Goal: Task Accomplishment & Management: Manage account settings

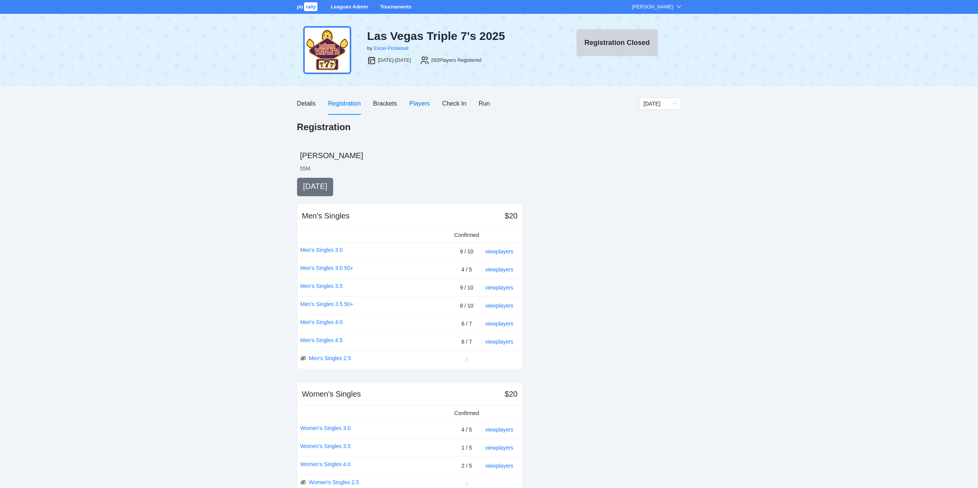
click at [418, 102] on div "Players" at bounding box center [419, 104] width 20 height 10
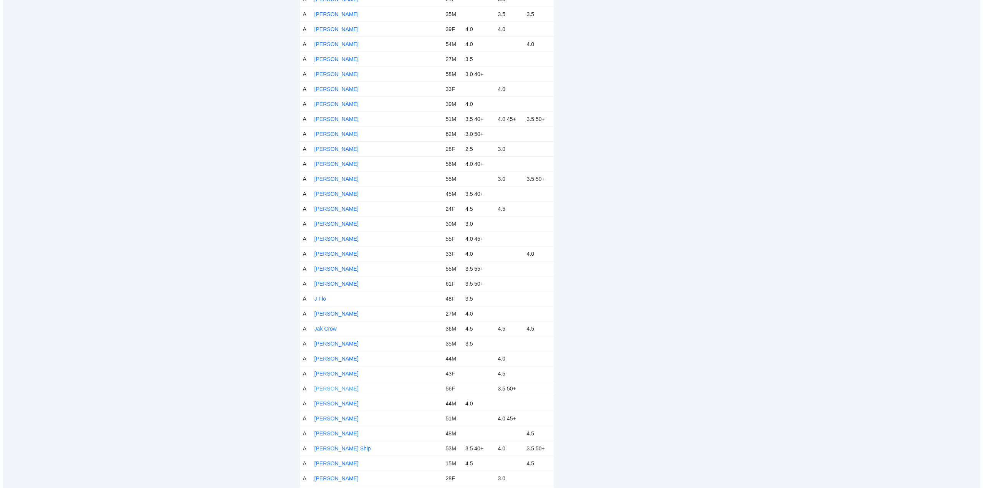
scroll to position [1575, 0]
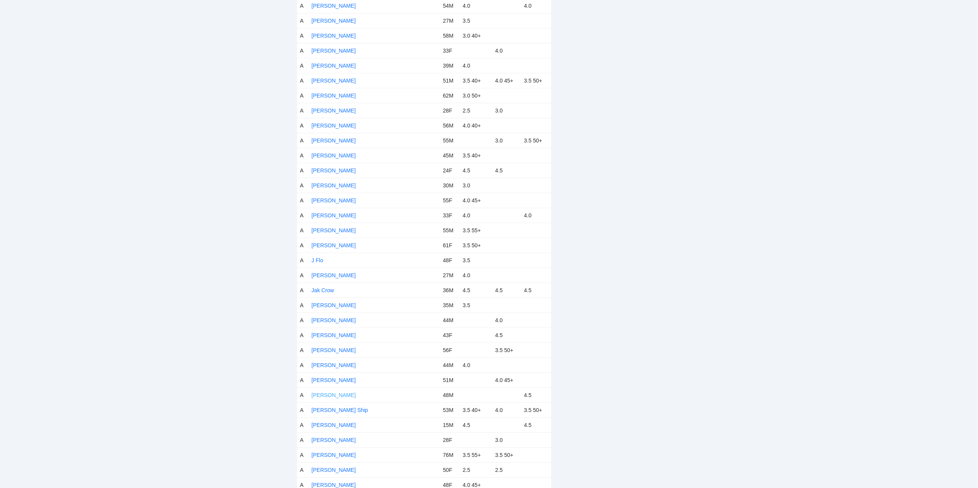
click at [336, 395] on link "[PERSON_NAME]" at bounding box center [333, 395] width 44 height 6
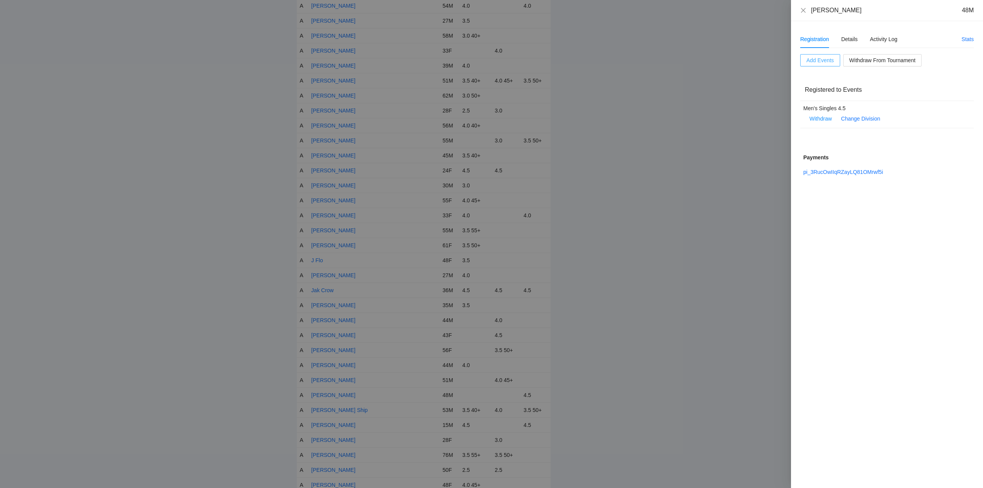
click at [815, 60] on span "Add Events" at bounding box center [821, 60] width 28 height 8
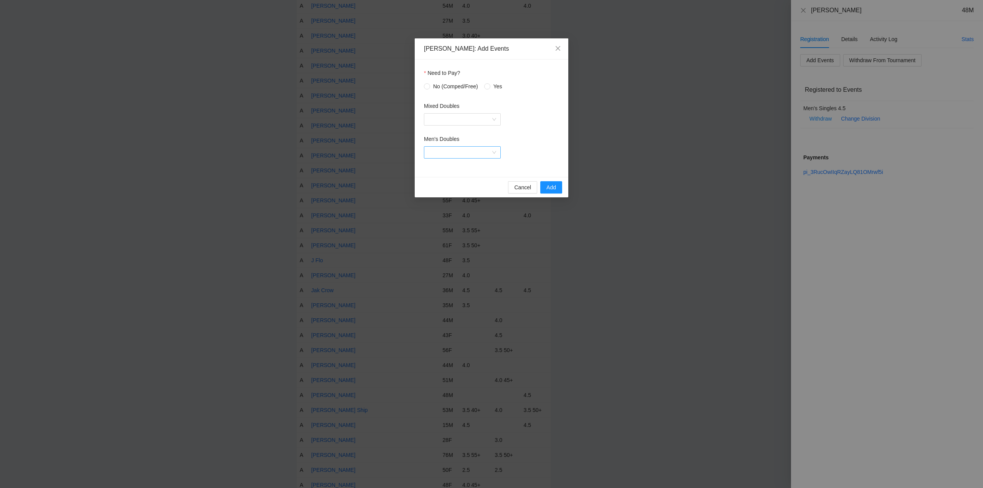
click at [447, 150] on input "Men's Doubles" at bounding box center [460, 153] width 62 height 12
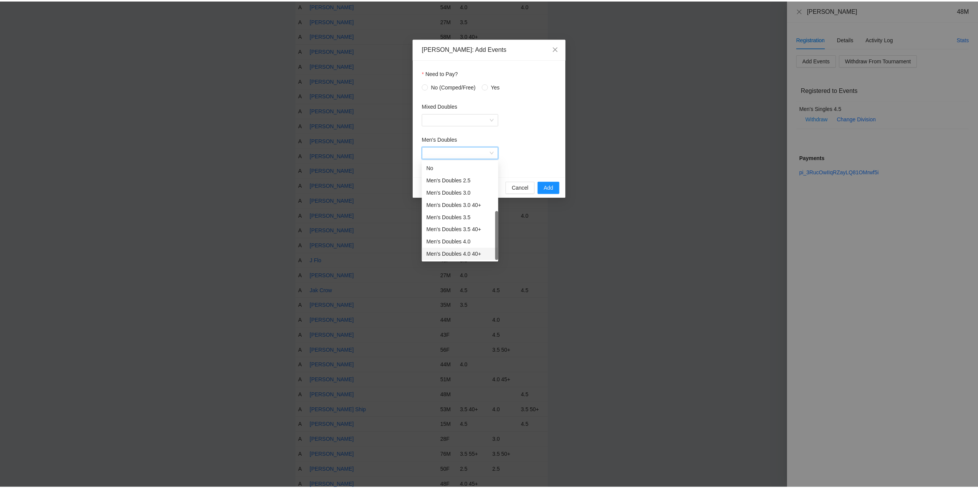
scroll to position [12, 0]
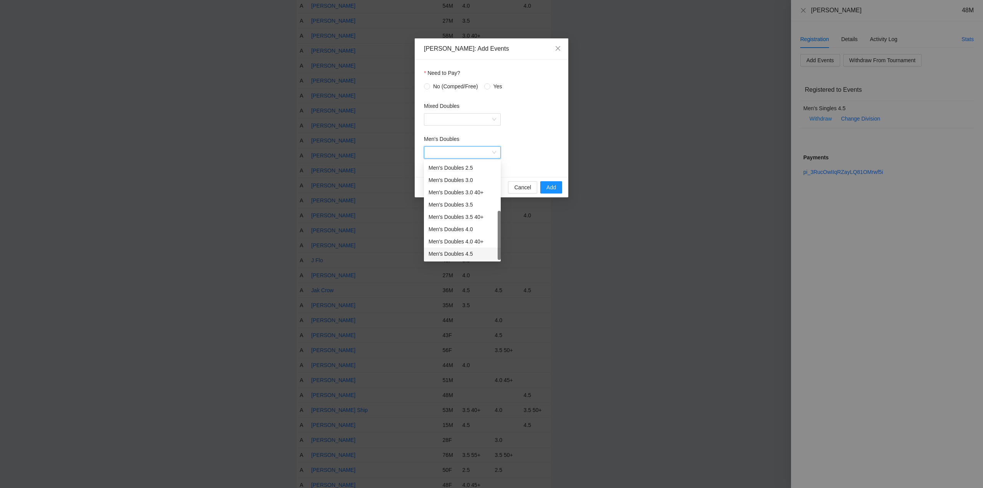
drag, startPoint x: 446, startPoint y: 253, endPoint x: 449, endPoint y: 246, distance: 8.1
click at [446, 253] on div "Men's Doubles 4.5" at bounding box center [463, 254] width 68 height 8
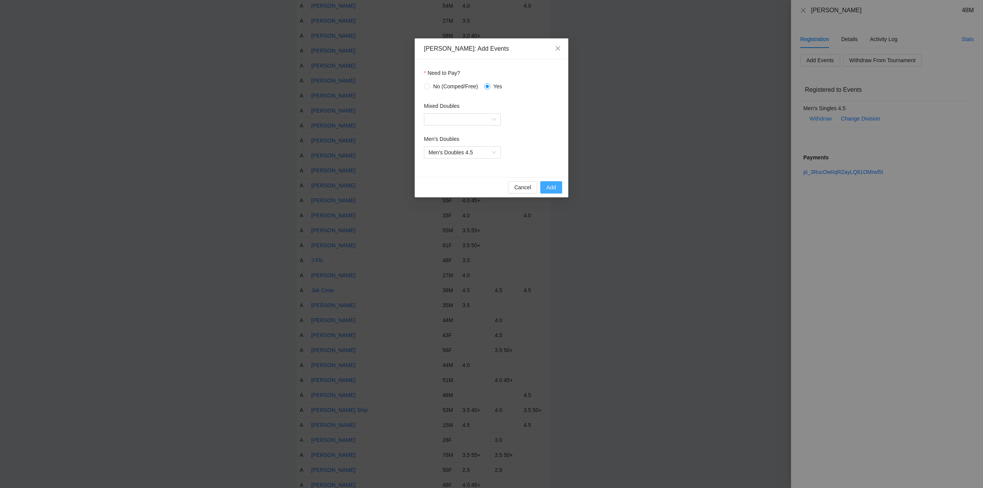
click at [549, 186] on span "Add" at bounding box center [552, 187] width 10 height 8
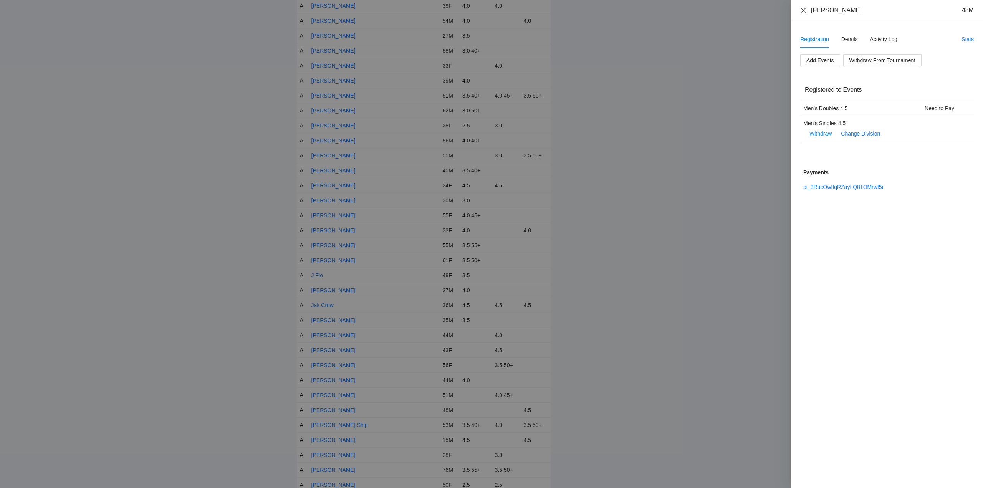
click at [804, 10] on icon "close" at bounding box center [803, 10] width 6 height 6
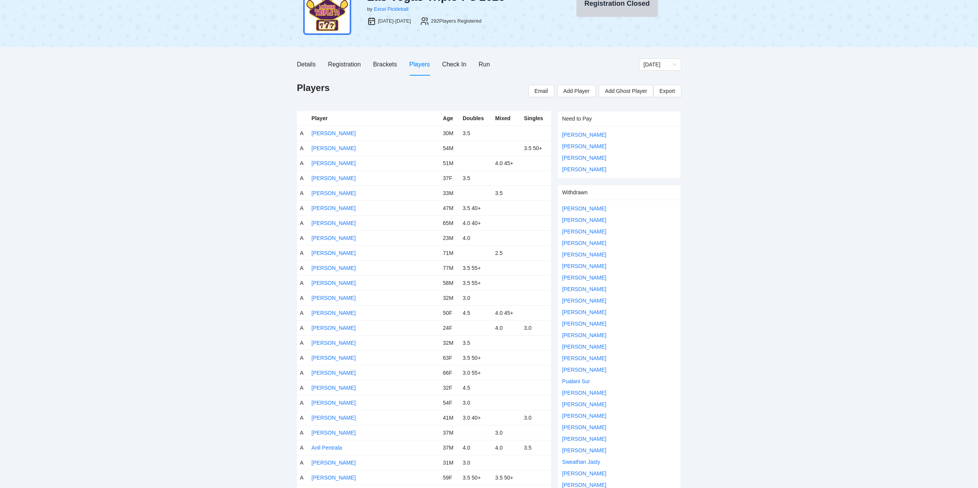
scroll to position [0, 0]
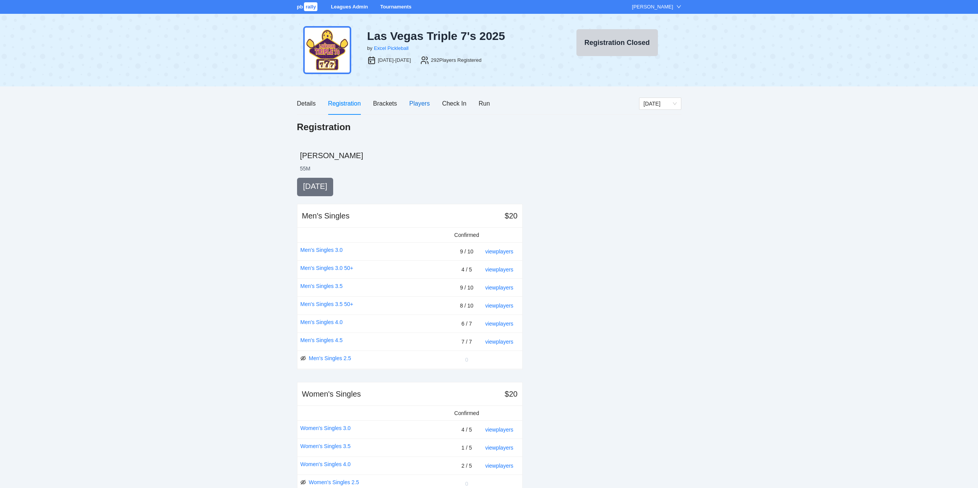
click at [423, 100] on div "Players" at bounding box center [419, 104] width 20 height 10
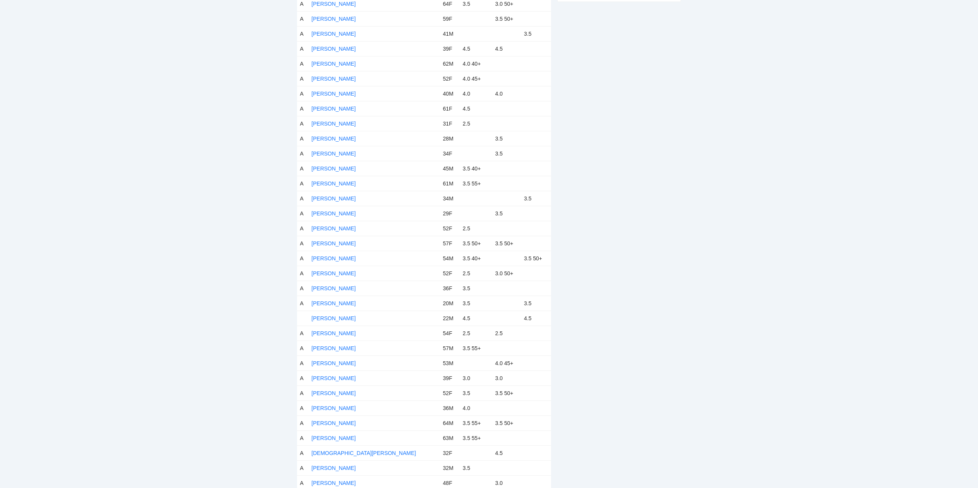
scroll to position [653, 0]
click at [339, 208] on link "[PERSON_NAME]" at bounding box center [333, 208] width 44 height 6
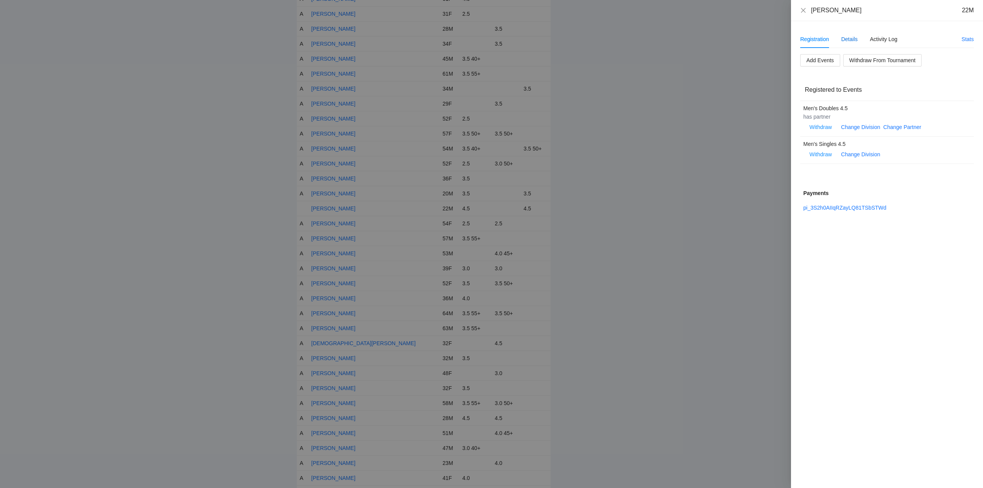
drag, startPoint x: 851, startPoint y: 39, endPoint x: 861, endPoint y: 39, distance: 10.0
click at [852, 39] on div "Details" at bounding box center [850, 39] width 17 height 8
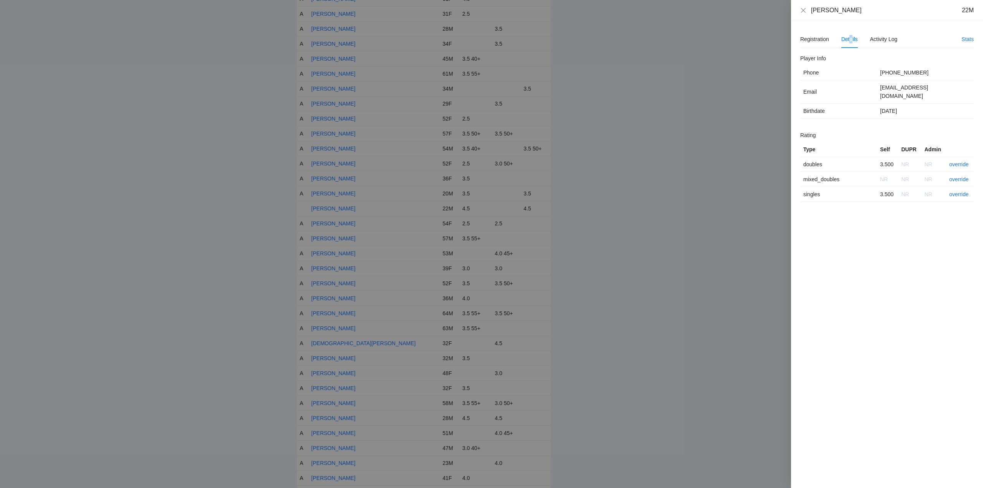
drag, startPoint x: 870, startPoint y: 13, endPoint x: 804, endPoint y: 16, distance: 66.1
click at [804, 16] on div "Chase McCrossan 22M" at bounding box center [887, 10] width 192 height 21
click at [962, 161] on link "override" at bounding box center [959, 164] width 20 height 6
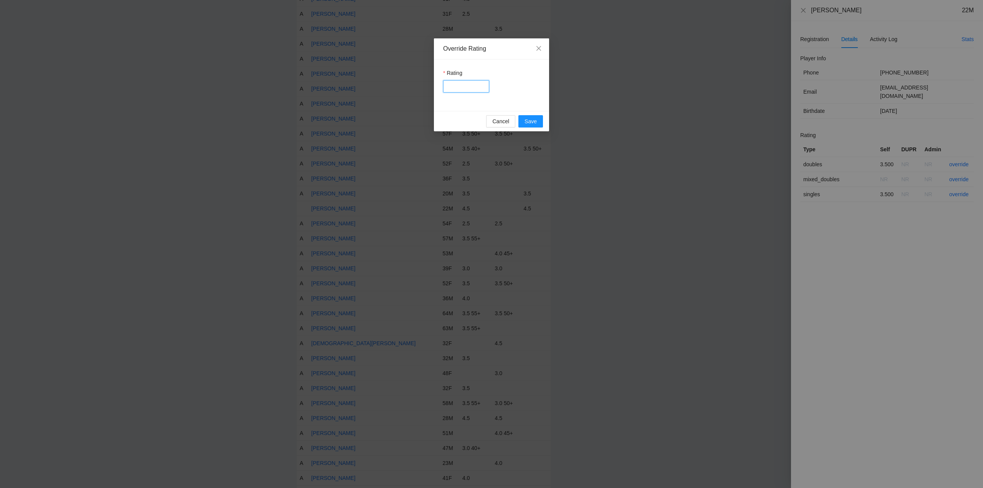
click at [467, 85] on input "Rating" at bounding box center [466, 86] width 46 height 12
type input "****"
click at [525, 121] on button "Save" at bounding box center [531, 121] width 25 height 12
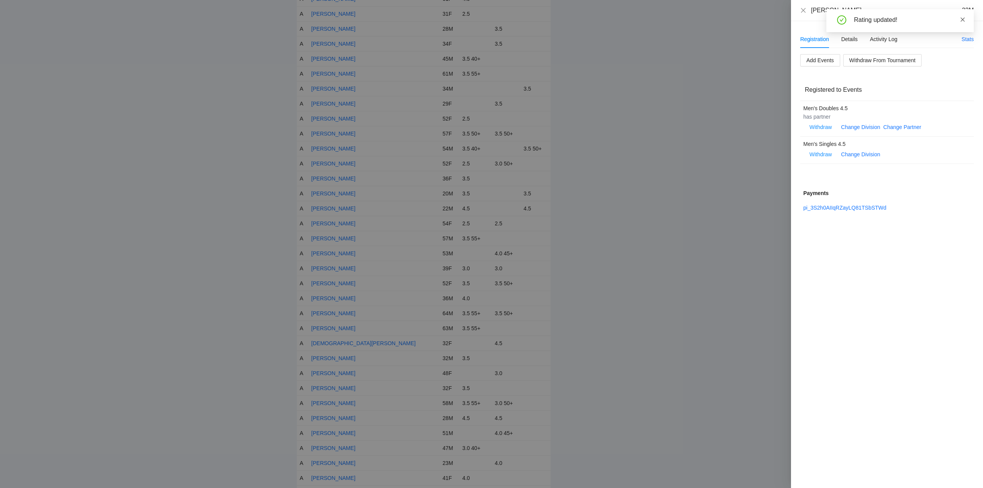
click at [963, 18] on icon "close" at bounding box center [962, 19] width 5 height 5
click at [804, 10] on icon "close" at bounding box center [803, 10] width 5 height 5
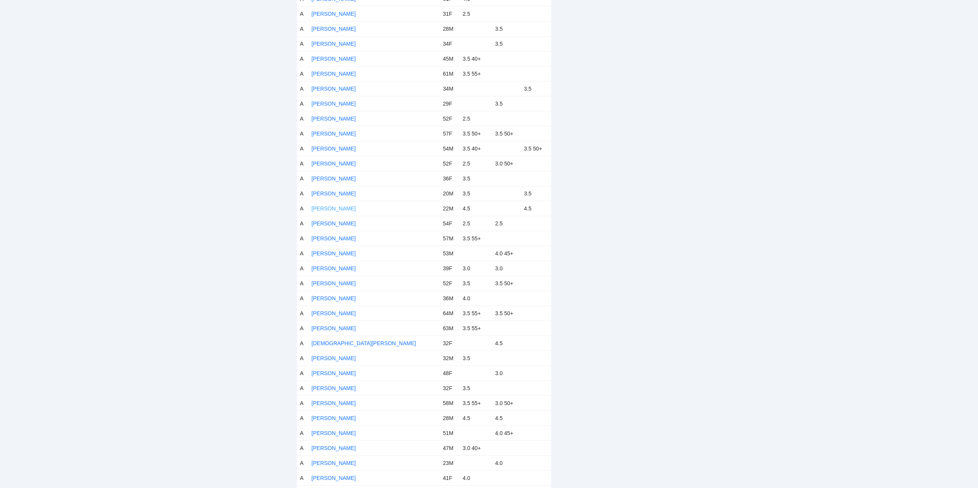
click at [343, 207] on link "[PERSON_NAME]" at bounding box center [333, 208] width 44 height 6
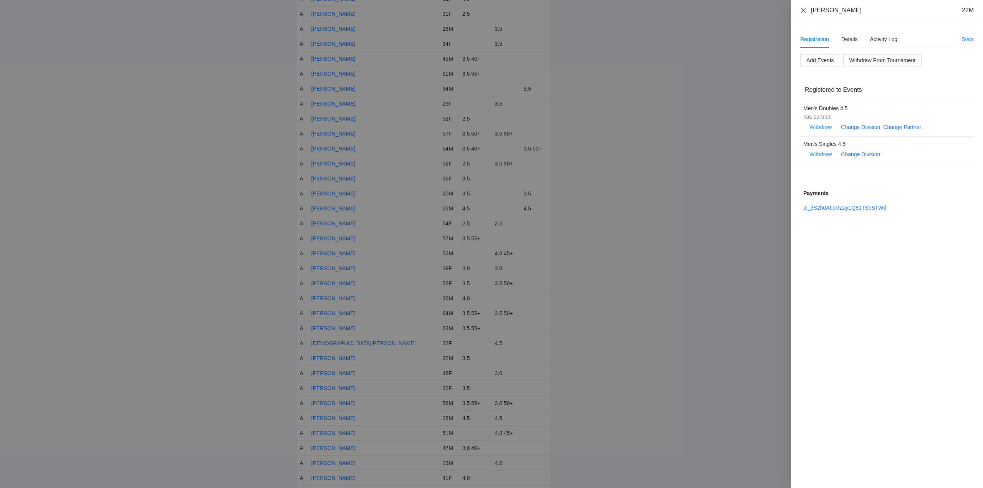
click at [804, 9] on icon "close" at bounding box center [803, 10] width 6 height 6
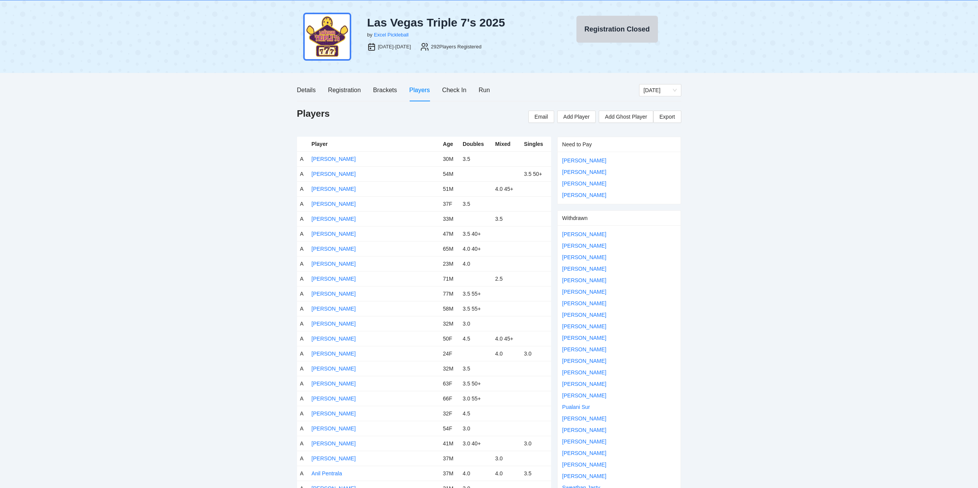
scroll to position [0, 0]
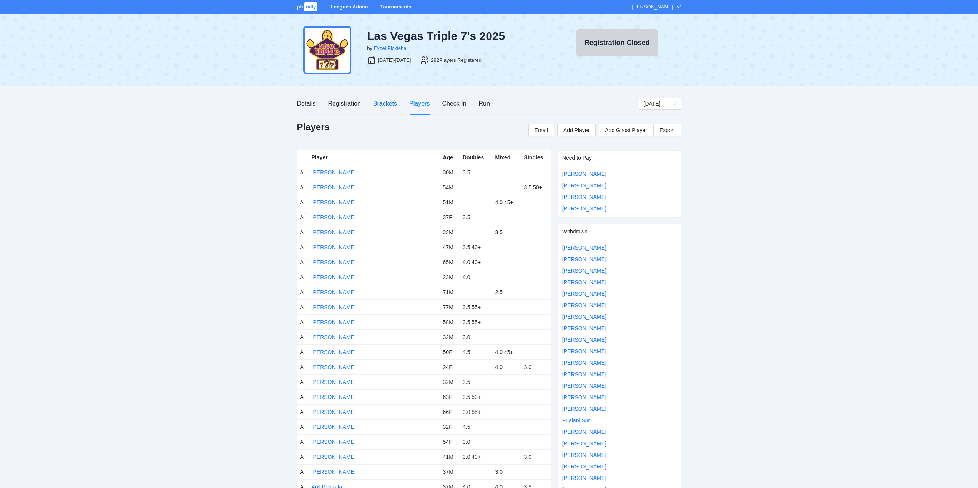
click at [380, 102] on div "Brackets" at bounding box center [385, 104] width 24 height 10
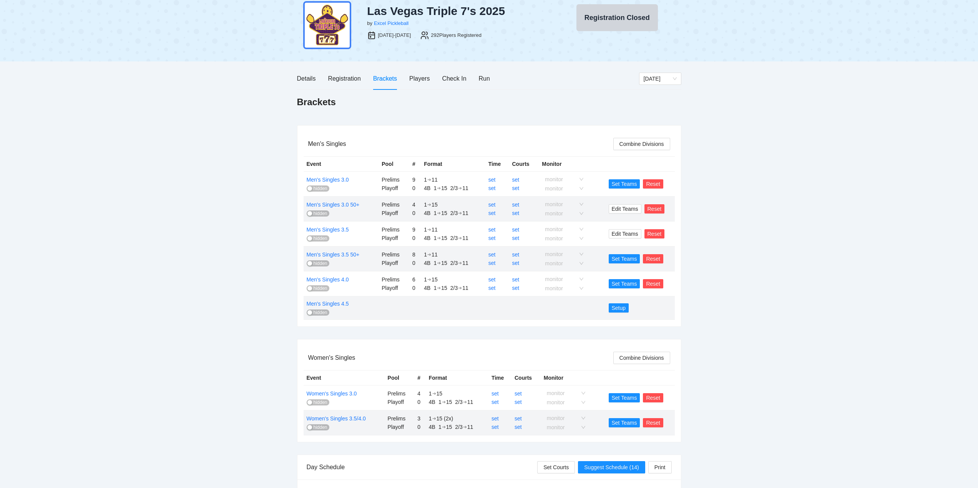
scroll to position [38, 0]
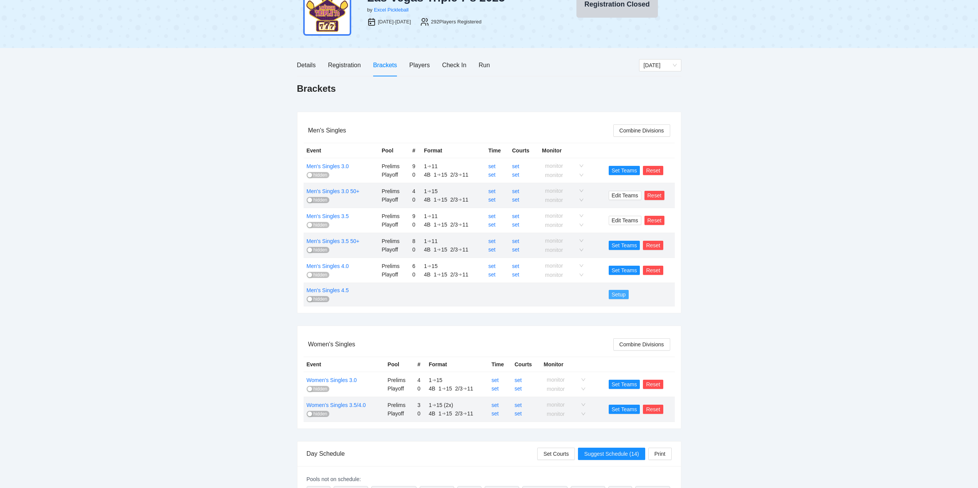
click at [616, 293] on span "Setup" at bounding box center [618, 294] width 14 height 8
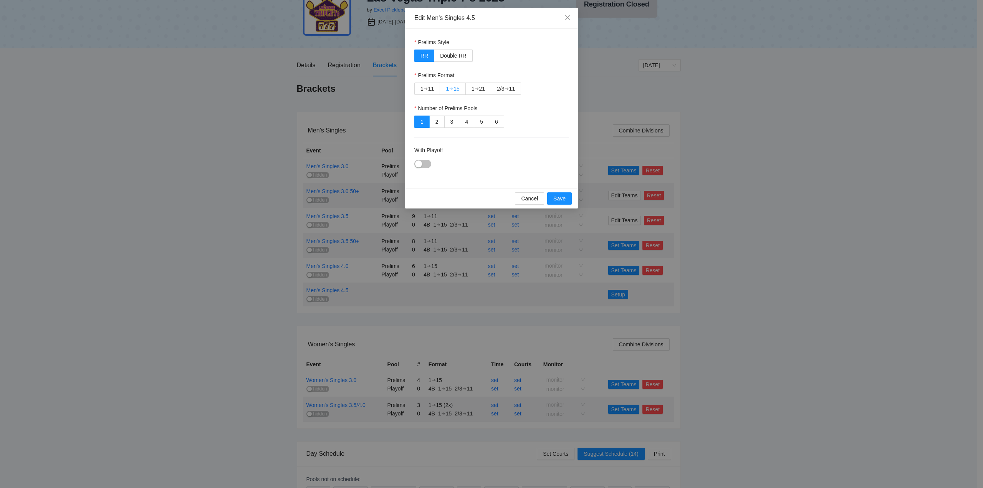
click at [453, 87] on div "➔" at bounding box center [451, 89] width 4 height 6
click at [419, 164] on div "button" at bounding box center [418, 164] width 7 height 7
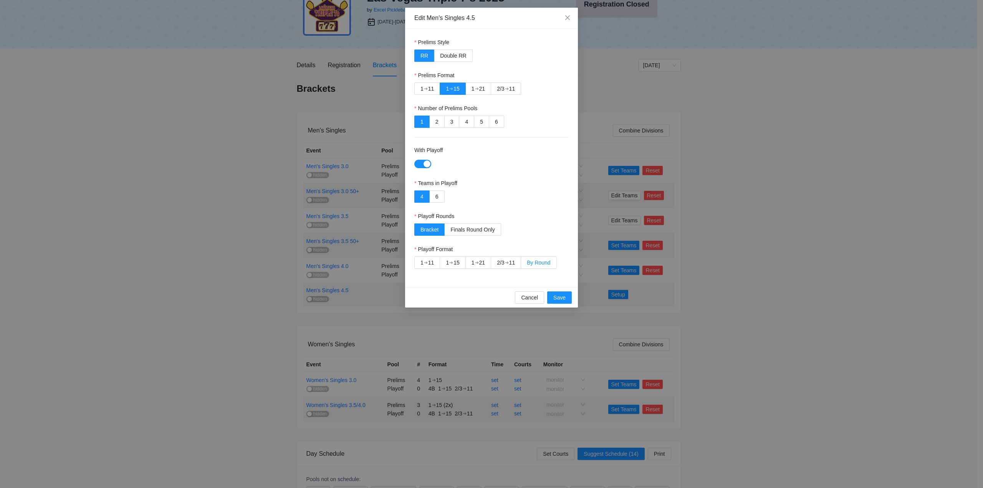
click at [535, 262] on span "By Round" at bounding box center [538, 263] width 23 height 6
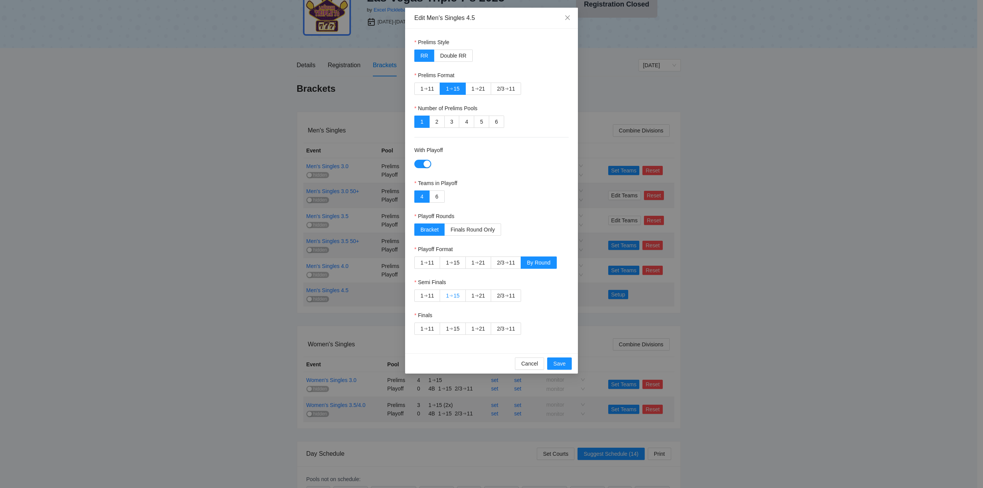
click at [451, 297] on div "➔" at bounding box center [451, 296] width 4 height 6
drag, startPoint x: 501, startPoint y: 328, endPoint x: 525, endPoint y: 340, distance: 27.3
click at [502, 328] on div "2/3" at bounding box center [500, 329] width 7 height 12
click at [558, 364] on span "Save" at bounding box center [559, 364] width 12 height 8
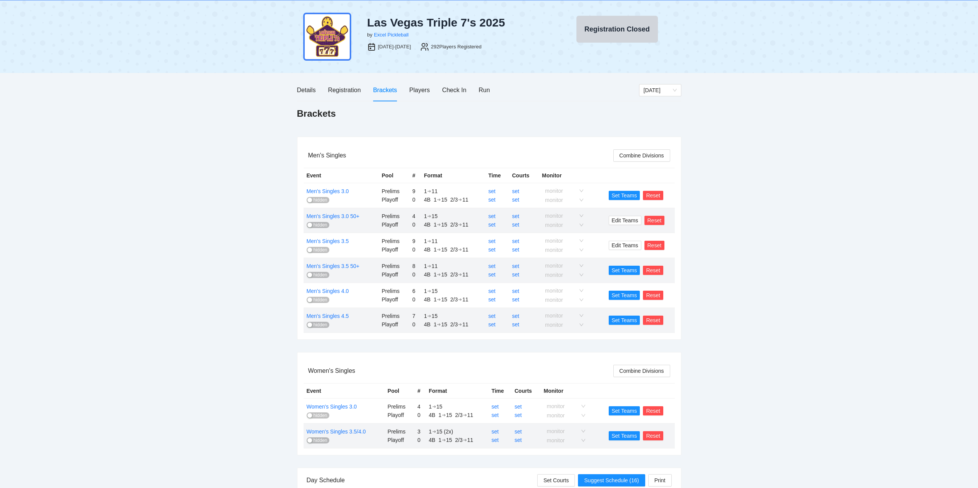
scroll to position [0, 0]
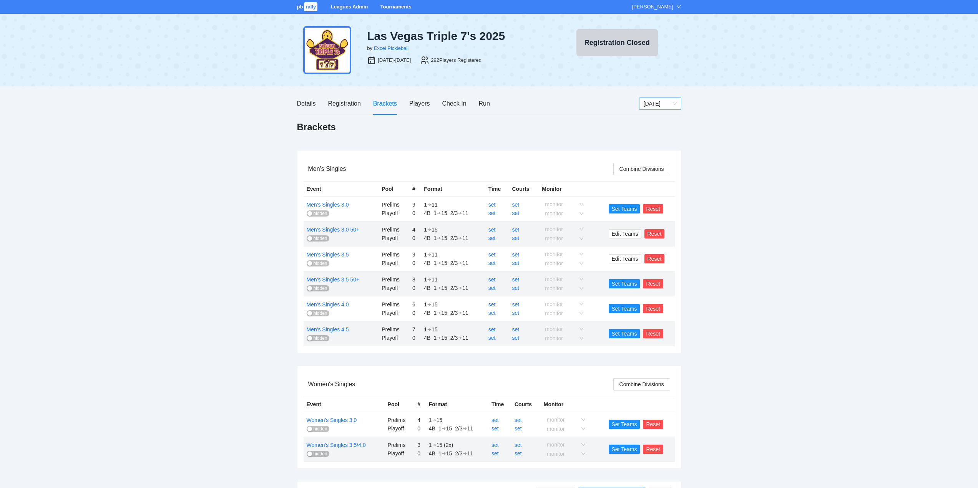
click at [659, 103] on span "[DATE]" at bounding box center [659, 104] width 33 height 12
click at [652, 142] on div "[DATE]" at bounding box center [659, 143] width 33 height 8
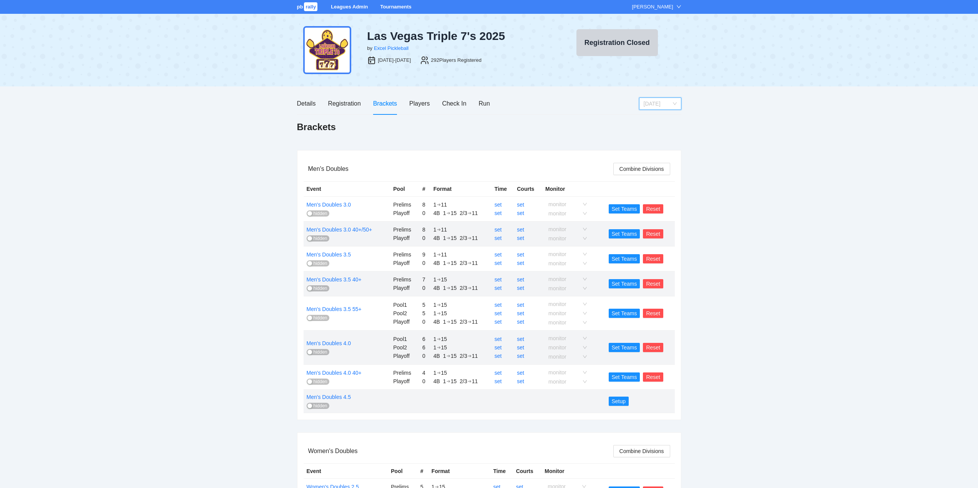
click at [666, 103] on span "[DATE]" at bounding box center [659, 104] width 33 height 12
click at [648, 119] on div "[DATE]" at bounding box center [659, 118] width 33 height 8
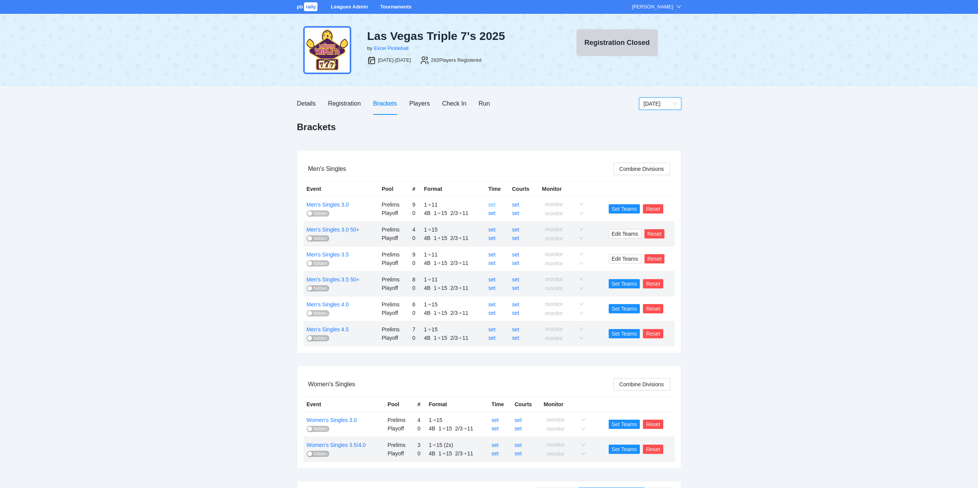
click at [493, 206] on link "set" at bounding box center [491, 205] width 7 height 6
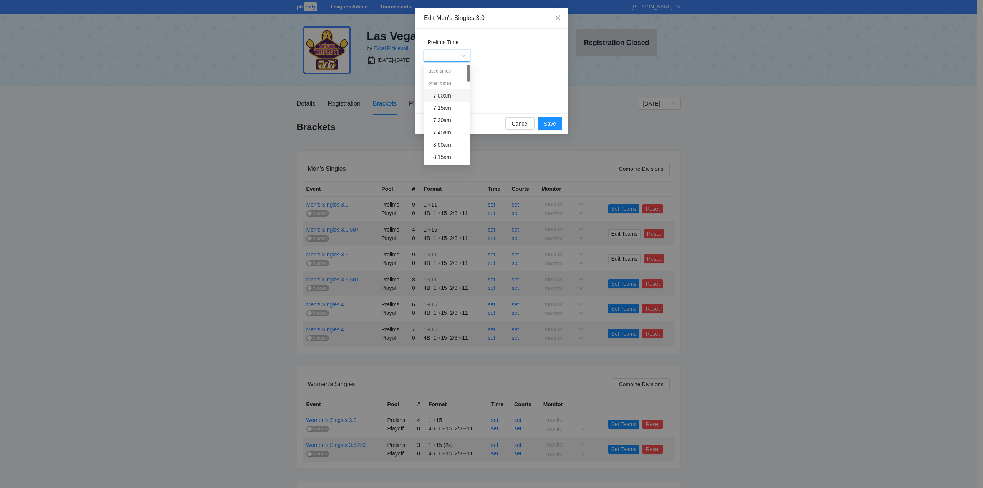
click at [451, 57] on input "Prelims Time" at bounding box center [444, 56] width 31 height 12
click at [447, 143] on div "8:00am" at bounding box center [449, 145] width 32 height 8
click at [549, 122] on span "Save" at bounding box center [550, 123] width 12 height 8
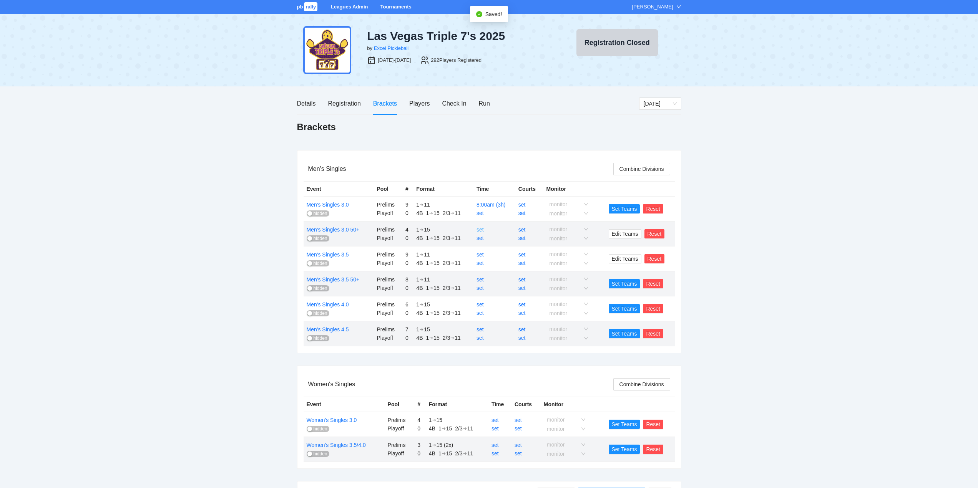
click at [479, 229] on link "set" at bounding box center [479, 230] width 7 height 6
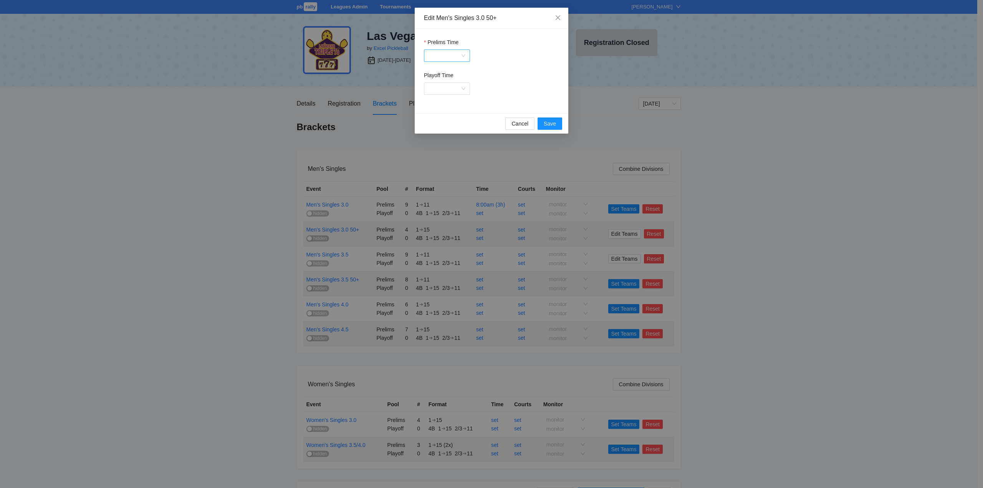
click at [441, 55] on input "Prelims Time" at bounding box center [444, 56] width 31 height 12
click at [445, 85] on div "8:00am" at bounding box center [449, 83] width 32 height 8
click at [546, 121] on span "Save" at bounding box center [550, 123] width 12 height 8
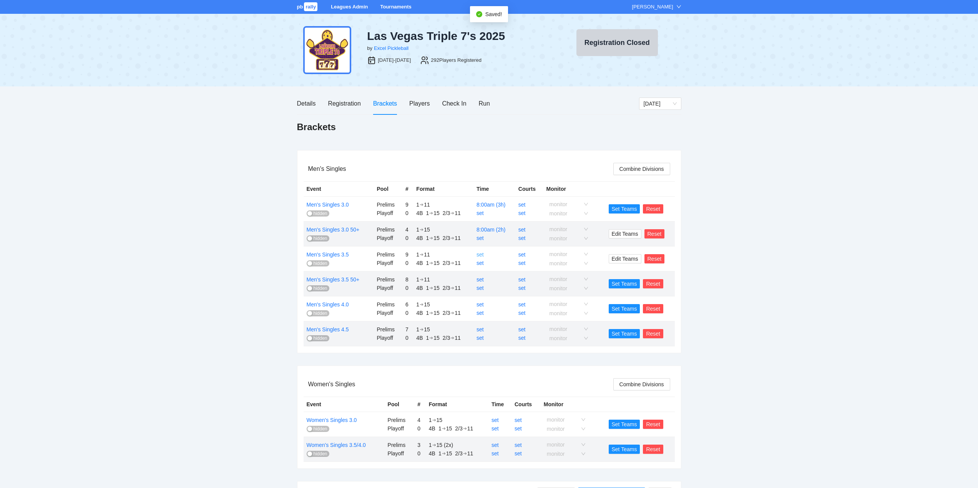
click at [478, 254] on link "set" at bounding box center [479, 255] width 7 height 6
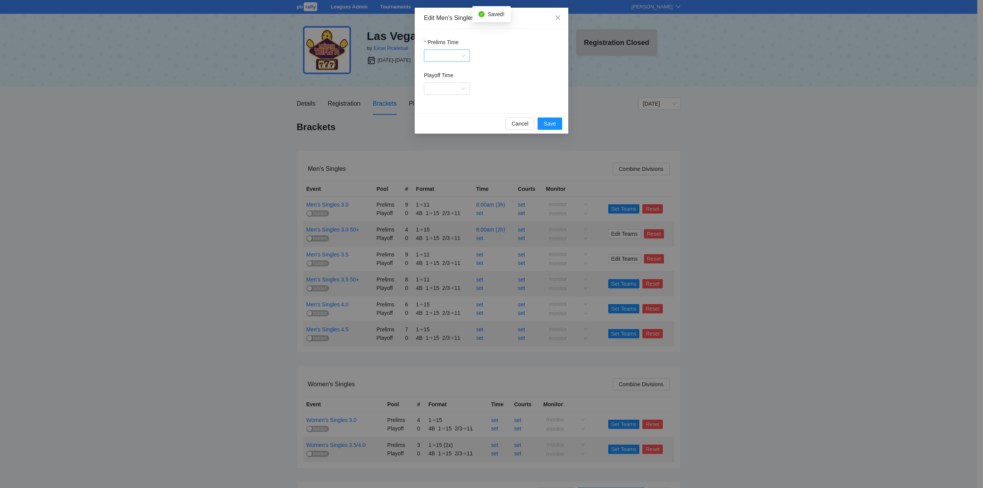
click at [441, 57] on input "Prelims Time" at bounding box center [444, 56] width 31 height 12
click at [445, 84] on div "8:00am" at bounding box center [449, 83] width 32 height 8
drag, startPoint x: 548, startPoint y: 121, endPoint x: 551, endPoint y: 131, distance: 9.5
click at [549, 122] on span "Save" at bounding box center [550, 123] width 12 height 8
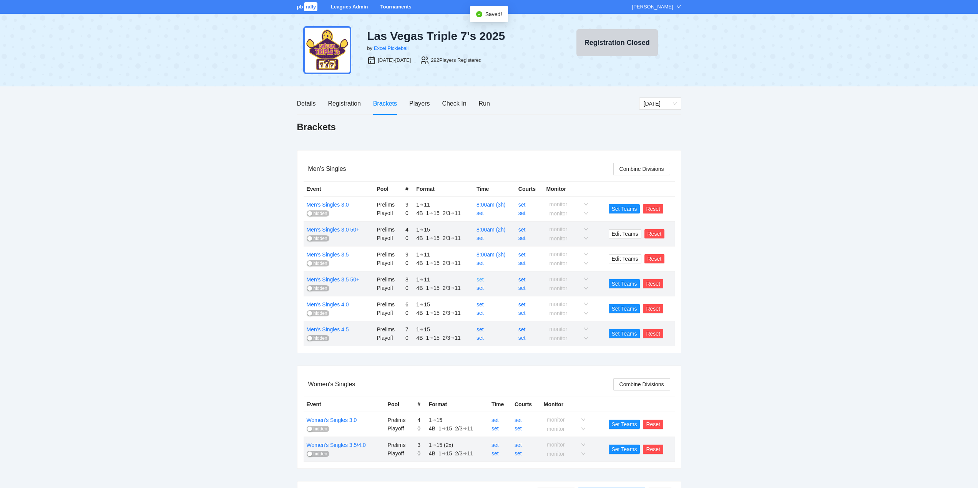
click at [480, 280] on link "set" at bounding box center [479, 280] width 7 height 6
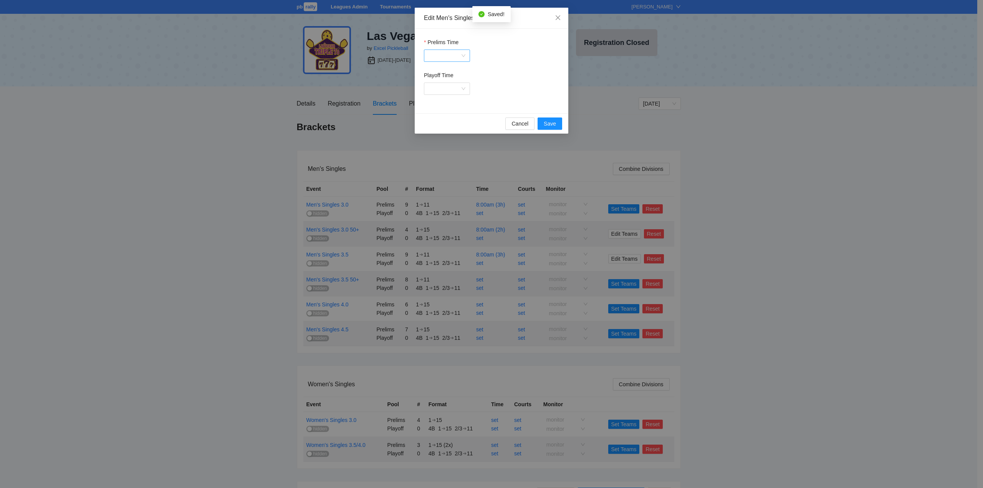
click at [442, 56] on input "Prelims Time" at bounding box center [444, 56] width 31 height 12
click at [436, 83] on div "8:00am" at bounding box center [449, 83] width 32 height 8
click at [550, 126] on span "Save" at bounding box center [550, 123] width 12 height 8
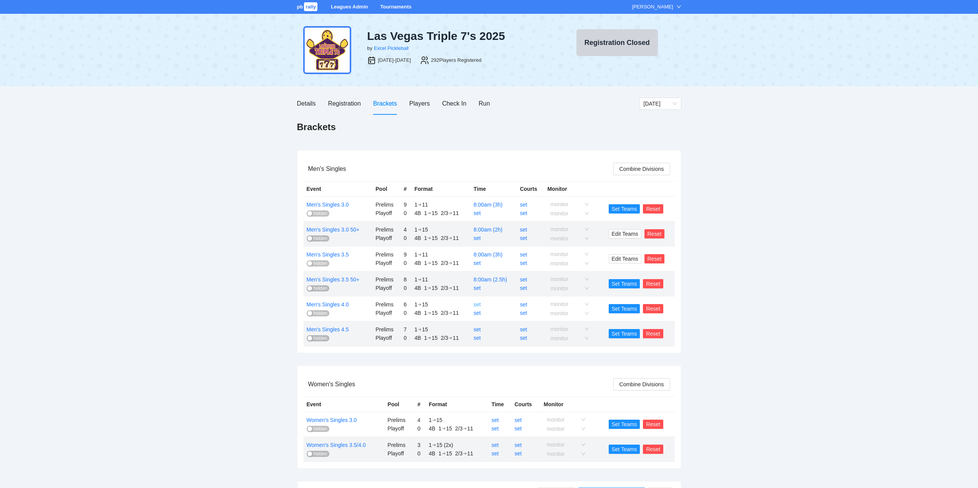
click at [479, 306] on link "set" at bounding box center [476, 305] width 7 height 6
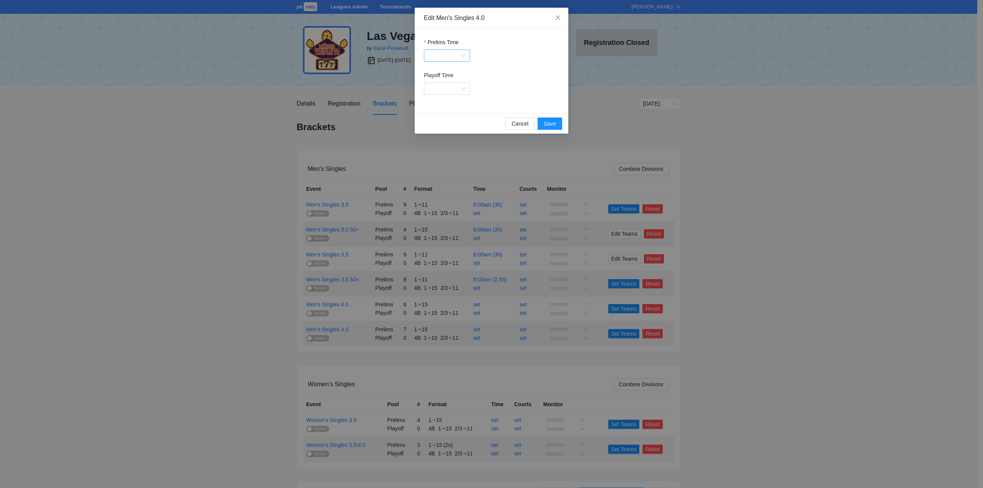
click at [435, 54] on input "Prelims Time" at bounding box center [444, 56] width 31 height 12
click at [441, 83] on div "8:00am" at bounding box center [449, 83] width 32 height 8
drag, startPoint x: 546, startPoint y: 122, endPoint x: 548, endPoint y: 166, distance: 44.2
click at [546, 122] on span "Save" at bounding box center [550, 123] width 12 height 8
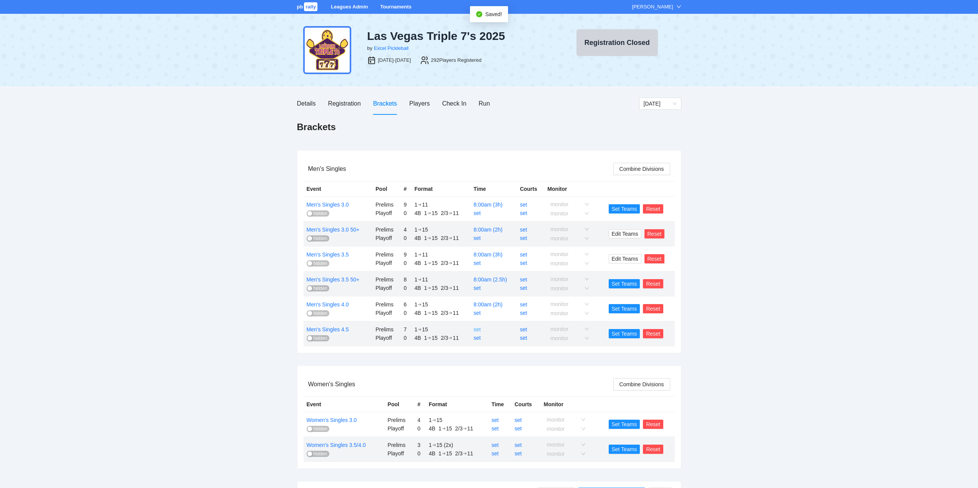
click at [479, 328] on link "set" at bounding box center [476, 329] width 7 height 6
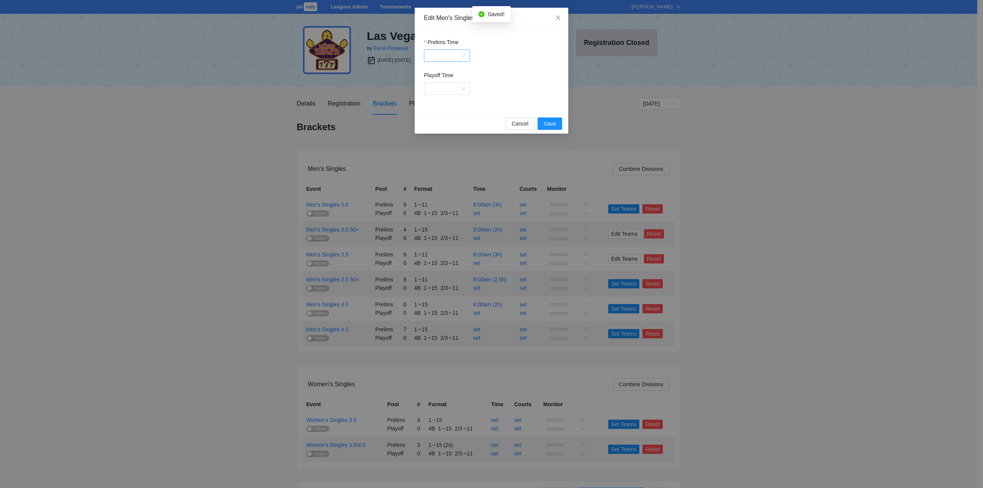
drag, startPoint x: 439, startPoint y: 56, endPoint x: 444, endPoint y: 57, distance: 4.2
click at [440, 56] on input "Prelims Time" at bounding box center [444, 56] width 31 height 12
click at [442, 82] on div "8:00am" at bounding box center [449, 83] width 32 height 8
click at [550, 122] on span "Save" at bounding box center [550, 123] width 12 height 8
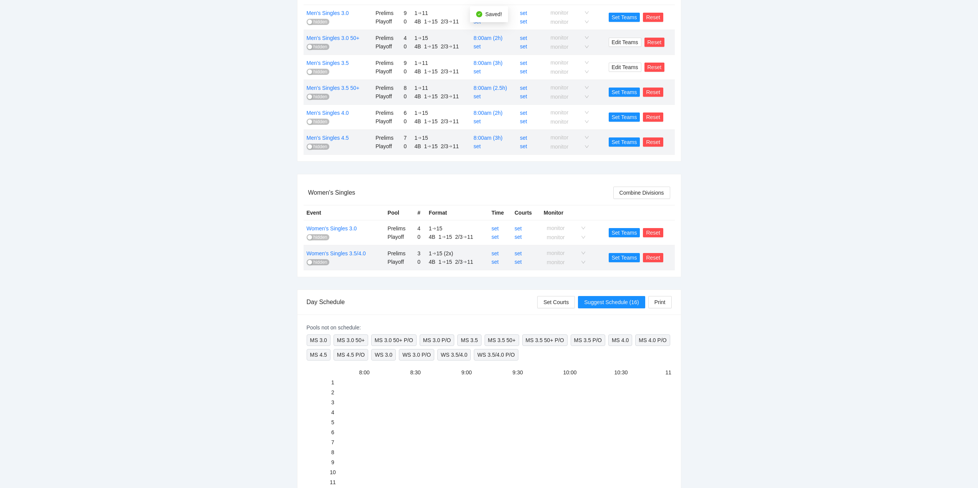
scroll to position [192, 0]
click at [495, 227] on link "set" at bounding box center [494, 228] width 7 height 6
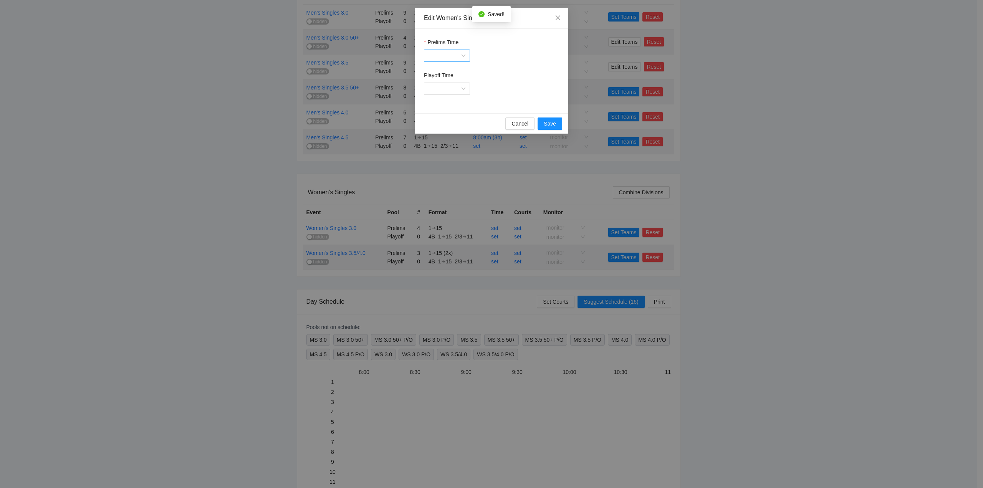
click at [437, 54] on input "Prelims Time" at bounding box center [444, 56] width 31 height 12
click at [444, 82] on div "8:00am" at bounding box center [449, 83] width 32 height 8
click at [551, 122] on span "Save" at bounding box center [550, 123] width 12 height 8
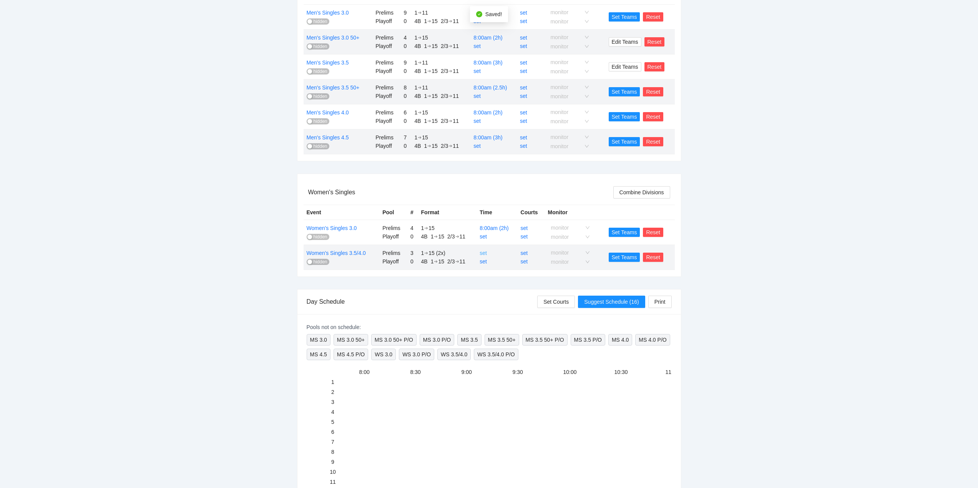
click at [485, 252] on link "set" at bounding box center [482, 253] width 7 height 6
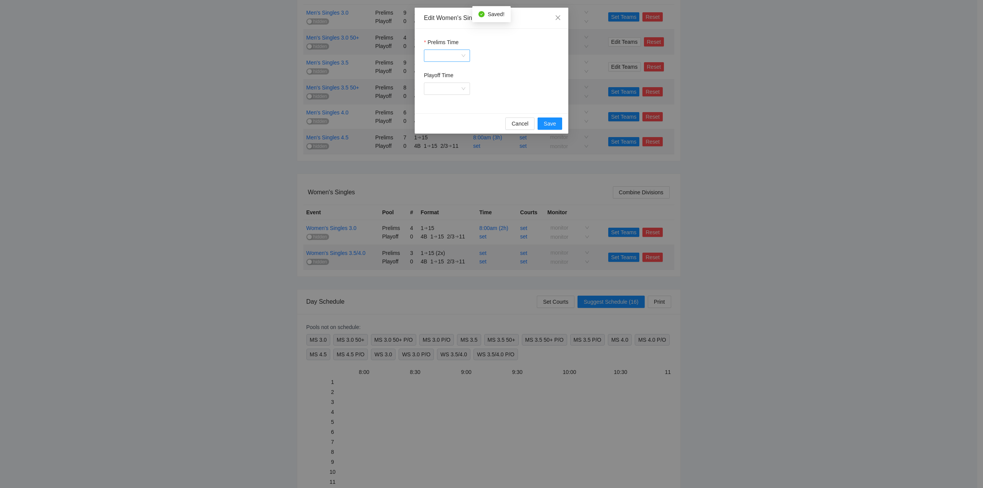
click at [439, 52] on input "Prelims Time" at bounding box center [444, 56] width 31 height 12
click at [442, 83] on div "8:00am" at bounding box center [449, 83] width 32 height 8
click at [547, 123] on span "Save" at bounding box center [550, 123] width 12 height 8
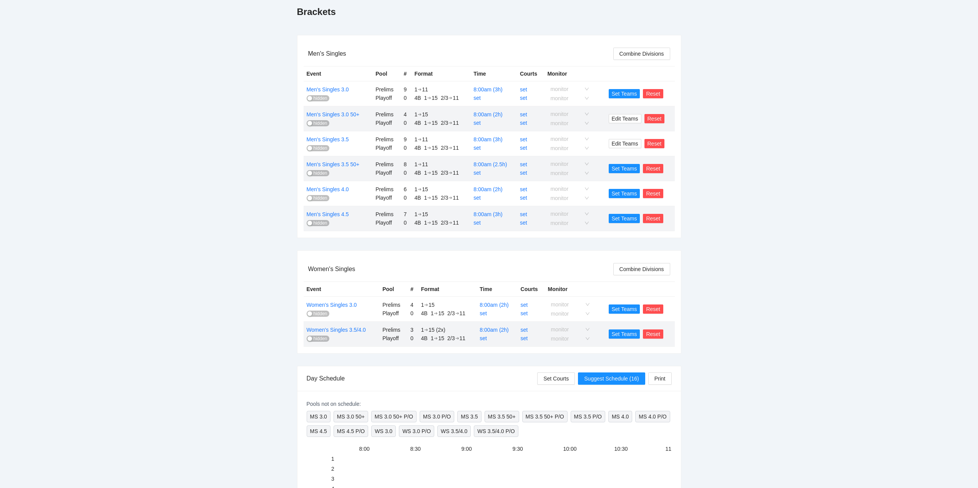
scroll to position [77, 0]
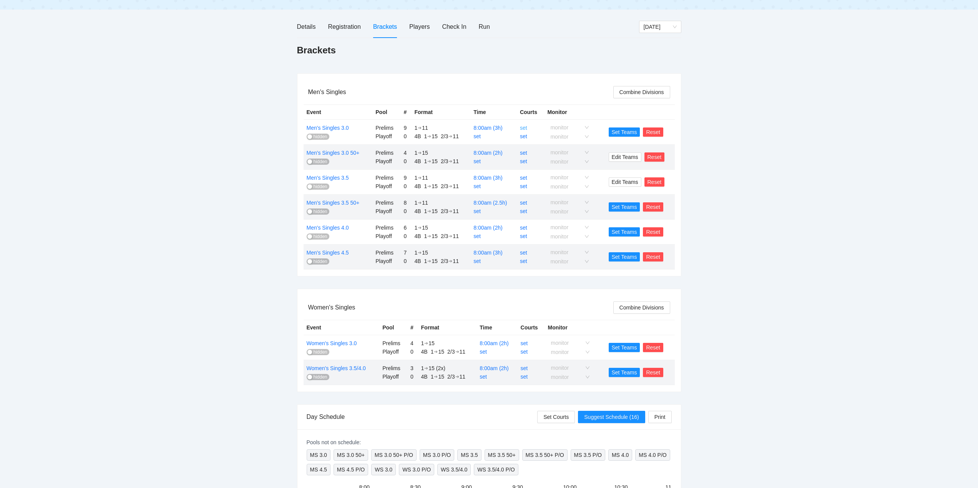
click at [524, 127] on link "set" at bounding box center [523, 128] width 7 height 6
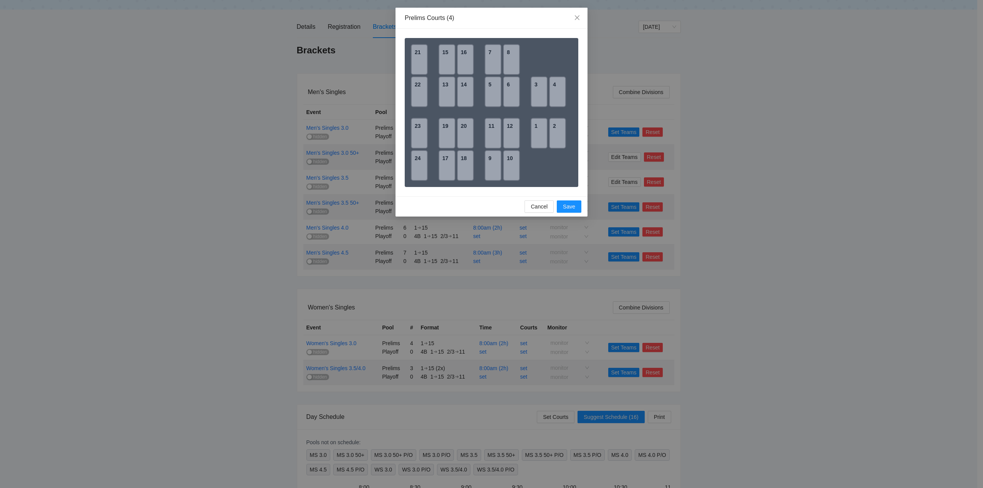
click at [492, 92] on div "5" at bounding box center [493, 91] width 17 height 31
click at [509, 90] on div "6" at bounding box center [511, 91] width 17 height 31
click at [493, 61] on div "7" at bounding box center [493, 59] width 17 height 31
drag, startPoint x: 509, startPoint y: 60, endPoint x: 513, endPoint y: 70, distance: 10.6
click at [509, 60] on div "8" at bounding box center [511, 59] width 17 height 31
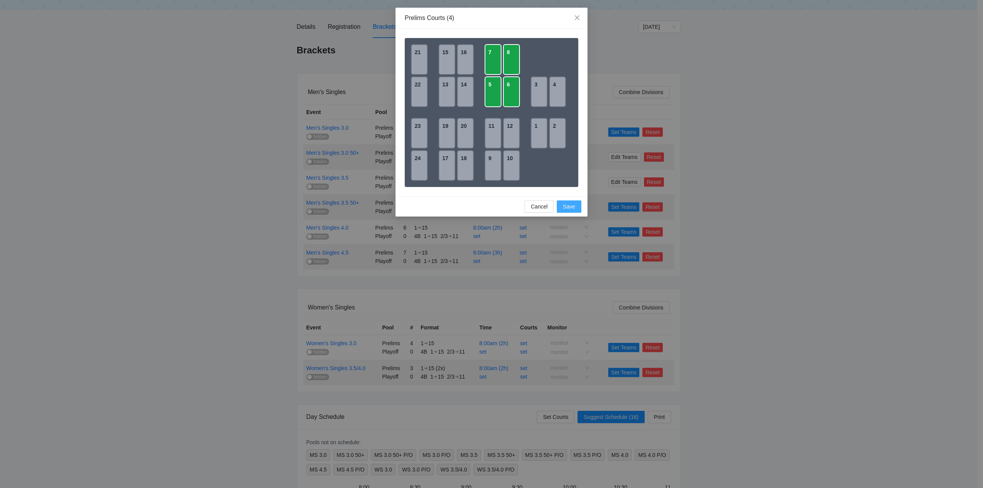
click at [568, 207] on span "Save" at bounding box center [569, 206] width 12 height 8
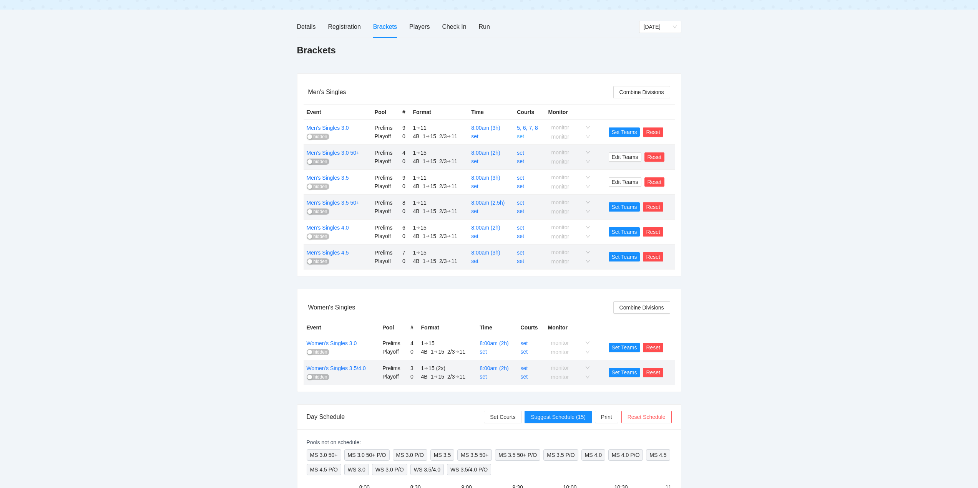
click at [522, 137] on link "set" at bounding box center [520, 136] width 7 height 6
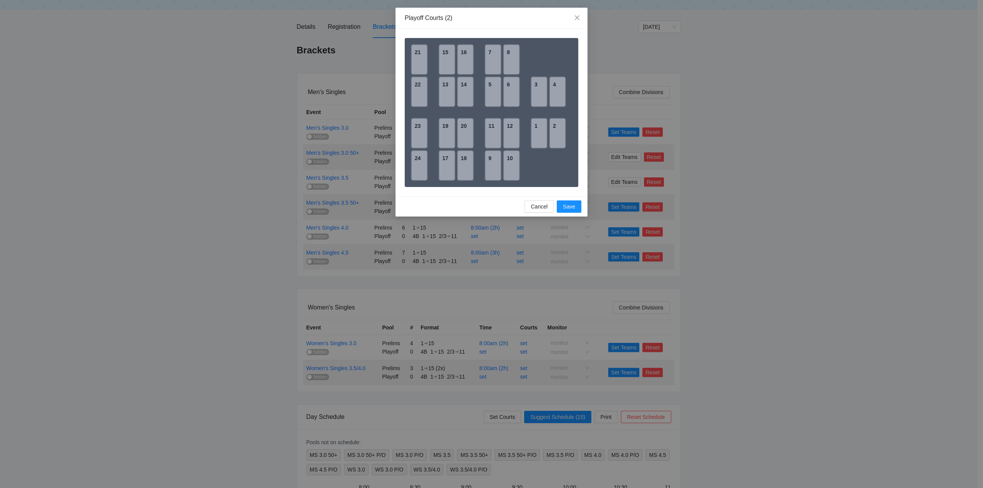
click at [491, 91] on div "5" at bounding box center [493, 91] width 17 height 31
click at [488, 64] on div "7" at bounding box center [493, 59] width 17 height 31
click at [563, 203] on button "Save" at bounding box center [569, 206] width 25 height 12
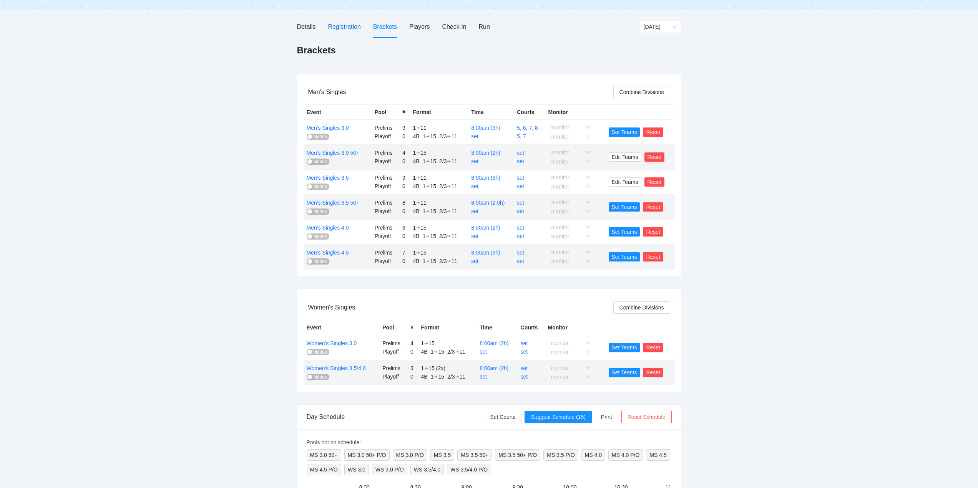
click at [343, 27] on div "Registration" at bounding box center [344, 27] width 33 height 10
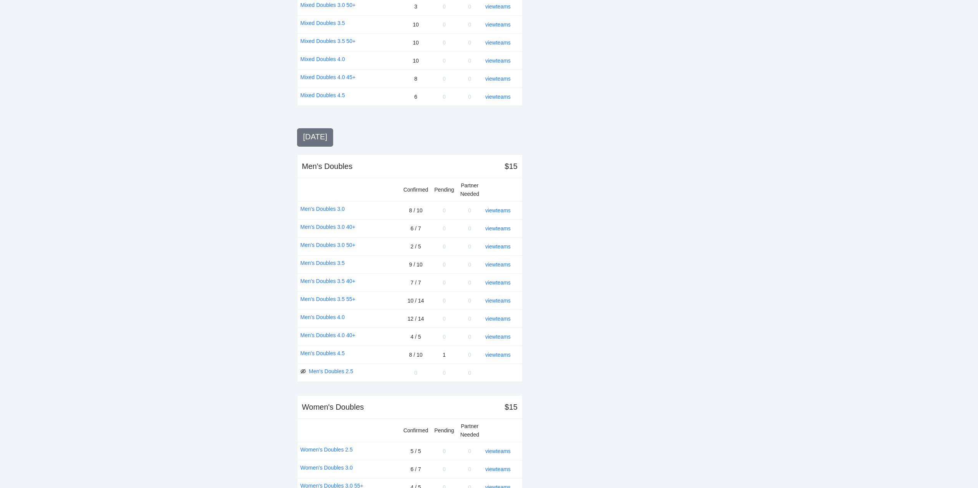
scroll to position [653, 0]
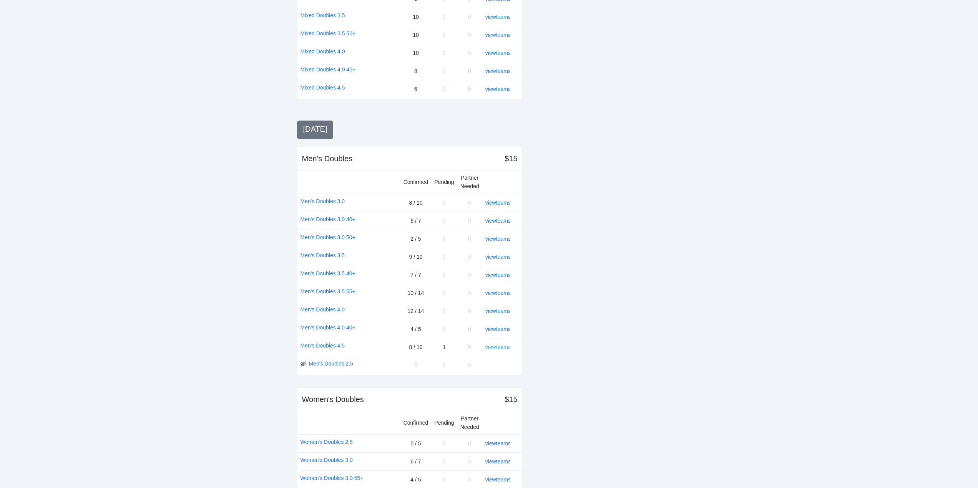
click at [497, 346] on link "view teams" at bounding box center [497, 347] width 25 height 6
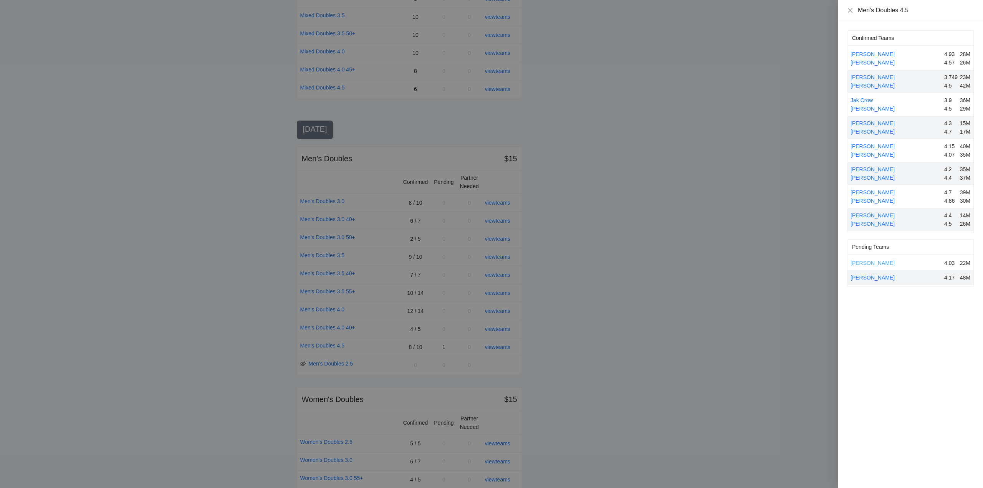
click at [880, 263] on link "[PERSON_NAME]" at bounding box center [873, 263] width 44 height 6
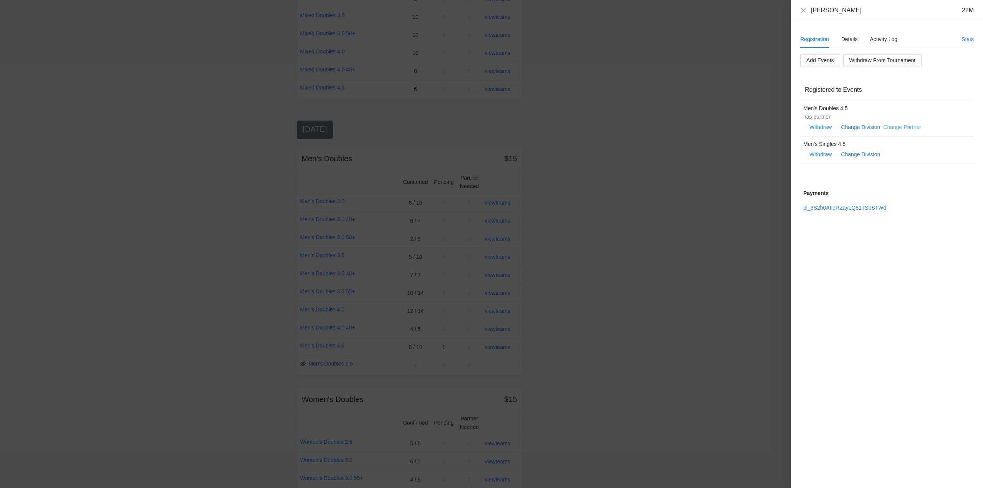
click at [901, 127] on link "Change Partner" at bounding box center [902, 127] width 38 height 6
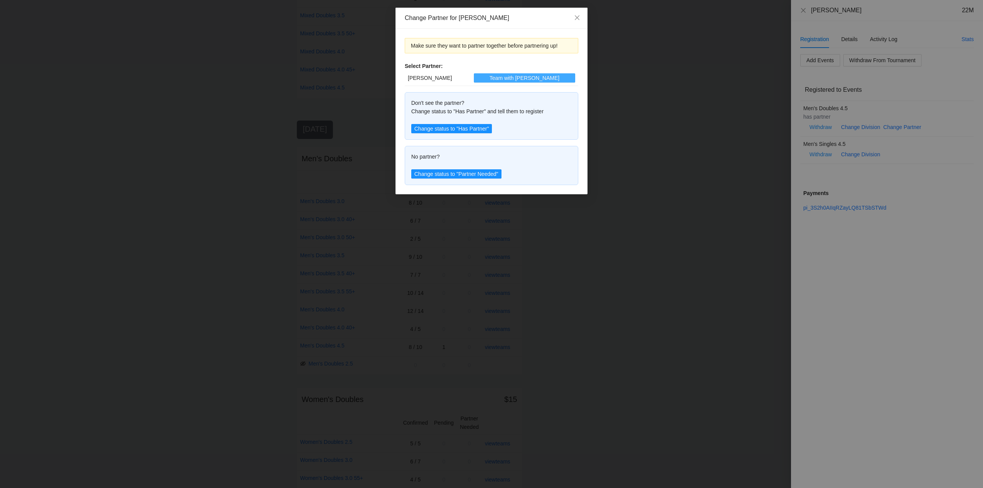
click at [528, 77] on span "Team with Jay" at bounding box center [525, 78] width 70 height 8
click at [577, 18] on icon "close" at bounding box center [577, 17] width 5 height 5
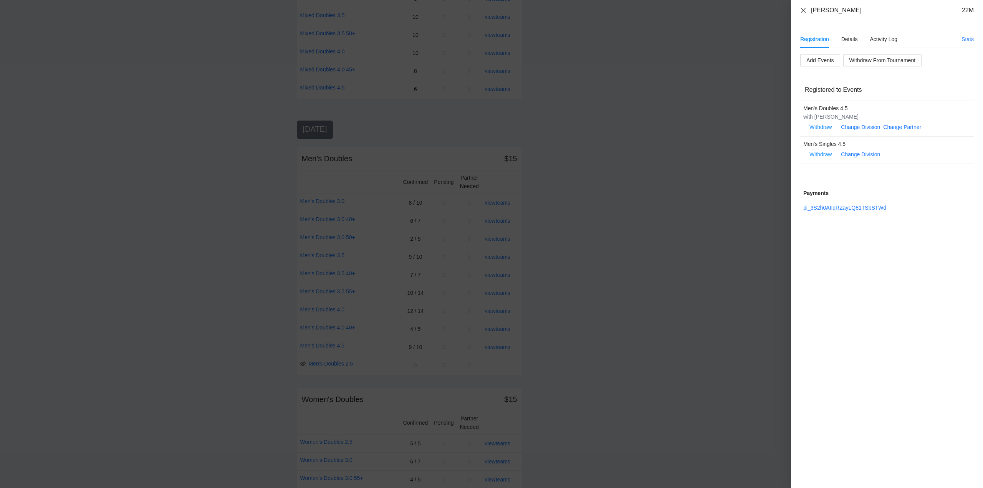
click at [805, 9] on icon "close" at bounding box center [803, 10] width 5 height 5
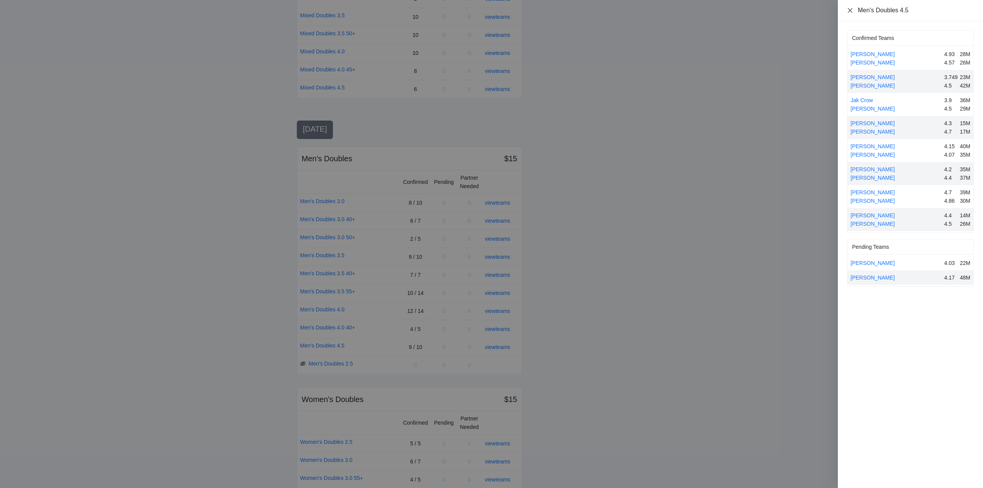
click at [851, 11] on icon "close" at bounding box center [850, 10] width 5 height 5
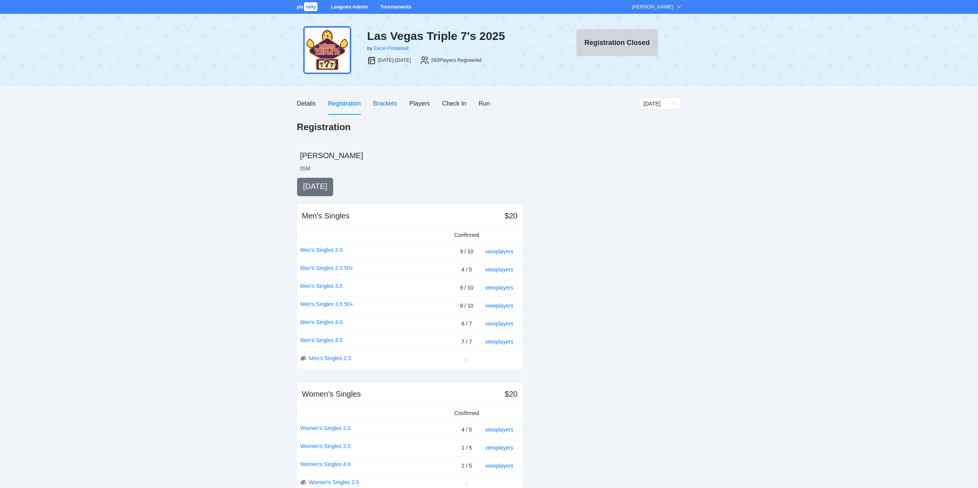
click at [384, 102] on div "Brackets" at bounding box center [385, 104] width 24 height 10
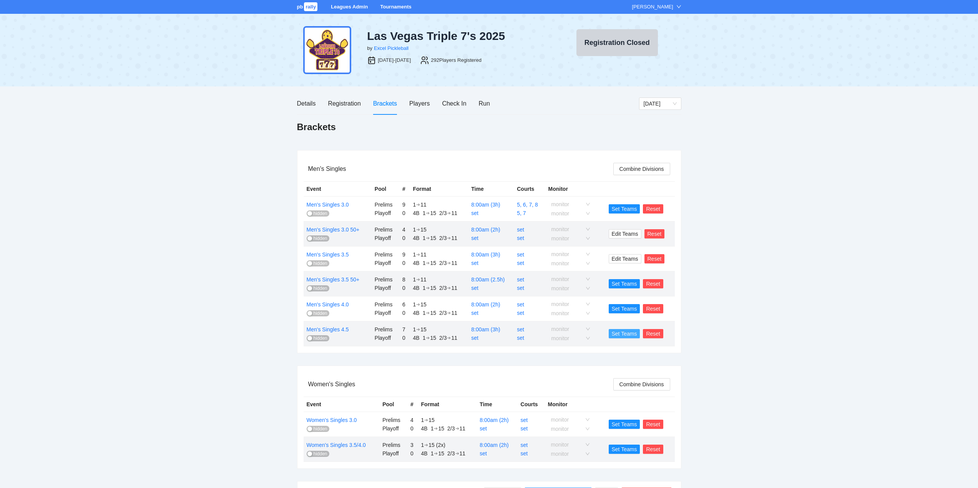
click at [625, 333] on span "Set Teams" at bounding box center [623, 334] width 25 height 8
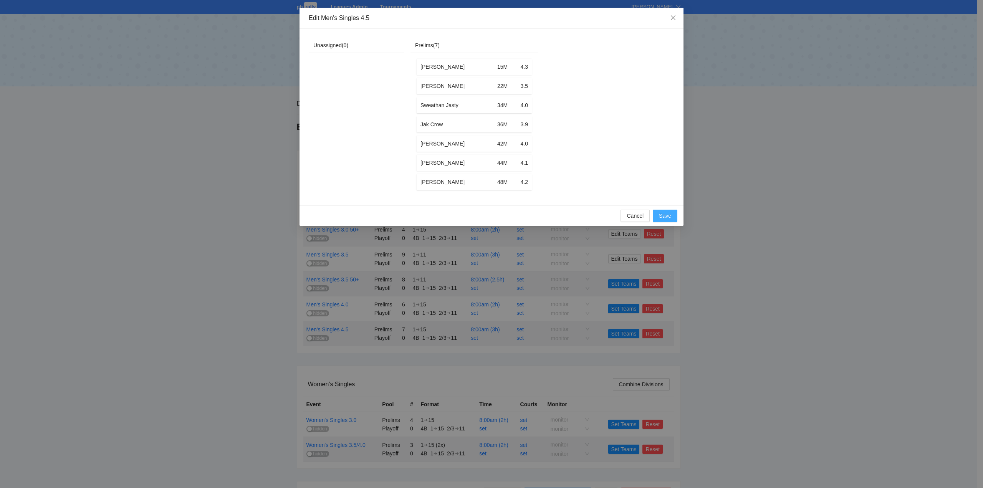
click at [665, 220] on span "Save" at bounding box center [665, 216] width 12 height 8
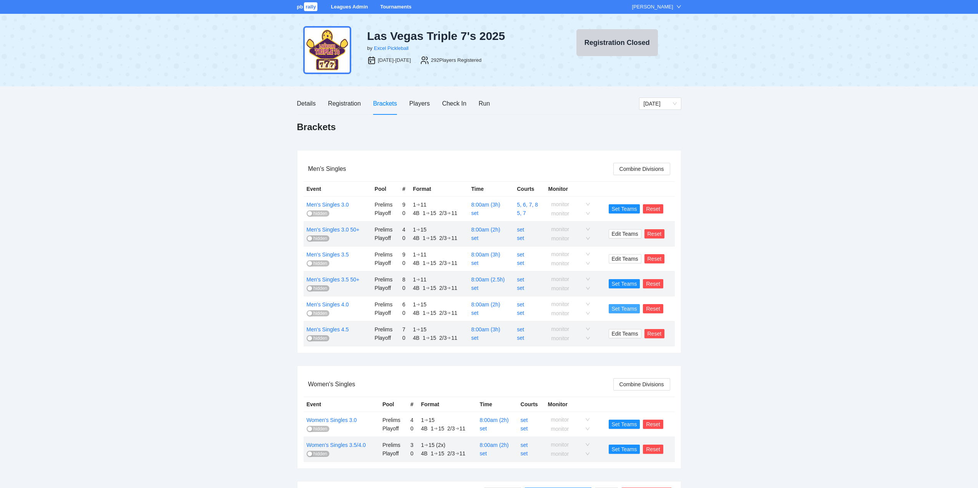
click at [622, 308] on span "Set Teams" at bounding box center [623, 309] width 25 height 8
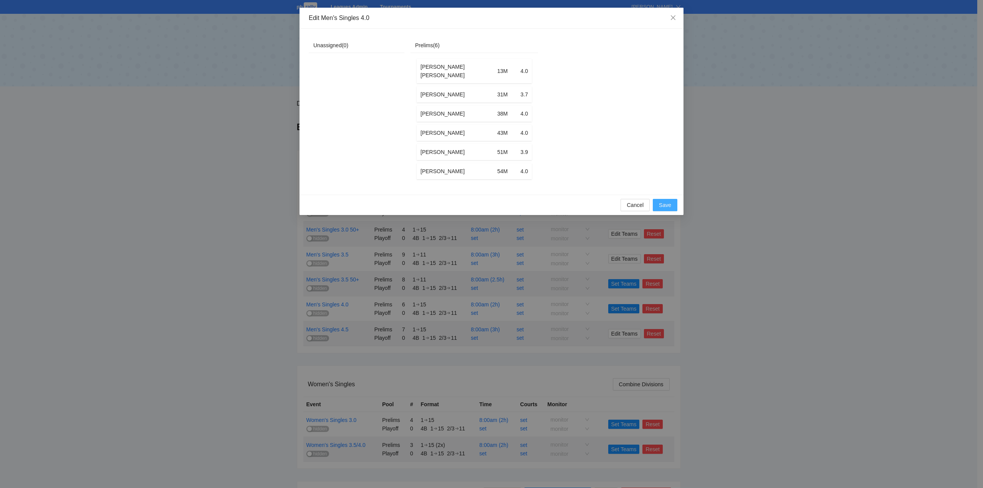
click at [664, 201] on span "Save" at bounding box center [665, 205] width 12 height 8
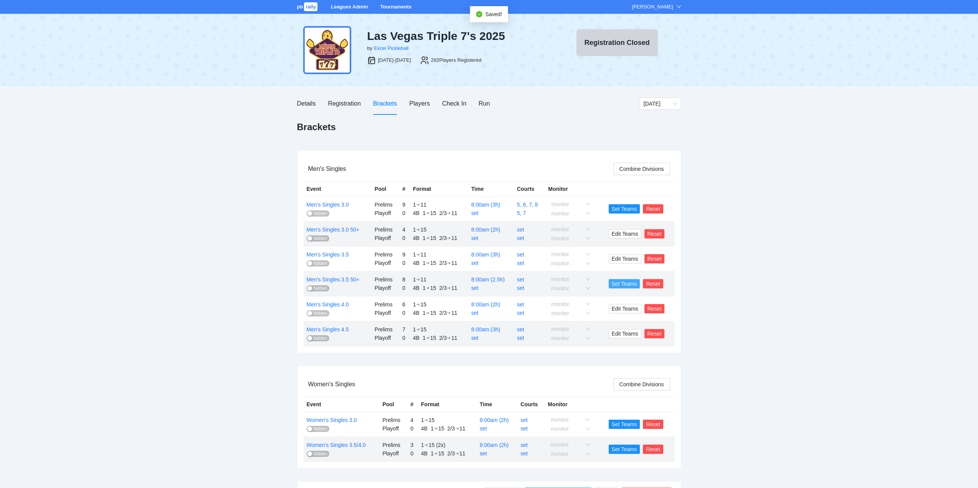
click at [621, 282] on span "Set Teams" at bounding box center [623, 284] width 25 height 8
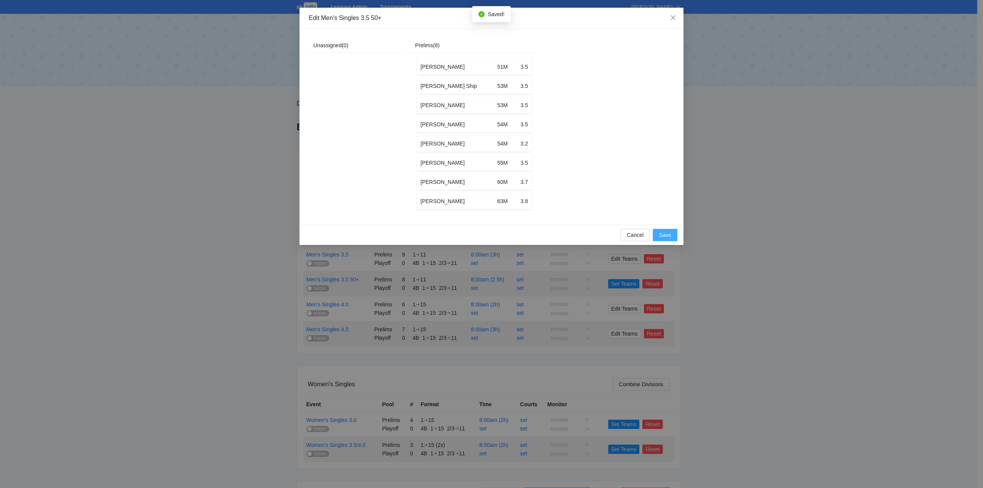
click at [661, 239] on span "Save" at bounding box center [665, 235] width 12 height 8
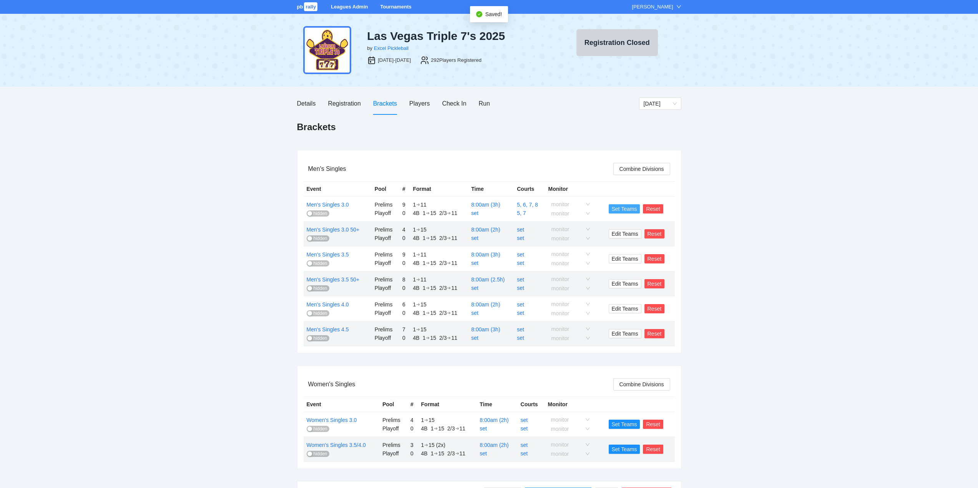
click at [623, 206] on span "Set Teams" at bounding box center [623, 209] width 25 height 8
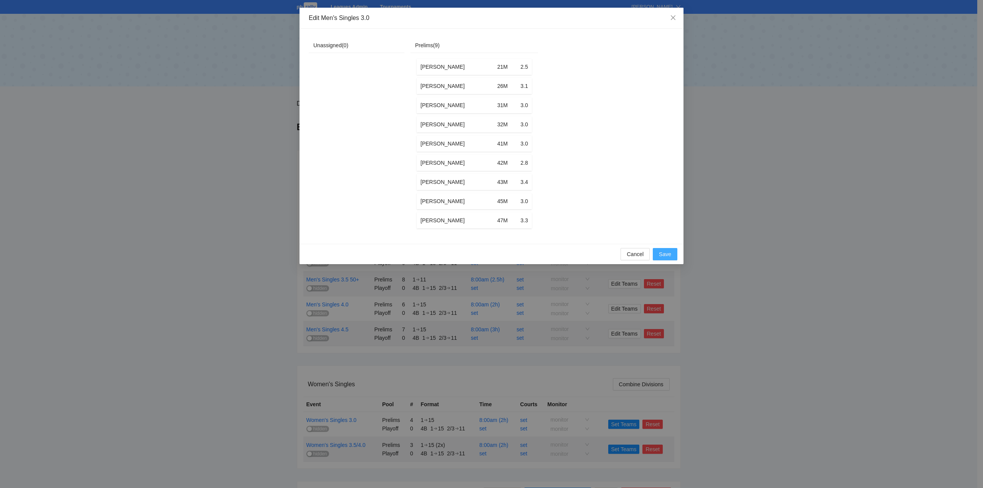
click at [664, 258] on span "Save" at bounding box center [665, 254] width 12 height 8
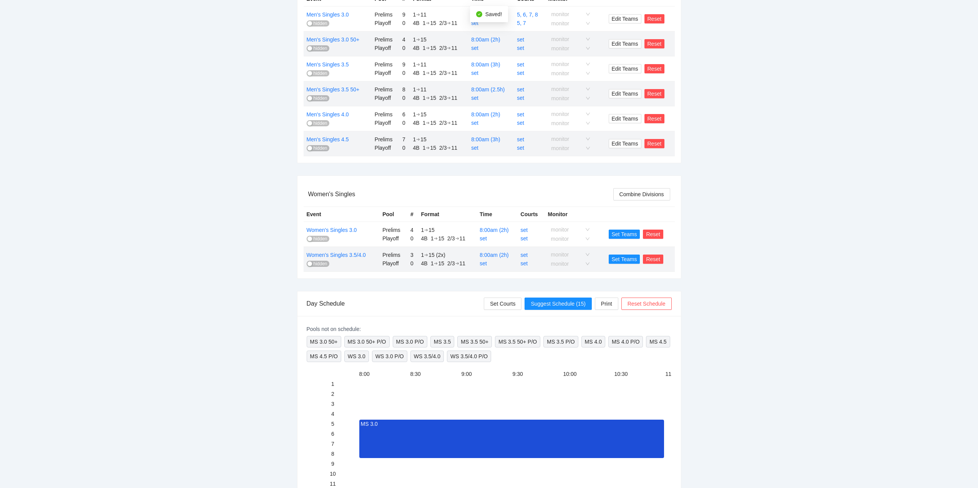
scroll to position [192, 0]
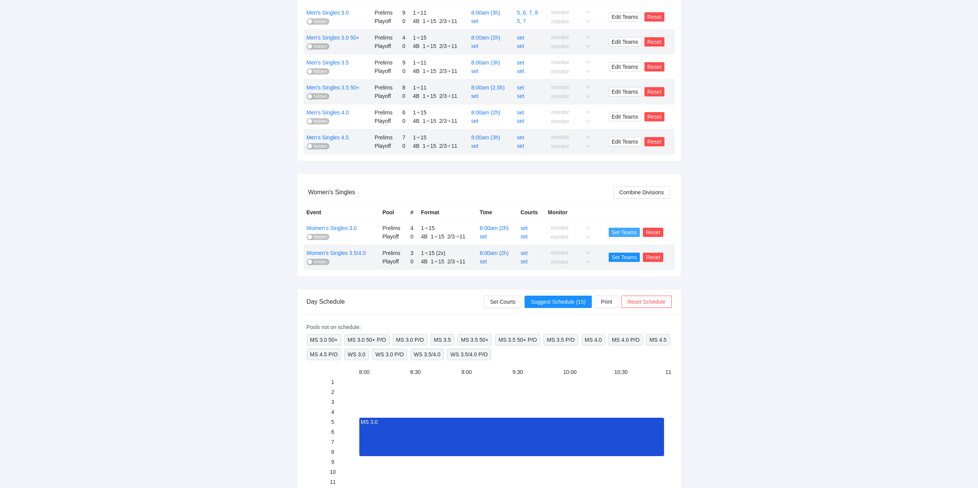
click at [623, 231] on span "Set Teams" at bounding box center [623, 232] width 25 height 8
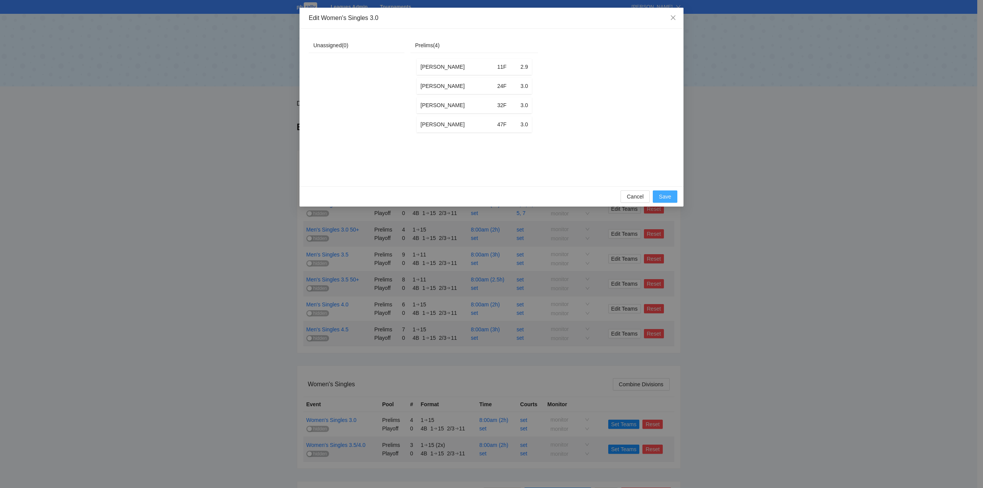
click at [663, 200] on span "Save" at bounding box center [665, 196] width 12 height 8
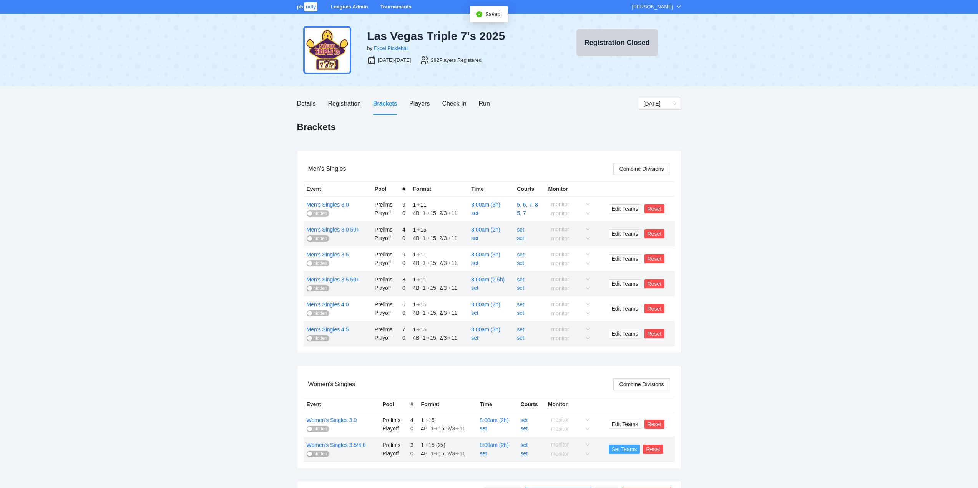
click at [621, 451] on span "Set Teams" at bounding box center [623, 449] width 25 height 8
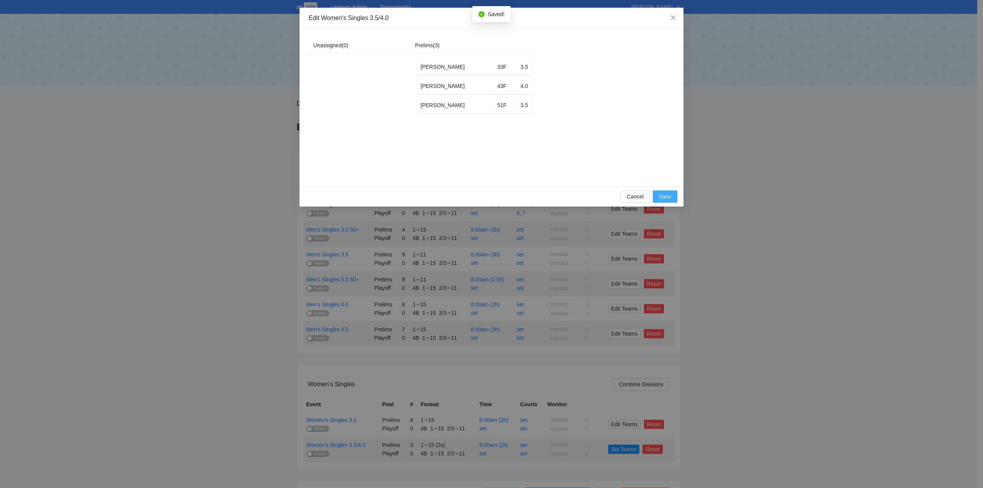
drag, startPoint x: 658, startPoint y: 207, endPoint x: 660, endPoint y: 211, distance: 4.9
click at [659, 203] on button "Save" at bounding box center [665, 197] width 25 height 12
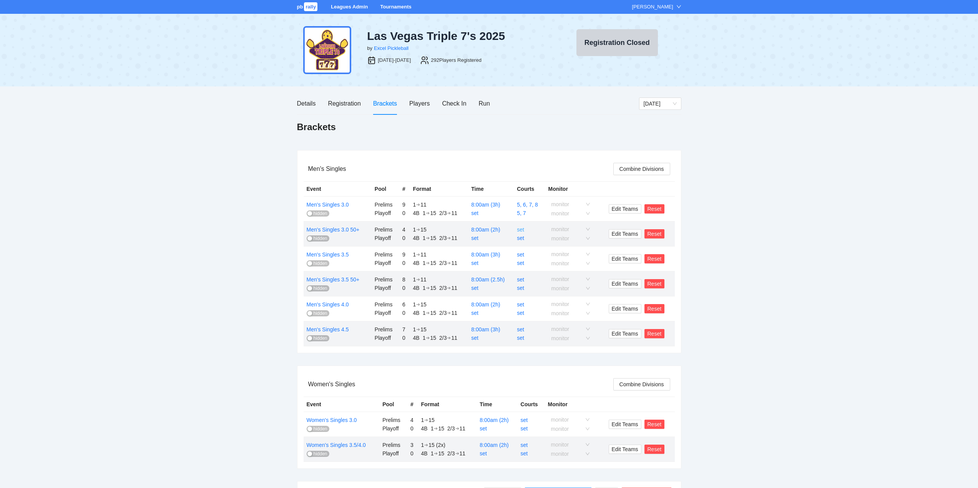
click at [521, 229] on link "set" at bounding box center [520, 230] width 7 height 6
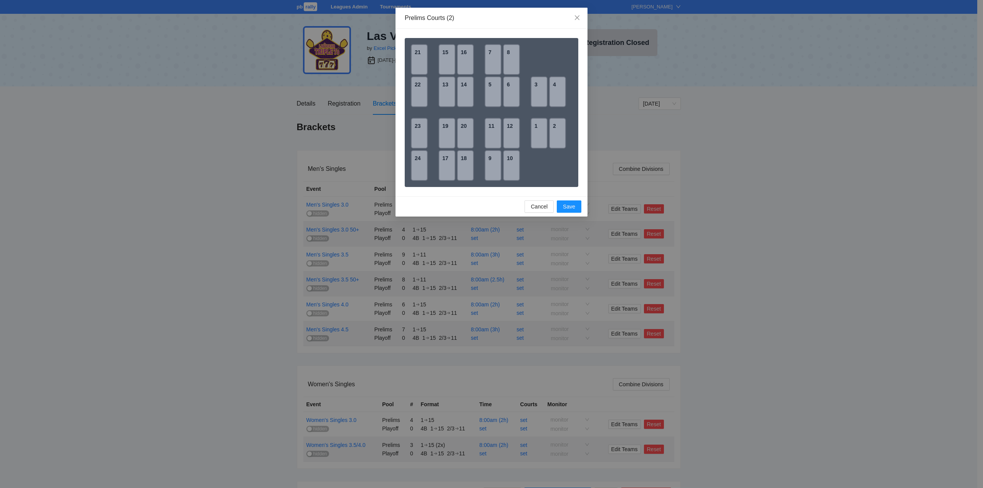
click at [419, 58] on div "21" at bounding box center [419, 59] width 17 height 31
drag, startPoint x: 418, startPoint y: 84, endPoint x: 451, endPoint y: 134, distance: 60.0
click at [419, 84] on div "22" at bounding box center [419, 91] width 17 height 31
click at [569, 208] on span "Save" at bounding box center [569, 206] width 12 height 8
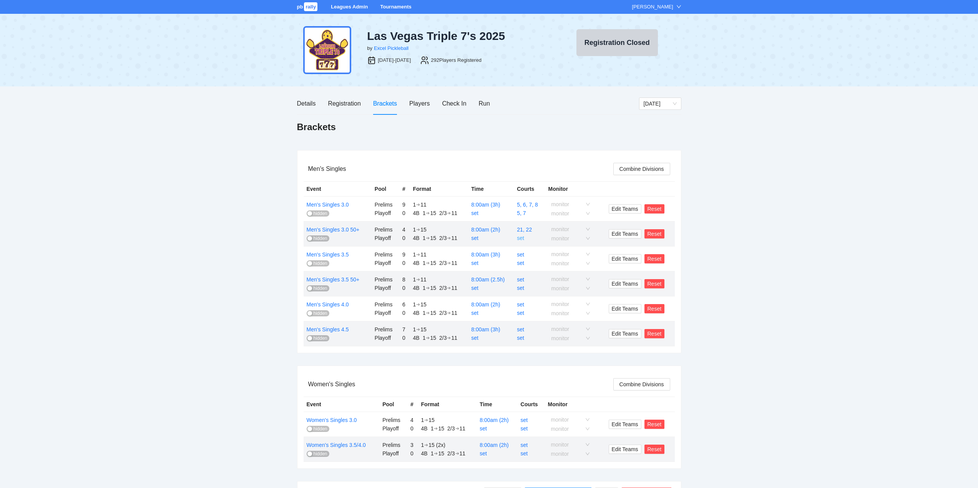
click at [521, 238] on link "set" at bounding box center [520, 238] width 7 height 6
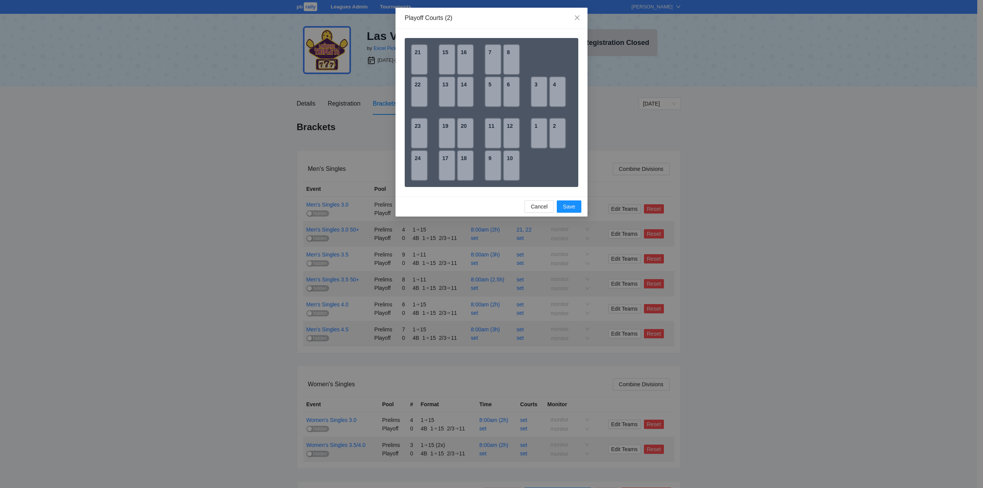
click at [416, 59] on div "21" at bounding box center [419, 59] width 17 height 31
click at [414, 84] on div "22" at bounding box center [419, 91] width 17 height 31
click at [569, 209] on span "Save" at bounding box center [569, 206] width 12 height 8
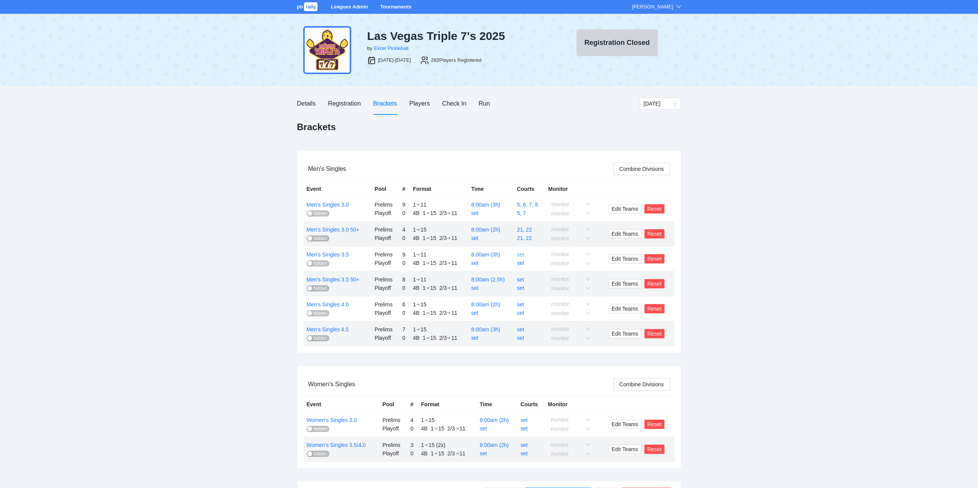
click at [521, 254] on link "set" at bounding box center [520, 255] width 7 height 6
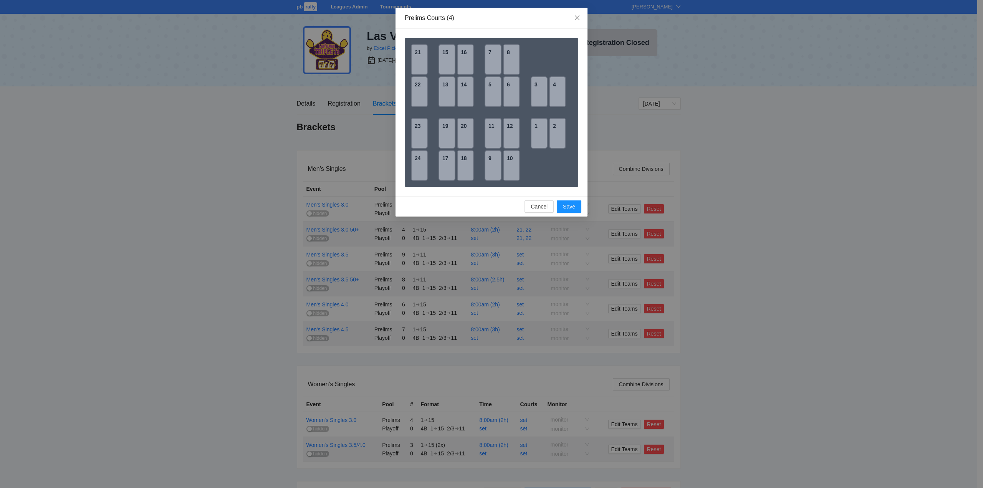
click at [494, 165] on div "9" at bounding box center [493, 165] width 17 height 31
click at [511, 165] on div "10" at bounding box center [511, 165] width 17 height 31
click at [494, 135] on div "11" at bounding box center [493, 133] width 17 height 31
click at [510, 133] on div "12" at bounding box center [511, 133] width 17 height 31
click at [566, 204] on span "Save" at bounding box center [569, 206] width 12 height 8
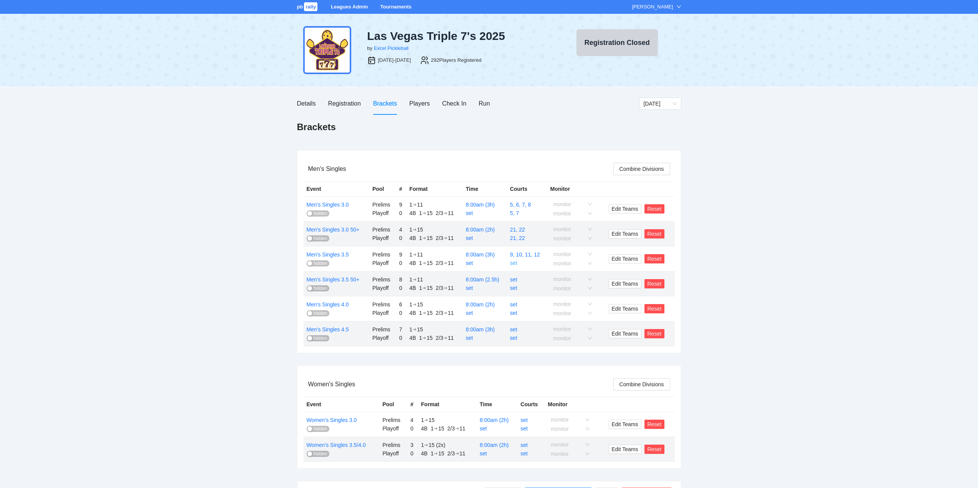
click at [517, 263] on link "set" at bounding box center [513, 263] width 7 height 6
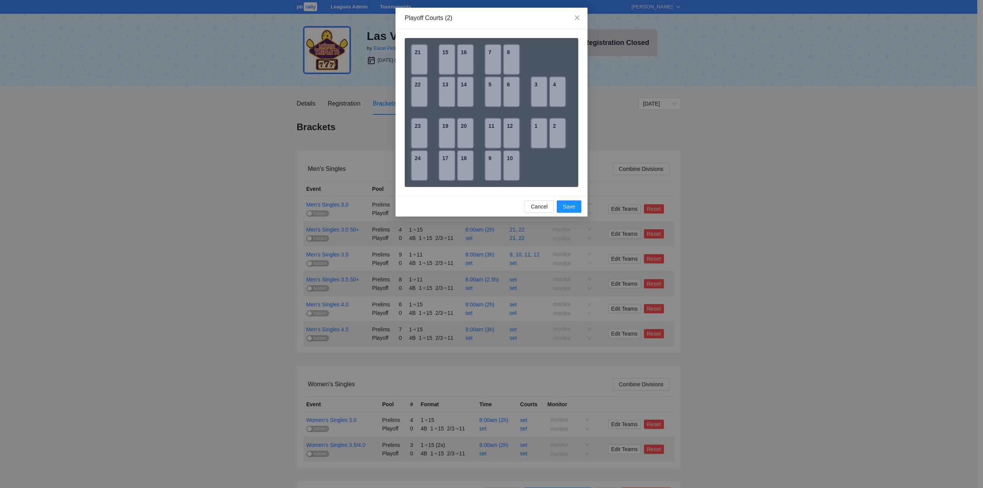
click at [495, 155] on div "9" at bounding box center [493, 165] width 17 height 31
click at [488, 131] on div "11" at bounding box center [493, 133] width 17 height 31
click at [565, 207] on span "Save" at bounding box center [569, 206] width 12 height 8
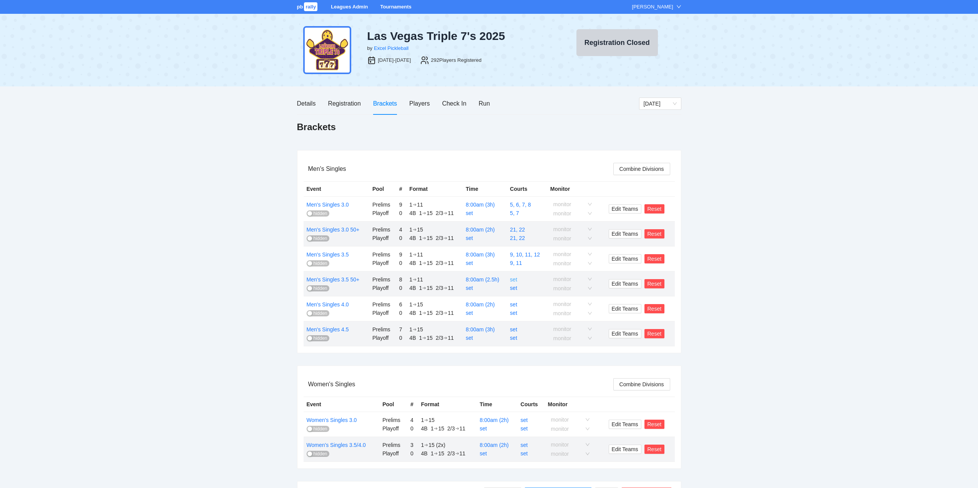
click at [514, 279] on link "set" at bounding box center [513, 280] width 7 height 6
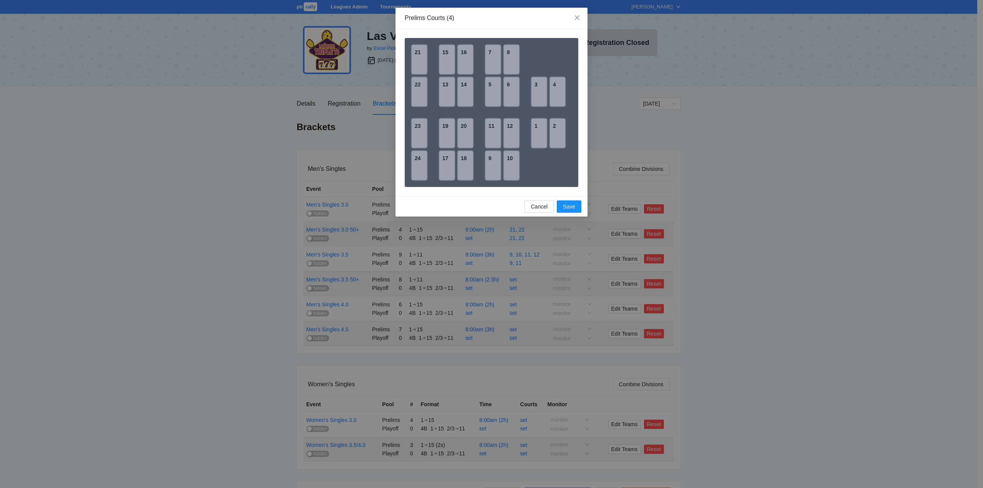
click at [537, 137] on div "1" at bounding box center [539, 133] width 17 height 31
drag, startPoint x: 554, startPoint y: 140, endPoint x: 556, endPoint y: 134, distance: 5.6
click at [556, 138] on div "2" at bounding box center [557, 133] width 17 height 31
click at [538, 93] on div "3" at bounding box center [539, 91] width 17 height 31
click at [554, 91] on div "4" at bounding box center [557, 91] width 17 height 31
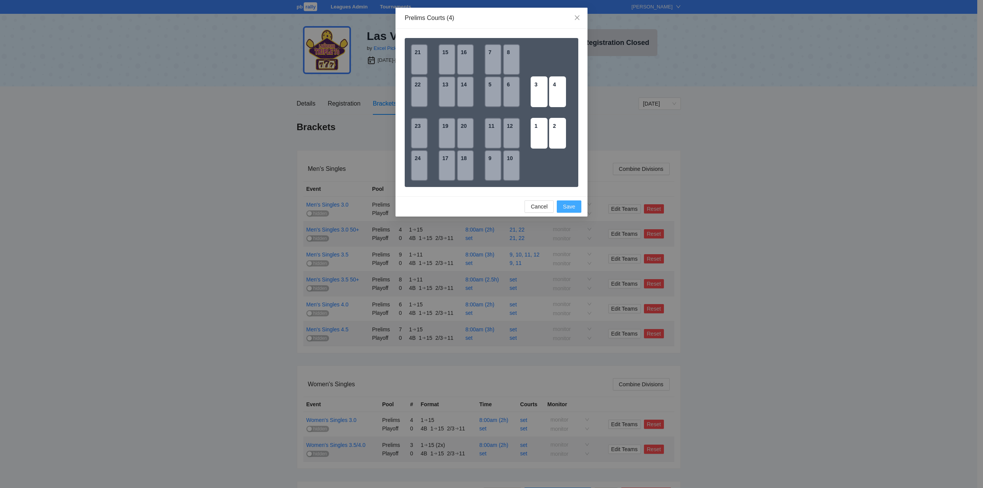
click at [568, 207] on span "Save" at bounding box center [569, 206] width 12 height 8
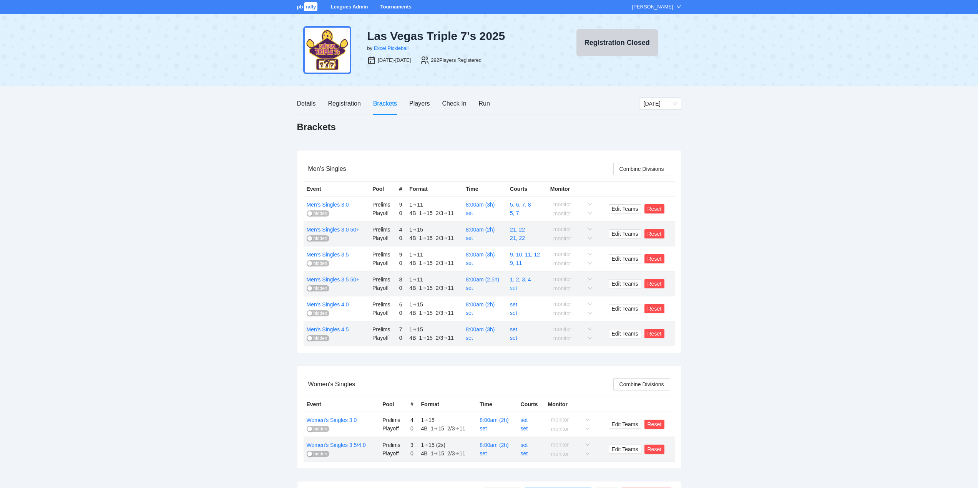
click at [515, 287] on link "set" at bounding box center [513, 288] width 7 height 6
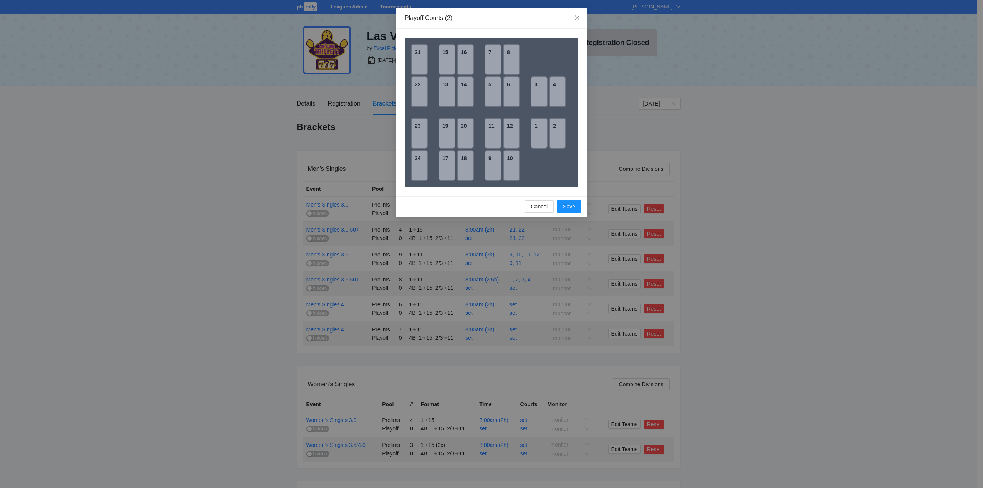
drag, startPoint x: 538, startPoint y: 129, endPoint x: 536, endPoint y: 103, distance: 25.8
click at [538, 125] on div "1" at bounding box center [539, 133] width 17 height 31
click at [535, 92] on div "3" at bounding box center [539, 91] width 17 height 31
click at [564, 207] on span "Save" at bounding box center [569, 206] width 12 height 8
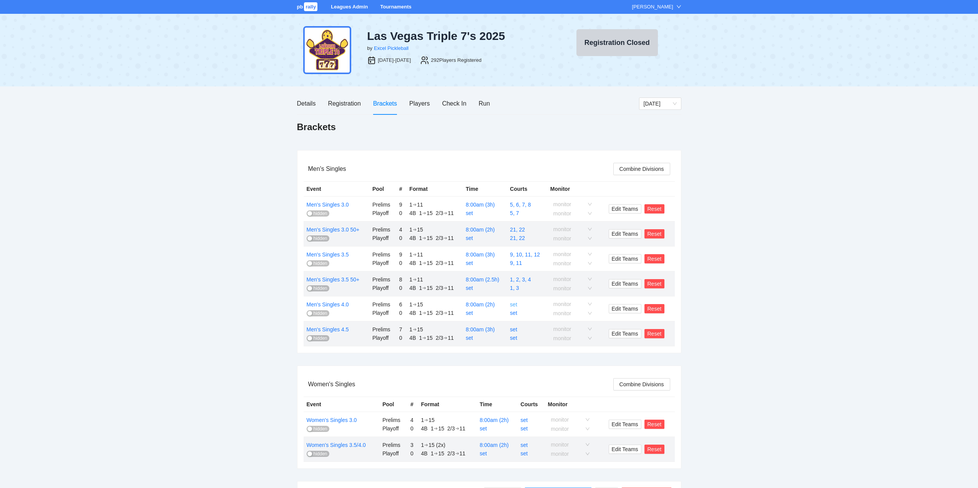
click at [514, 305] on link "set" at bounding box center [513, 305] width 7 height 6
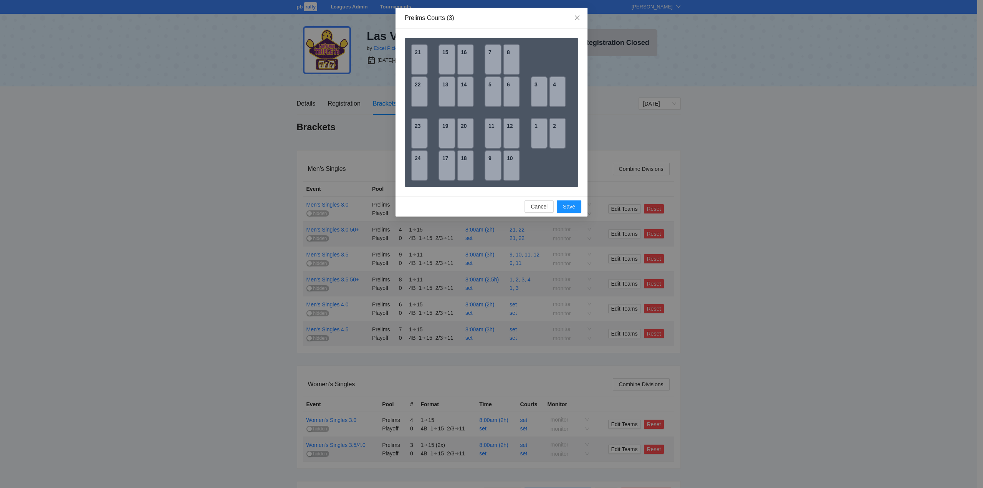
click at [447, 162] on div "17" at bounding box center [447, 165] width 17 height 31
click at [465, 162] on div "18" at bounding box center [465, 165] width 17 height 31
click at [465, 136] on div "20" at bounding box center [465, 133] width 17 height 31
click at [572, 206] on span "Save" at bounding box center [569, 206] width 12 height 8
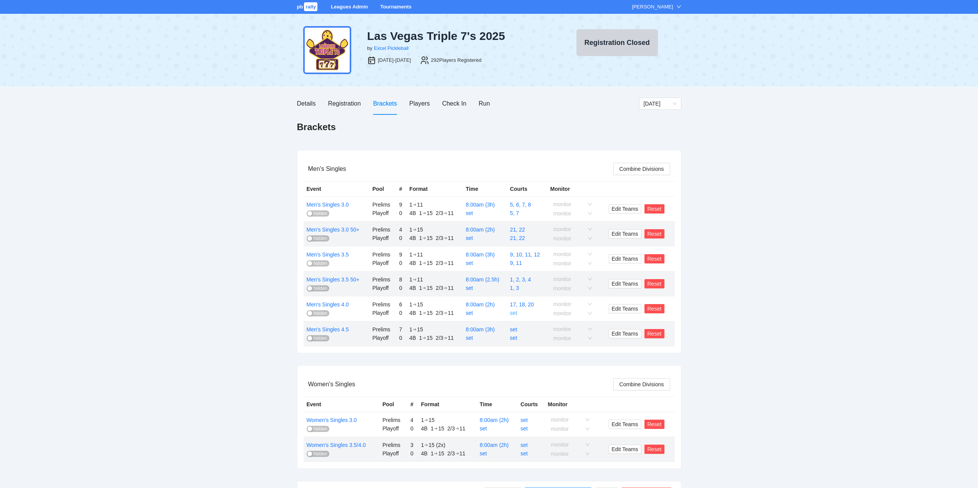
click at [515, 312] on link "set" at bounding box center [513, 313] width 7 height 6
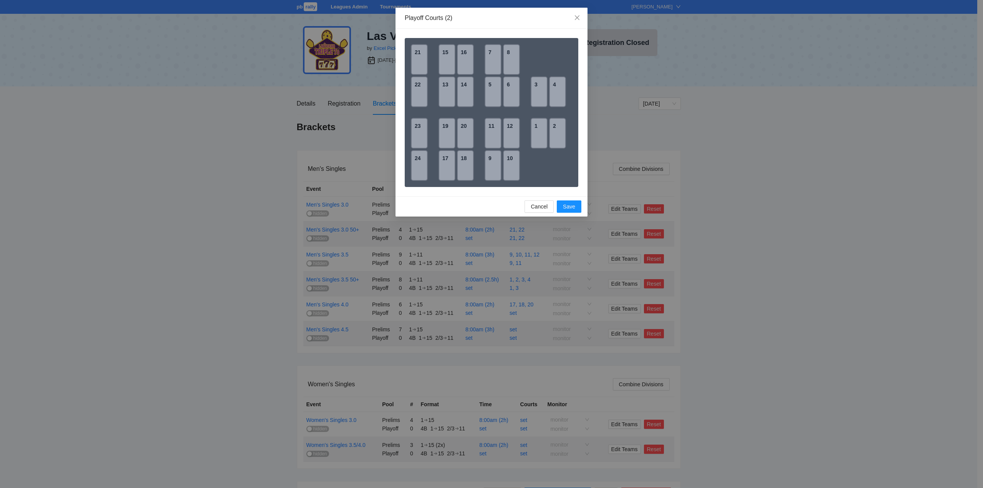
click at [464, 162] on div "18" at bounding box center [465, 165] width 17 height 31
click at [463, 132] on div "20" at bounding box center [465, 133] width 17 height 31
drag, startPoint x: 570, startPoint y: 207, endPoint x: 576, endPoint y: 226, distance: 19.6
click at [571, 207] on span "Save" at bounding box center [569, 206] width 12 height 8
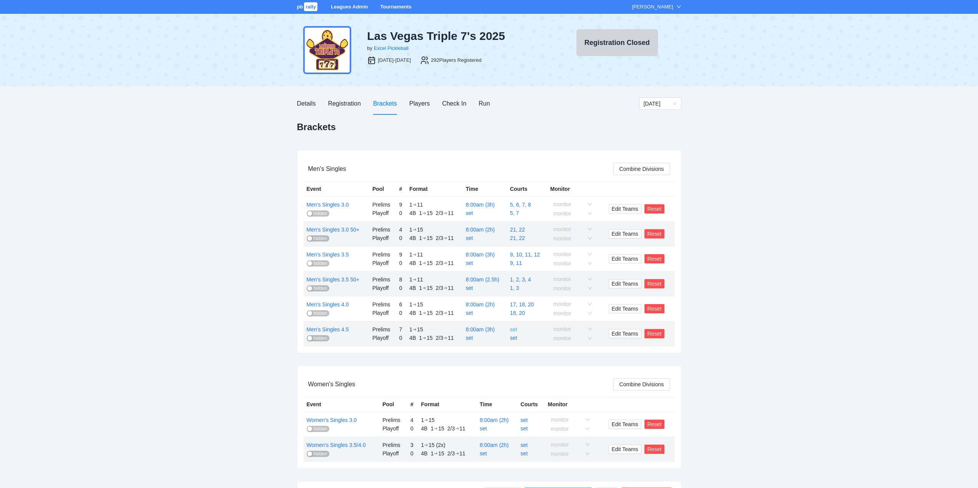
click at [514, 330] on link "set" at bounding box center [513, 329] width 7 height 6
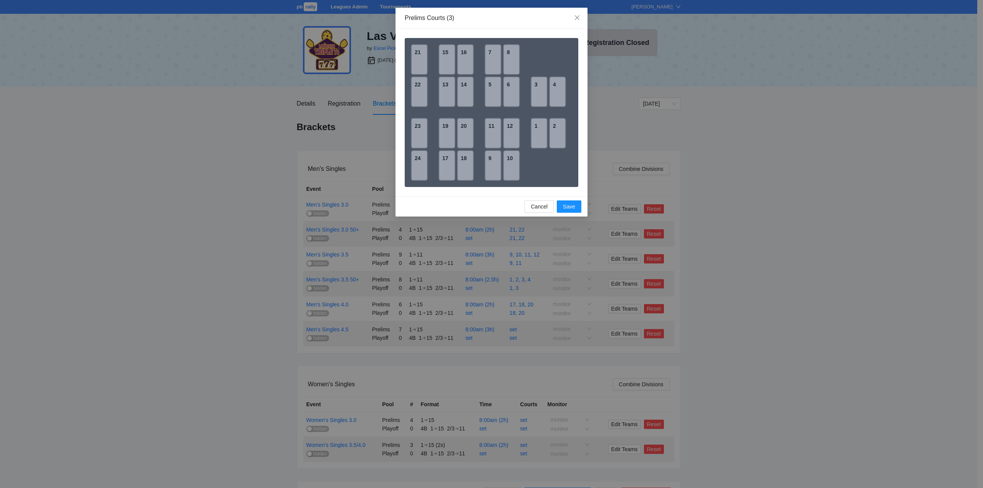
drag, startPoint x: 445, startPoint y: 95, endPoint x: 449, endPoint y: 95, distance: 4.6
click at [445, 95] on div "13" at bounding box center [447, 91] width 17 height 31
click at [465, 95] on div "14" at bounding box center [465, 91] width 17 height 31
click at [464, 59] on div "16" at bounding box center [465, 59] width 17 height 31
click at [569, 205] on span "Save" at bounding box center [569, 206] width 12 height 8
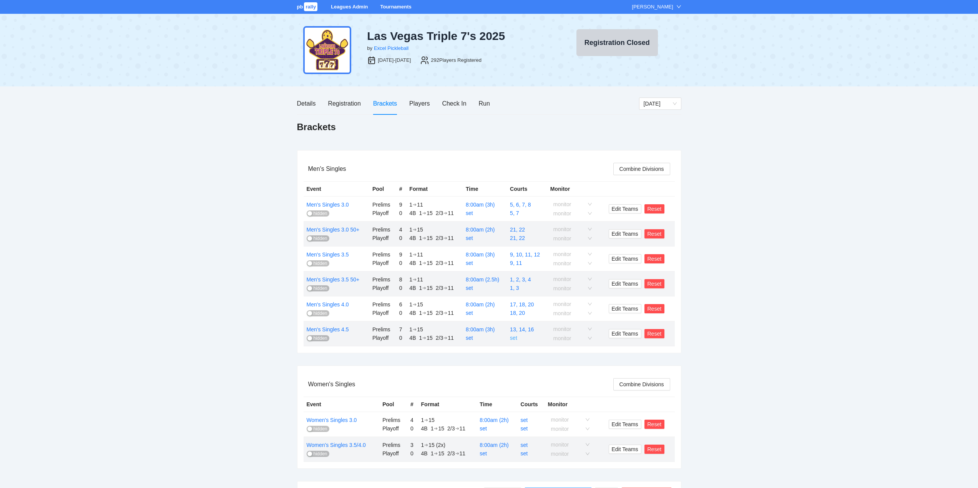
click at [512, 337] on link "set" at bounding box center [513, 338] width 7 height 6
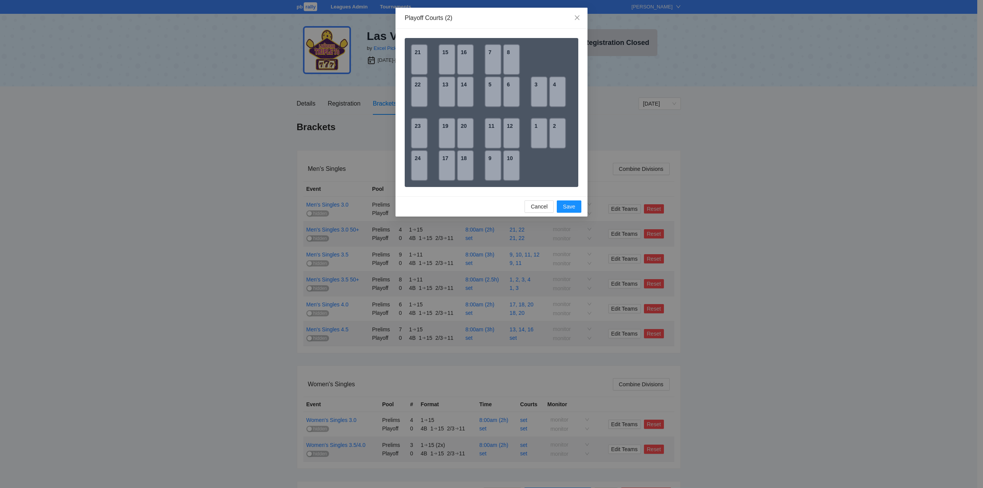
drag, startPoint x: 460, startPoint y: 93, endPoint x: 462, endPoint y: 84, distance: 9.0
click at [460, 91] on div "14" at bounding box center [465, 91] width 17 height 31
drag, startPoint x: 464, startPoint y: 51, endPoint x: 479, endPoint y: 70, distance: 23.8
click at [464, 51] on div "16" at bounding box center [465, 59] width 17 height 31
click at [567, 205] on span "Save" at bounding box center [569, 206] width 12 height 8
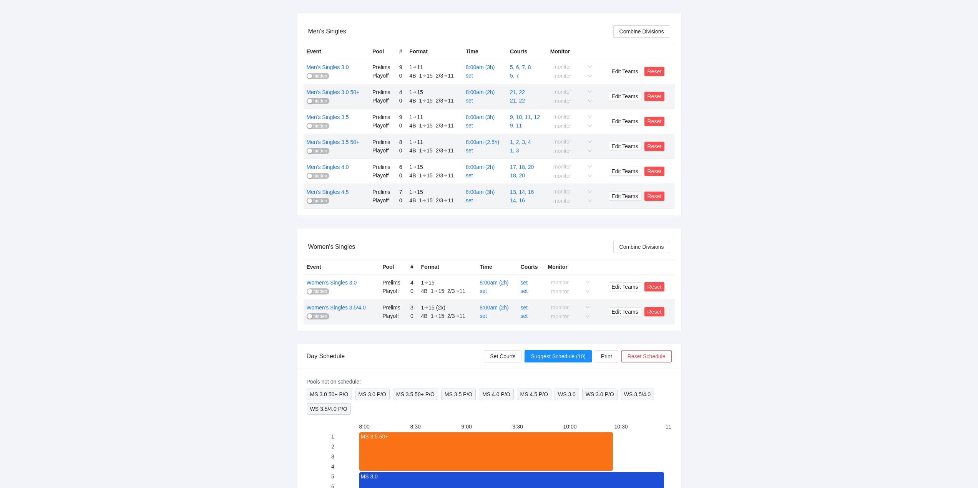
scroll to position [154, 0]
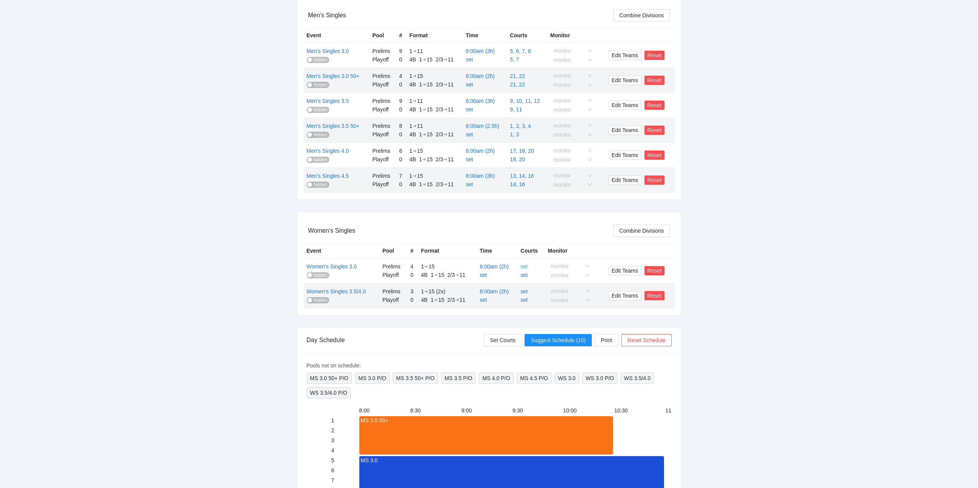
click at [524, 267] on link "set" at bounding box center [523, 266] width 7 height 6
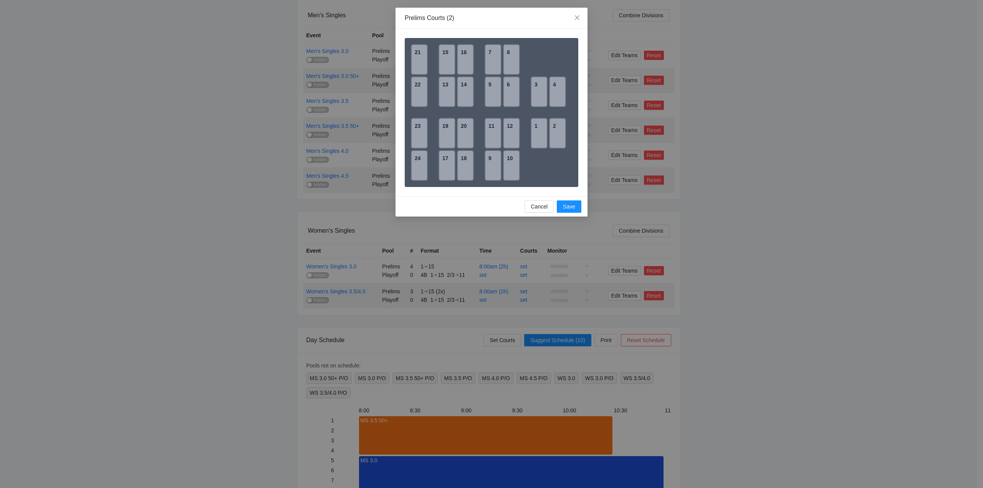
click at [418, 133] on div "23" at bounding box center [419, 133] width 17 height 31
click at [419, 167] on div "24" at bounding box center [419, 165] width 17 height 31
click at [565, 207] on span "Save" at bounding box center [569, 206] width 12 height 8
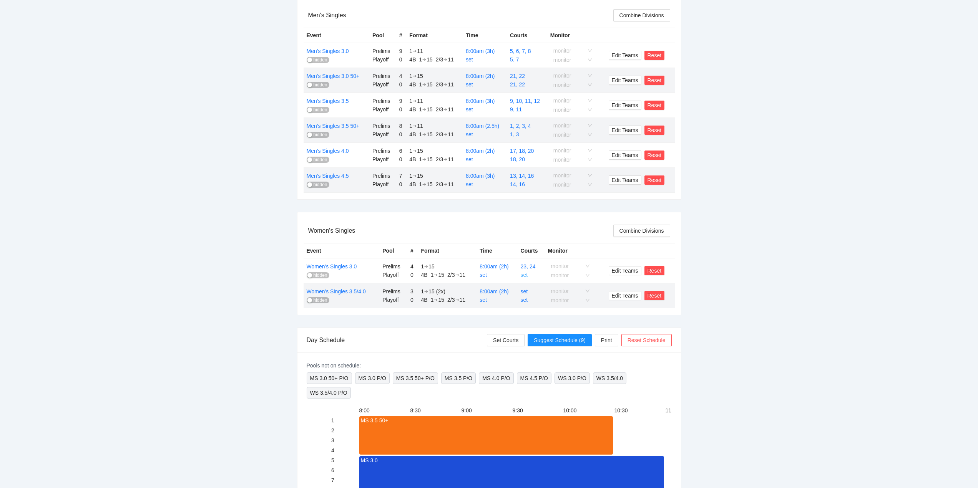
click at [524, 274] on link "set" at bounding box center [523, 275] width 7 height 6
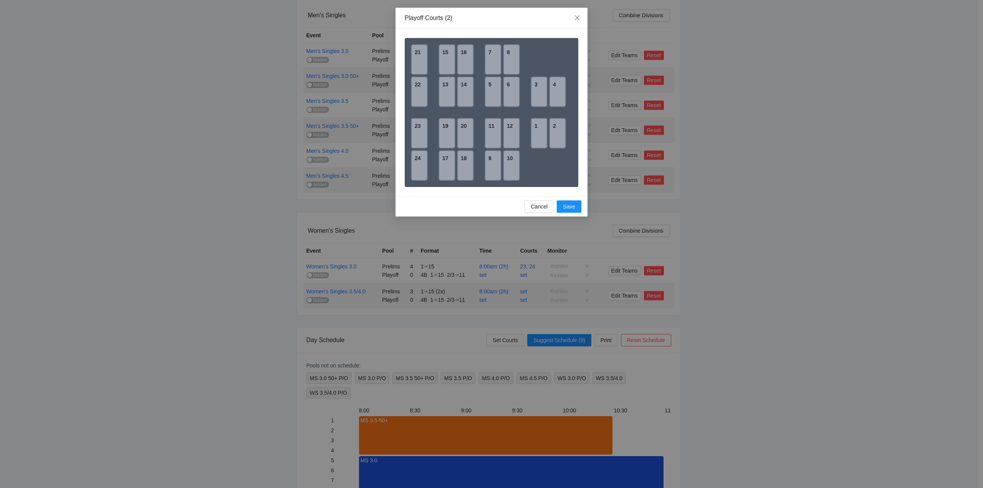
click at [417, 134] on div "23" at bounding box center [419, 133] width 17 height 31
click at [418, 164] on div "24" at bounding box center [419, 165] width 17 height 31
click at [563, 206] on span "Save" at bounding box center [569, 206] width 12 height 8
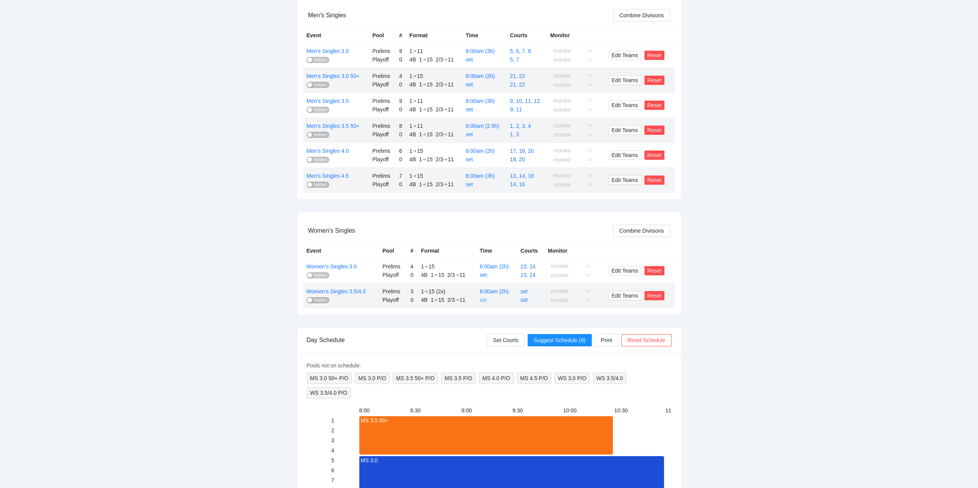
click at [483, 300] on link "set" at bounding box center [482, 300] width 7 height 6
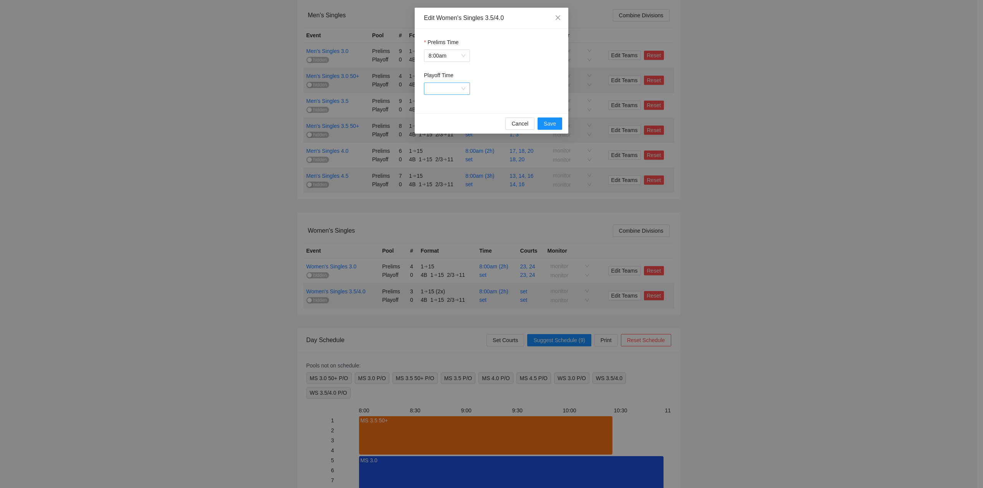
click at [442, 89] on input "Playoff Time" at bounding box center [444, 89] width 31 height 12
click at [518, 84] on div at bounding box center [491, 89] width 135 height 12
drag, startPoint x: 517, startPoint y: 124, endPoint x: 522, endPoint y: 129, distance: 6.8
click at [517, 124] on span "Cancel" at bounding box center [520, 123] width 17 height 8
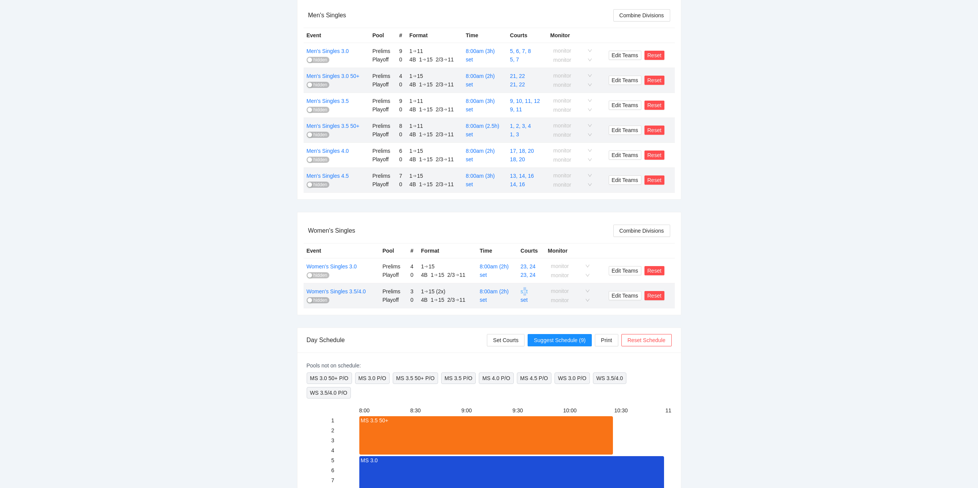
click at [525, 290] on link "set" at bounding box center [523, 291] width 7 height 6
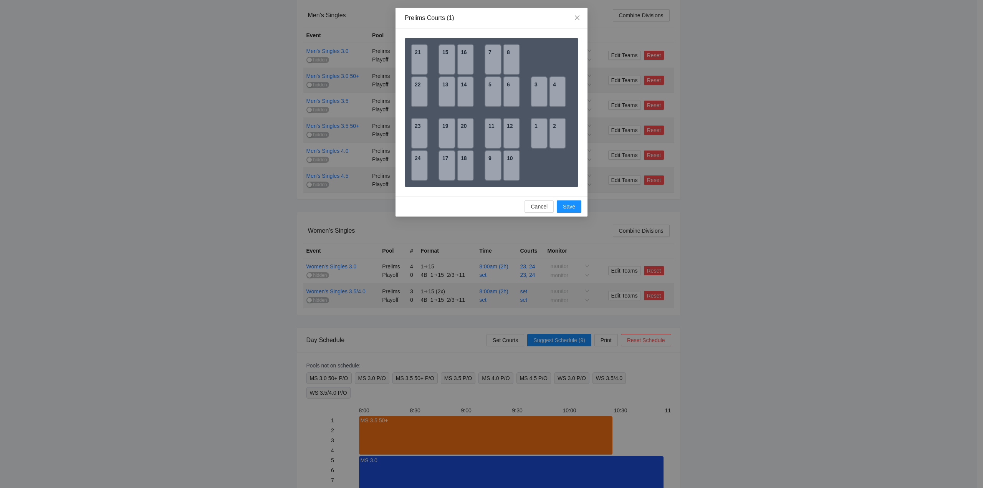
click at [449, 131] on div "19" at bounding box center [447, 133] width 17 height 31
click at [567, 208] on span "Save" at bounding box center [569, 206] width 12 height 8
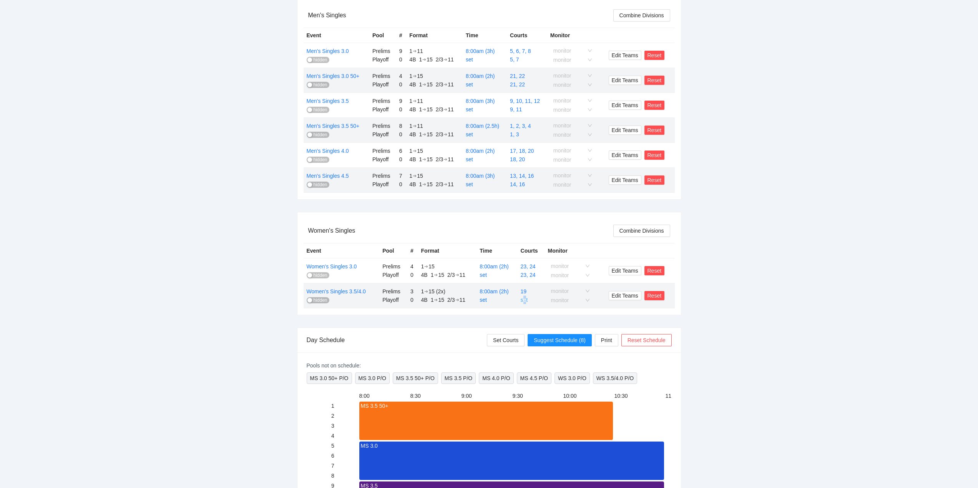
click at [525, 300] on link "set" at bounding box center [523, 300] width 7 height 6
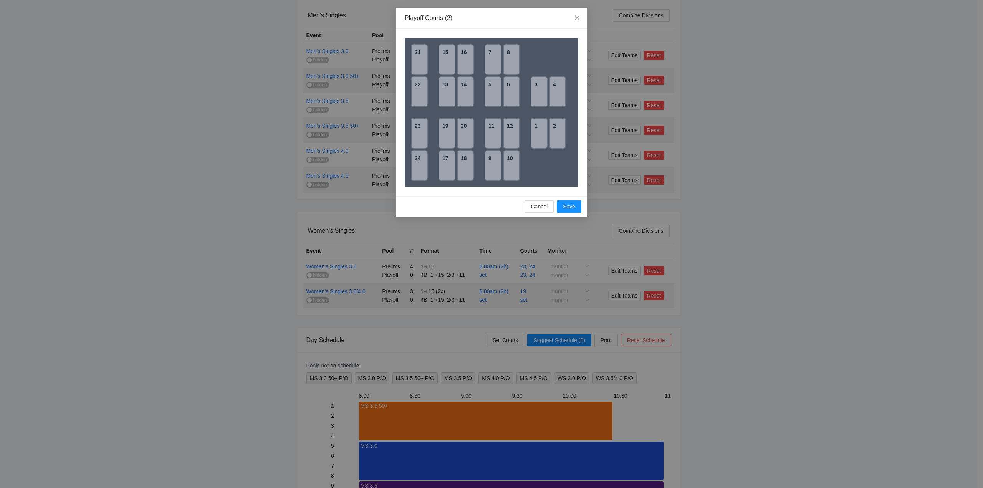
click at [446, 135] on div "19" at bounding box center [447, 133] width 17 height 31
click at [563, 207] on span "Save" at bounding box center [569, 206] width 12 height 8
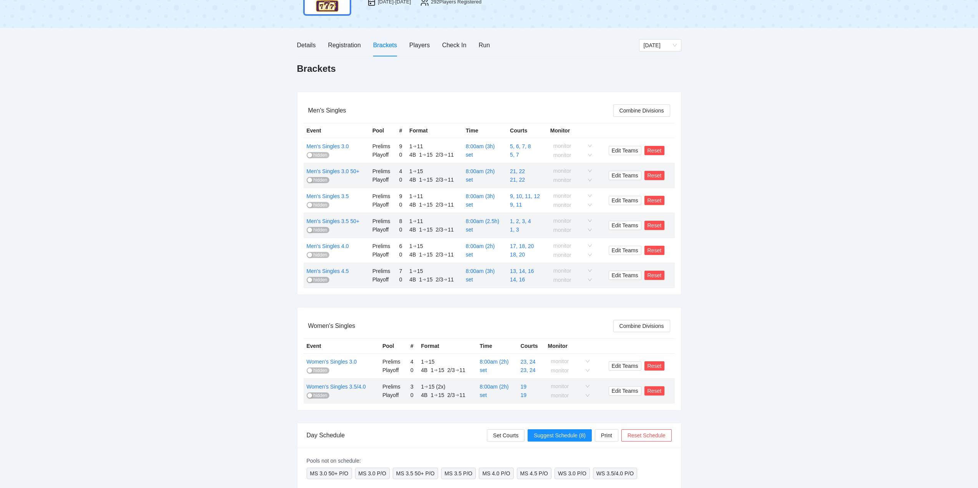
scroll to position [0, 0]
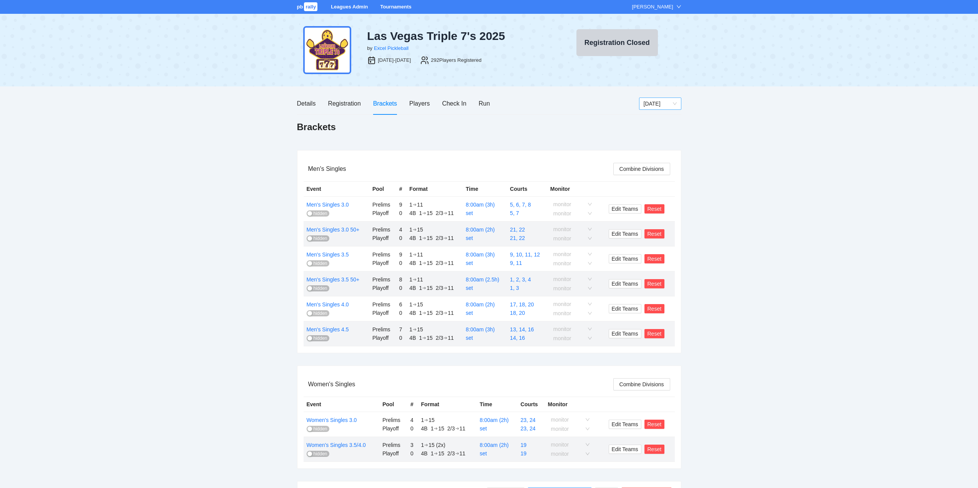
click at [659, 106] on span "[DATE]" at bounding box center [659, 104] width 33 height 12
click at [649, 131] on div "[DATE]" at bounding box center [659, 131] width 33 height 8
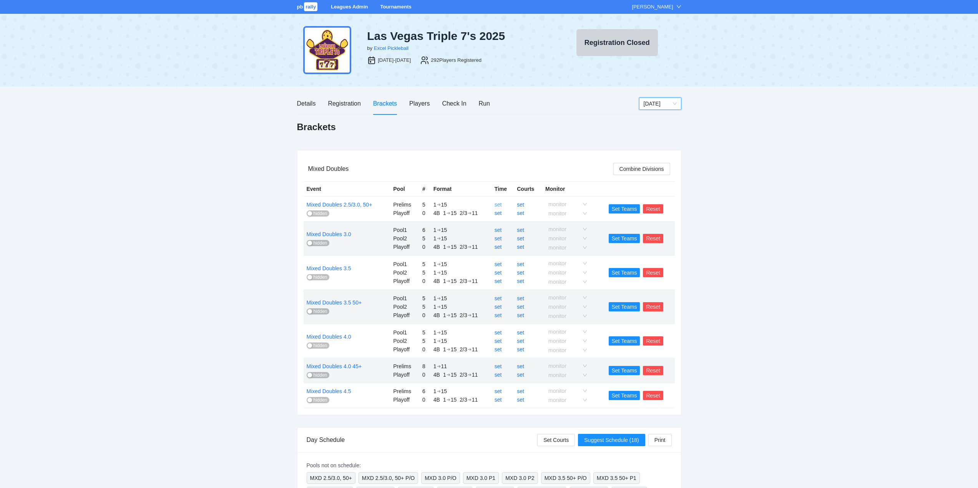
click at [498, 204] on link "set" at bounding box center [497, 205] width 7 height 6
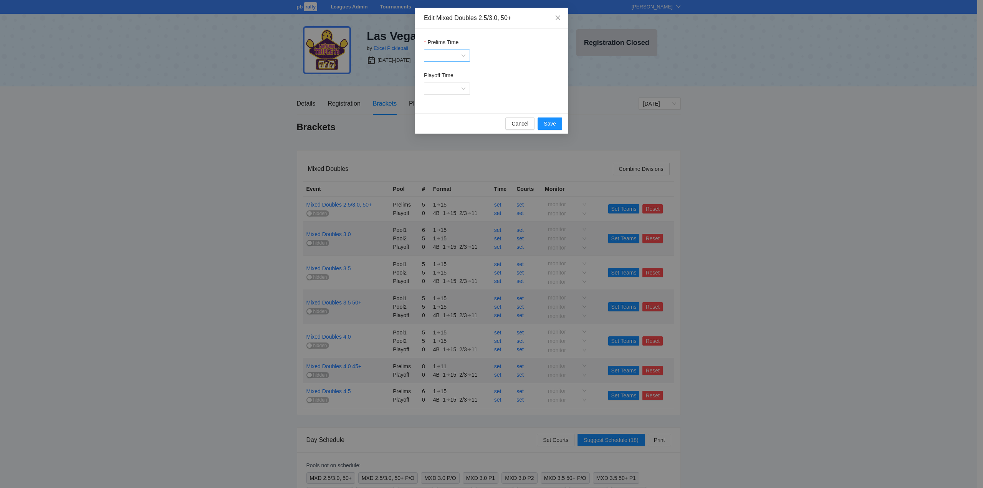
click at [444, 55] on input "Prelims Time" at bounding box center [444, 56] width 31 height 12
click at [441, 145] on div "8:00am" at bounding box center [449, 145] width 32 height 8
click at [550, 121] on span "Save" at bounding box center [550, 123] width 12 height 8
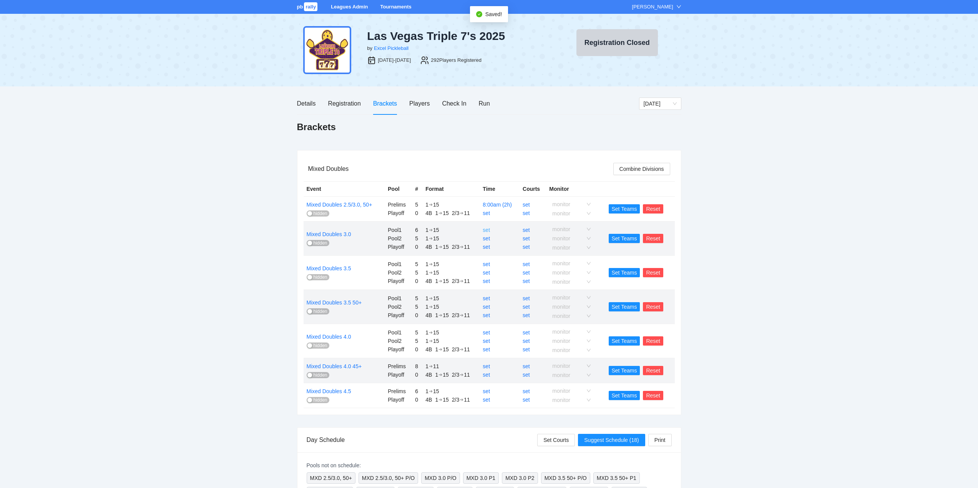
click at [486, 230] on link "set" at bounding box center [485, 230] width 7 height 6
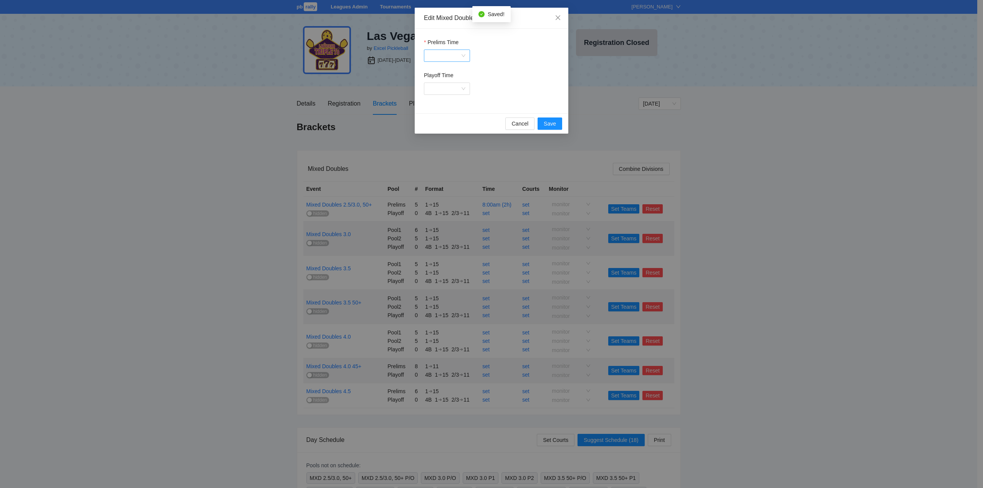
click at [447, 55] on input "Prelims Time" at bounding box center [444, 56] width 31 height 12
click at [442, 83] on div "8:00am" at bounding box center [449, 83] width 32 height 8
drag, startPoint x: 548, startPoint y: 121, endPoint x: 556, endPoint y: 131, distance: 12.3
click at [550, 122] on span "Save" at bounding box center [550, 123] width 12 height 8
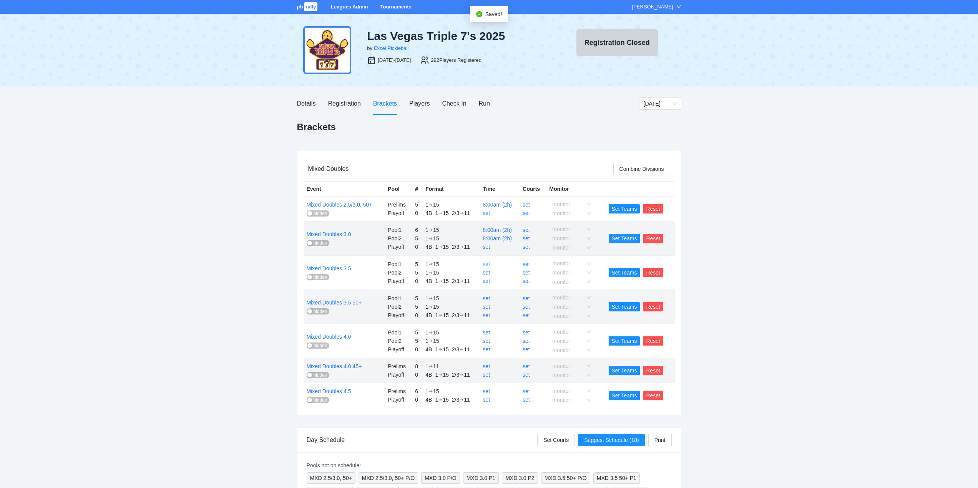
click at [488, 264] on link "set" at bounding box center [485, 264] width 7 height 6
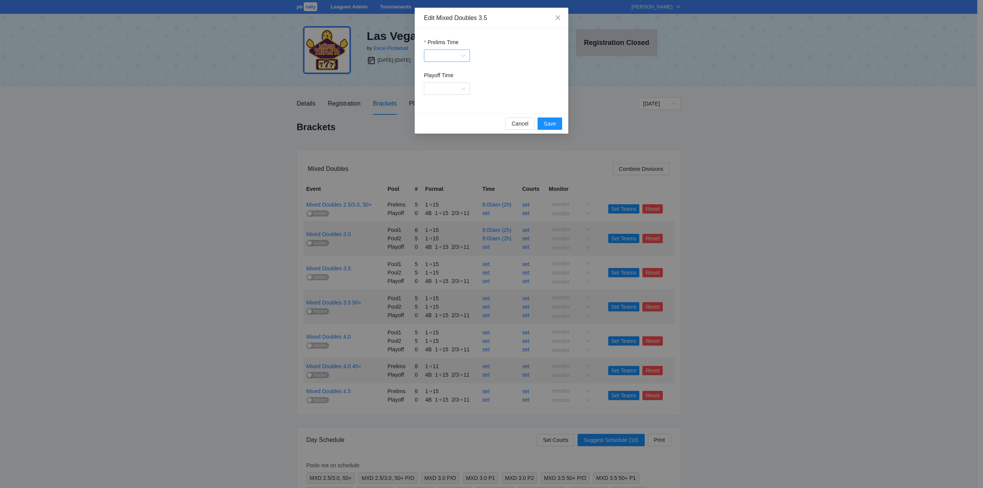
click at [439, 56] on input "Prelims Time" at bounding box center [444, 56] width 31 height 12
click at [440, 83] on div "8:00am" at bounding box center [449, 83] width 32 height 8
click at [546, 126] on span "Save" at bounding box center [550, 123] width 12 height 8
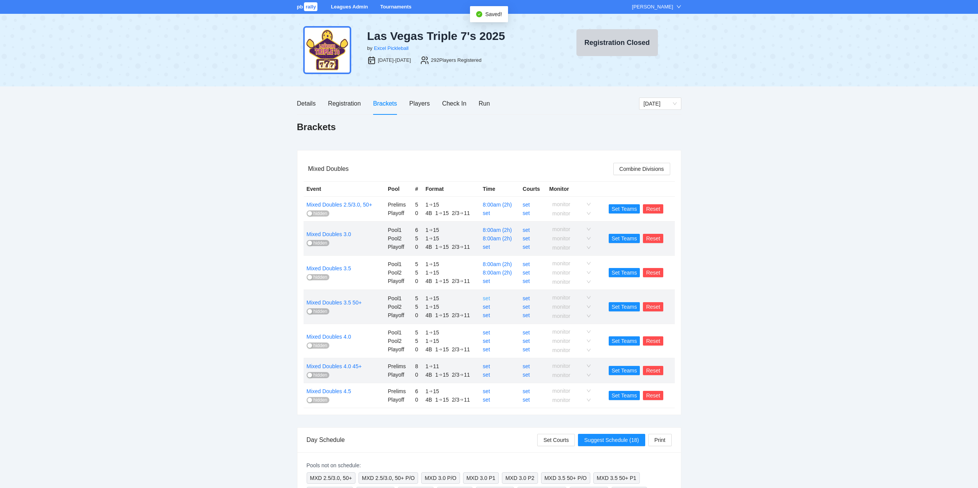
click at [489, 299] on link "set" at bounding box center [485, 298] width 7 height 6
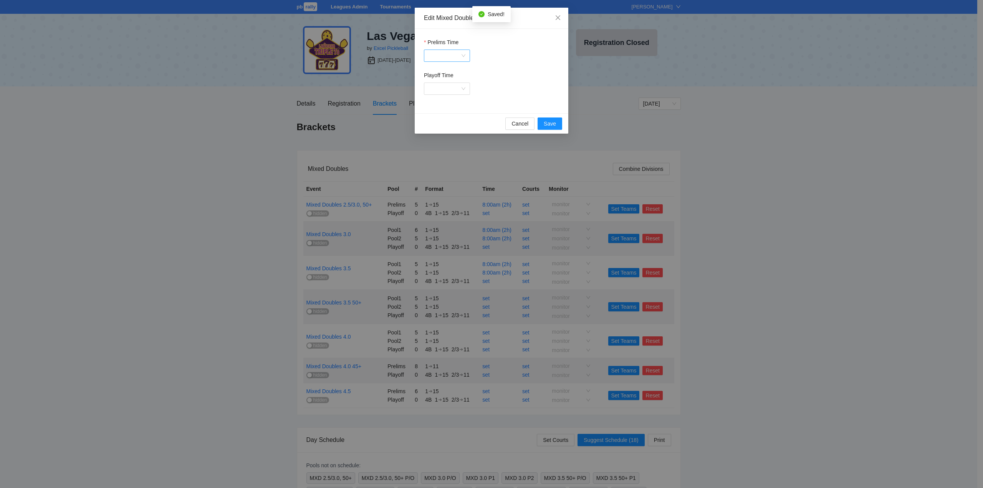
click at [436, 55] on input "Prelims Time" at bounding box center [444, 56] width 31 height 12
click at [442, 83] on div "8:00am" at bounding box center [449, 83] width 32 height 8
click at [547, 122] on span "Save" at bounding box center [550, 123] width 12 height 8
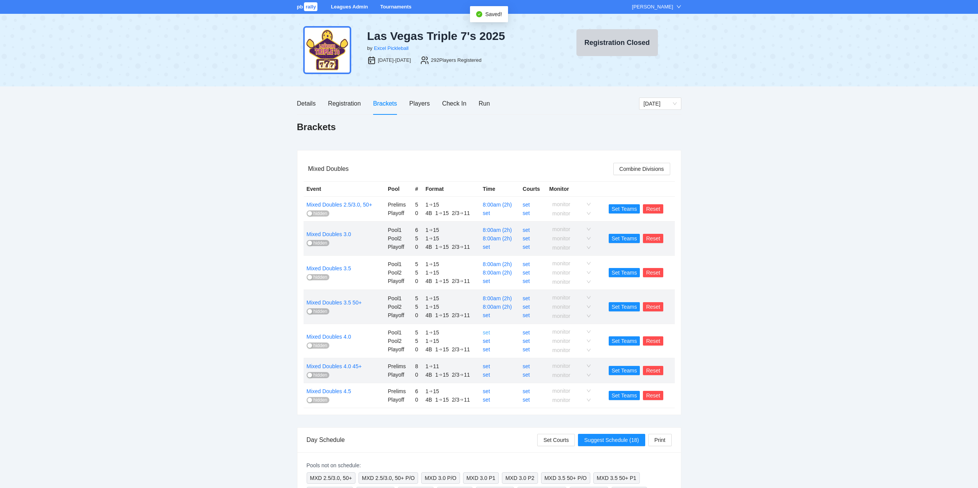
click at [487, 332] on link "set" at bounding box center [485, 333] width 7 height 6
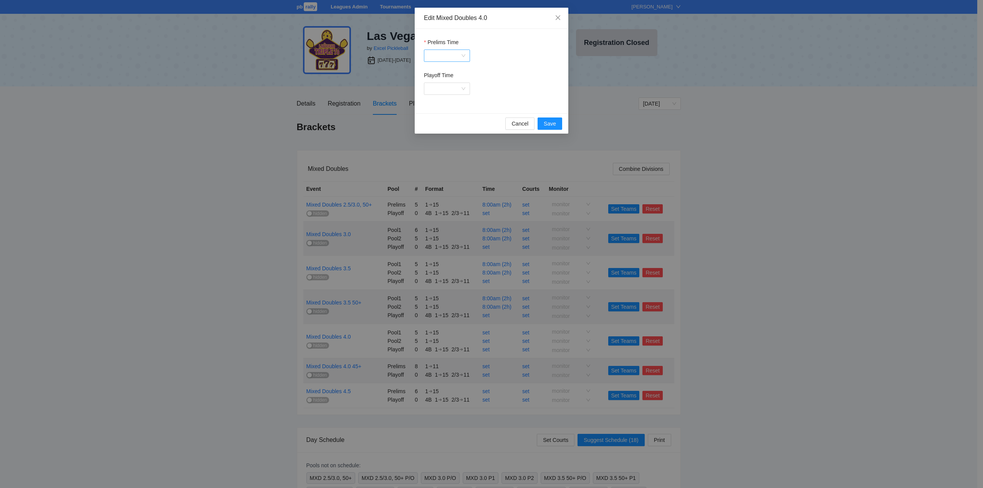
click at [443, 57] on input "Prelims Time" at bounding box center [444, 56] width 31 height 12
click at [441, 78] on div "8:00am" at bounding box center [447, 83] width 46 height 12
click at [549, 124] on span "Save" at bounding box center [550, 123] width 12 height 8
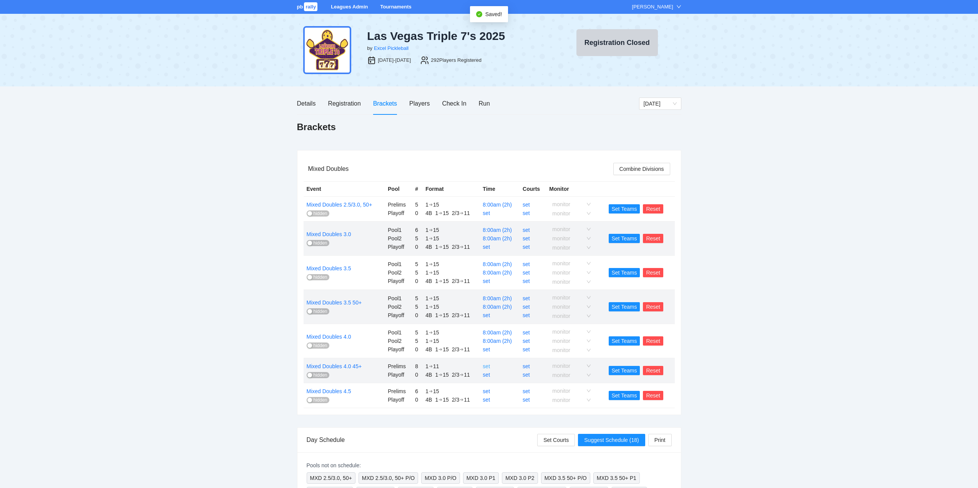
click at [490, 366] on link "set" at bounding box center [485, 366] width 7 height 6
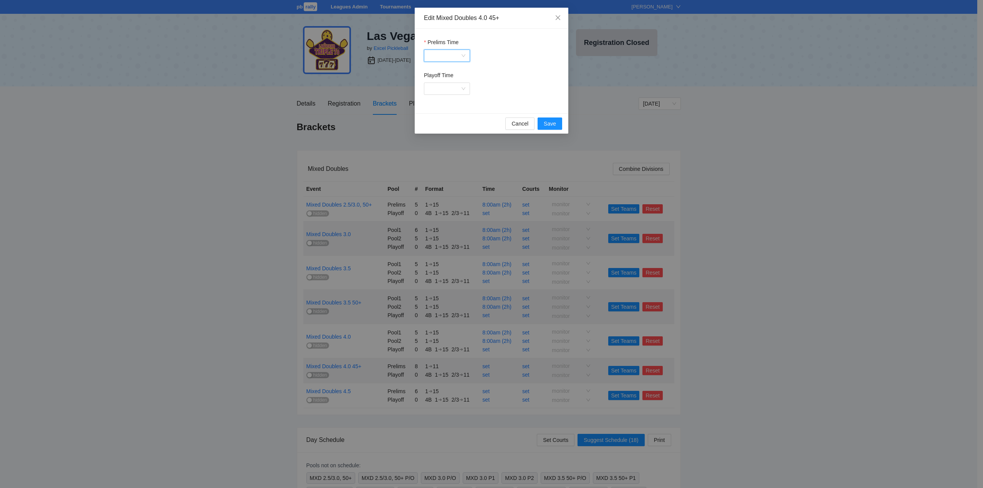
click at [443, 55] on input "Prelims Time" at bounding box center [444, 56] width 31 height 12
click at [437, 84] on div "8:00am" at bounding box center [449, 83] width 32 height 8
click at [548, 123] on span "Save" at bounding box center [550, 123] width 12 height 8
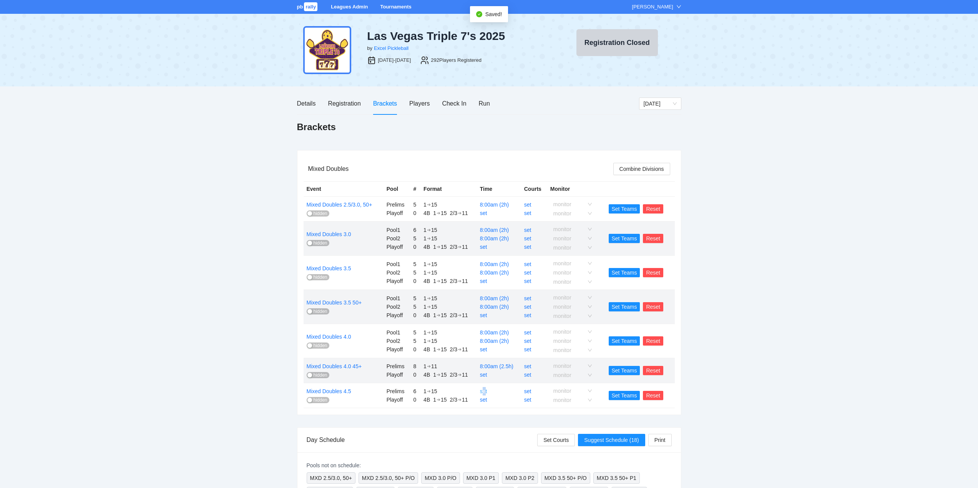
click at [485, 393] on link "set" at bounding box center [483, 391] width 7 height 6
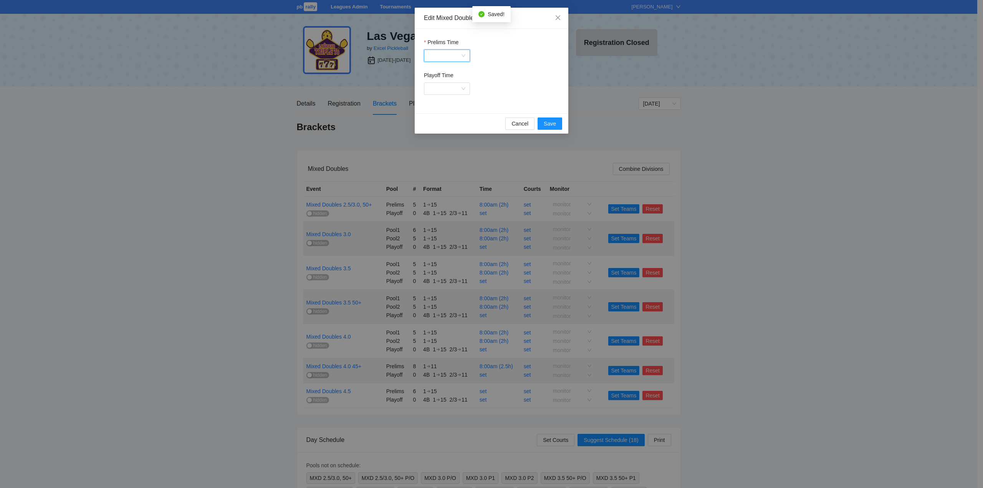
click at [444, 54] on input "Prelims Time" at bounding box center [444, 56] width 31 height 12
click at [444, 82] on div "8:00am" at bounding box center [449, 83] width 32 height 8
click at [549, 123] on span "Save" at bounding box center [550, 123] width 12 height 8
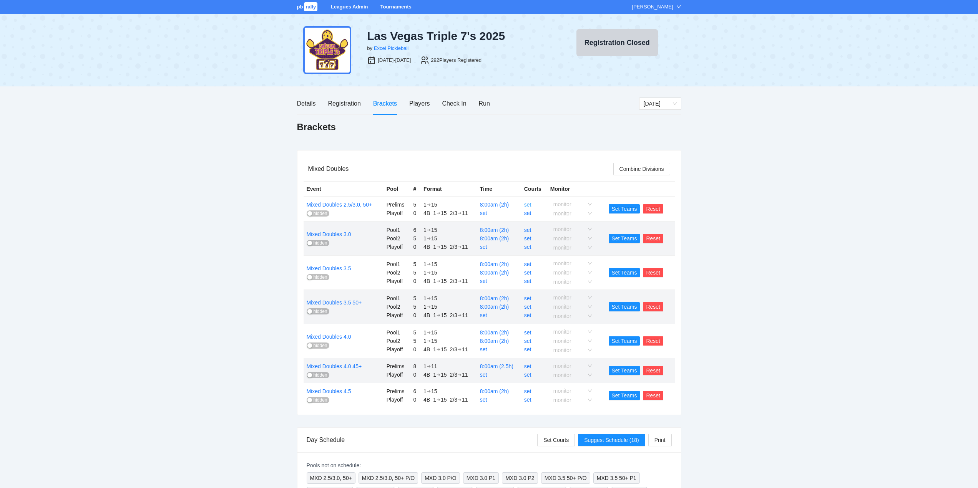
click at [527, 204] on link "set" at bounding box center [527, 205] width 7 height 6
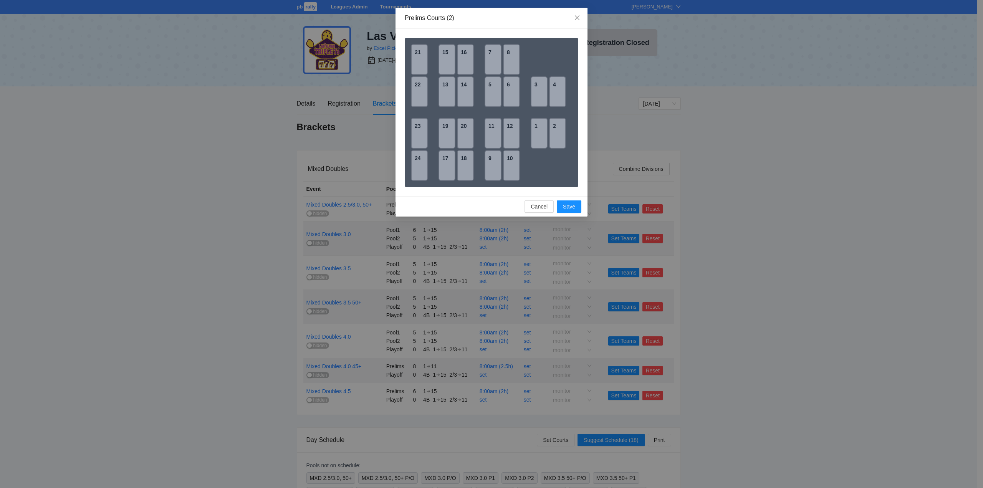
click at [462, 162] on div "18" at bounding box center [465, 165] width 17 height 31
click at [464, 133] on div "20" at bounding box center [465, 133] width 17 height 31
click at [567, 207] on span "Save" at bounding box center [569, 206] width 12 height 8
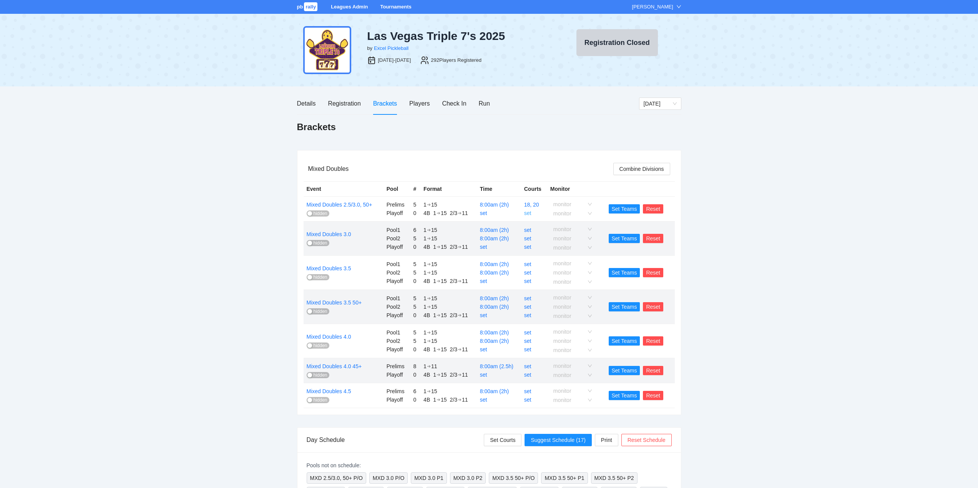
click at [529, 214] on link "set" at bounding box center [527, 213] width 7 height 6
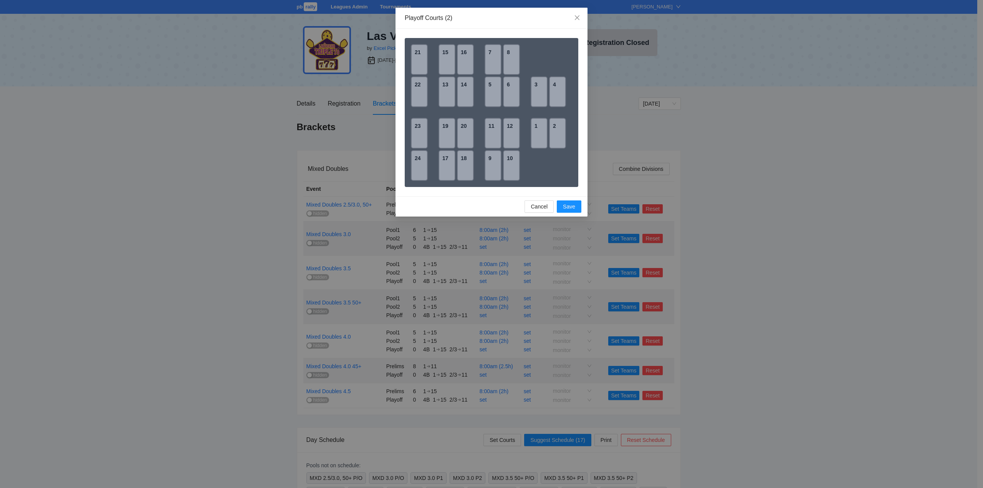
click at [466, 162] on div "18" at bounding box center [465, 165] width 17 height 31
drag, startPoint x: 465, startPoint y: 134, endPoint x: 469, endPoint y: 144, distance: 10.1
click at [465, 134] on div "20" at bounding box center [465, 133] width 17 height 31
click at [570, 208] on span "Save" at bounding box center [569, 206] width 12 height 8
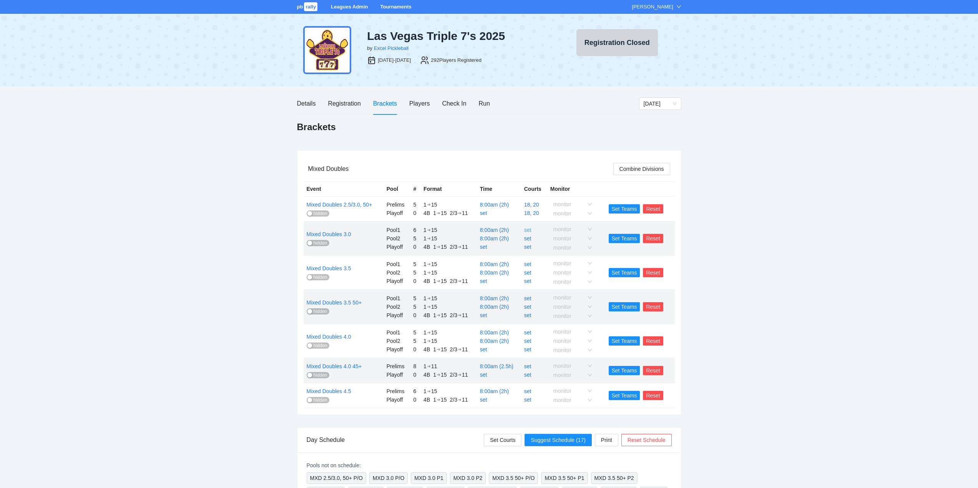
click at [527, 230] on link "set" at bounding box center [527, 230] width 7 height 6
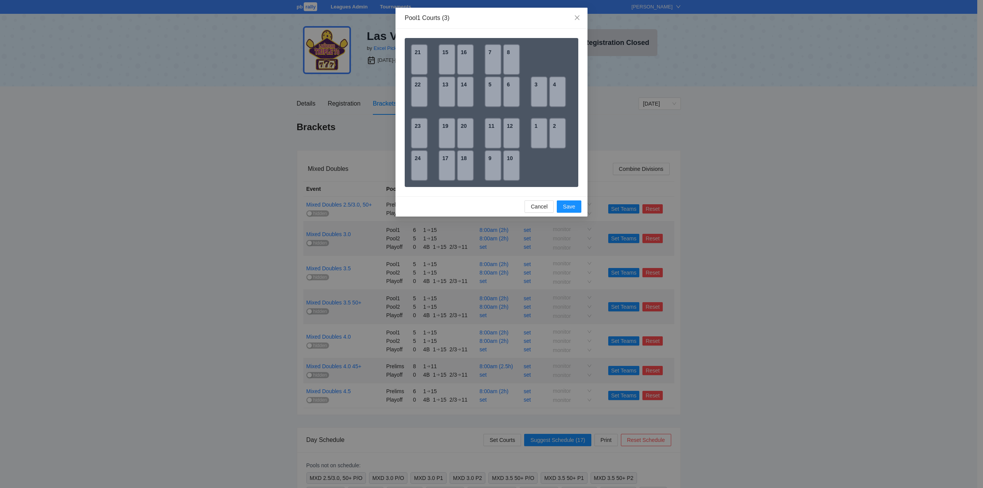
click at [538, 139] on div "1" at bounding box center [539, 133] width 17 height 31
click at [560, 139] on div "2" at bounding box center [557, 133] width 17 height 31
click at [538, 90] on div "3" at bounding box center [539, 91] width 17 height 31
click at [557, 90] on div "4" at bounding box center [557, 91] width 17 height 31
click at [567, 208] on span "Save" at bounding box center [569, 206] width 12 height 8
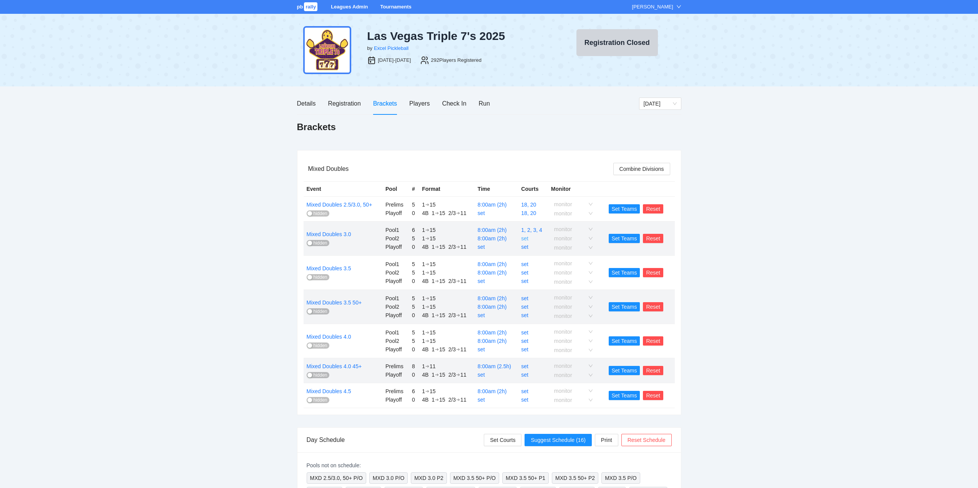
click at [525, 240] on link "set" at bounding box center [524, 238] width 7 height 6
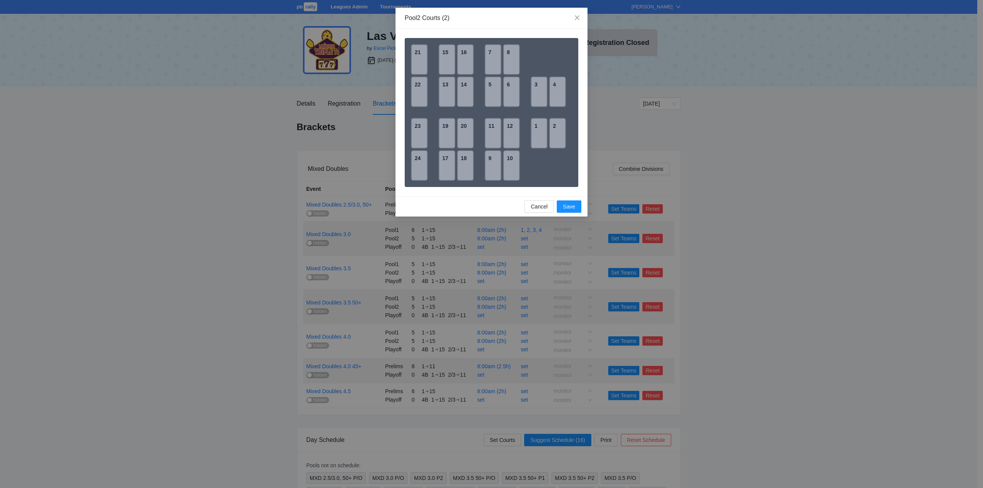
drag, startPoint x: 537, startPoint y: 136, endPoint x: 539, endPoint y: 130, distance: 7.1
click at [538, 134] on div "1" at bounding box center [539, 133] width 17 height 31
click at [537, 93] on div "3" at bounding box center [539, 91] width 17 height 31
click at [571, 208] on span "Save" at bounding box center [569, 206] width 12 height 8
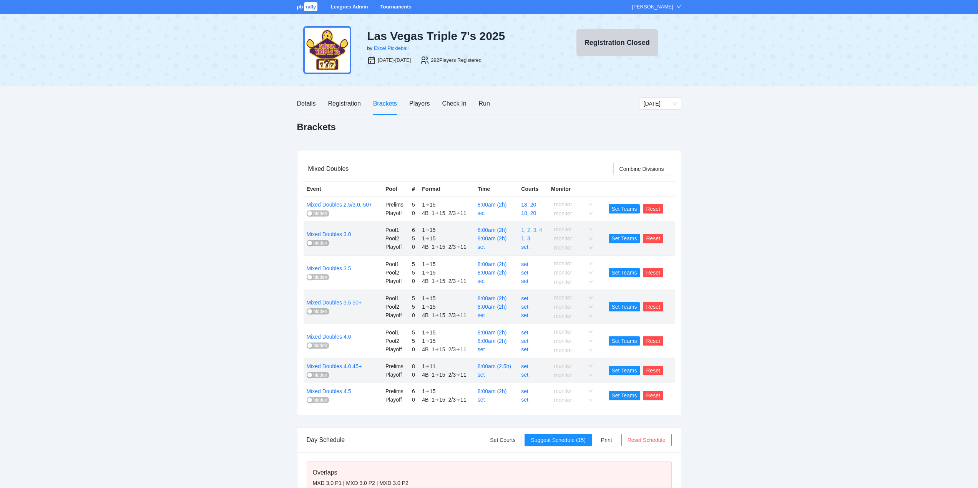
click at [528, 229] on link "1, 2, 3, 4" at bounding box center [531, 230] width 21 height 6
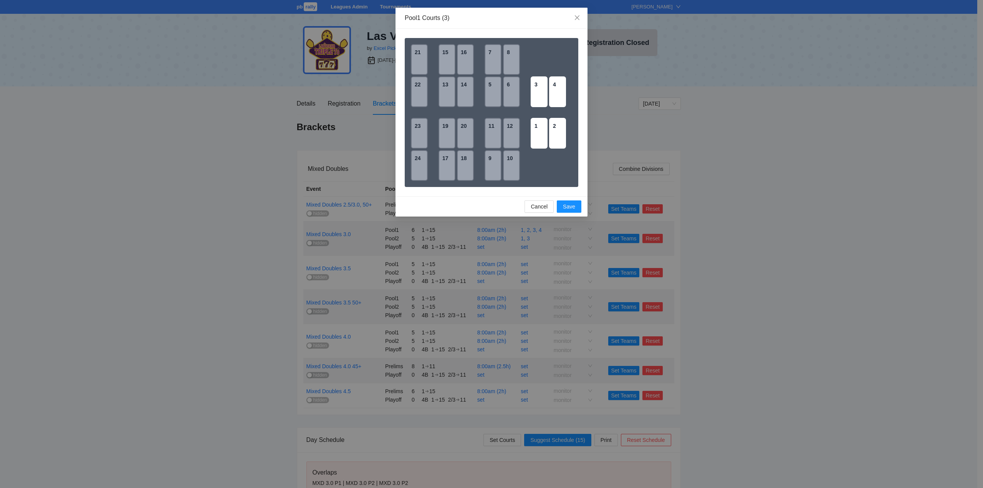
click at [538, 96] on div "3" at bounding box center [539, 91] width 17 height 31
click at [557, 92] on div "4" at bounding box center [557, 91] width 17 height 31
click at [569, 205] on span "Save" at bounding box center [569, 206] width 12 height 8
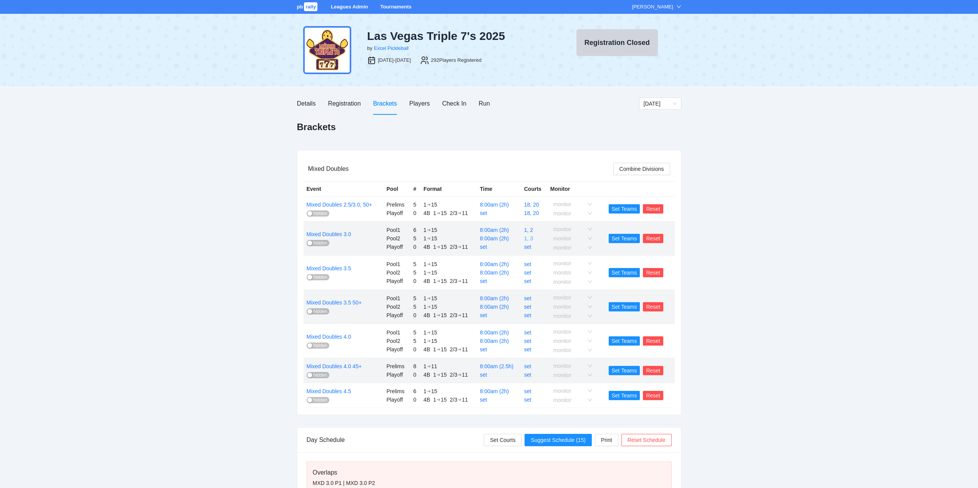
click at [530, 238] on link "1, 3" at bounding box center [528, 238] width 9 height 6
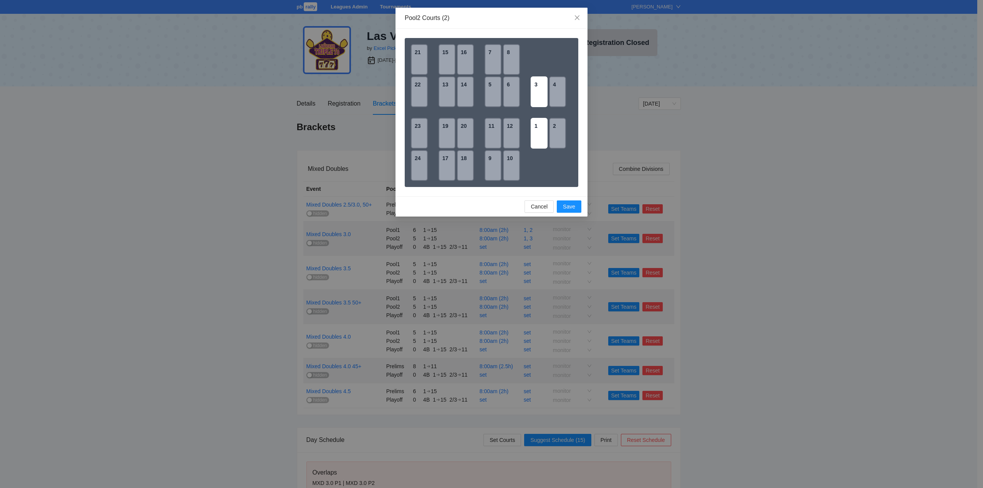
click at [534, 134] on div "1" at bounding box center [539, 133] width 17 height 31
click at [553, 93] on div "4" at bounding box center [557, 91] width 17 height 31
click at [569, 207] on span "Save" at bounding box center [569, 206] width 12 height 8
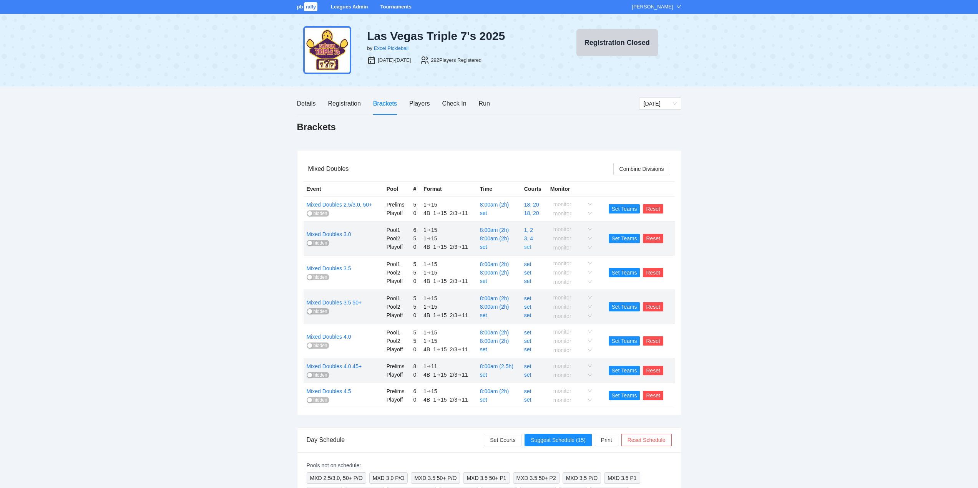
click at [527, 247] on link "set" at bounding box center [527, 247] width 7 height 6
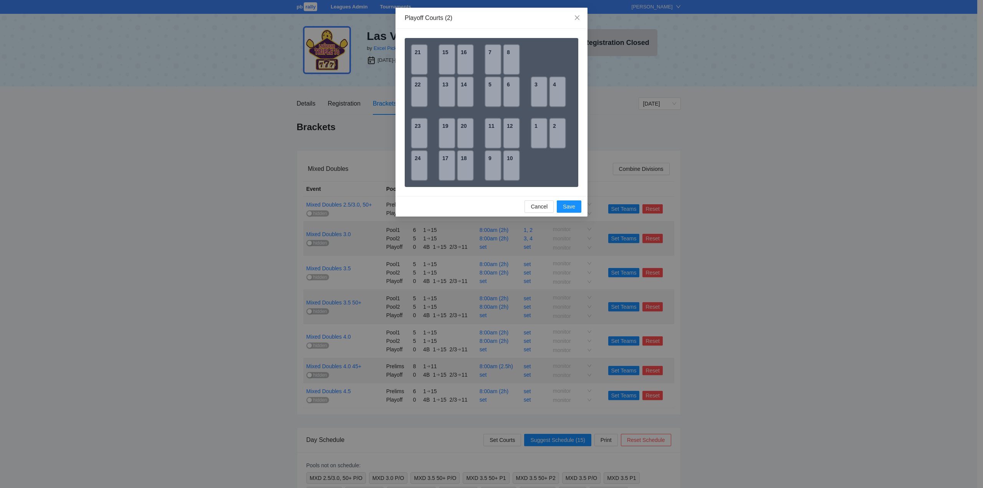
drag, startPoint x: 540, startPoint y: 132, endPoint x: 539, endPoint y: 105, distance: 27.3
click at [540, 131] on div "1" at bounding box center [539, 133] width 17 height 31
click at [538, 91] on div "3" at bounding box center [539, 91] width 17 height 31
drag, startPoint x: 565, startPoint y: 205, endPoint x: 577, endPoint y: 219, distance: 17.7
click at [566, 205] on span "Save" at bounding box center [569, 206] width 12 height 8
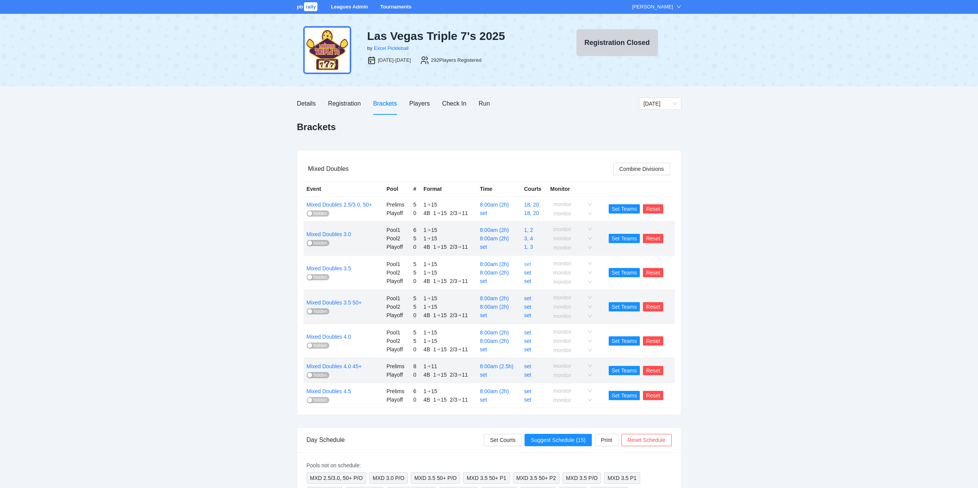
click at [529, 265] on link "set" at bounding box center [527, 264] width 7 height 6
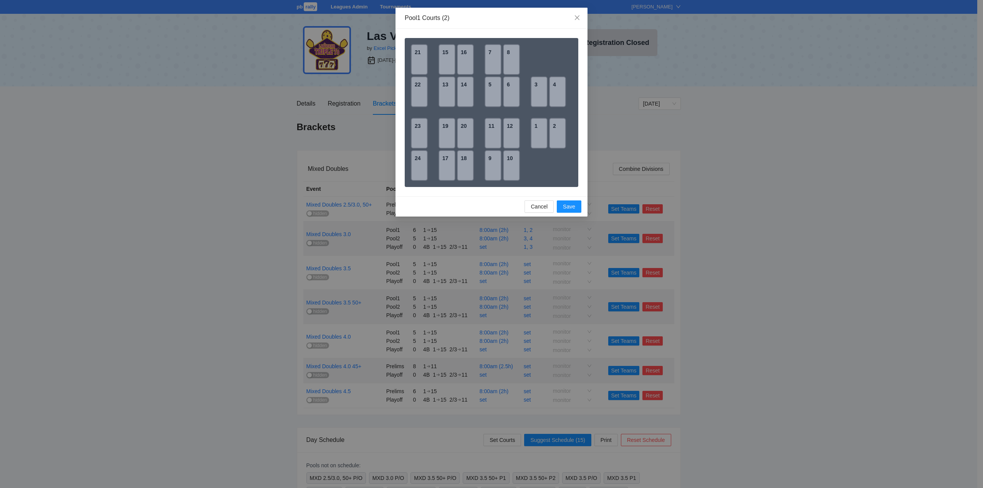
click at [492, 168] on div "9" at bounding box center [493, 165] width 17 height 31
click at [492, 133] on div "11" at bounding box center [493, 133] width 17 height 31
click at [566, 208] on span "Save" at bounding box center [569, 206] width 12 height 8
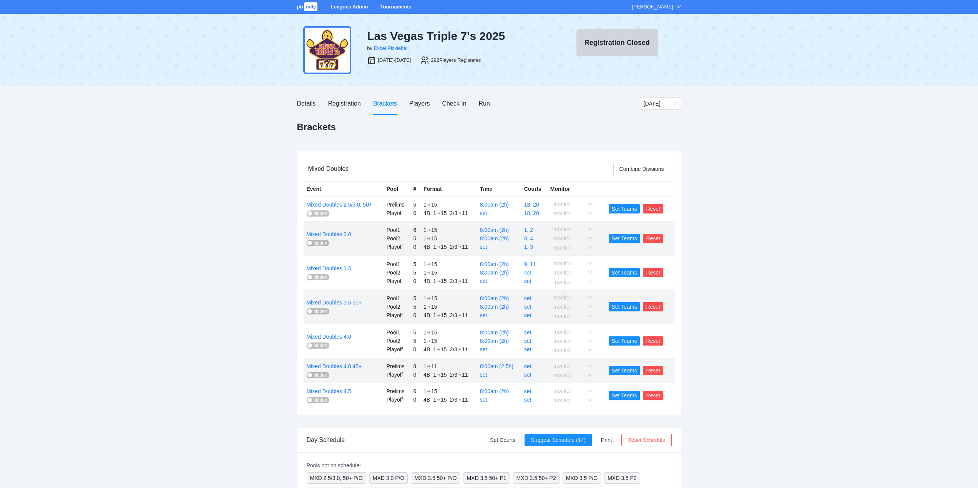
click at [529, 272] on link "set" at bounding box center [527, 273] width 7 height 6
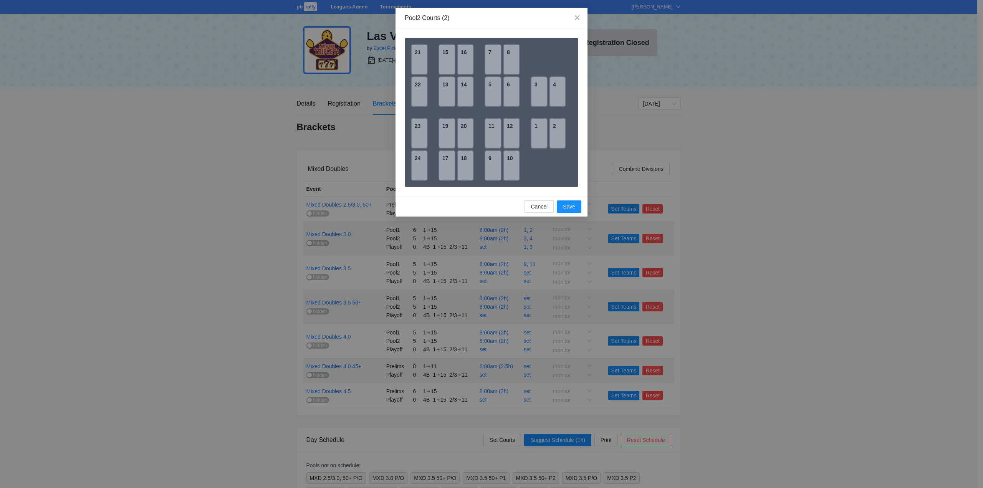
click at [510, 163] on div "10" at bounding box center [511, 165] width 17 height 31
click at [509, 134] on div "12" at bounding box center [511, 133] width 17 height 31
click at [568, 205] on span "Save" at bounding box center [569, 206] width 12 height 8
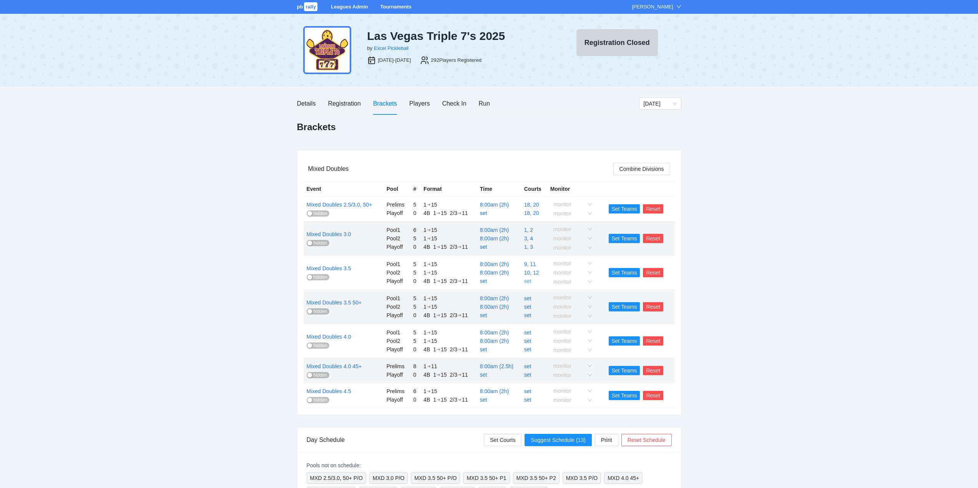
click at [528, 283] on link "set" at bounding box center [527, 281] width 7 height 6
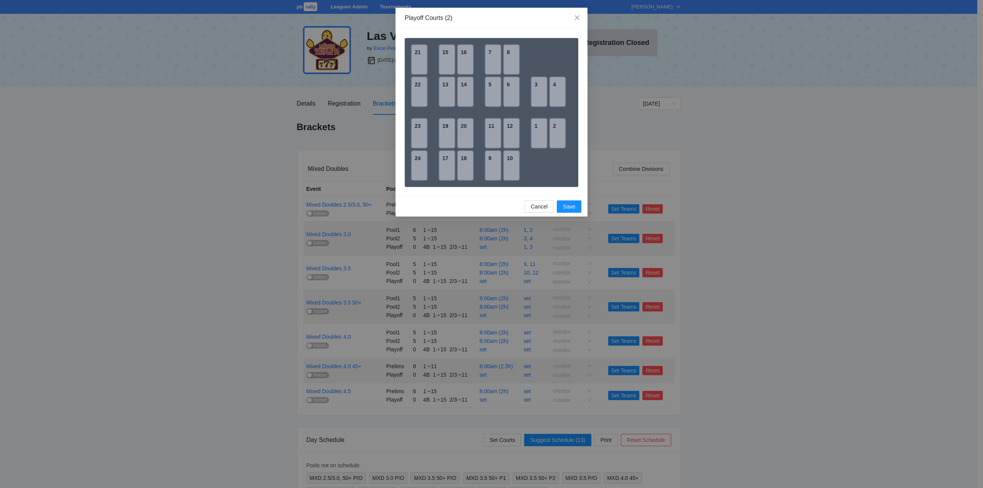
drag, startPoint x: 486, startPoint y: 171, endPoint x: 488, endPoint y: 162, distance: 8.7
click at [486, 170] on div "9" at bounding box center [493, 165] width 17 height 31
click at [492, 132] on div "11" at bounding box center [493, 133] width 17 height 31
click at [568, 207] on span "Save" at bounding box center [569, 206] width 12 height 8
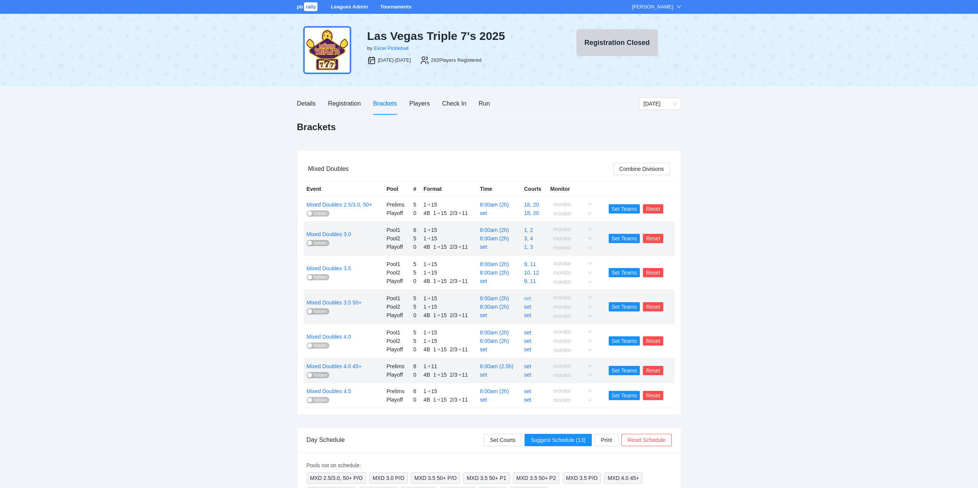
click at [528, 297] on link "set" at bounding box center [527, 298] width 7 height 6
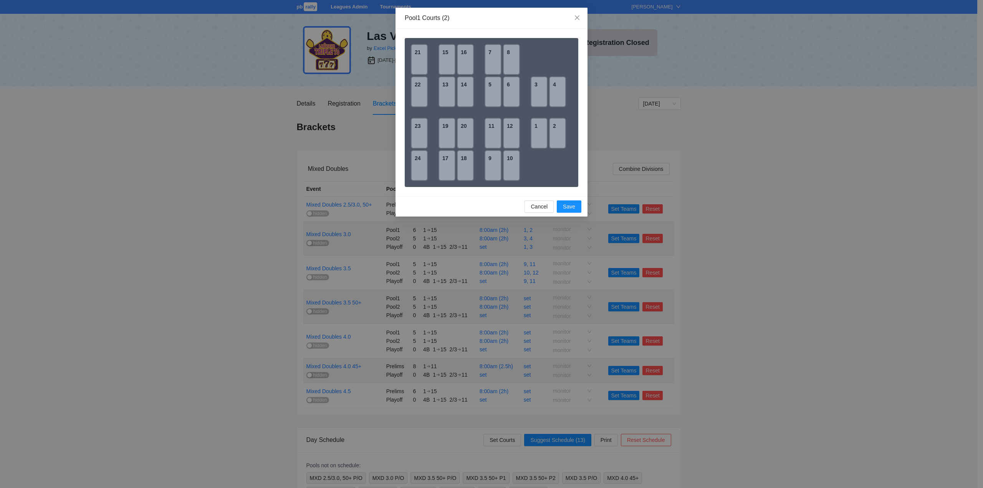
click at [448, 91] on div "13" at bounding box center [447, 91] width 17 height 31
click at [447, 63] on div "15" at bounding box center [447, 59] width 17 height 31
click at [567, 206] on span "Save" at bounding box center [569, 206] width 12 height 8
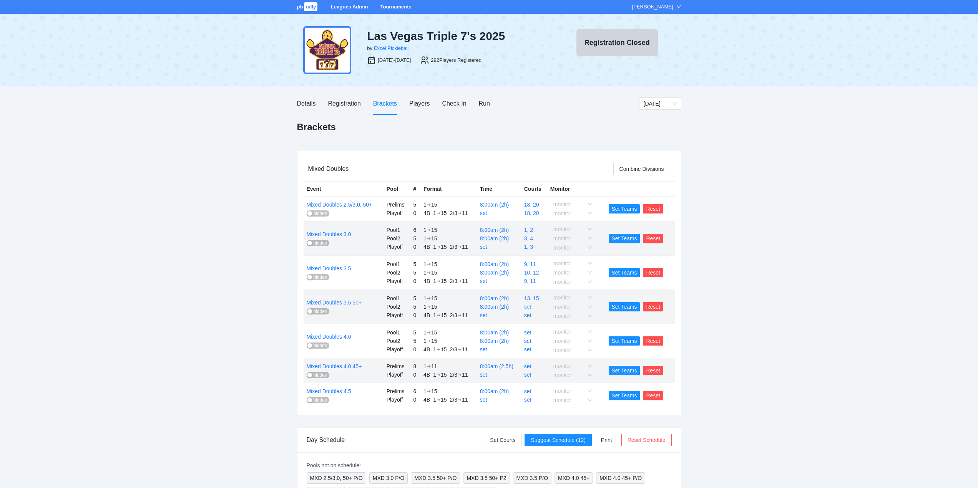
click at [527, 307] on link "set" at bounding box center [527, 307] width 7 height 6
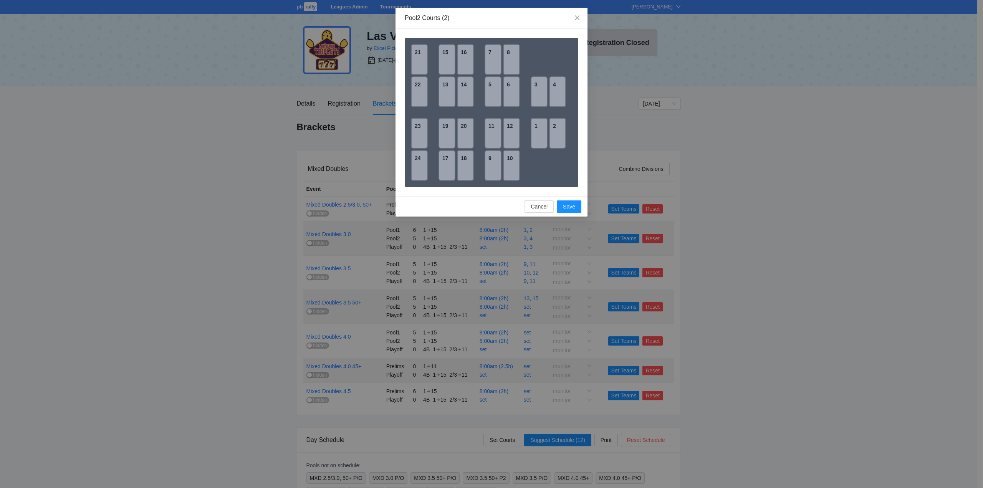
click at [419, 63] on div "21" at bounding box center [419, 59] width 17 height 31
click at [417, 81] on div "22" at bounding box center [419, 91] width 17 height 31
click at [567, 207] on span "Save" at bounding box center [569, 206] width 12 height 8
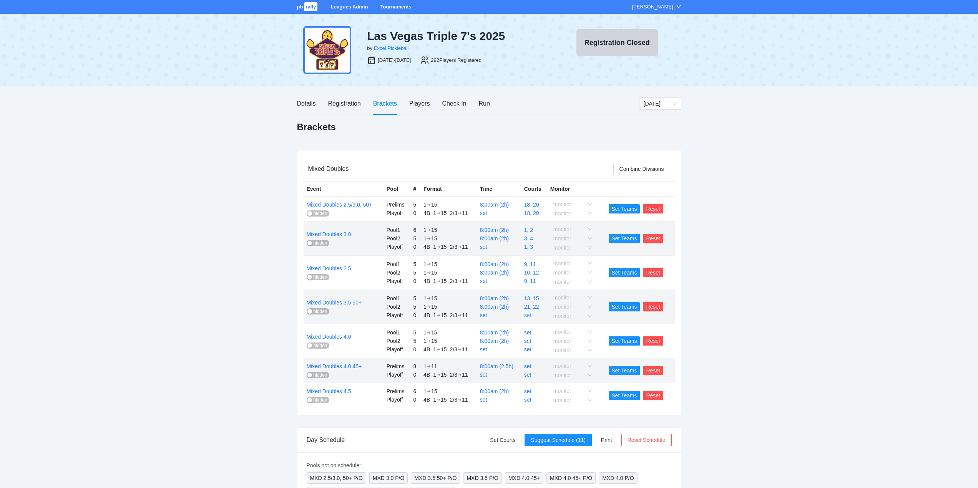
click at [528, 314] on link "set" at bounding box center [527, 315] width 7 height 6
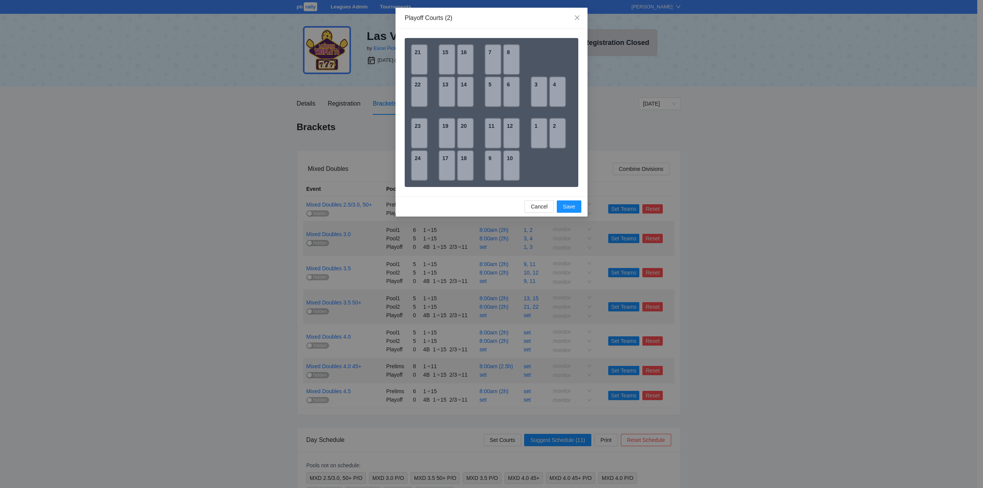
click at [445, 82] on div "13" at bounding box center [447, 91] width 17 height 31
click at [444, 55] on div "15" at bounding box center [447, 59] width 17 height 31
click at [569, 209] on span "Save" at bounding box center [569, 206] width 12 height 8
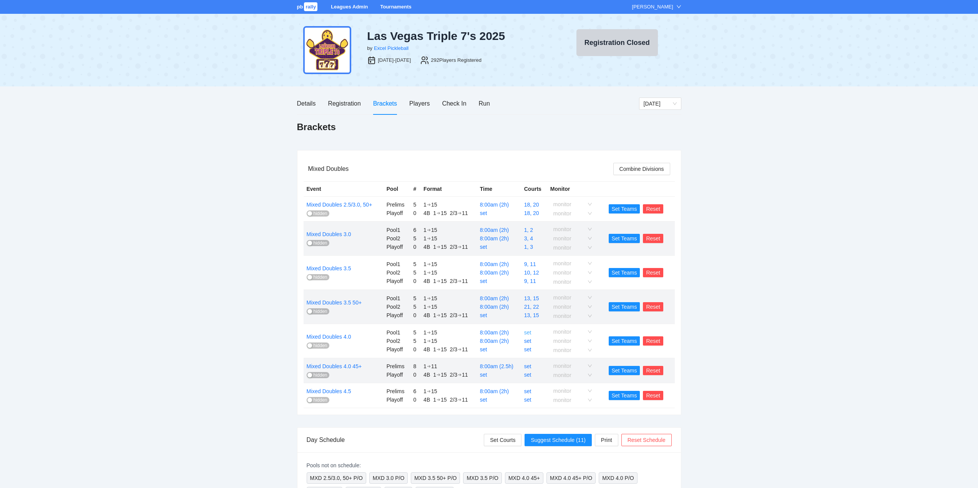
click at [528, 332] on link "set" at bounding box center [527, 333] width 7 height 6
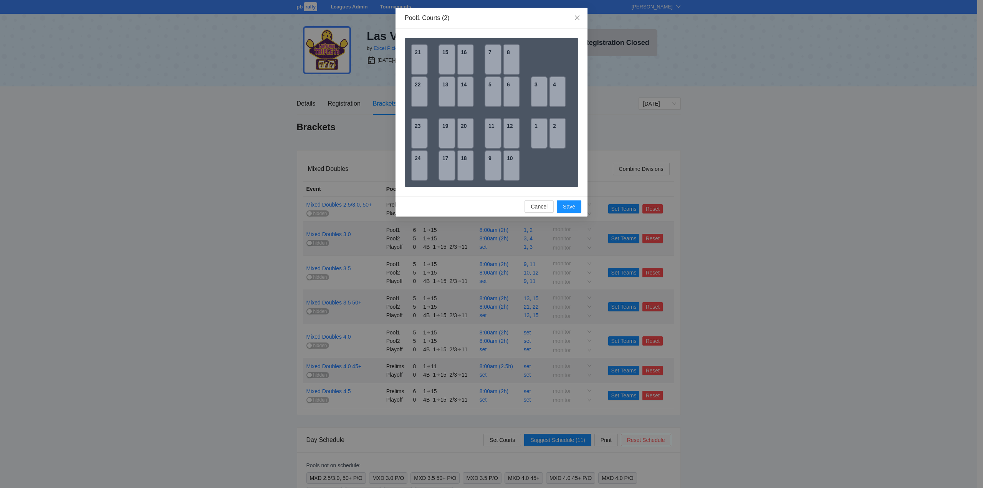
click at [449, 165] on div "17" at bounding box center [447, 165] width 17 height 31
click at [446, 129] on div "19" at bounding box center [447, 133] width 17 height 31
click at [568, 207] on span "Save" at bounding box center [569, 206] width 12 height 8
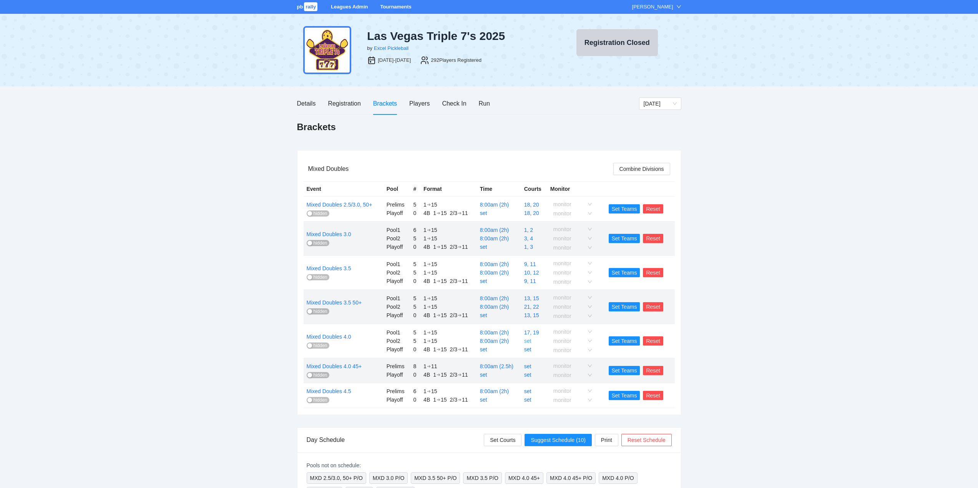
click at [529, 340] on link "set" at bounding box center [527, 341] width 7 height 6
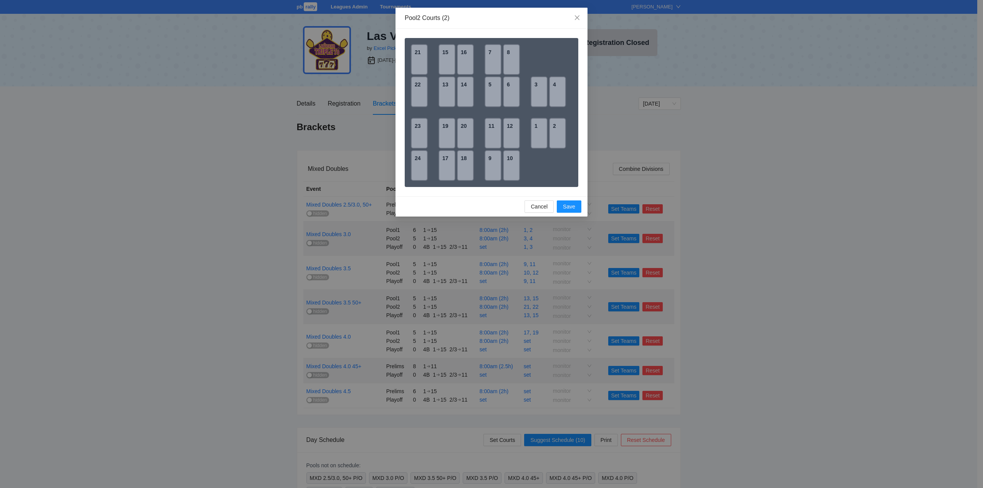
drag, startPoint x: 416, startPoint y: 134, endPoint x: 422, endPoint y: 155, distance: 21.5
click at [416, 135] on div "23" at bounding box center [419, 133] width 17 height 31
click at [422, 159] on div "24" at bounding box center [419, 165] width 17 height 31
drag, startPoint x: 567, startPoint y: 206, endPoint x: 574, endPoint y: 212, distance: 8.8
click at [568, 206] on span "Save" at bounding box center [569, 206] width 12 height 8
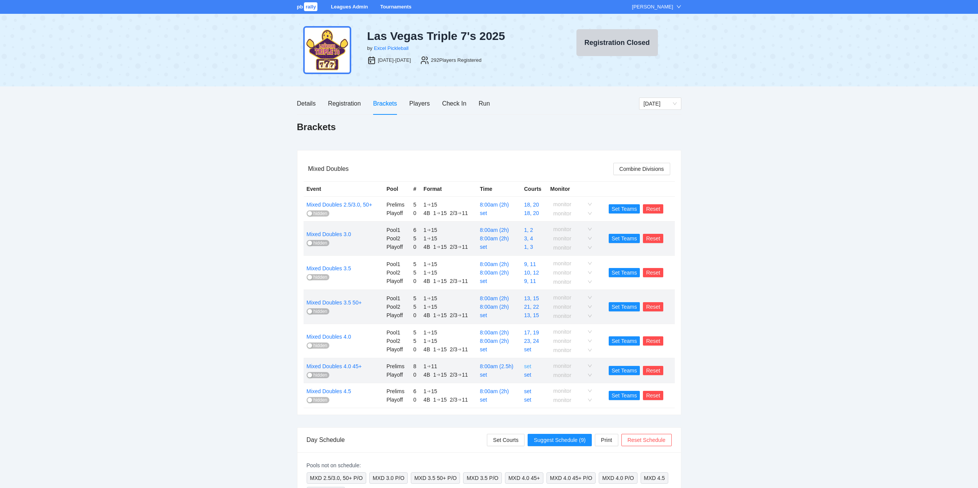
click at [528, 365] on link "set" at bounding box center [527, 366] width 7 height 6
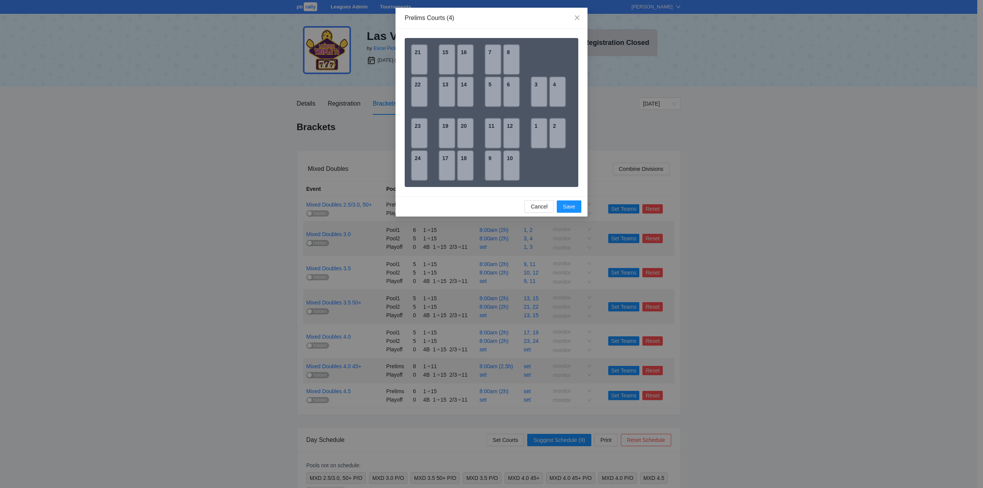
click at [491, 91] on div "5" at bounding box center [493, 91] width 17 height 31
click at [511, 92] on div "6" at bounding box center [511, 91] width 17 height 31
click at [492, 63] on div "7" at bounding box center [493, 59] width 17 height 31
click at [504, 60] on div "8" at bounding box center [511, 59] width 17 height 31
click at [567, 207] on span "Save" at bounding box center [569, 206] width 12 height 8
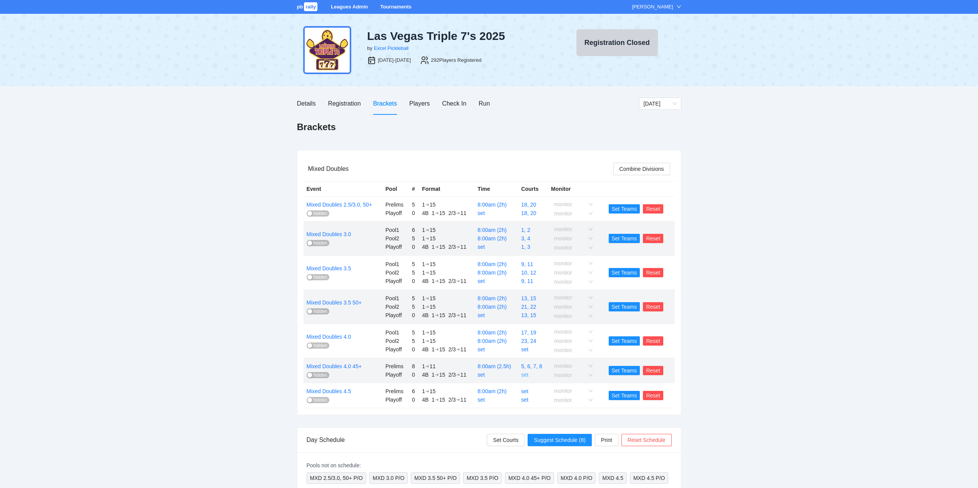
click at [524, 373] on link "set" at bounding box center [524, 375] width 7 height 6
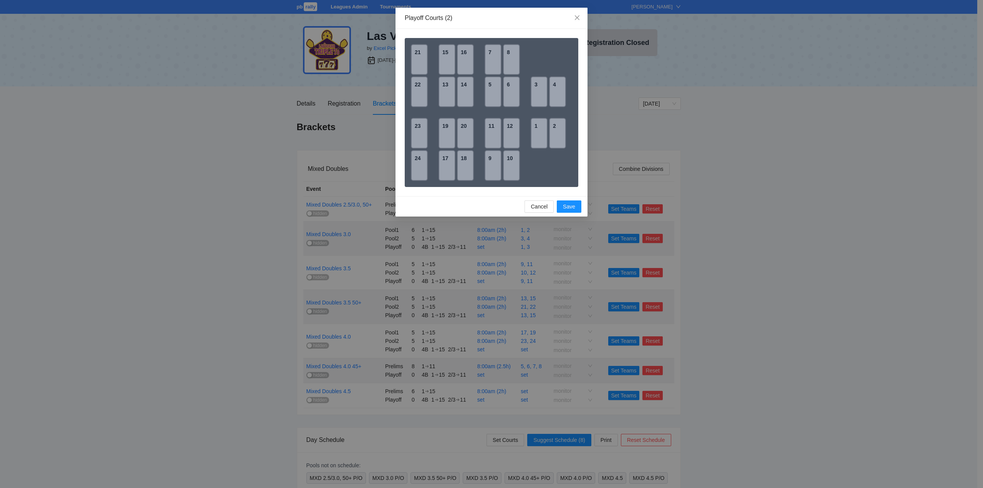
click at [489, 95] on div "5" at bounding box center [493, 91] width 17 height 31
click at [489, 61] on div "7" at bounding box center [493, 59] width 17 height 31
click at [564, 204] on span "Save" at bounding box center [569, 206] width 12 height 8
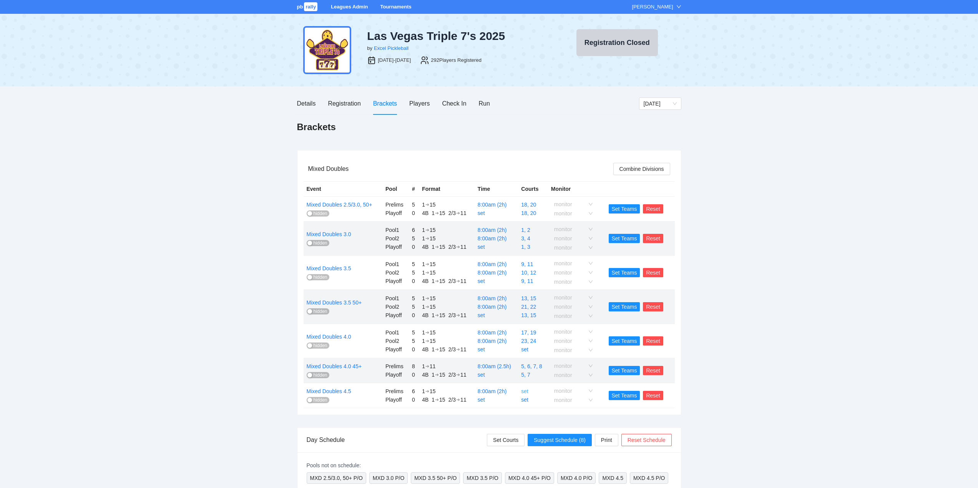
click at [526, 391] on link "set" at bounding box center [524, 391] width 7 height 6
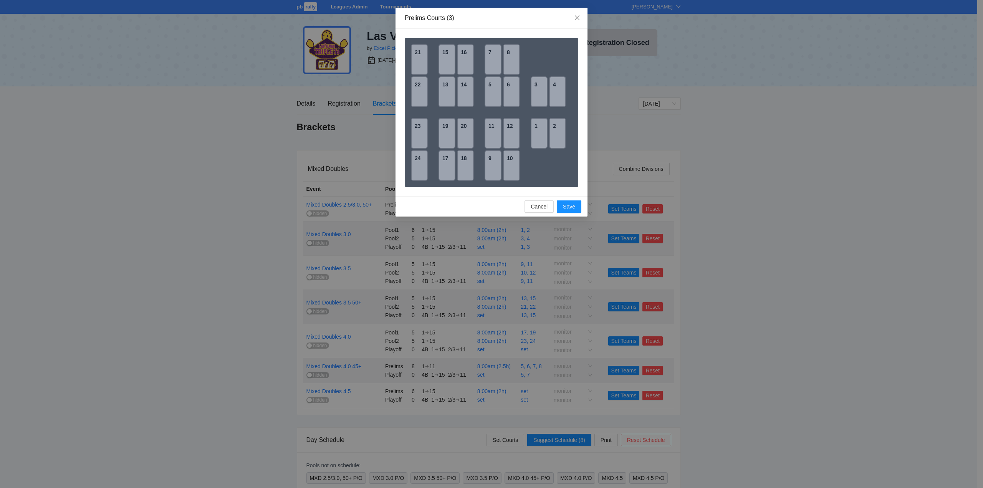
click at [462, 88] on div "14" at bounding box center [465, 91] width 17 height 31
click at [463, 62] on div "16" at bounding box center [465, 59] width 17 height 31
click at [566, 207] on span "Save" at bounding box center [569, 206] width 12 height 8
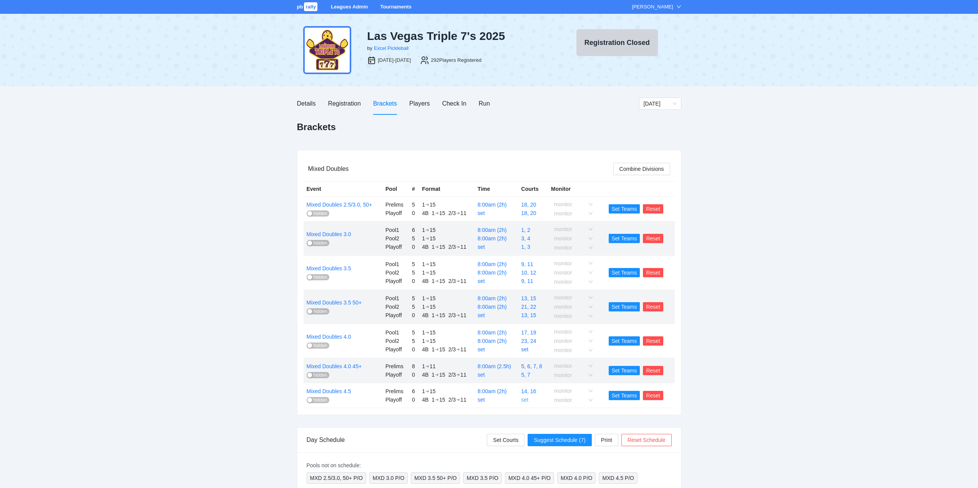
click at [525, 399] on link "set" at bounding box center [524, 400] width 7 height 6
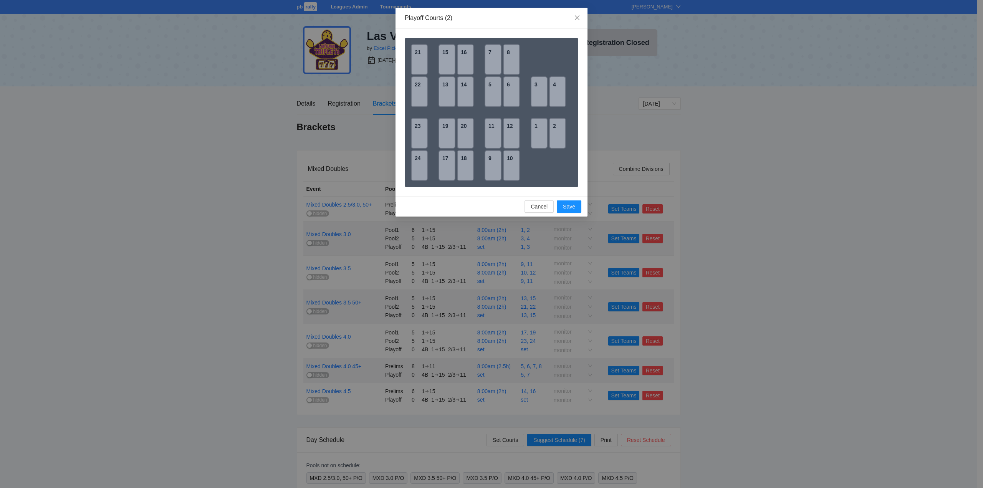
drag, startPoint x: 464, startPoint y: 93, endPoint x: 464, endPoint y: 88, distance: 5.8
click at [464, 92] on div "14" at bounding box center [465, 91] width 17 height 31
click at [463, 59] on div "16" at bounding box center [465, 59] width 17 height 31
click at [567, 205] on span "Save" at bounding box center [569, 206] width 12 height 8
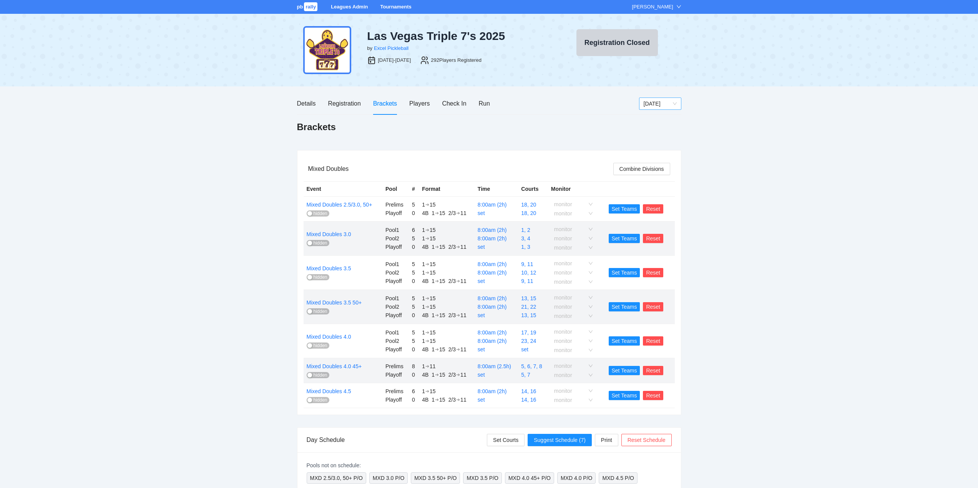
click at [657, 103] on span "[DATE]" at bounding box center [659, 104] width 33 height 12
click at [647, 142] on div "[DATE]" at bounding box center [659, 143] width 33 height 8
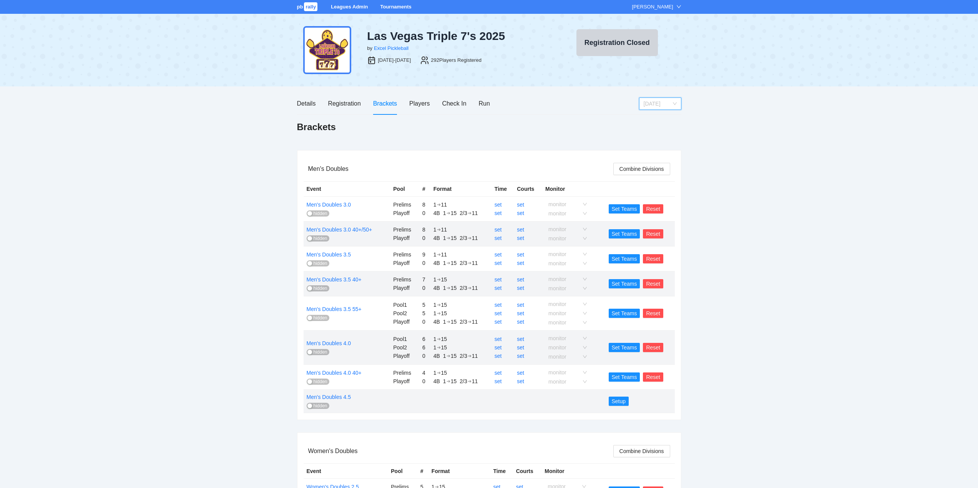
click at [655, 103] on span "[DATE]" at bounding box center [659, 104] width 33 height 12
click at [651, 131] on div "[DATE]" at bounding box center [659, 131] width 33 height 8
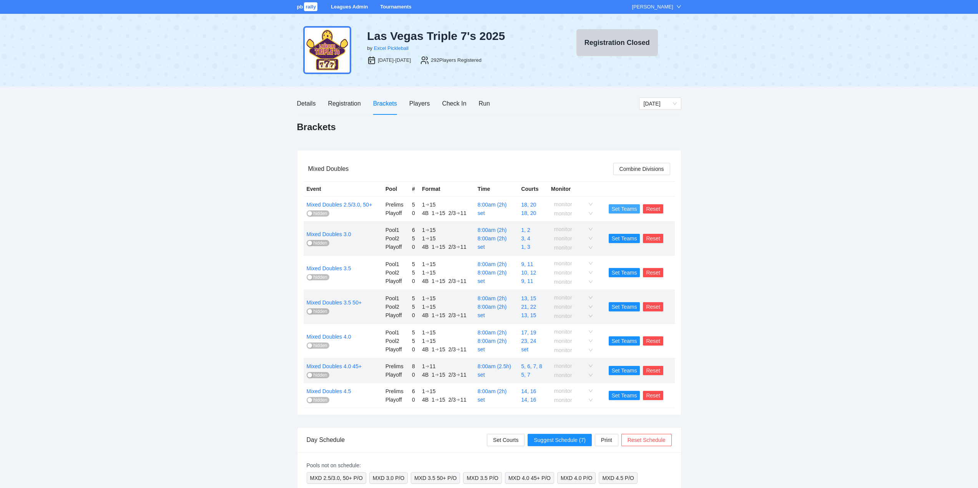
click at [622, 208] on span "Set Teams" at bounding box center [623, 209] width 25 height 8
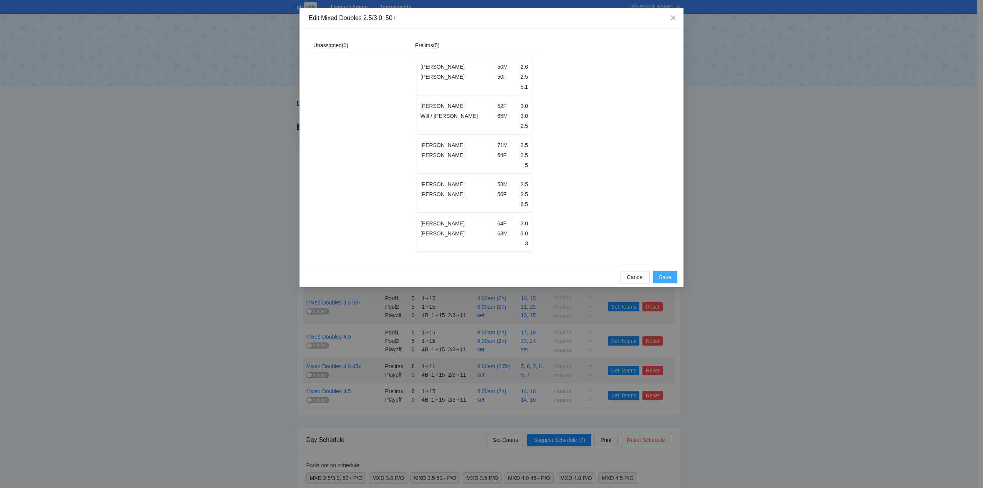
click at [660, 282] on span "Save" at bounding box center [665, 277] width 12 height 8
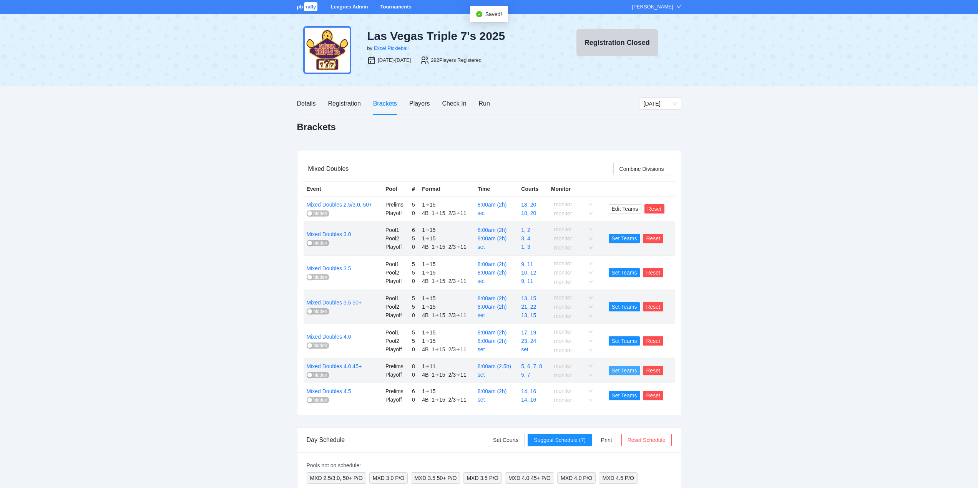
click at [616, 371] on span "Set Teams" at bounding box center [623, 370] width 25 height 8
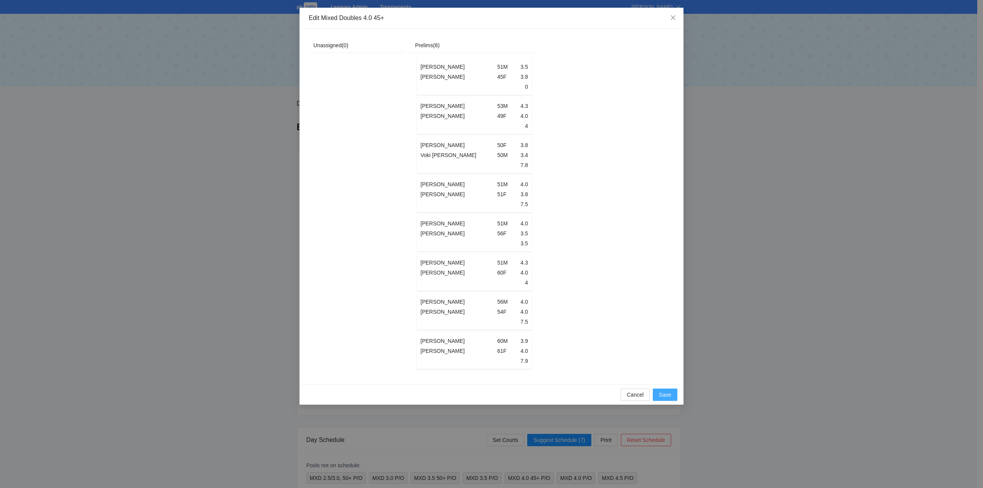
click at [661, 399] on span "Save" at bounding box center [665, 395] width 12 height 8
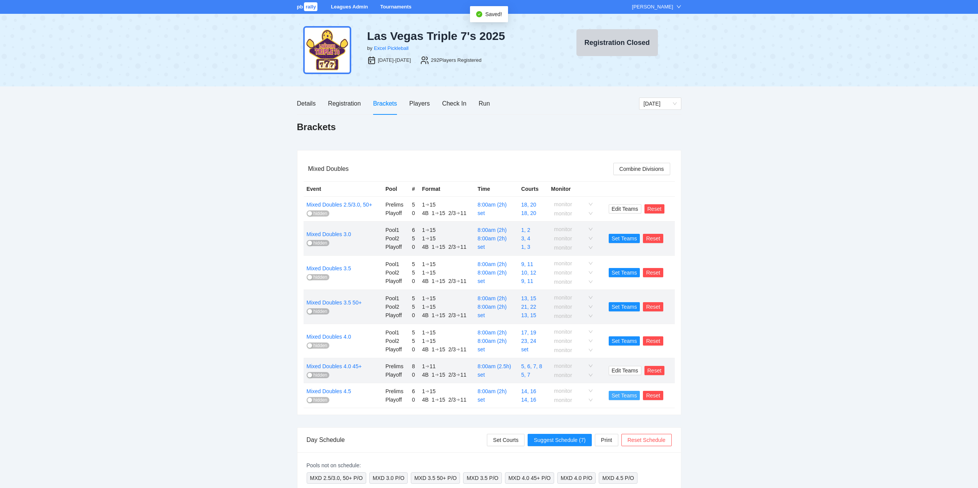
click at [625, 396] on span "Set Teams" at bounding box center [623, 395] width 25 height 8
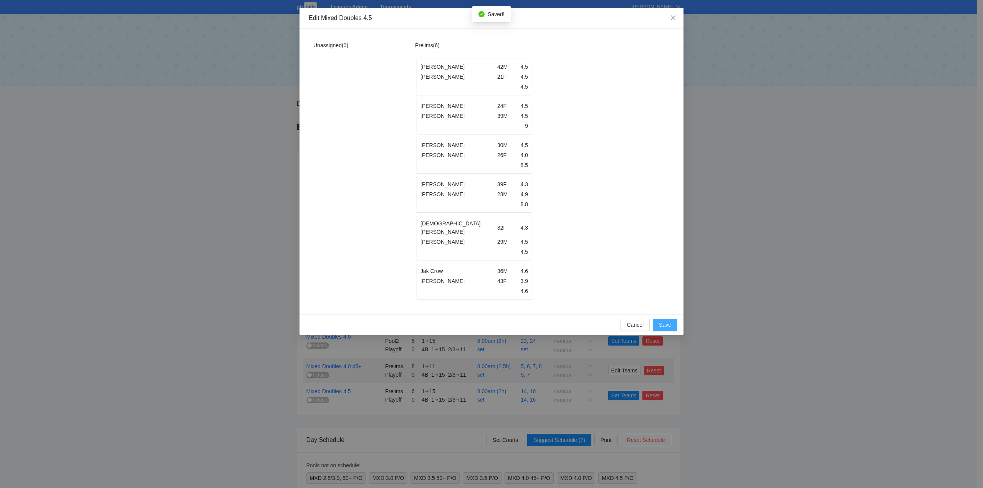
click at [660, 323] on span "Save" at bounding box center [665, 325] width 12 height 8
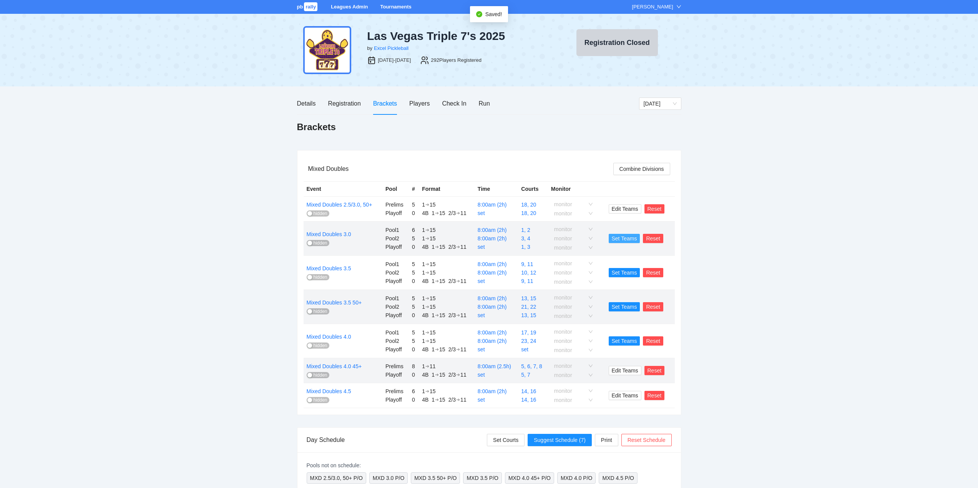
click at [619, 239] on span "Set Teams" at bounding box center [623, 238] width 25 height 8
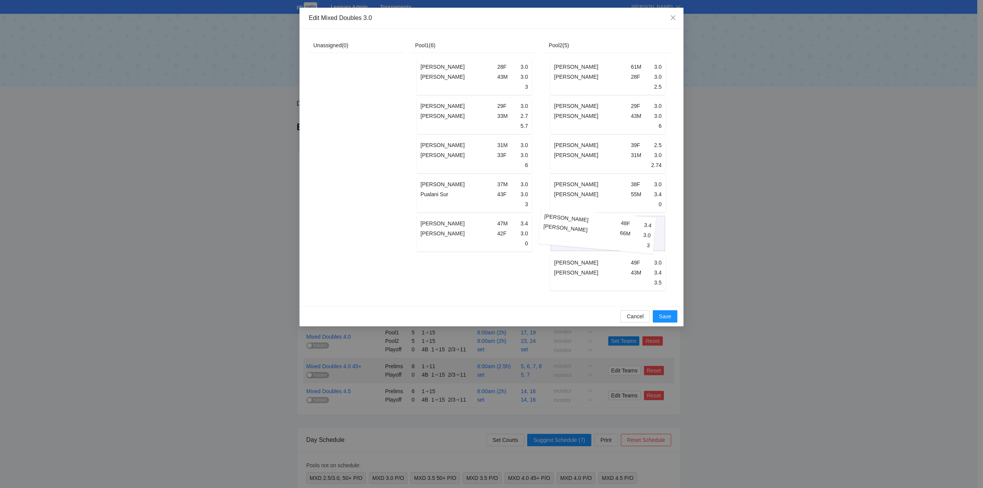
drag, startPoint x: 474, startPoint y: 274, endPoint x: 597, endPoint y: 232, distance: 129.8
click at [597, 232] on div "Unassigned ( 0 ) Pool1 ( 6 ) [PERSON_NAME] 28F 3.0 [PERSON_NAME] 43M 3.0 3 [PER…" at bounding box center [490, 167] width 363 height 259
drag, startPoint x: 590, startPoint y: 195, endPoint x: 454, endPoint y: 253, distance: 148.2
click at [454, 253] on div "Unassigned ( 0 ) Pool1 ( 5 ) [PERSON_NAME] 28F 3.0 [PERSON_NAME] 43M 3.0 3 [PER…" at bounding box center [490, 167] width 363 height 259
drag, startPoint x: 489, startPoint y: 275, endPoint x: 485, endPoint y: 240, distance: 34.4
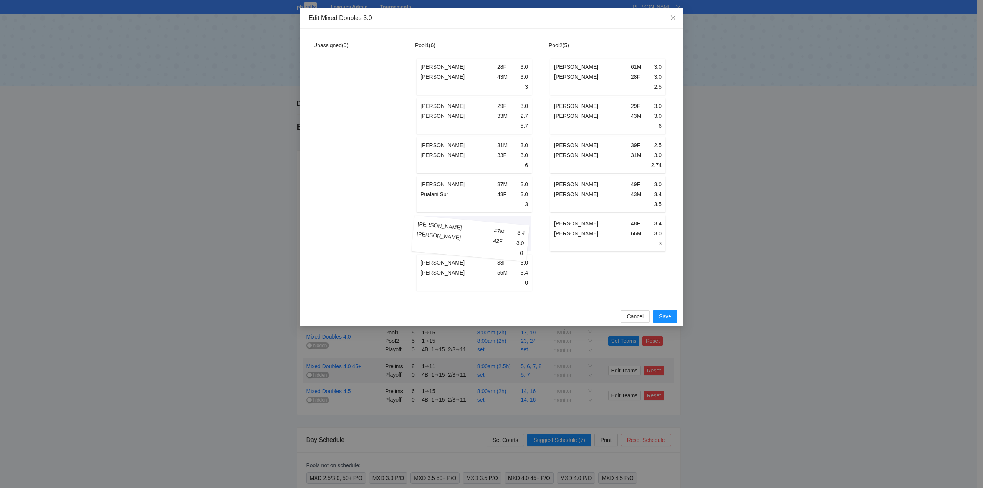
click at [485, 240] on div "[PERSON_NAME] 28F 3.0 [PERSON_NAME] 43M 3.0 3 [PERSON_NAME] 29F 3.0 [PERSON_NAM…" at bounding box center [474, 174] width 118 height 235
click at [662, 321] on span "Save" at bounding box center [665, 316] width 12 height 8
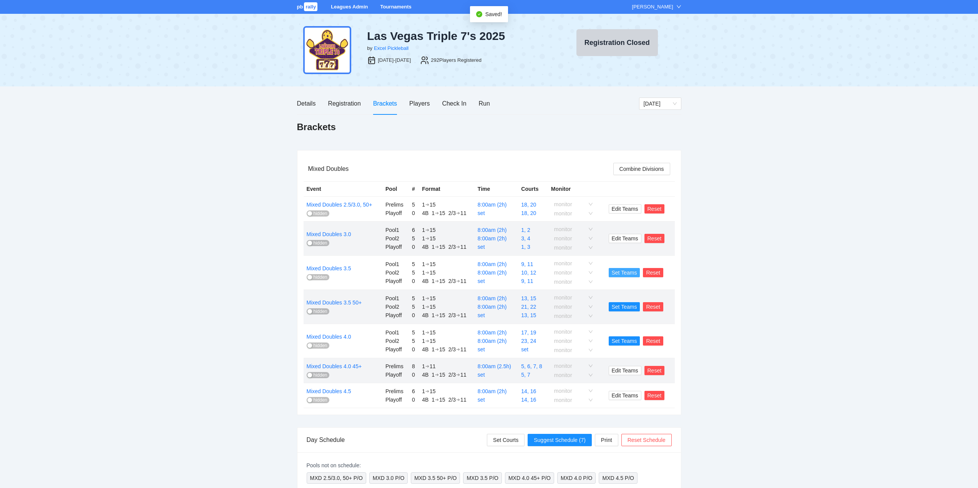
click at [622, 270] on span "Set Teams" at bounding box center [623, 272] width 25 height 8
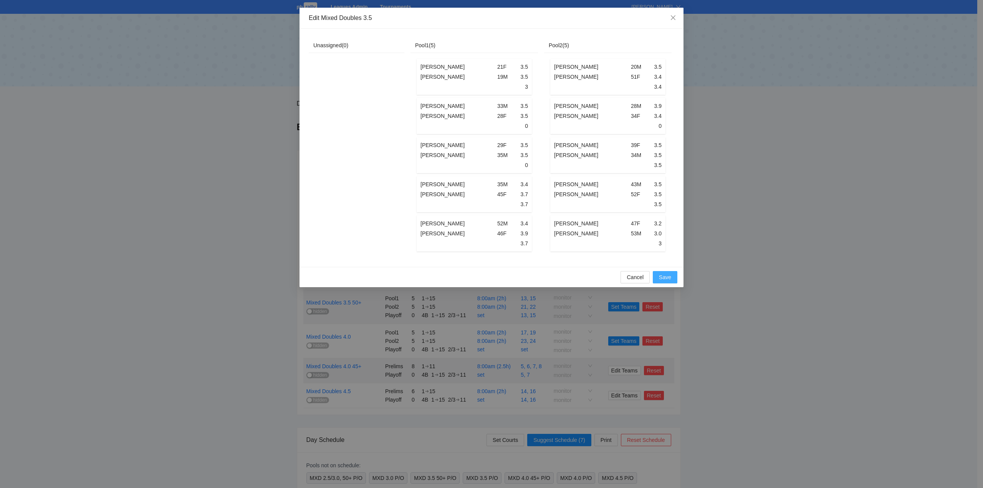
click at [664, 281] on span "Save" at bounding box center [665, 277] width 12 height 8
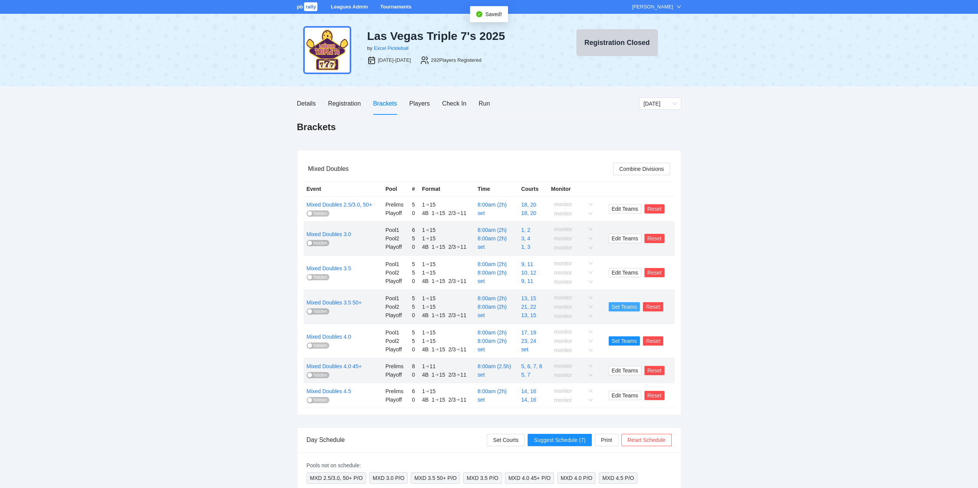
click at [622, 307] on span "Set Teams" at bounding box center [623, 307] width 25 height 8
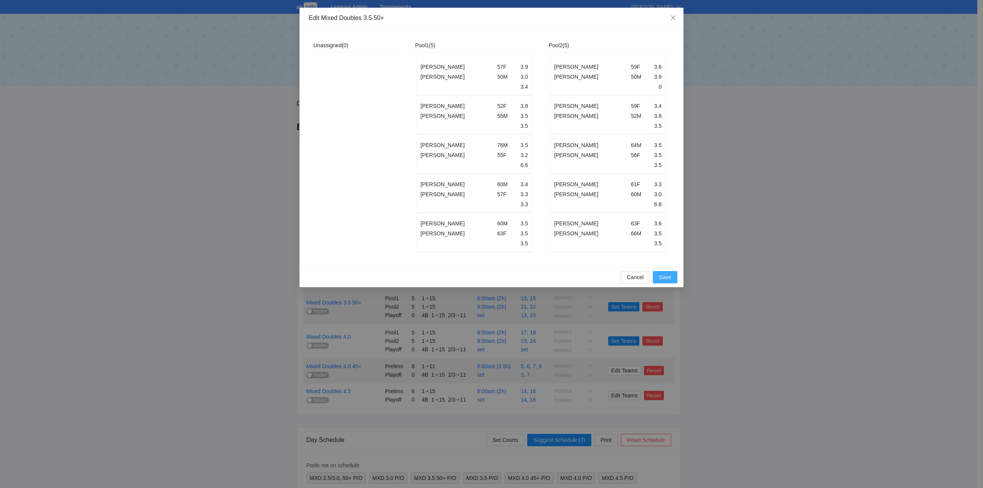
click at [667, 282] on span "Save" at bounding box center [665, 277] width 12 height 8
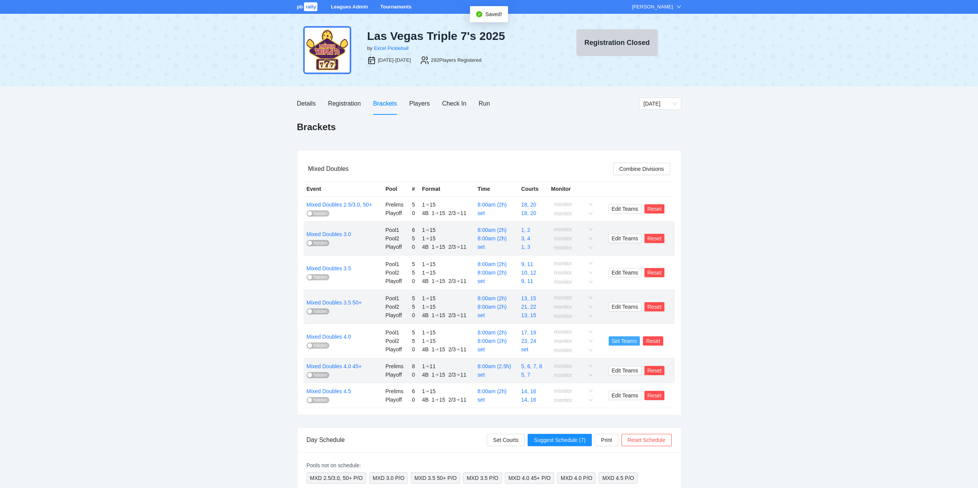
click at [625, 341] on span "Set Teams" at bounding box center [623, 341] width 25 height 8
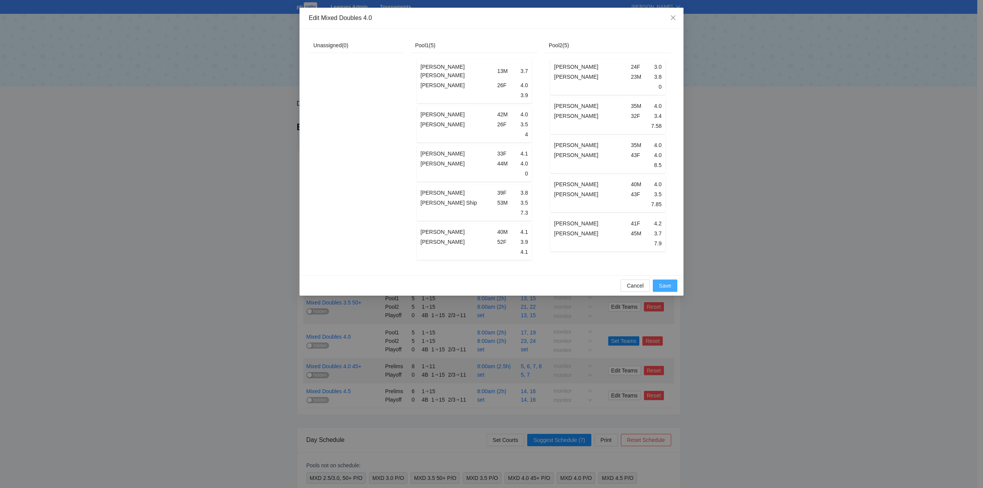
click at [666, 284] on span "Save" at bounding box center [665, 286] width 12 height 8
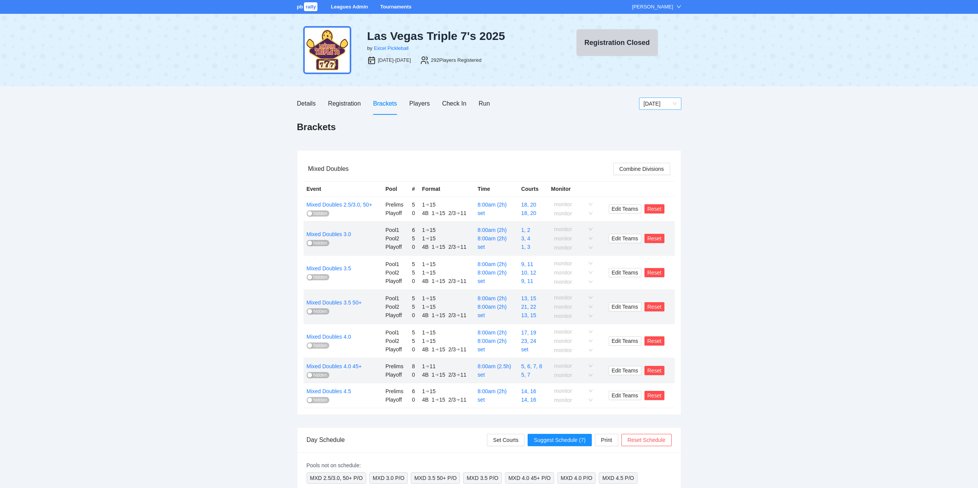
click at [650, 105] on span "[DATE]" at bounding box center [659, 104] width 33 height 12
click at [652, 144] on div "[DATE]" at bounding box center [659, 143] width 33 height 8
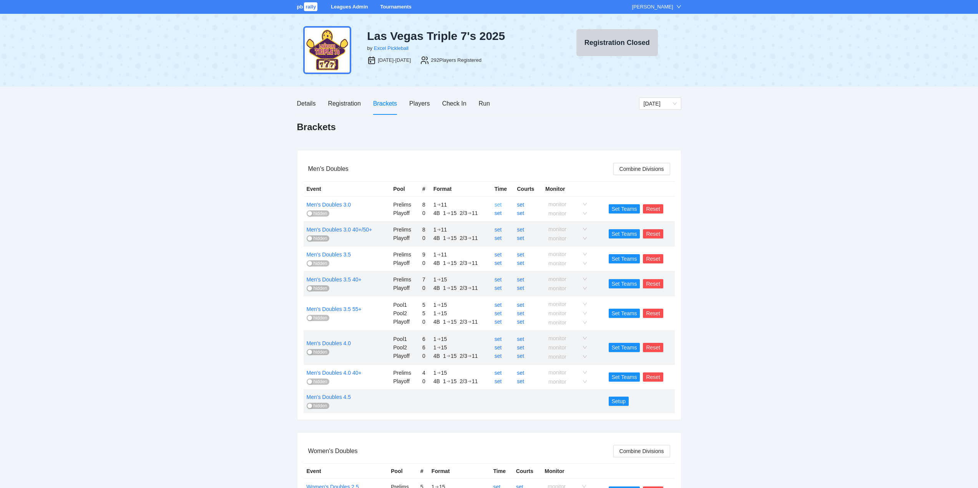
click at [500, 204] on link "set" at bounding box center [497, 205] width 7 height 6
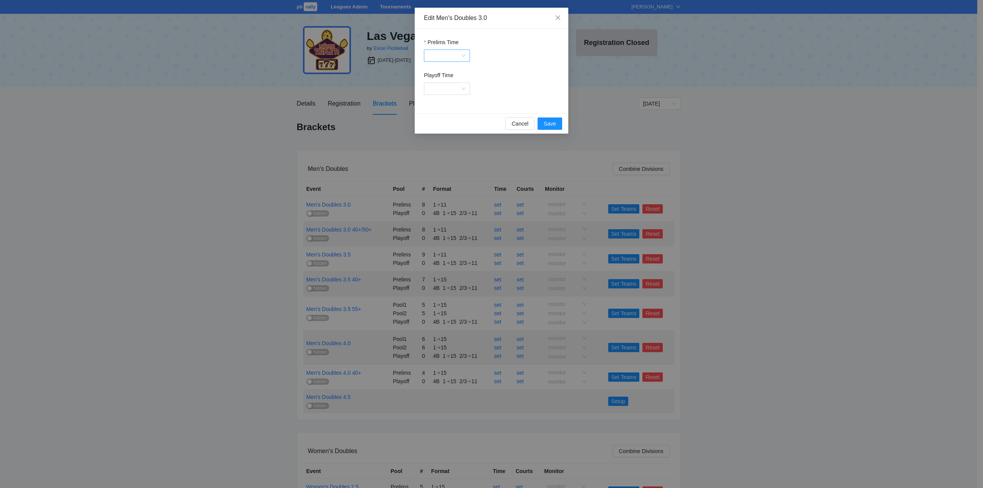
click at [433, 53] on input "Prelims Time" at bounding box center [444, 56] width 31 height 12
click at [442, 144] on div "8:00am" at bounding box center [449, 145] width 32 height 8
click at [548, 123] on span "Save" at bounding box center [550, 123] width 12 height 8
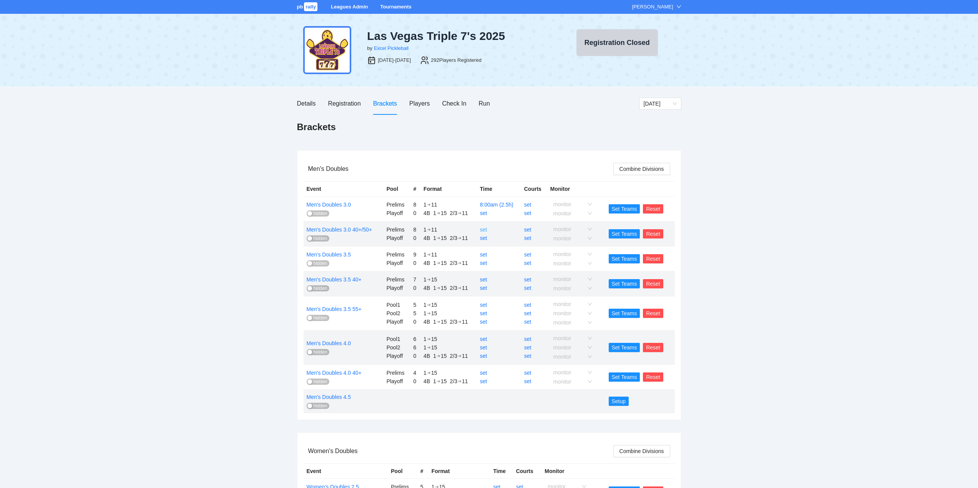
click at [483, 230] on link "set" at bounding box center [483, 230] width 7 height 6
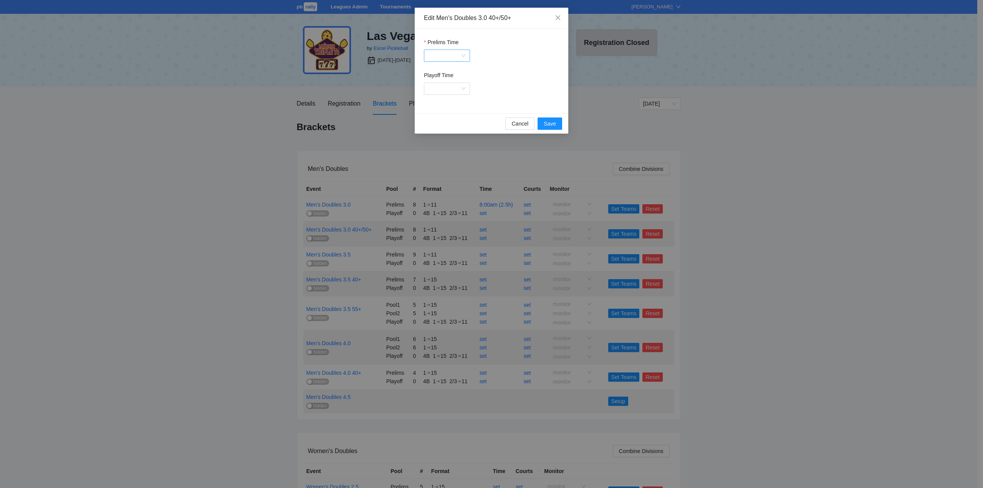
click at [462, 55] on div at bounding box center [447, 56] width 46 height 12
click at [444, 127] on div "10:00am" at bounding box center [449, 128] width 32 height 8
click at [546, 124] on span "Save" at bounding box center [550, 123] width 12 height 8
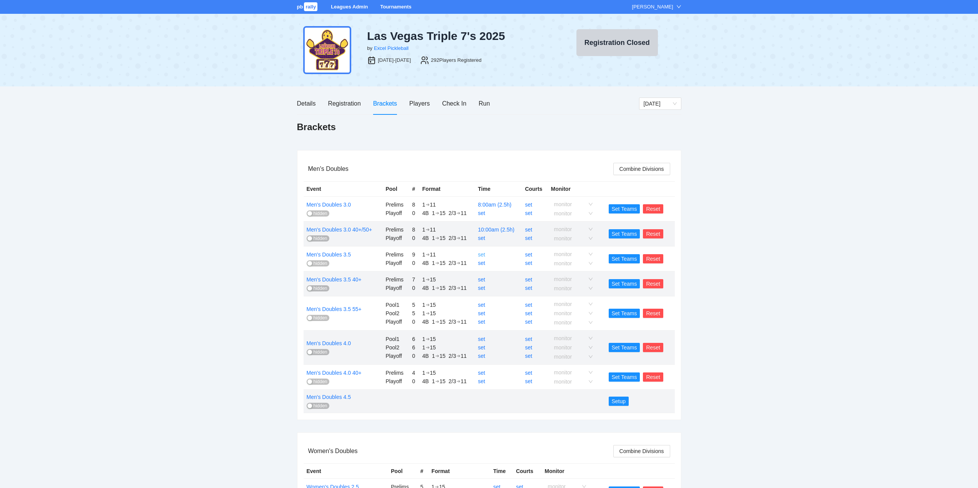
click at [483, 253] on link "set" at bounding box center [481, 255] width 7 height 6
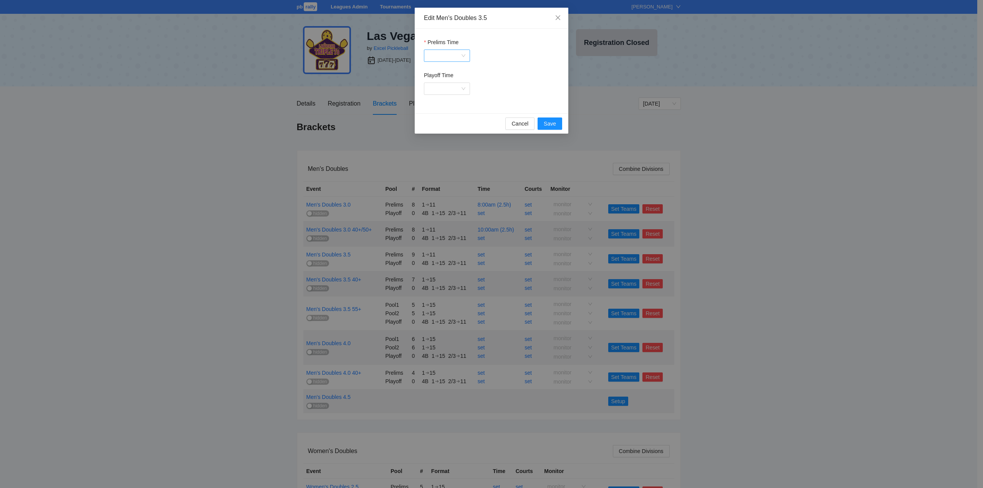
click at [445, 56] on input "Prelims Time" at bounding box center [444, 56] width 31 height 12
click at [441, 85] on div "8:00am" at bounding box center [449, 83] width 32 height 8
click at [550, 119] on span "Save" at bounding box center [550, 123] width 12 height 8
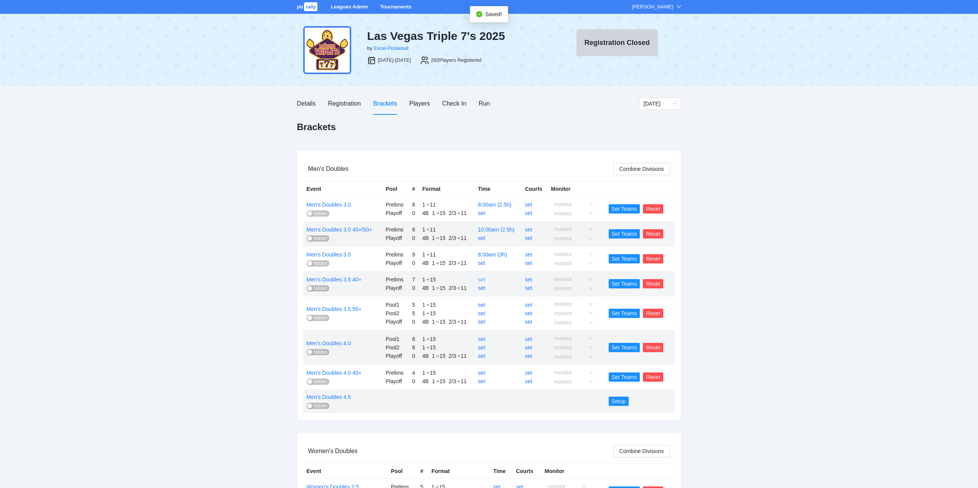
click at [482, 280] on link "set" at bounding box center [481, 280] width 7 height 6
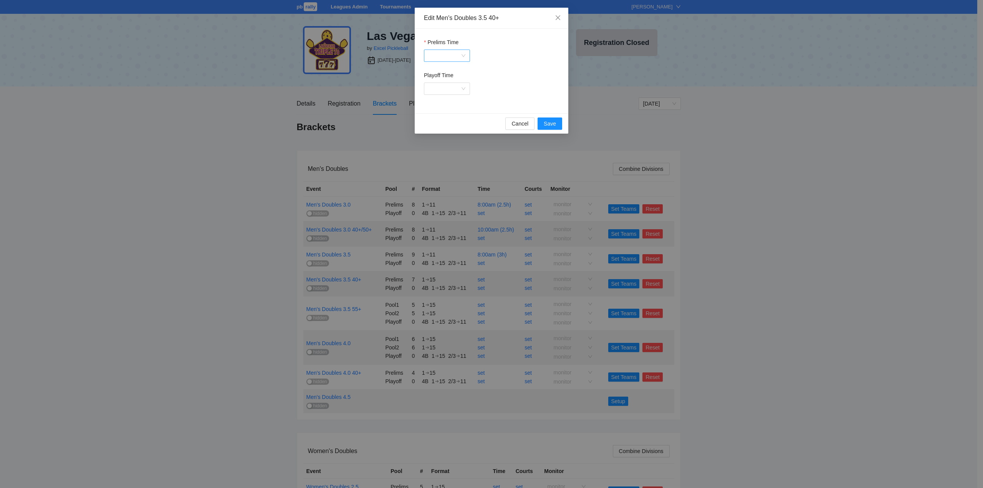
click at [451, 56] on input "Prelims Time" at bounding box center [444, 56] width 31 height 12
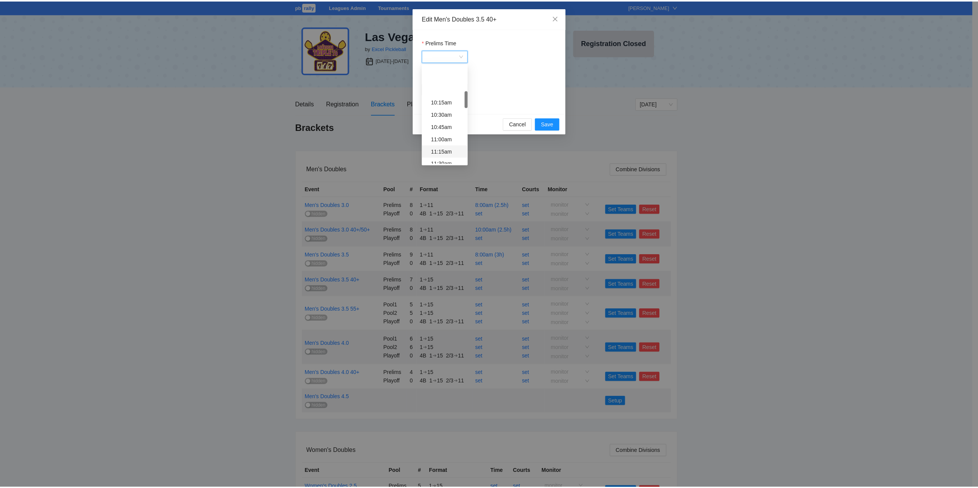
scroll to position [192, 0]
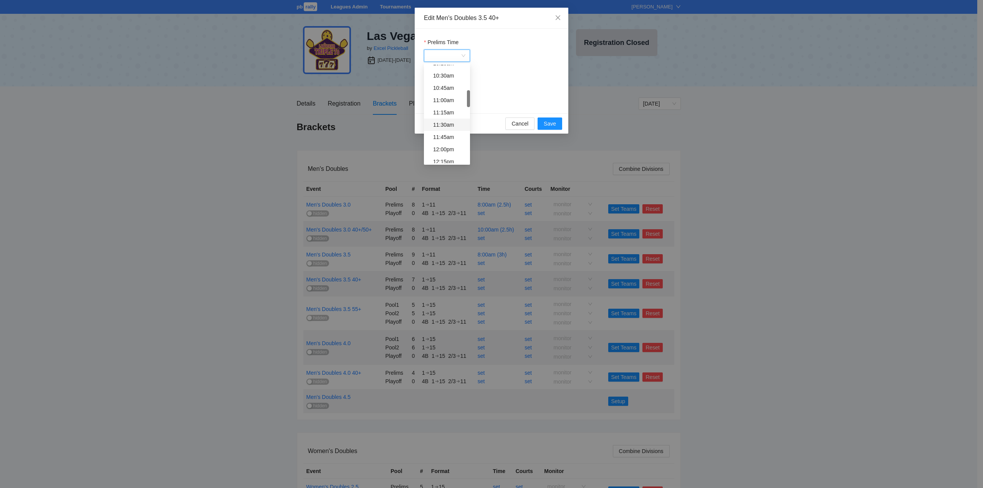
click at [445, 124] on div "11:30am" at bounding box center [449, 125] width 32 height 8
click at [545, 123] on span "Save" at bounding box center [550, 123] width 12 height 8
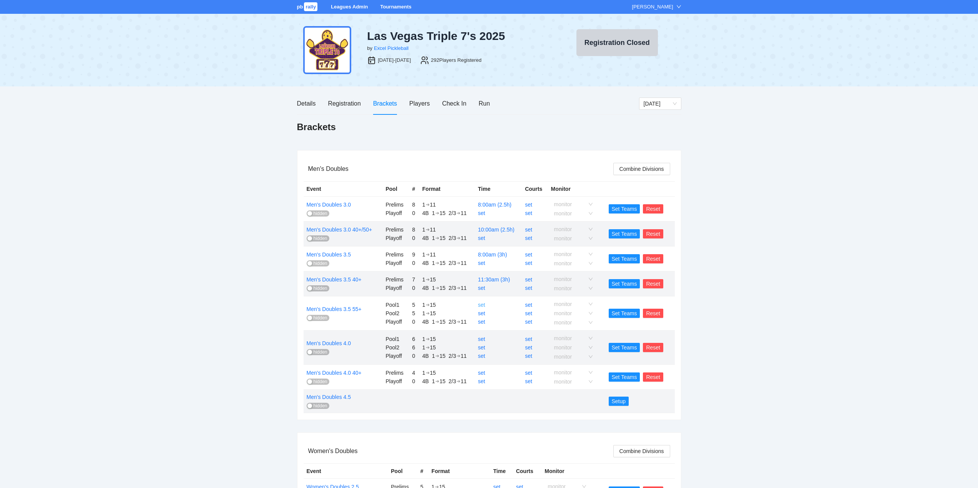
click at [484, 305] on link "set" at bounding box center [481, 305] width 7 height 6
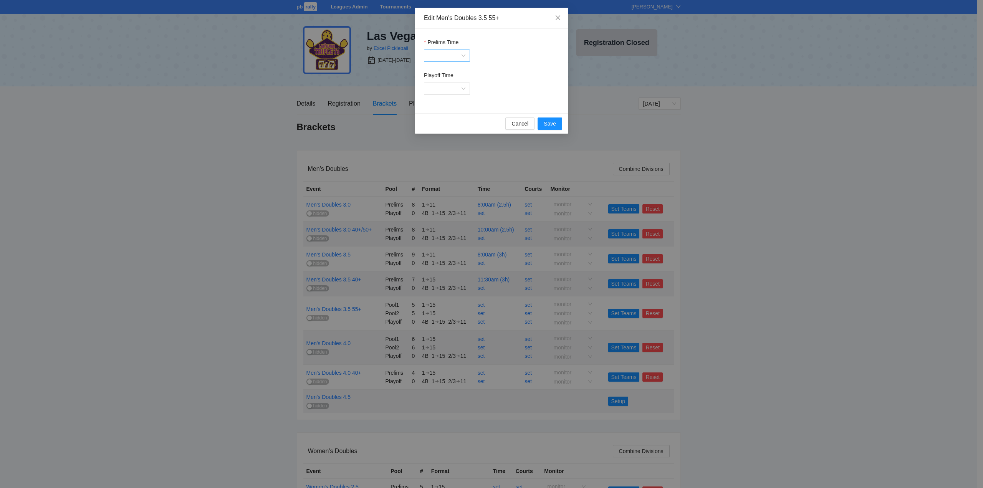
click at [448, 56] on input "Prelims Time" at bounding box center [444, 56] width 31 height 12
click at [444, 84] on div "8:00am" at bounding box center [449, 83] width 32 height 8
click at [552, 124] on span "Save" at bounding box center [550, 123] width 12 height 8
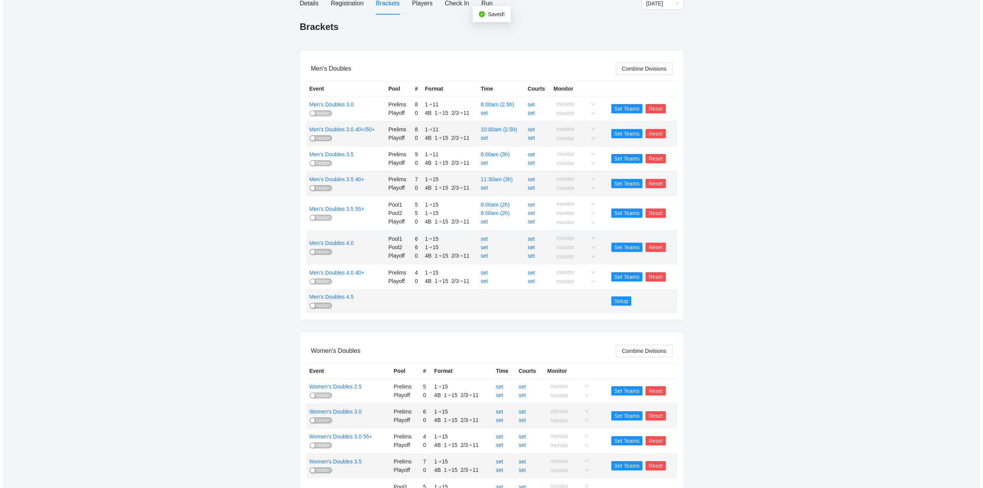
scroll to position [115, 0]
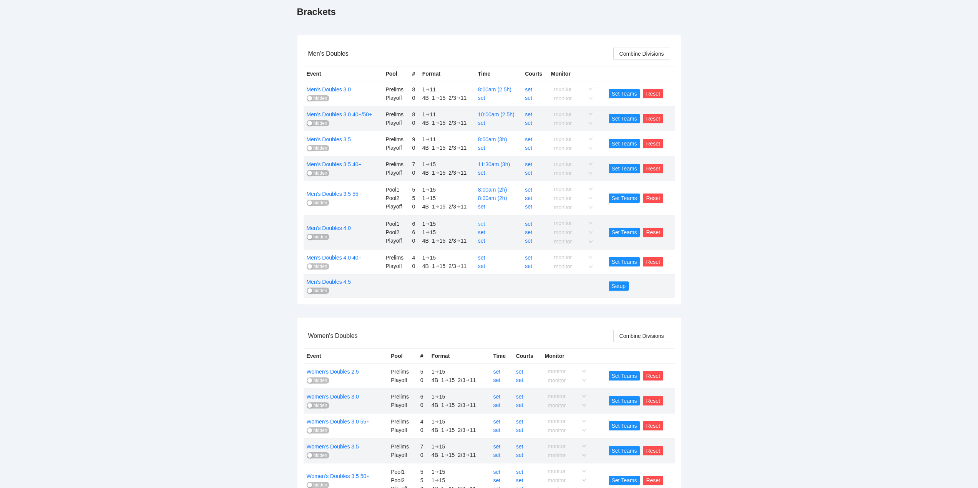
click at [482, 224] on link "set" at bounding box center [481, 224] width 7 height 6
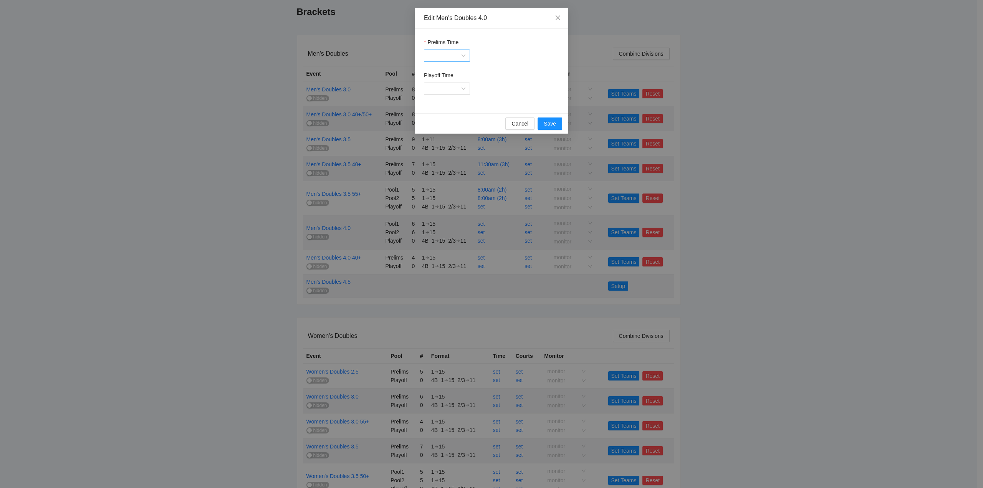
click at [465, 52] on div at bounding box center [447, 56] width 46 height 12
click at [446, 84] on div "8:00am" at bounding box center [449, 83] width 32 height 8
click at [555, 124] on span "Save" at bounding box center [550, 123] width 12 height 8
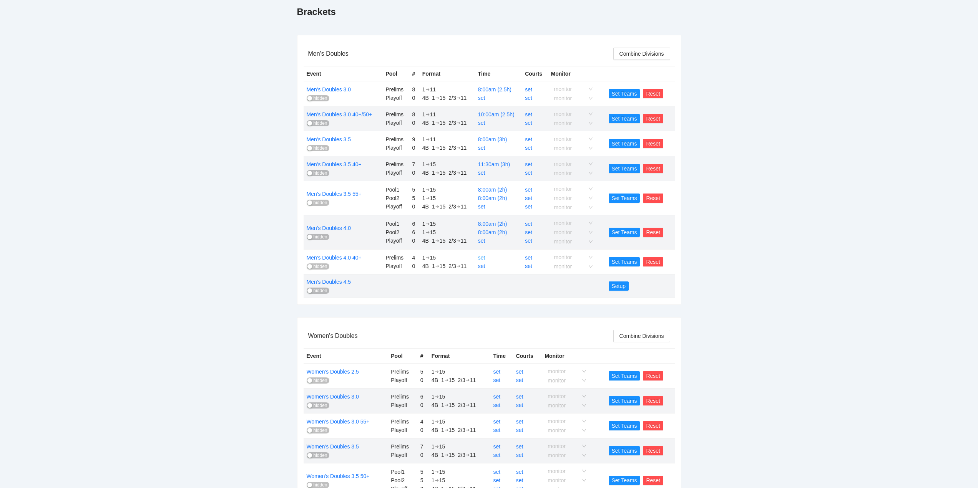
click at [481, 257] on link "set" at bounding box center [481, 258] width 7 height 6
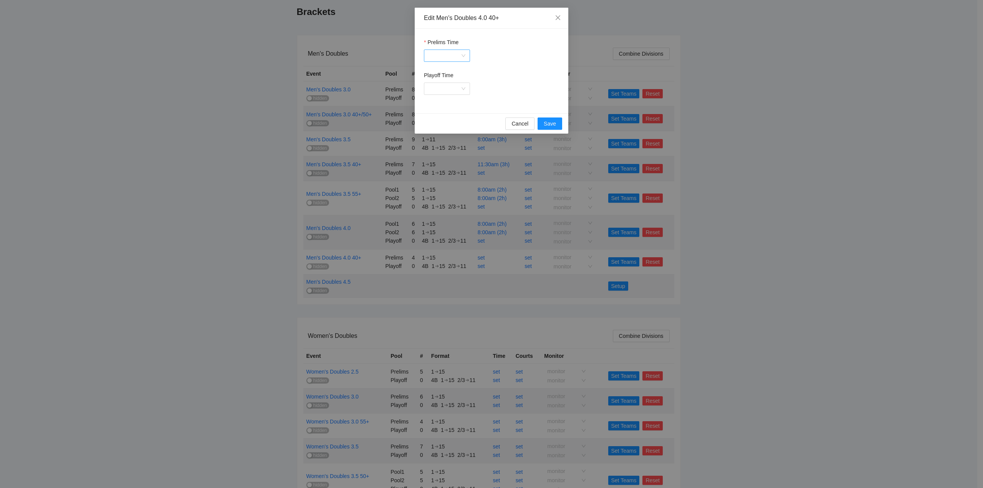
click at [462, 56] on div at bounding box center [447, 56] width 46 height 12
click at [446, 133] on div "12:30pm" at bounding box center [449, 135] width 32 height 8
click at [550, 122] on span "Save" at bounding box center [550, 123] width 12 height 8
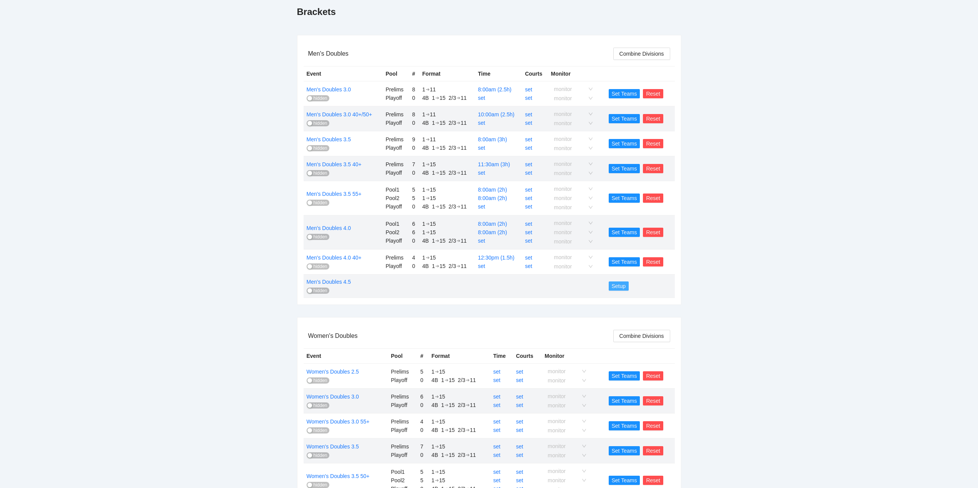
click at [618, 286] on span "Setup" at bounding box center [618, 286] width 14 height 8
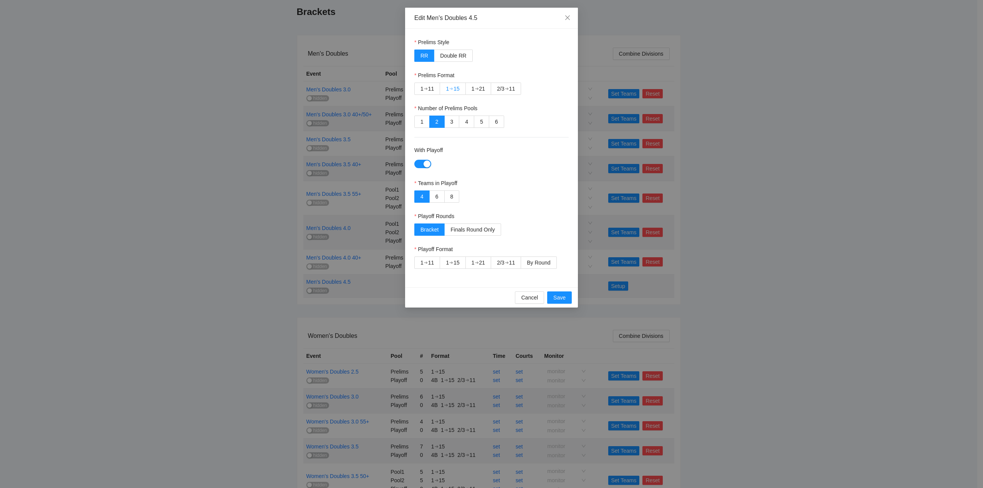
click at [447, 87] on div "1" at bounding box center [447, 89] width 3 height 12
click at [425, 89] on div "➔" at bounding box center [426, 89] width 4 height 6
click at [538, 263] on span "By Round" at bounding box center [538, 263] width 23 height 6
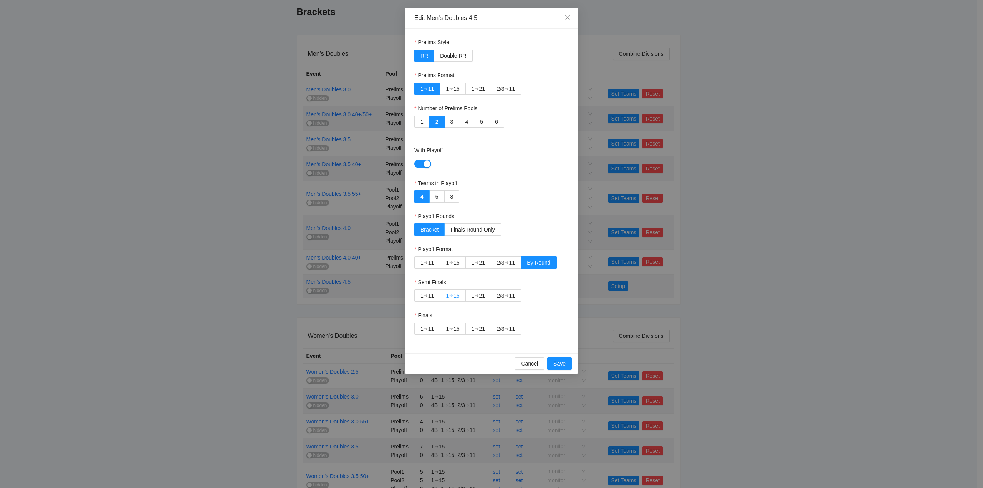
click at [452, 294] on div "➔" at bounding box center [451, 296] width 4 height 6
drag, startPoint x: 503, startPoint y: 329, endPoint x: 529, endPoint y: 350, distance: 33.3
click at [504, 330] on div "2/3" at bounding box center [500, 329] width 7 height 12
click at [552, 363] on button "Save" at bounding box center [559, 364] width 25 height 12
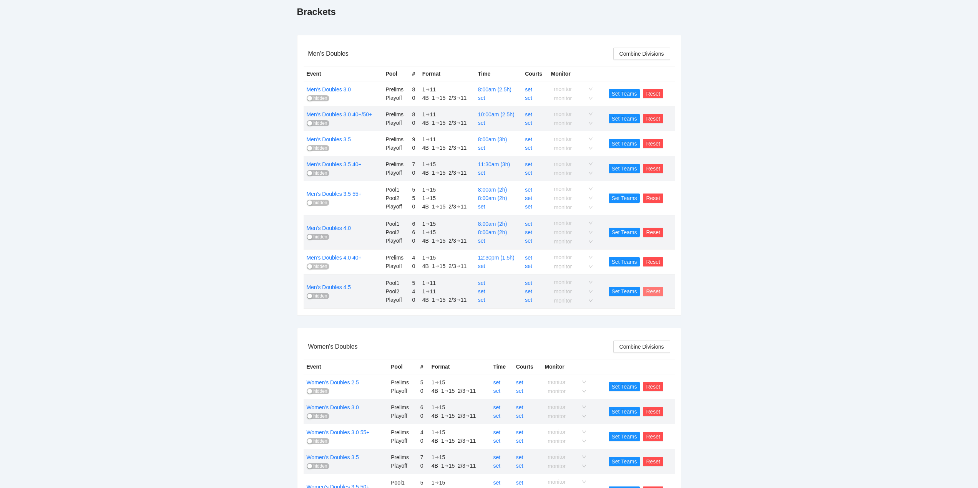
click at [653, 291] on span "Reset" at bounding box center [653, 291] width 14 height 8
click at [666, 267] on span "OK" at bounding box center [667, 268] width 8 height 8
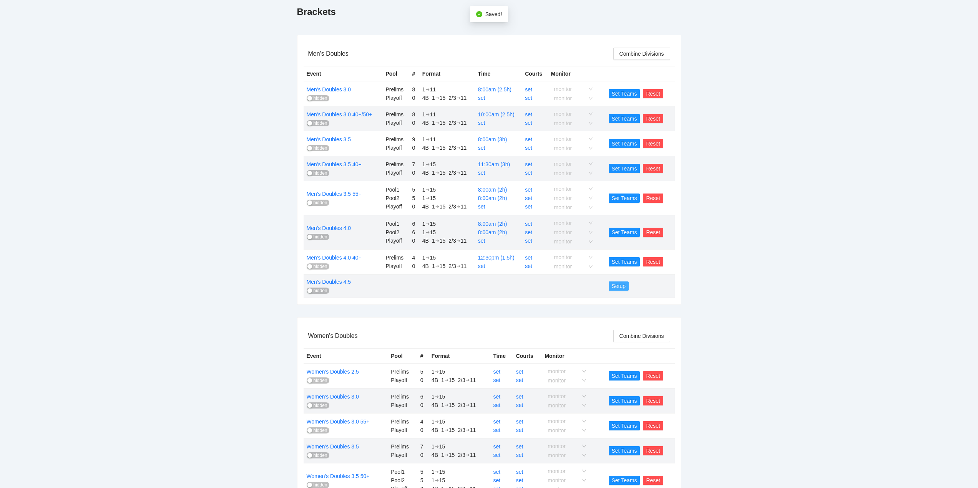
click at [623, 286] on span "Setup" at bounding box center [618, 286] width 14 height 8
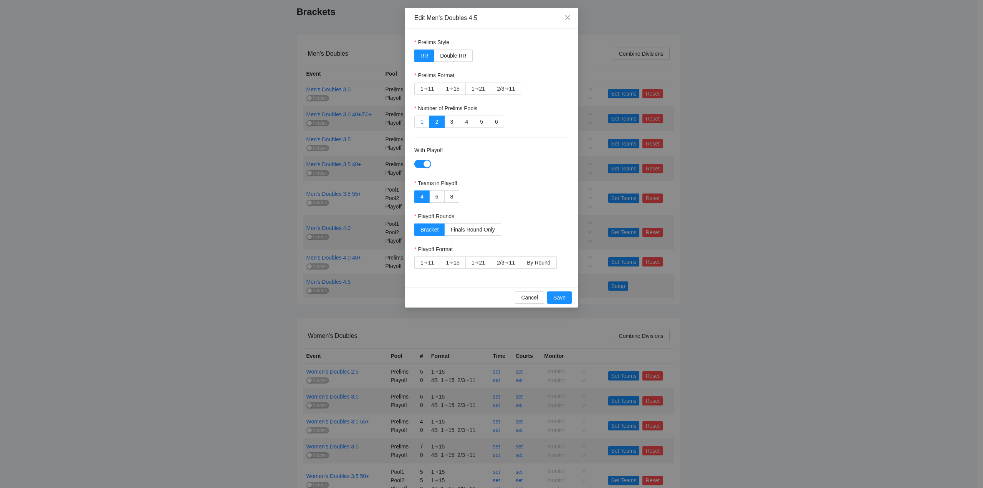
click at [421, 121] on span "1" at bounding box center [422, 122] width 3 height 6
click at [422, 87] on div "1" at bounding box center [422, 89] width 3 height 12
click at [545, 263] on span "By Round" at bounding box center [538, 263] width 23 height 6
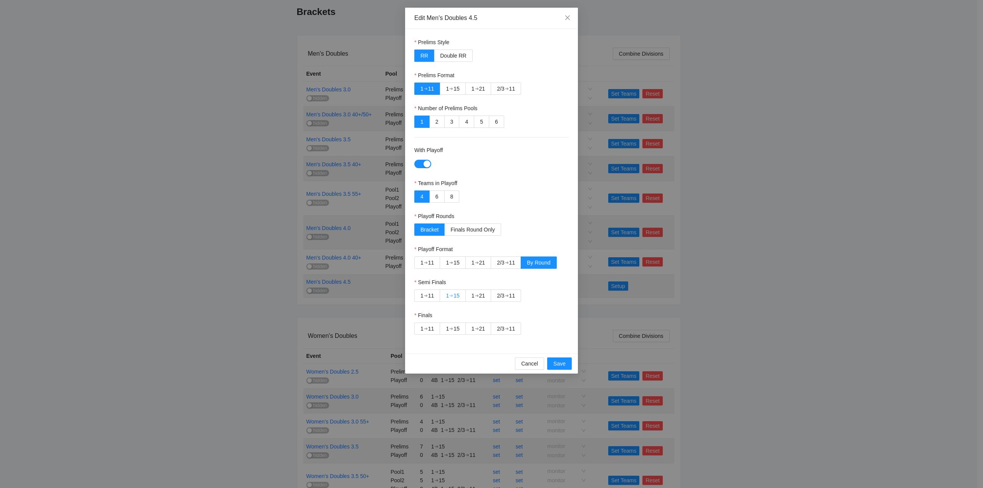
click at [456, 295] on div "15" at bounding box center [457, 296] width 6 height 12
click at [507, 328] on div "➔" at bounding box center [507, 329] width 4 height 6
click at [557, 363] on span "Save" at bounding box center [559, 364] width 12 height 8
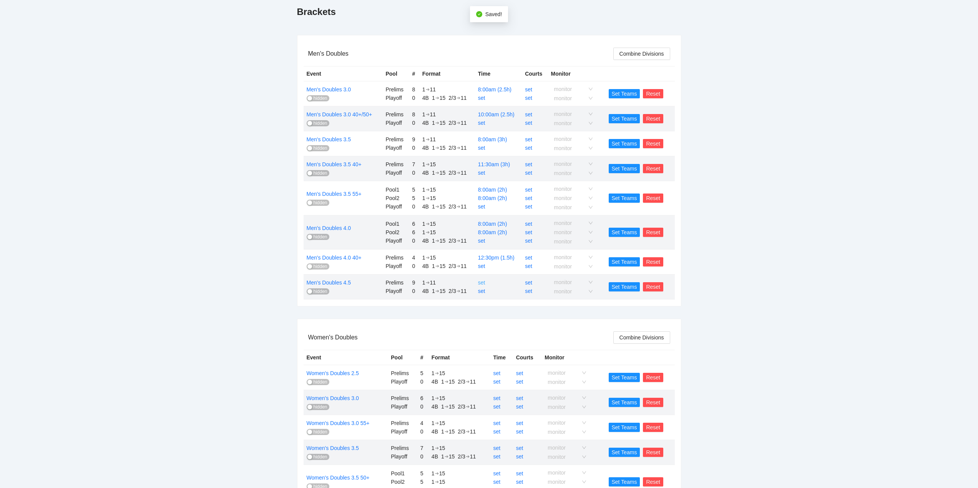
click at [482, 282] on link "set" at bounding box center [481, 283] width 7 height 6
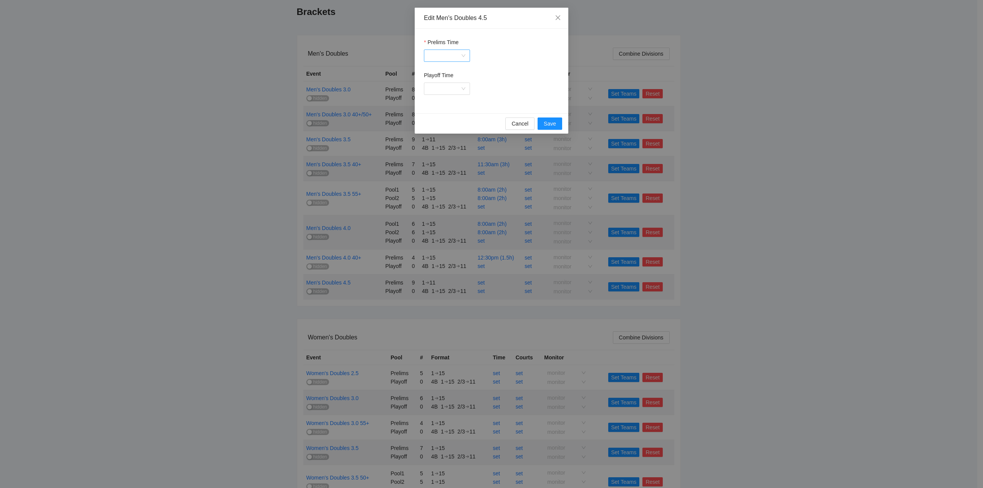
click at [453, 54] on input "Prelims Time" at bounding box center [444, 56] width 31 height 12
click at [443, 121] on div "12:00pm" at bounding box center [449, 123] width 32 height 8
click at [545, 123] on span "Save" at bounding box center [550, 123] width 12 height 8
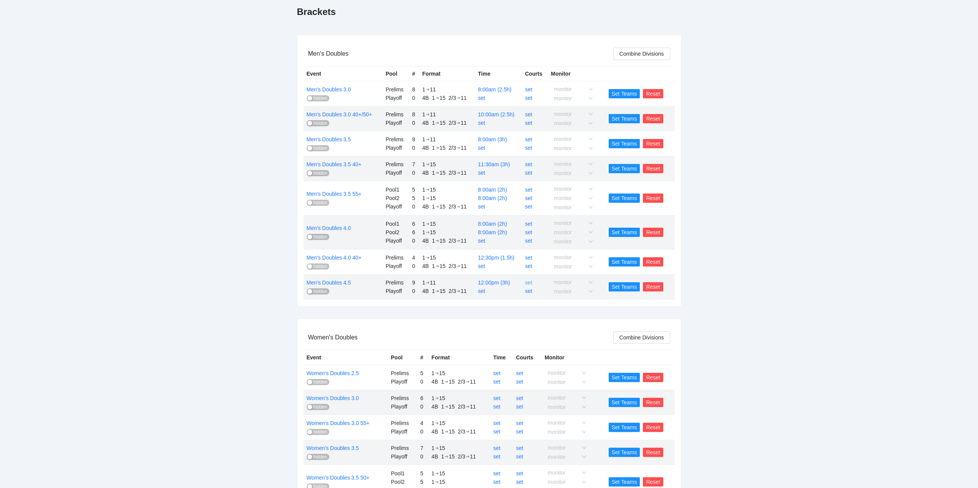
click at [529, 283] on link "set" at bounding box center [528, 283] width 7 height 6
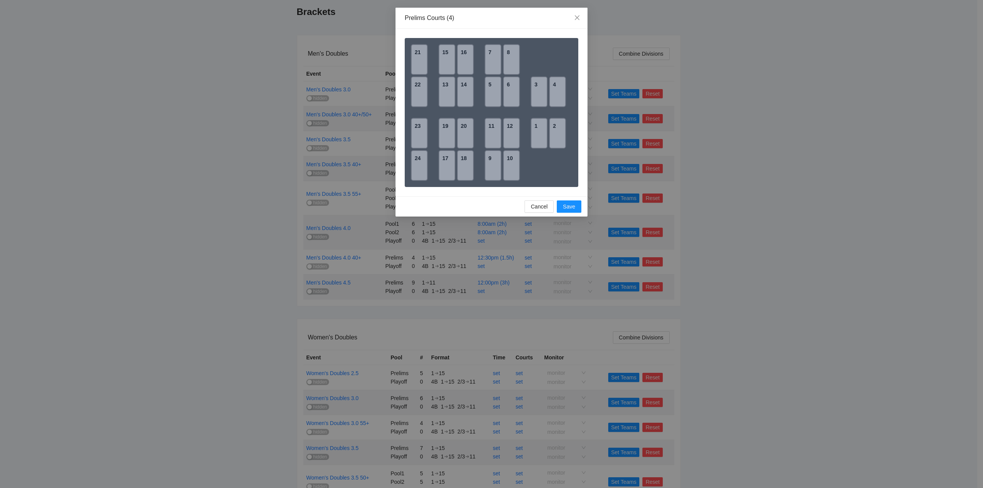
click at [543, 131] on div "1" at bounding box center [539, 133] width 17 height 31
click at [557, 133] on div "2" at bounding box center [557, 133] width 17 height 31
click at [539, 101] on div "3" at bounding box center [539, 91] width 17 height 31
drag, startPoint x: 557, startPoint y: 93, endPoint x: 565, endPoint y: 120, distance: 28.1
click at [557, 93] on div "4" at bounding box center [557, 91] width 17 height 31
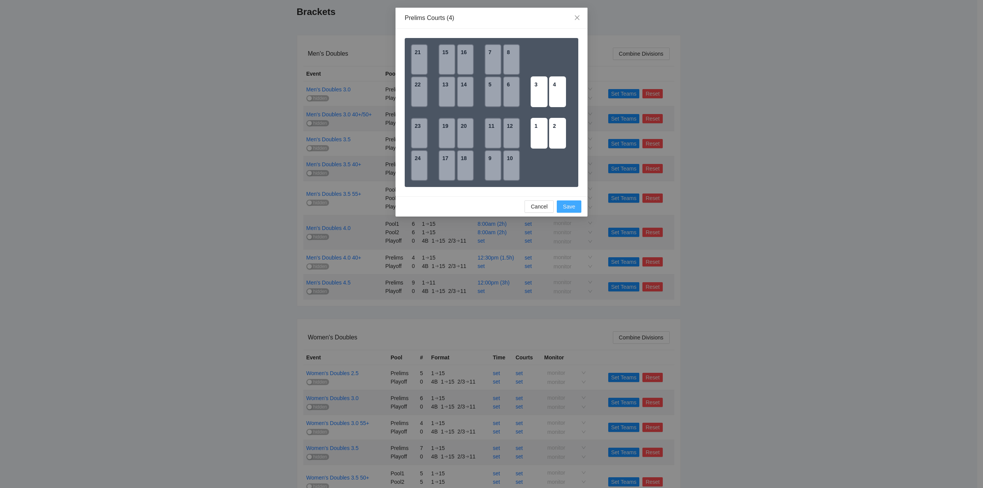
click at [567, 209] on span "Save" at bounding box center [569, 206] width 12 height 8
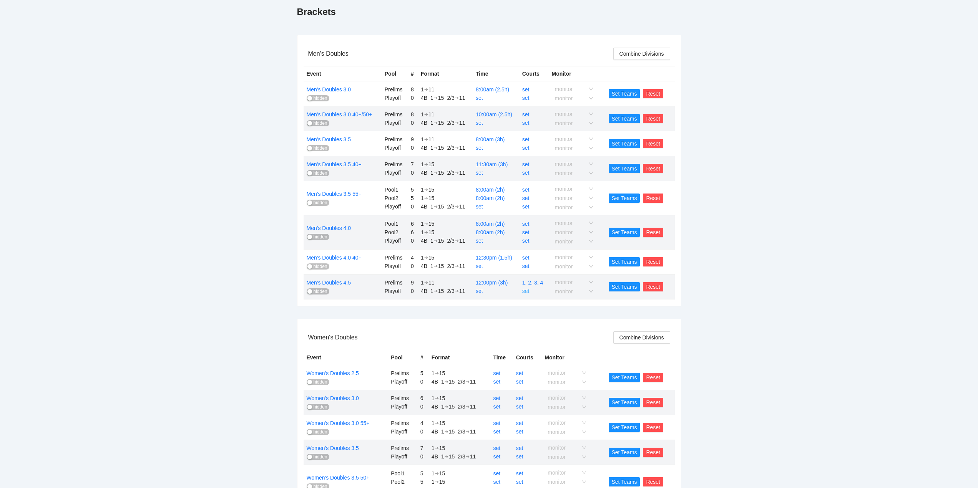
click at [524, 292] on link "set" at bounding box center [525, 291] width 7 height 6
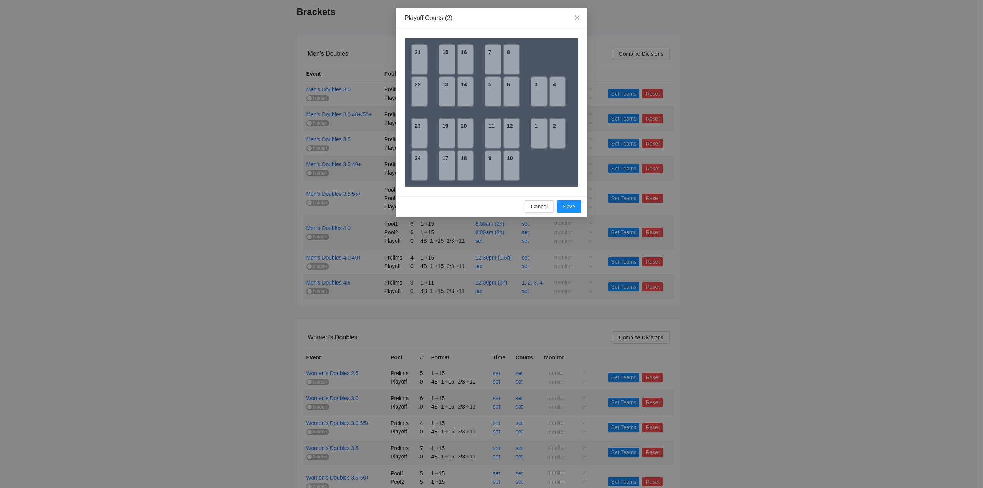
drag, startPoint x: 540, startPoint y: 135, endPoint x: 548, endPoint y: 136, distance: 8.1
click at [542, 135] on div "1" at bounding box center [539, 133] width 17 height 31
click at [554, 136] on div "2" at bounding box center [557, 133] width 17 height 31
click at [567, 207] on span "Save" at bounding box center [569, 206] width 12 height 8
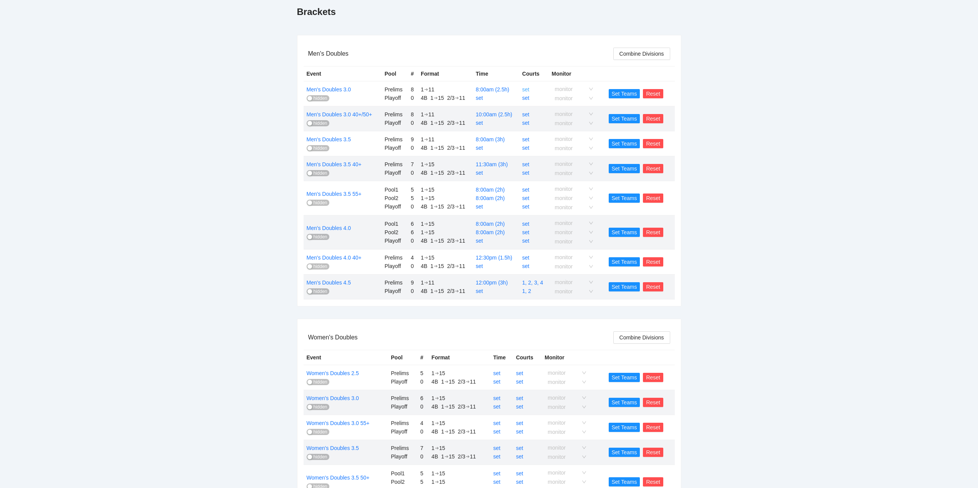
click at [527, 88] on link "set" at bounding box center [525, 89] width 7 height 6
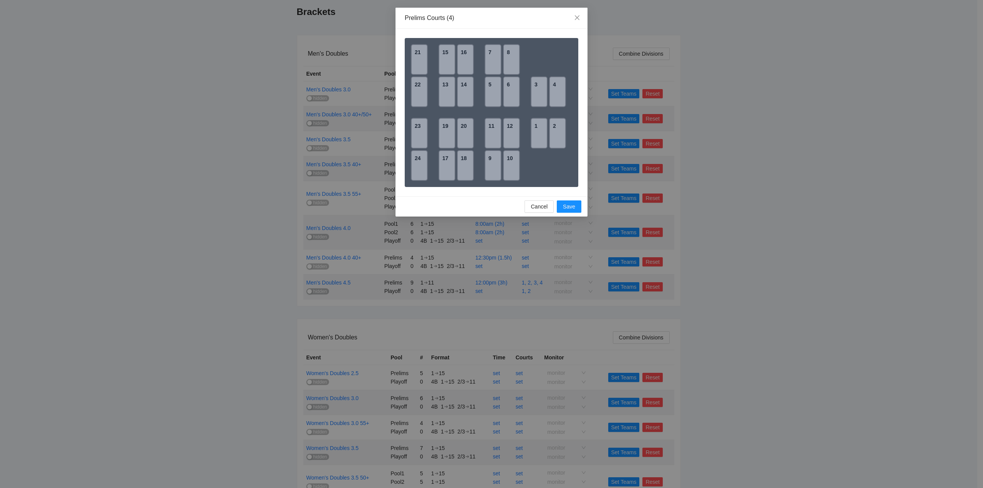
click at [542, 138] on div "1" at bounding box center [539, 133] width 17 height 31
drag, startPoint x: 554, startPoint y: 138, endPoint x: 556, endPoint y: 134, distance: 4.6
click at [555, 138] on div "2" at bounding box center [557, 133] width 17 height 31
drag, startPoint x: 537, startPoint y: 100, endPoint x: 556, endPoint y: 96, distance: 19.5
click at [540, 99] on div "3" at bounding box center [539, 91] width 17 height 31
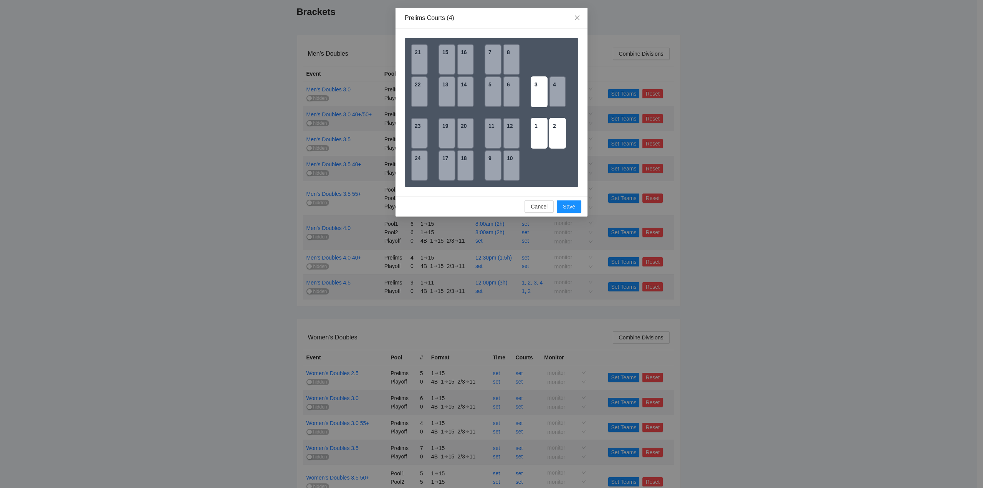
click at [556, 95] on div "4" at bounding box center [557, 91] width 17 height 31
click at [569, 206] on span "Save" at bounding box center [569, 206] width 12 height 8
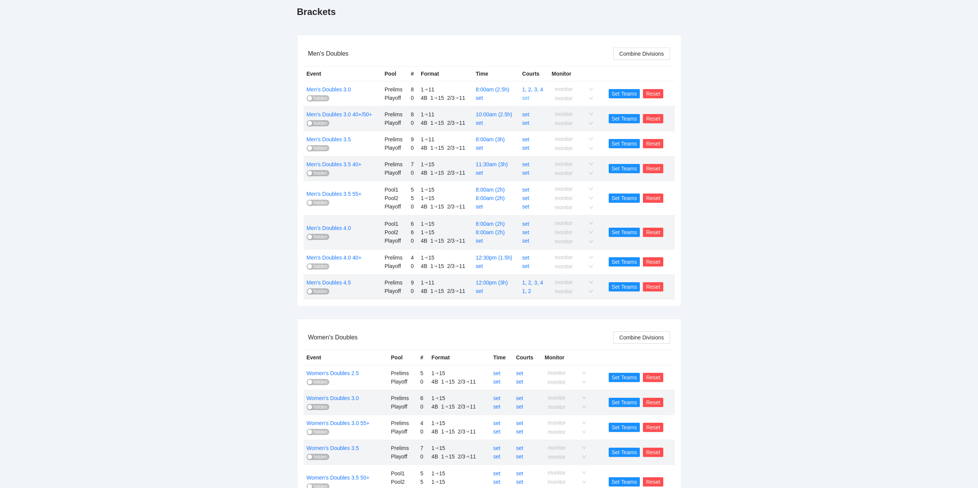
click at [525, 98] on link "set" at bounding box center [525, 98] width 7 height 6
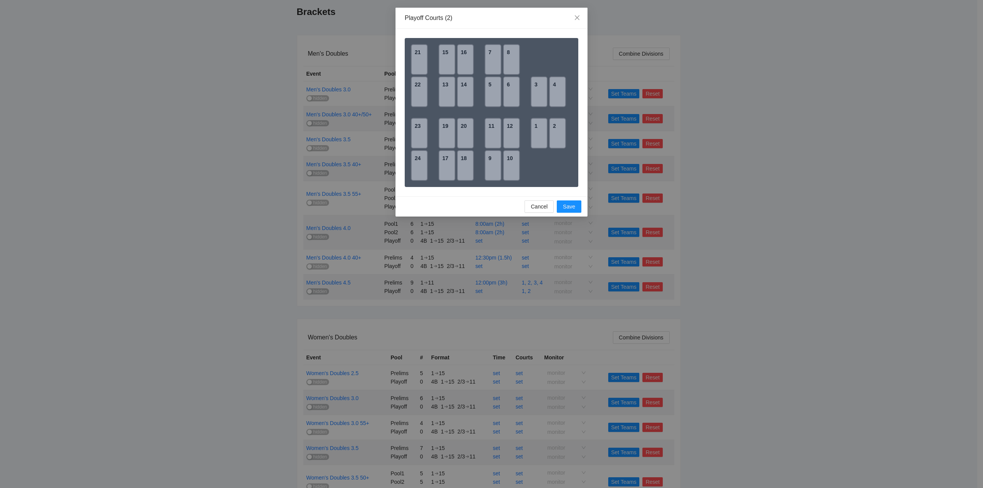
click at [539, 135] on div "1" at bounding box center [539, 133] width 17 height 31
click at [555, 135] on div "2" at bounding box center [557, 133] width 17 height 31
click at [568, 205] on span "Save" at bounding box center [569, 206] width 12 height 8
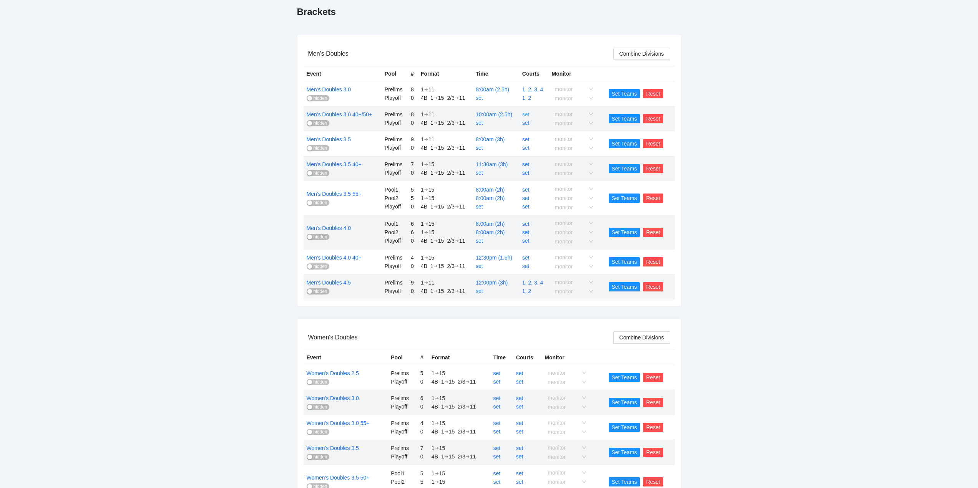
click at [524, 113] on link "set" at bounding box center [525, 114] width 7 height 6
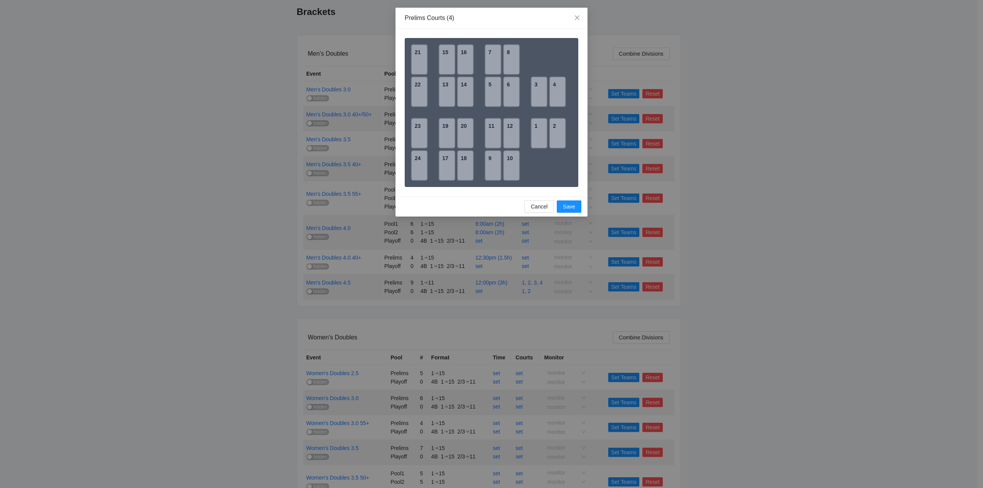
click at [447, 167] on div "17" at bounding box center [447, 165] width 17 height 31
click at [447, 138] on div "19" at bounding box center [447, 133] width 17 height 31
drag, startPoint x: 421, startPoint y: 129, endPoint x: 424, endPoint y: 149, distance: 19.8
click at [421, 130] on div "23" at bounding box center [419, 133] width 17 height 31
drag, startPoint x: 421, startPoint y: 158, endPoint x: 453, endPoint y: 179, distance: 38.7
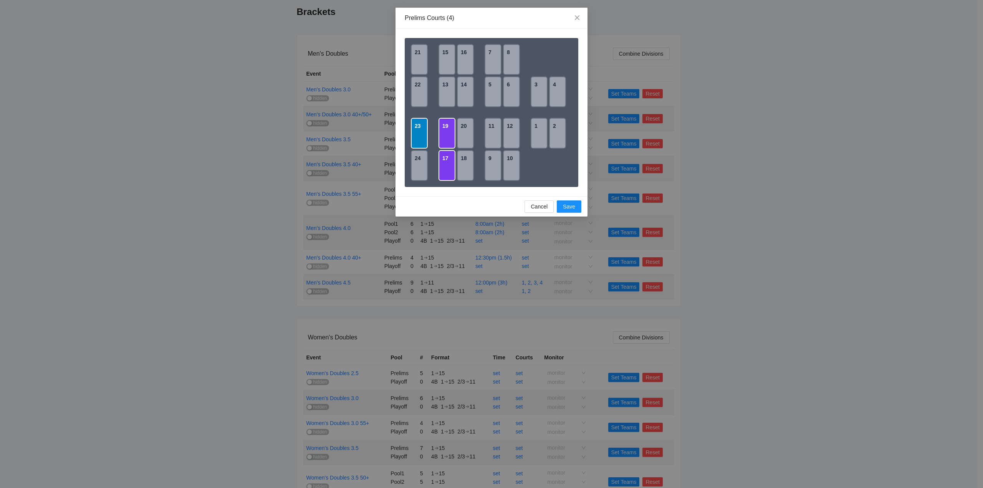
click at [421, 158] on div "24" at bounding box center [419, 165] width 17 height 31
click at [565, 205] on span "Save" at bounding box center [569, 206] width 12 height 8
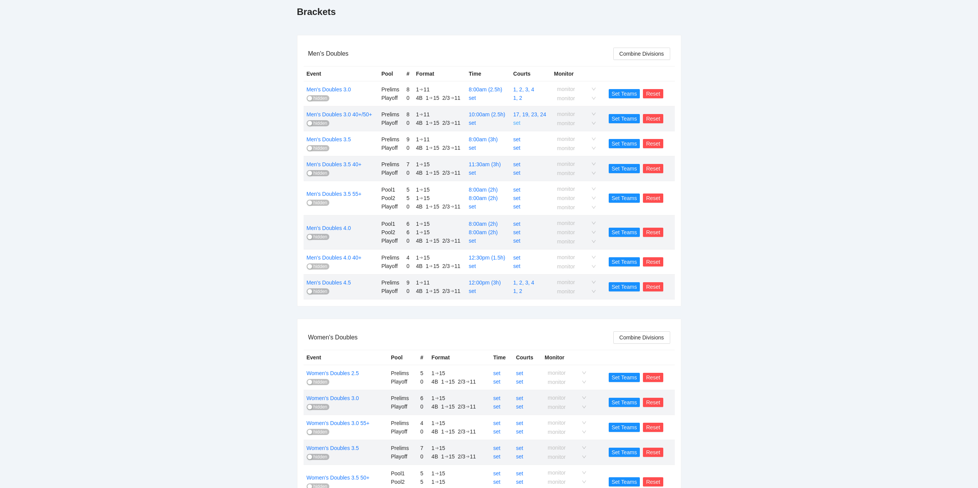
click at [517, 125] on link "set" at bounding box center [516, 123] width 7 height 6
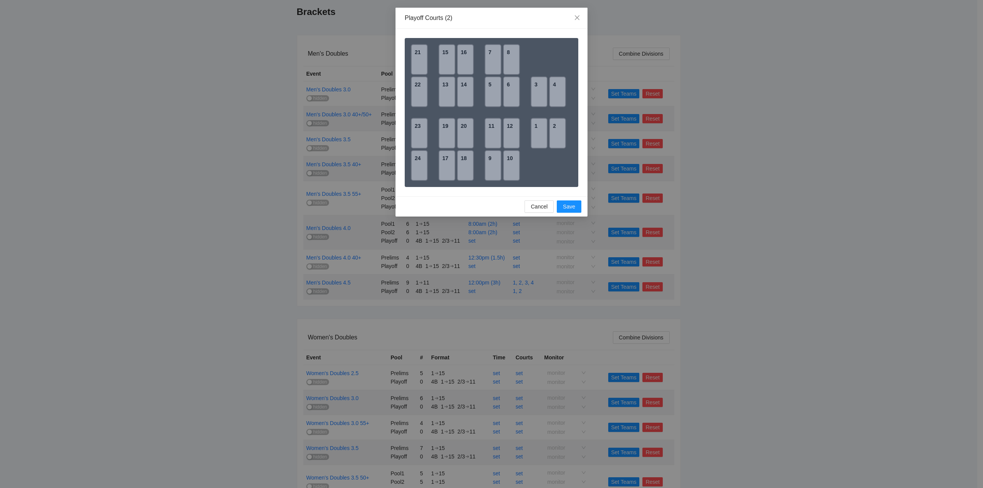
click at [446, 167] on div "17" at bounding box center [447, 165] width 17 height 31
click at [444, 134] on div "19" at bounding box center [447, 133] width 17 height 31
click at [568, 206] on span "Save" at bounding box center [569, 206] width 12 height 8
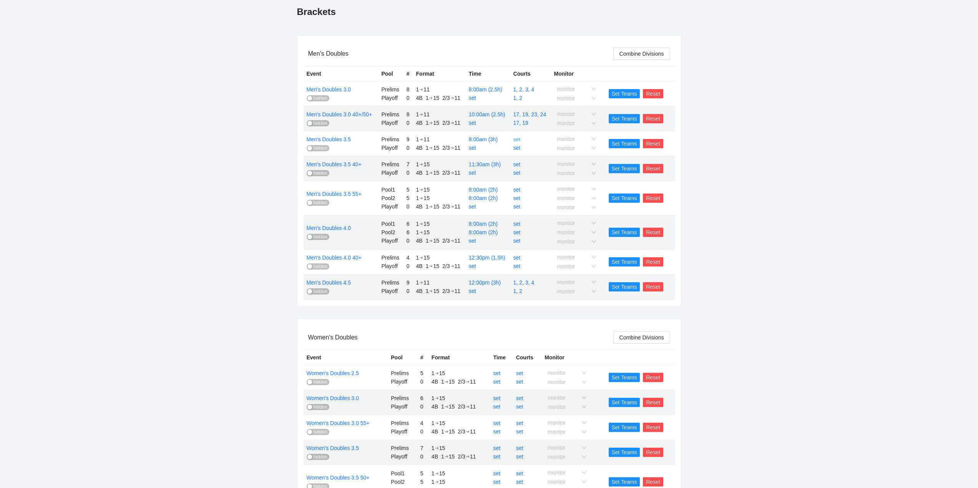
click at [515, 140] on link "set" at bounding box center [516, 139] width 7 height 6
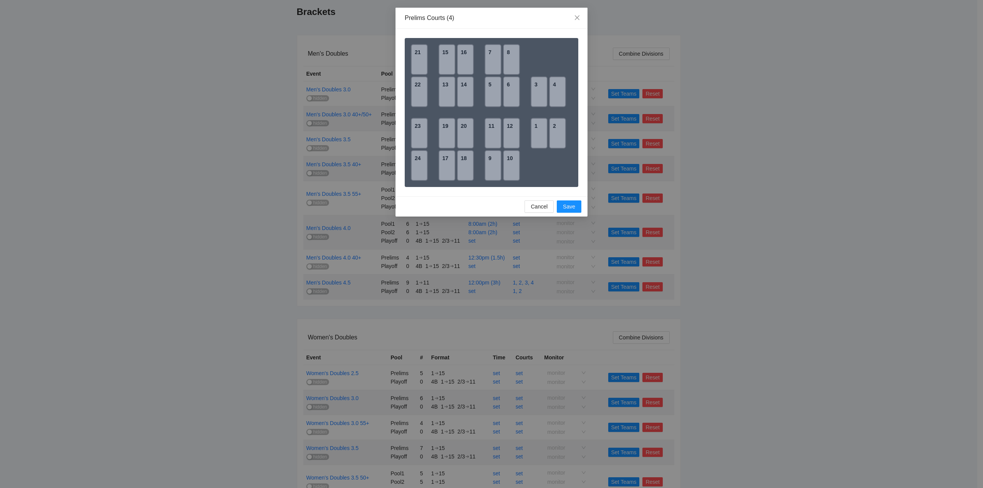
click at [491, 93] on div "5" at bounding box center [493, 91] width 17 height 31
click at [513, 94] on div "6" at bounding box center [511, 91] width 17 height 31
click at [492, 65] on div "7" at bounding box center [493, 59] width 17 height 31
drag, startPoint x: 510, startPoint y: 63, endPoint x: 514, endPoint y: 71, distance: 9.6
click at [510, 62] on div "8" at bounding box center [511, 59] width 17 height 31
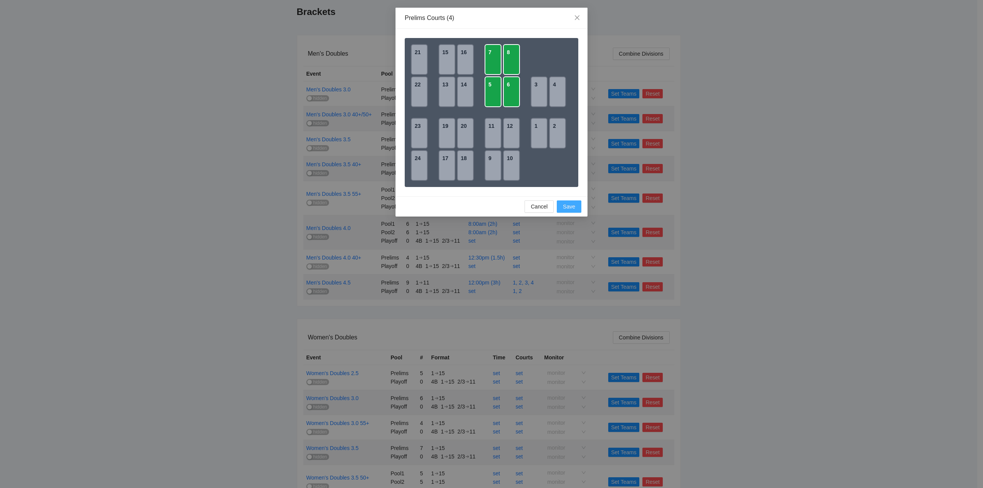
click at [567, 207] on span "Save" at bounding box center [569, 206] width 12 height 8
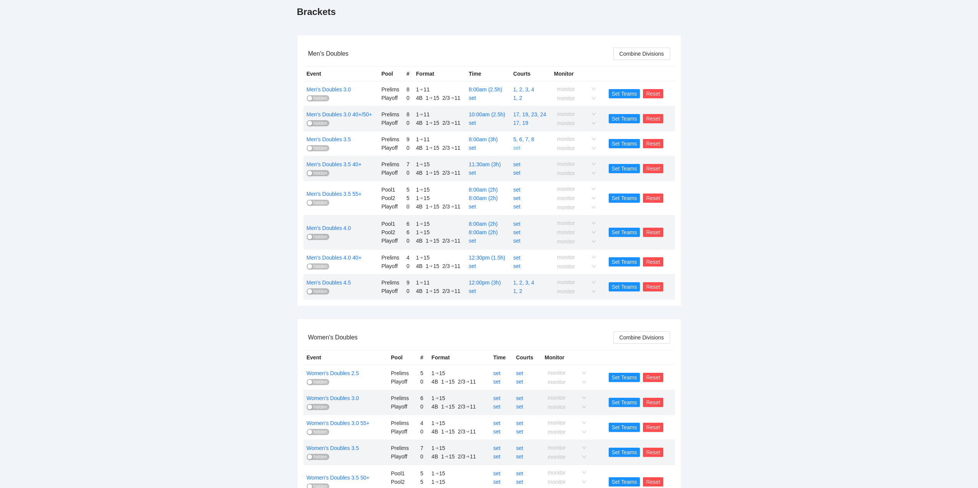
click at [515, 145] on link "set" at bounding box center [516, 148] width 7 height 6
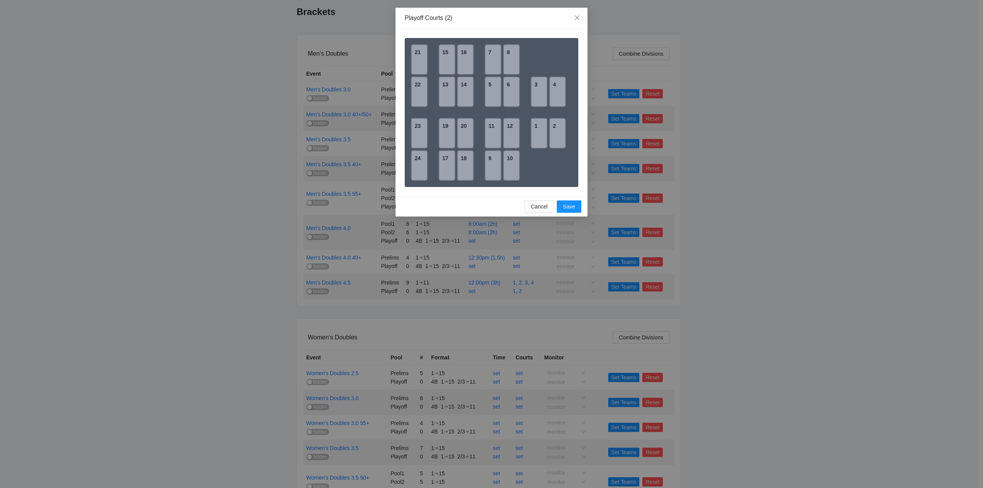
drag, startPoint x: 490, startPoint y: 92, endPoint x: 512, endPoint y: 95, distance: 21.7
click at [493, 93] on div "5" at bounding box center [493, 91] width 17 height 31
click at [512, 95] on div "6" at bounding box center [511, 91] width 17 height 31
click at [566, 205] on span "Save" at bounding box center [569, 206] width 12 height 8
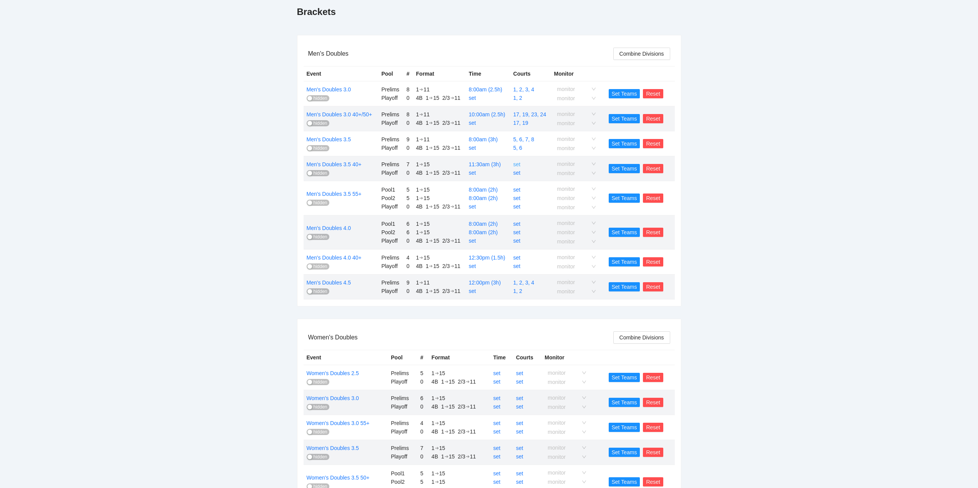
click at [517, 164] on link "set" at bounding box center [516, 164] width 7 height 6
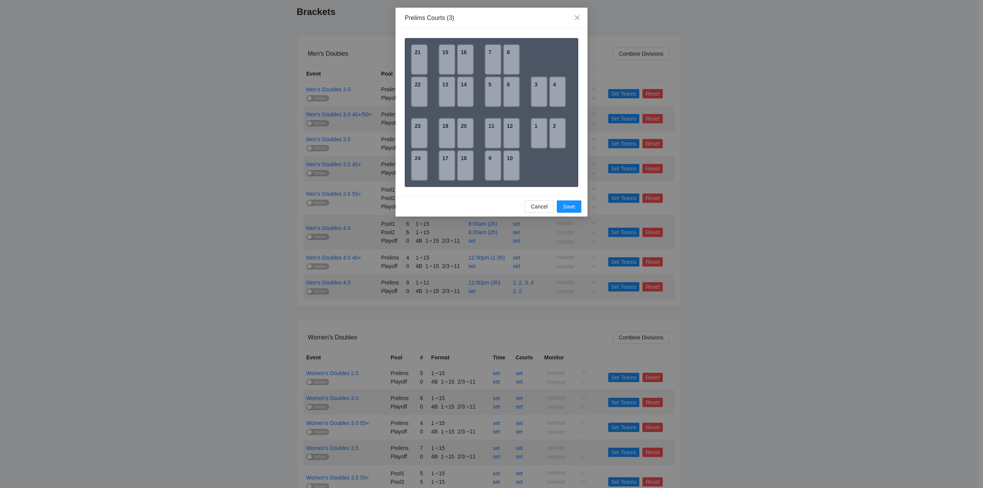
click at [447, 90] on div "13" at bounding box center [447, 91] width 17 height 31
click at [421, 58] on div "21" at bounding box center [419, 59] width 17 height 31
click at [416, 85] on div "22" at bounding box center [419, 91] width 17 height 31
click at [569, 207] on span "Save" at bounding box center [569, 206] width 12 height 8
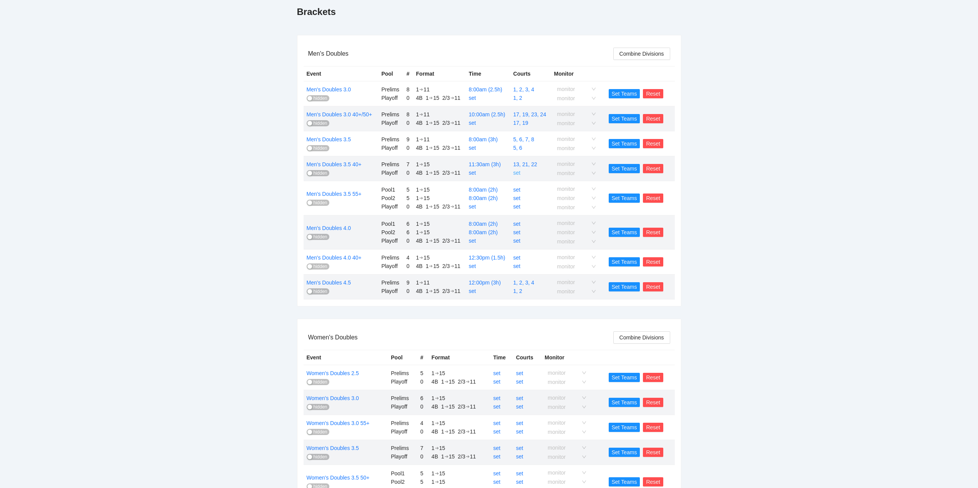
click at [517, 174] on link "set" at bounding box center [516, 173] width 7 height 6
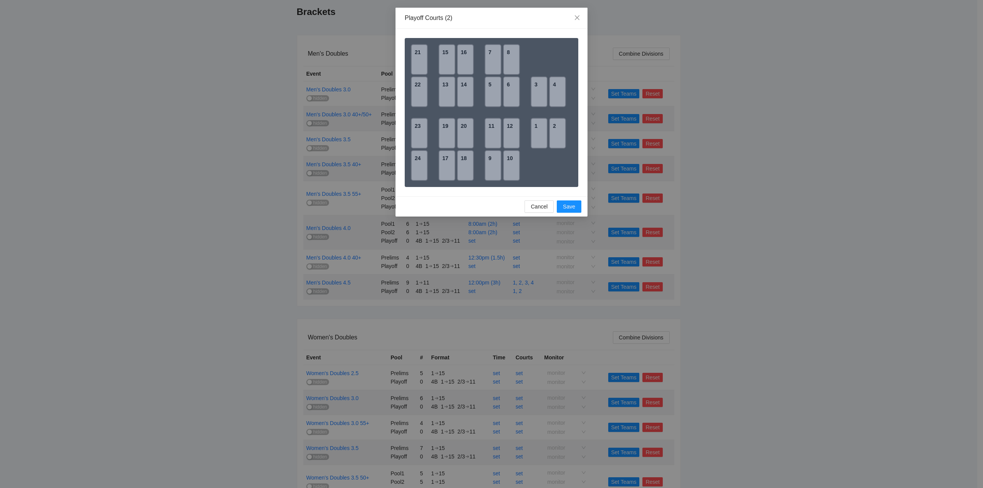
drag, startPoint x: 419, startPoint y: 66, endPoint x: 424, endPoint y: 88, distance: 22.5
click at [419, 66] on div "21" at bounding box center [419, 59] width 17 height 31
click at [418, 95] on div "22" at bounding box center [419, 91] width 17 height 31
click at [569, 205] on span "Save" at bounding box center [569, 206] width 12 height 8
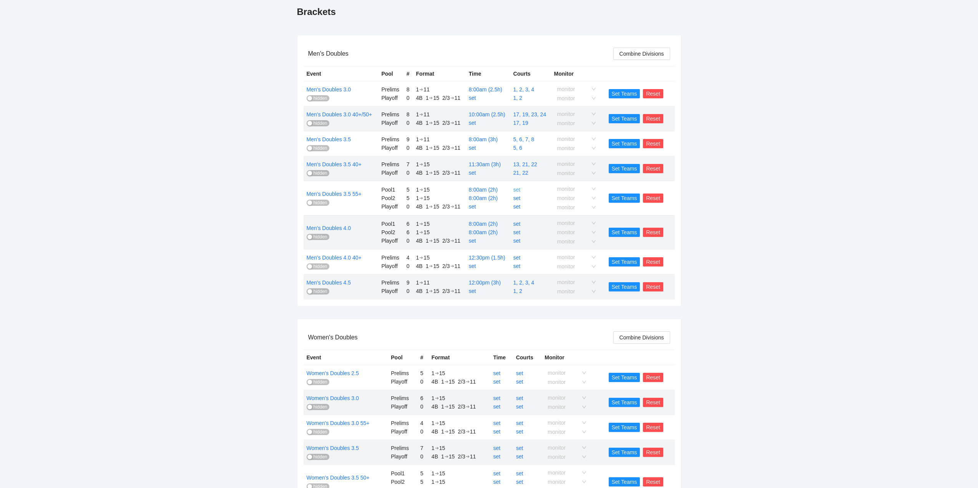
click at [517, 189] on link "set" at bounding box center [516, 190] width 7 height 6
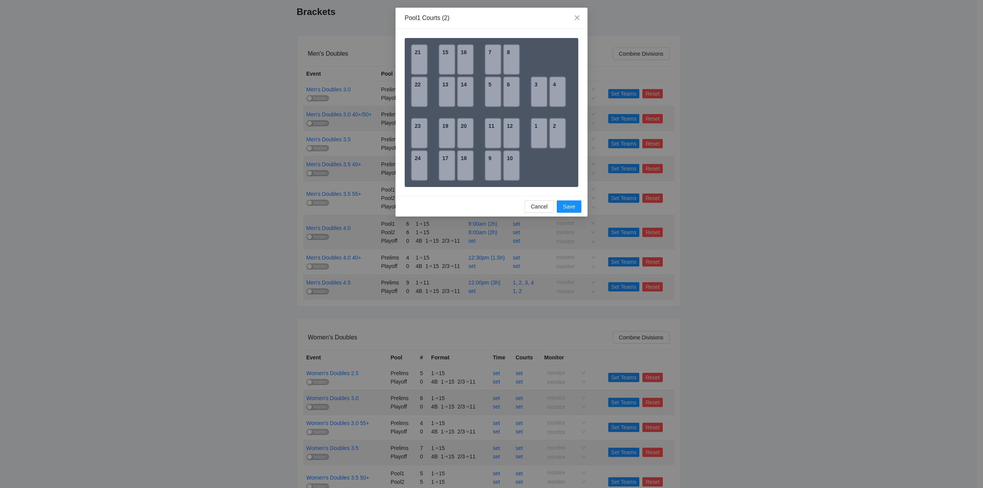
drag, startPoint x: 450, startPoint y: 95, endPoint x: 450, endPoint y: 87, distance: 8.1
click at [450, 94] on div "13" at bounding box center [447, 91] width 17 height 31
click at [449, 63] on div "15" at bounding box center [447, 59] width 17 height 31
click at [565, 209] on span "Save" at bounding box center [569, 206] width 12 height 8
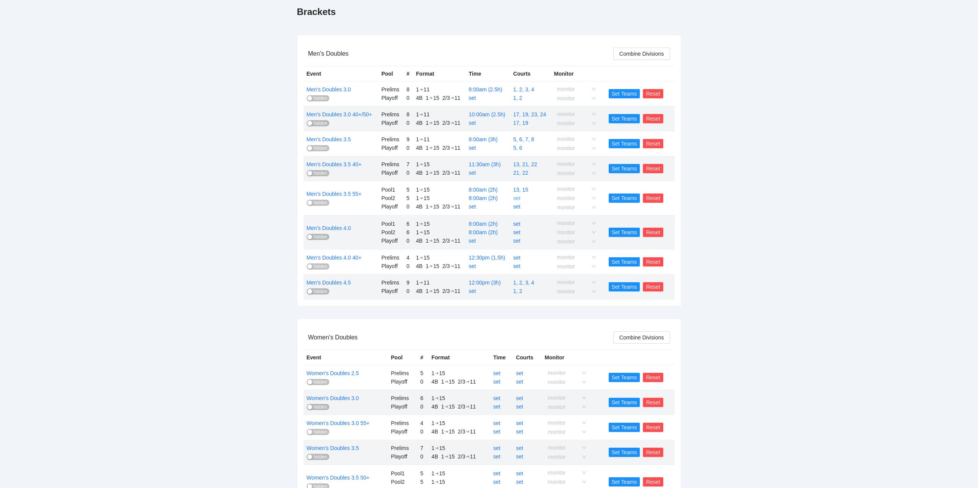
click at [517, 199] on link "set" at bounding box center [516, 198] width 7 height 6
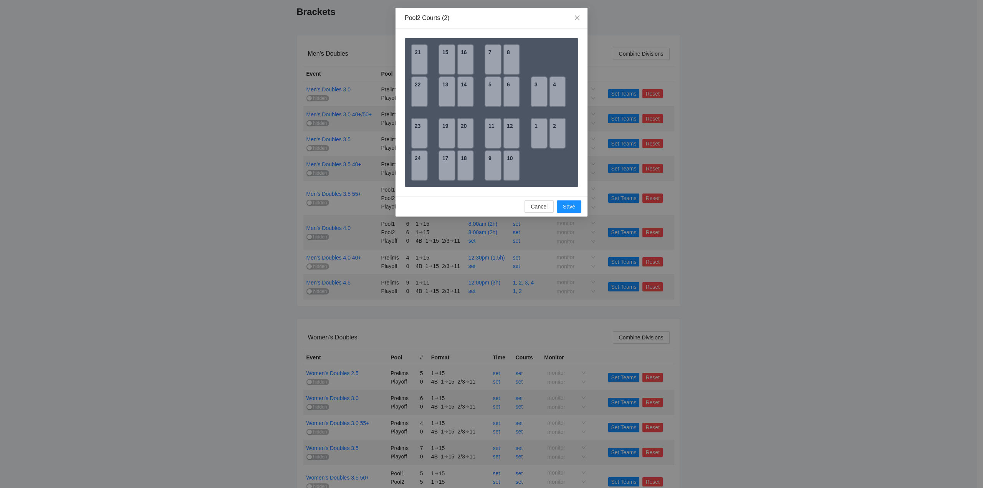
drag, startPoint x: 420, startPoint y: 62, endPoint x: 423, endPoint y: 66, distance: 5.0
click at [420, 61] on div "21" at bounding box center [419, 59] width 17 height 31
click at [419, 87] on div "22" at bounding box center [419, 91] width 17 height 31
click at [567, 207] on span "Save" at bounding box center [569, 206] width 12 height 8
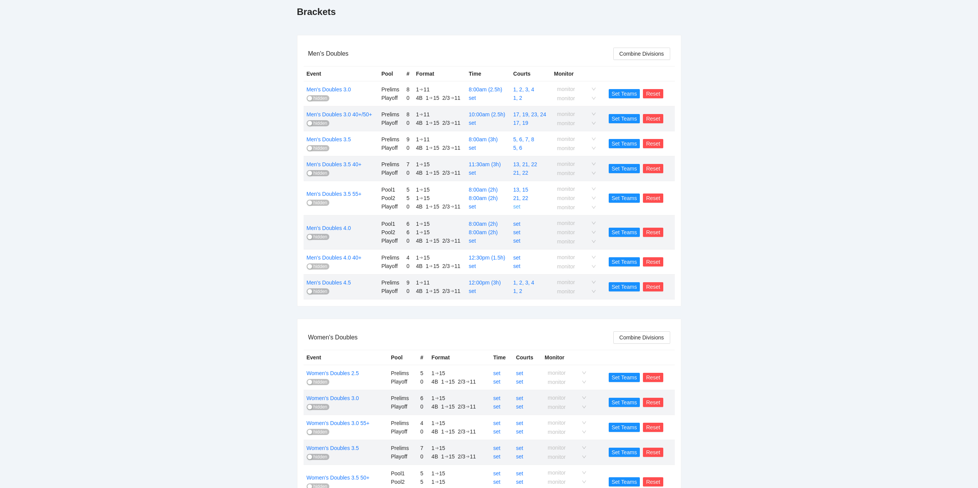
click at [516, 206] on link "set" at bounding box center [516, 207] width 7 height 6
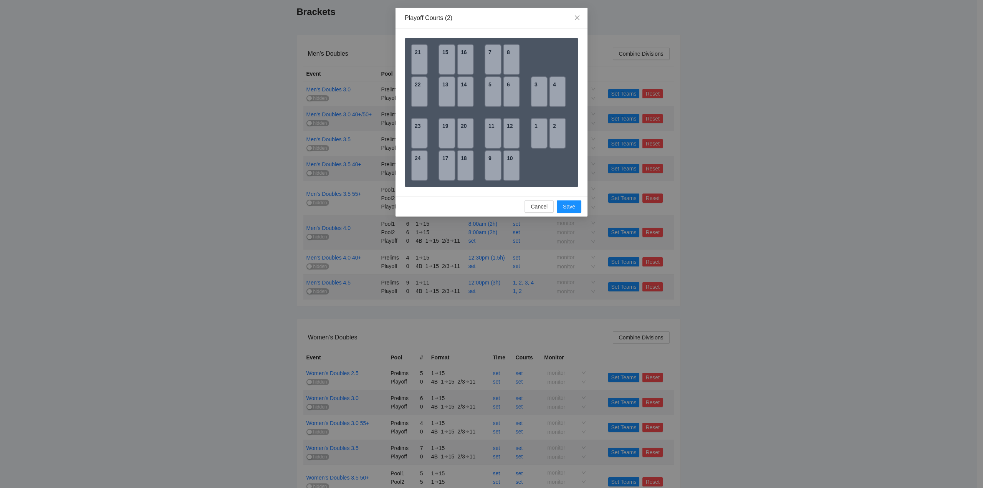
drag, startPoint x: 442, startPoint y: 89, endPoint x: 446, endPoint y: 85, distance: 5.7
click at [444, 89] on div "13" at bounding box center [447, 91] width 17 height 31
drag, startPoint x: 449, startPoint y: 61, endPoint x: 454, endPoint y: 67, distance: 7.9
click at [449, 61] on div "15" at bounding box center [447, 59] width 17 height 31
click at [570, 207] on span "Save" at bounding box center [569, 206] width 12 height 8
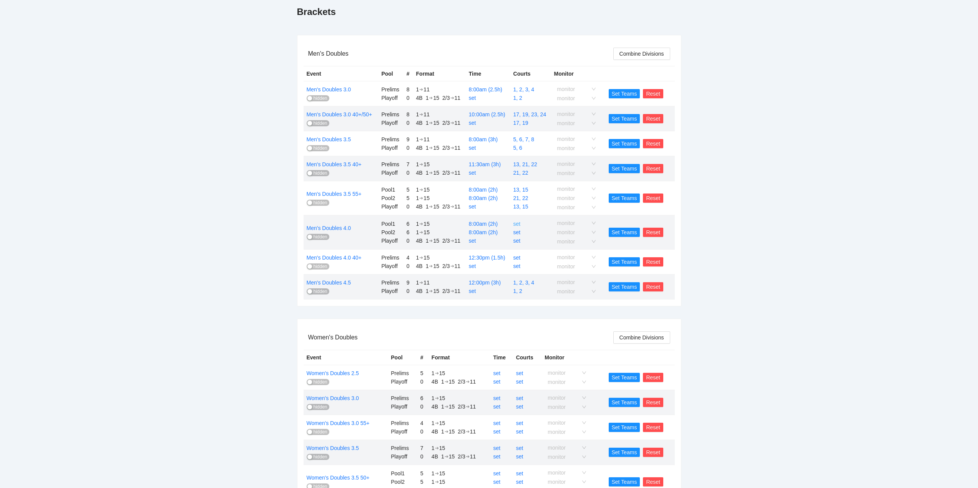
click at [519, 222] on link "set" at bounding box center [516, 224] width 7 height 6
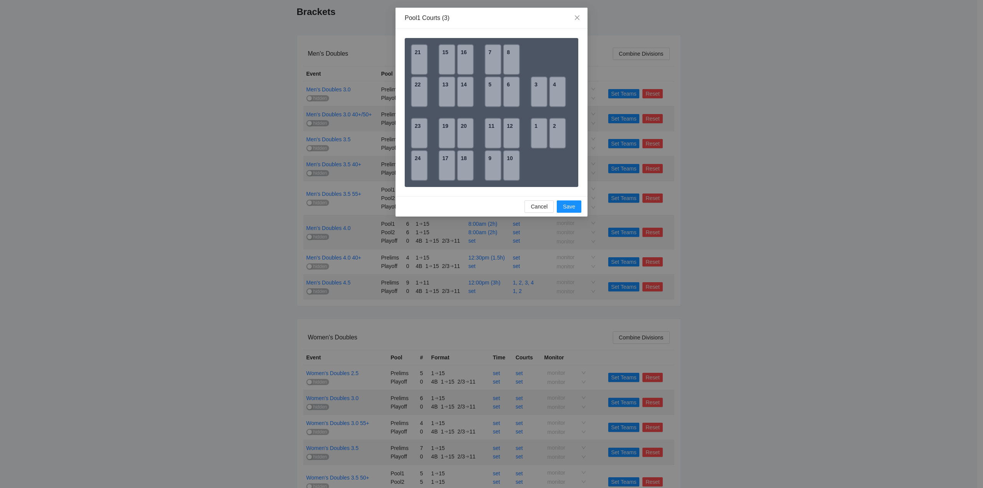
click at [493, 167] on div "9" at bounding box center [493, 165] width 17 height 31
click at [514, 165] on div "10" at bounding box center [511, 165] width 17 height 31
click at [506, 126] on div "12" at bounding box center [511, 133] width 17 height 31
click at [565, 204] on span "Save" at bounding box center [569, 206] width 12 height 8
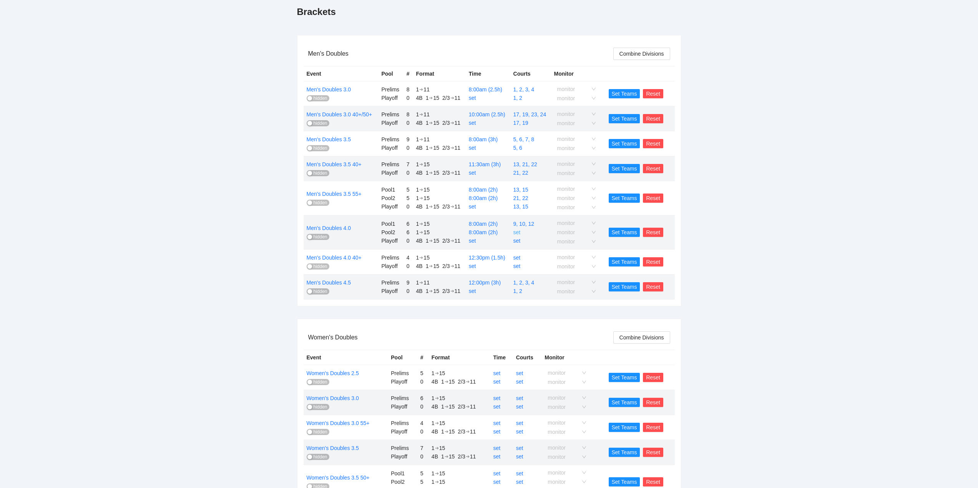
click at [517, 232] on link "set" at bounding box center [516, 232] width 7 height 6
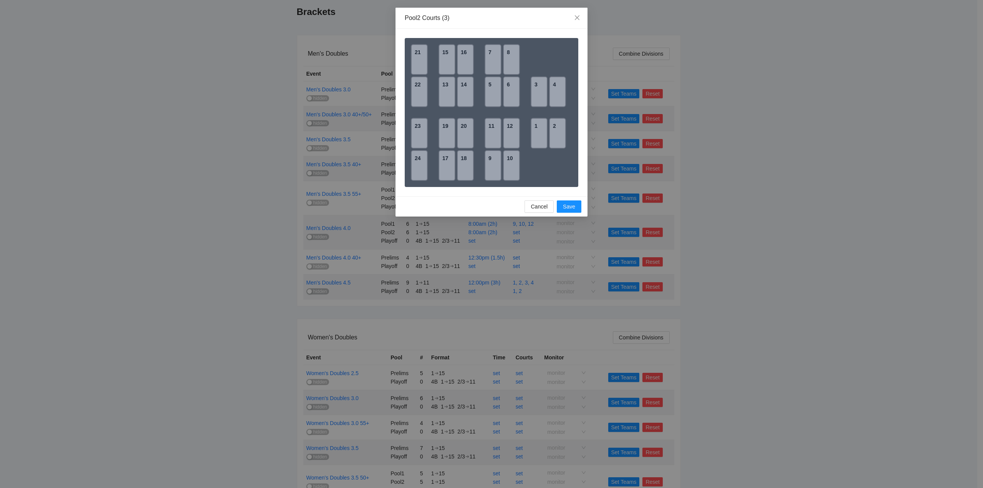
click at [488, 138] on div "11" at bounding box center [493, 133] width 17 height 31
drag, startPoint x: 465, startPoint y: 163, endPoint x: 466, endPoint y: 146, distance: 16.9
click at [466, 159] on div "18" at bounding box center [465, 165] width 17 height 31
click at [462, 129] on div "20" at bounding box center [465, 133] width 17 height 31
click at [567, 206] on span "Save" at bounding box center [569, 206] width 12 height 8
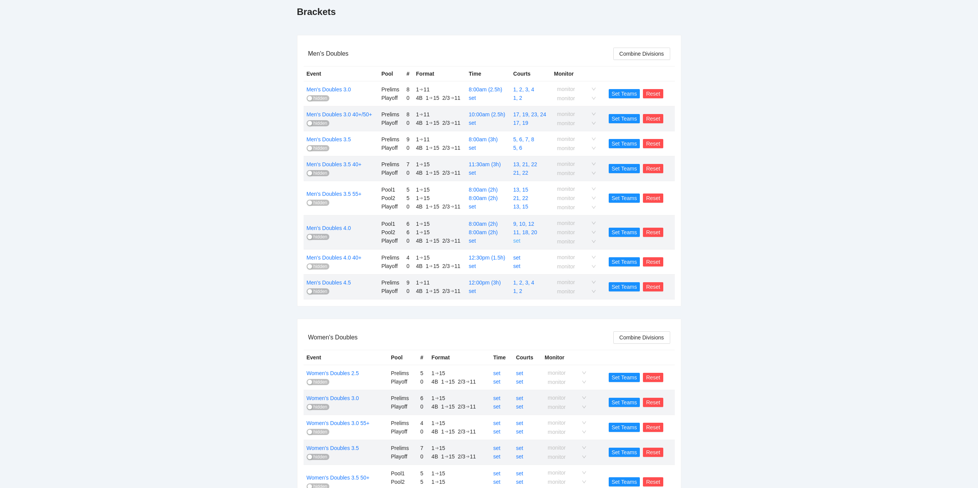
click at [519, 240] on link "set" at bounding box center [516, 241] width 7 height 6
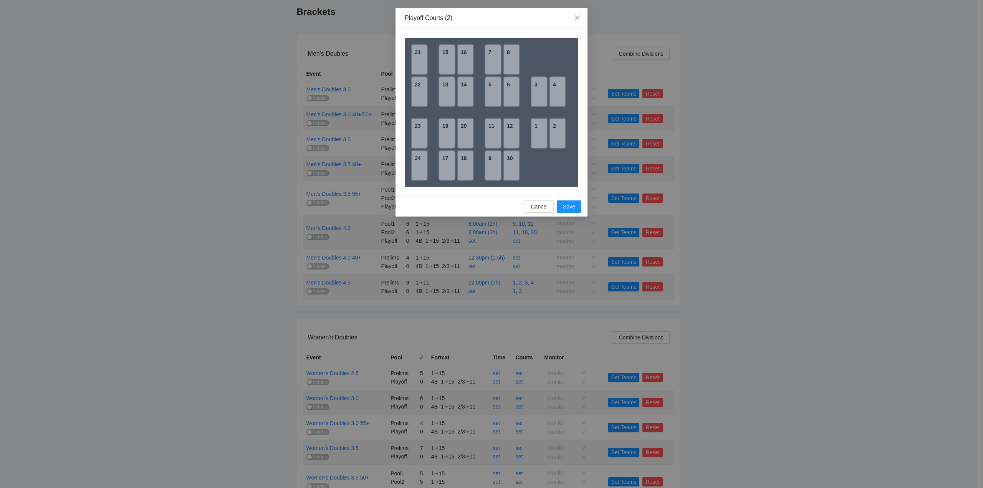
click at [556, 95] on div "4" at bounding box center [557, 91] width 17 height 31
click at [560, 92] on div "4" at bounding box center [557, 91] width 17 height 31
drag, startPoint x: 533, startPoint y: 91, endPoint x: 538, endPoint y: 91, distance: 5.4
click at [535, 91] on div "3" at bounding box center [539, 91] width 17 height 31
drag, startPoint x: 555, startPoint y: 94, endPoint x: 564, endPoint y: 124, distance: 31.9
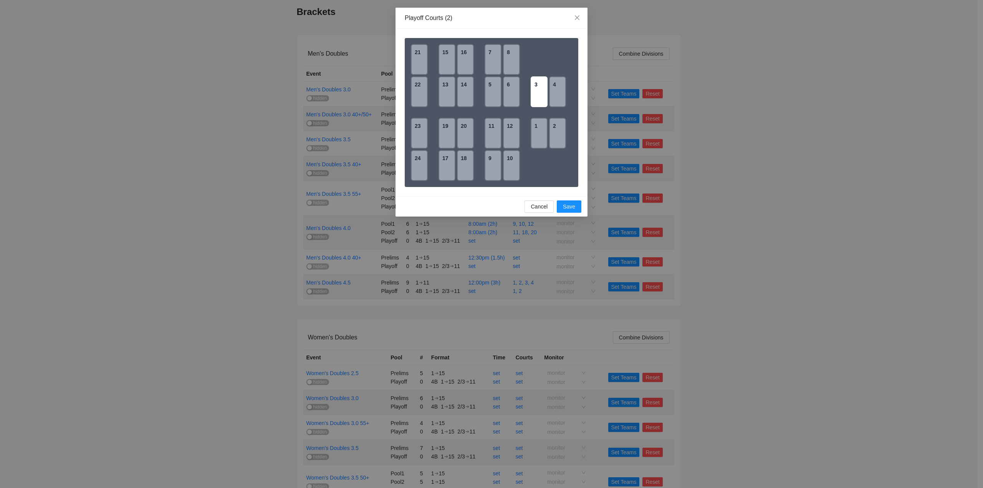
click at [556, 94] on div "4" at bounding box center [557, 91] width 17 height 31
click at [566, 208] on span "Save" at bounding box center [569, 206] width 12 height 8
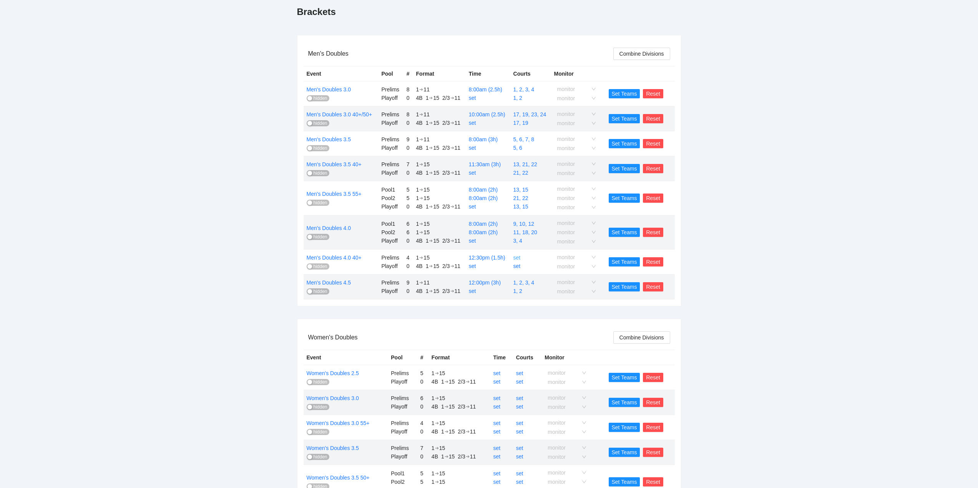
click at [519, 256] on link "set" at bounding box center [516, 258] width 7 height 6
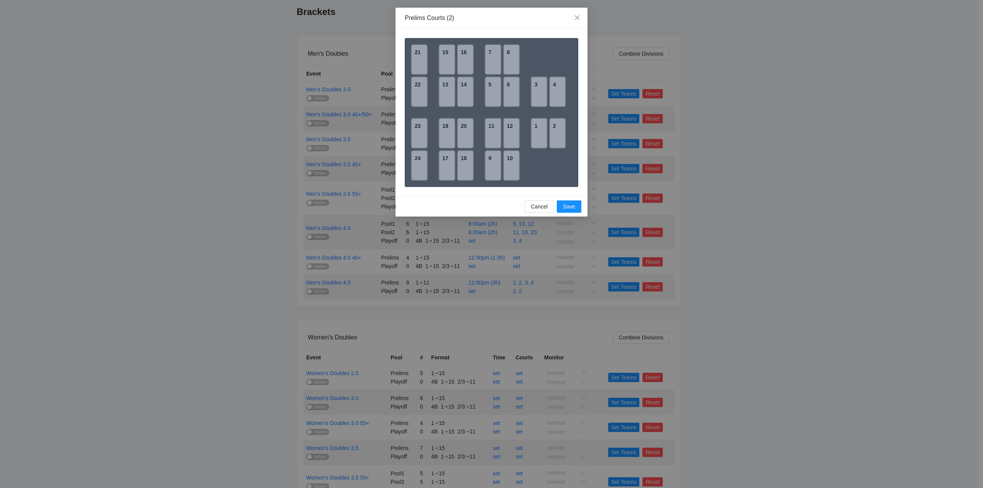
click at [493, 91] on div "5" at bounding box center [493, 91] width 17 height 31
click at [514, 91] on div "6" at bounding box center [511, 91] width 17 height 31
drag, startPoint x: 568, startPoint y: 206, endPoint x: 581, endPoint y: 211, distance: 13.1
click at [569, 206] on span "Save" at bounding box center [569, 206] width 12 height 8
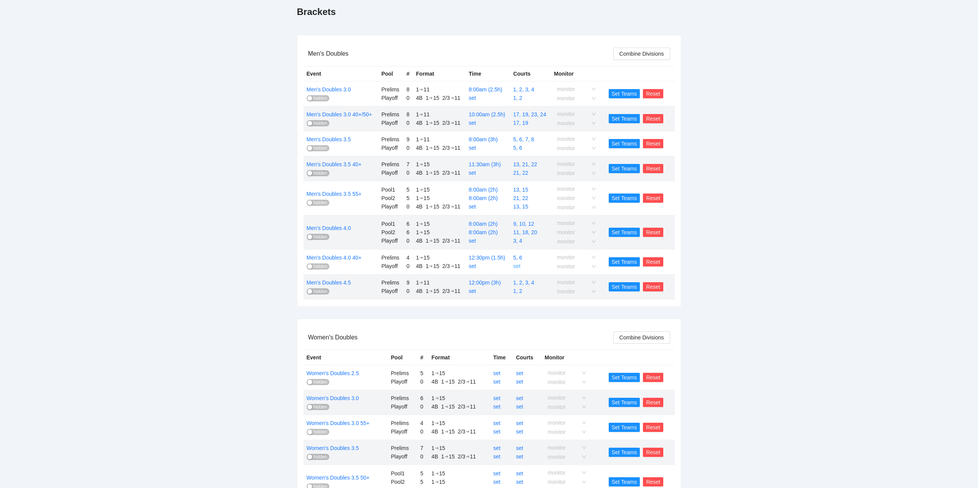
click at [516, 267] on link "set" at bounding box center [516, 266] width 7 height 6
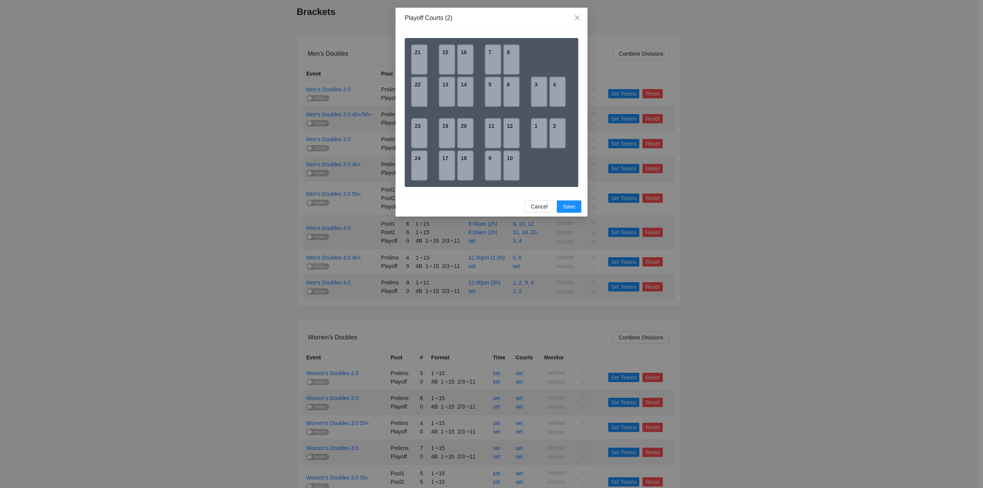
drag, startPoint x: 495, startPoint y: 94, endPoint x: 502, endPoint y: 95, distance: 6.2
click at [495, 94] on div "5" at bounding box center [493, 91] width 17 height 31
click at [512, 94] on div "6" at bounding box center [511, 91] width 17 height 31
click at [567, 207] on span "Save" at bounding box center [569, 206] width 12 height 8
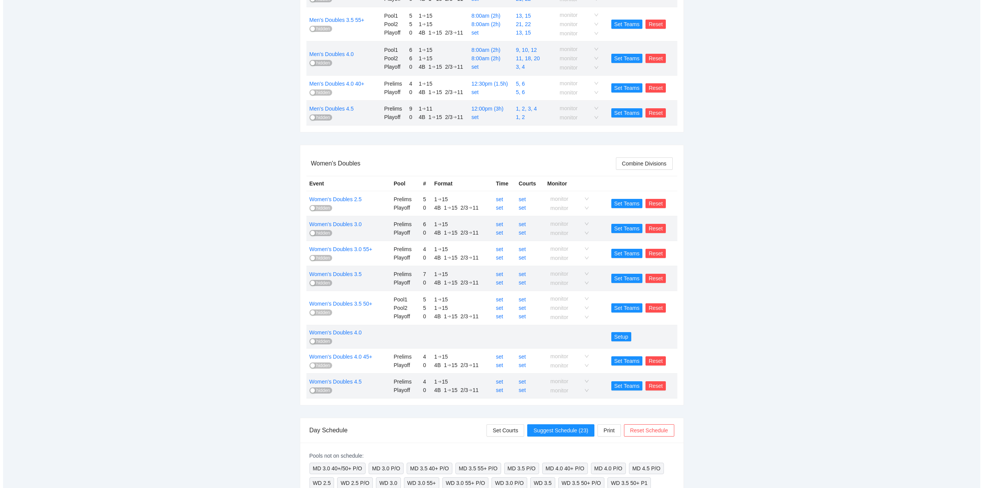
scroll to position [307, 0]
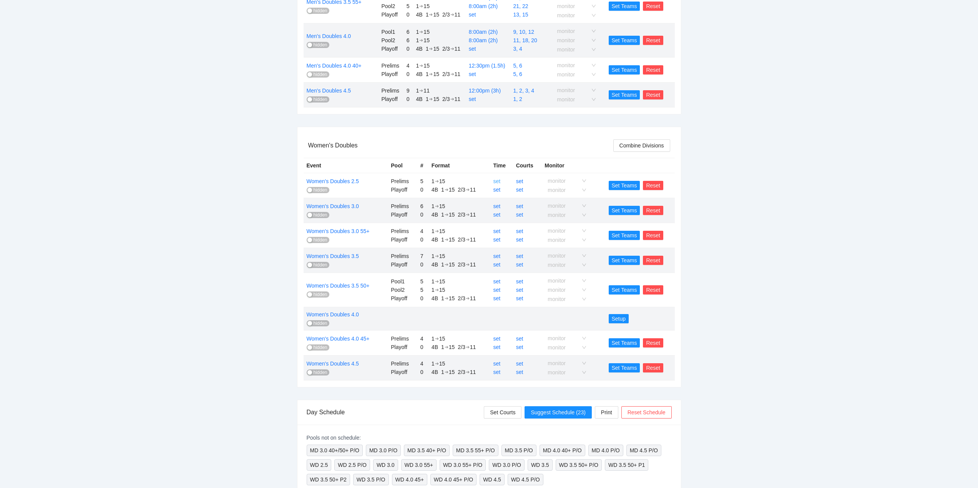
click at [497, 182] on link "set" at bounding box center [496, 181] width 7 height 6
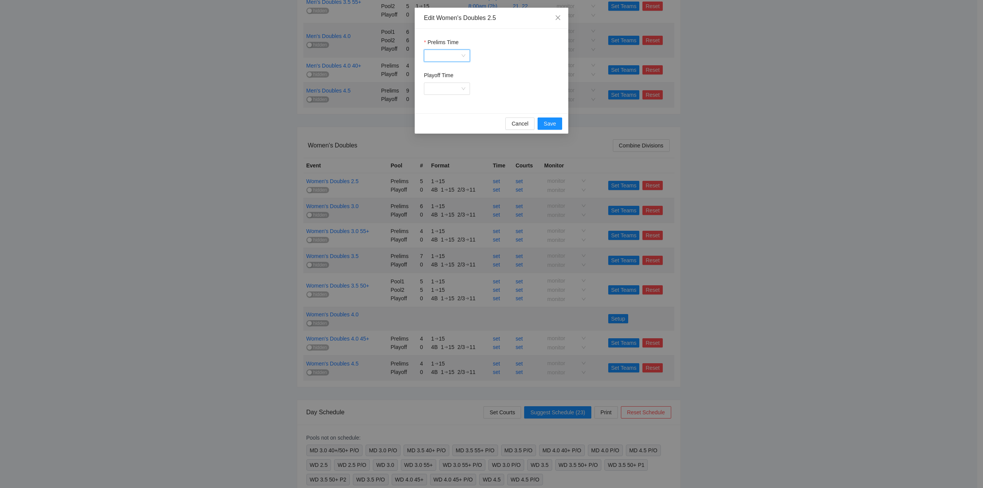
click at [459, 61] on input "Prelims Time" at bounding box center [444, 56] width 31 height 12
click at [448, 106] on div "11:30am" at bounding box center [449, 108] width 32 height 8
click at [547, 122] on span "Save" at bounding box center [550, 123] width 12 height 8
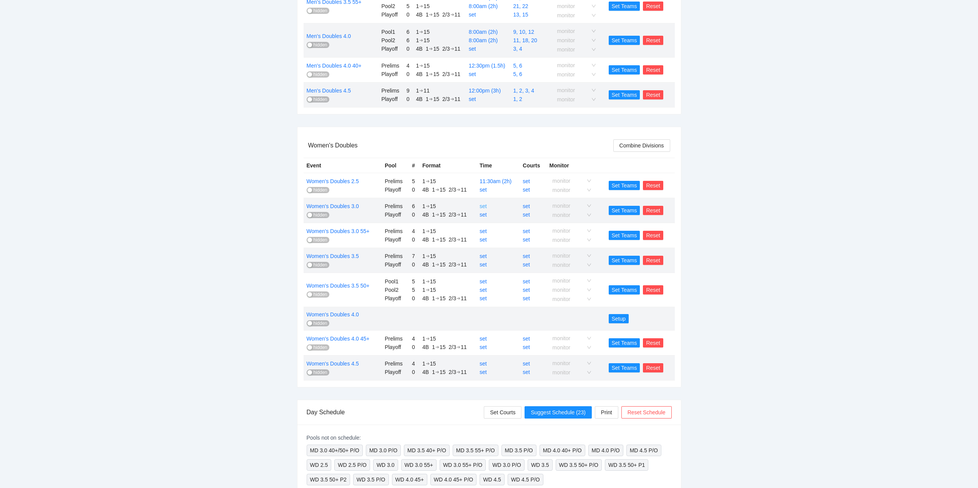
click at [484, 205] on link "set" at bounding box center [482, 206] width 7 height 6
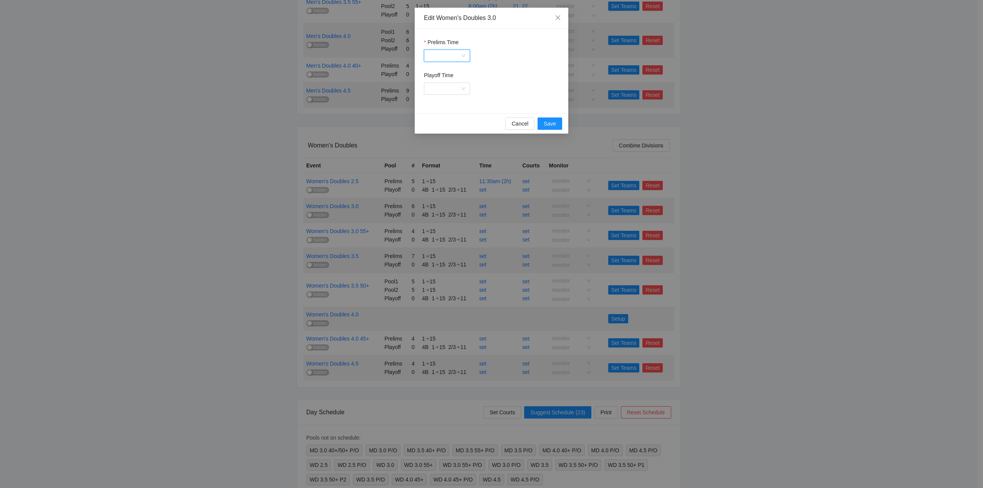
click at [456, 56] on input "Prelims Time" at bounding box center [444, 56] width 31 height 12
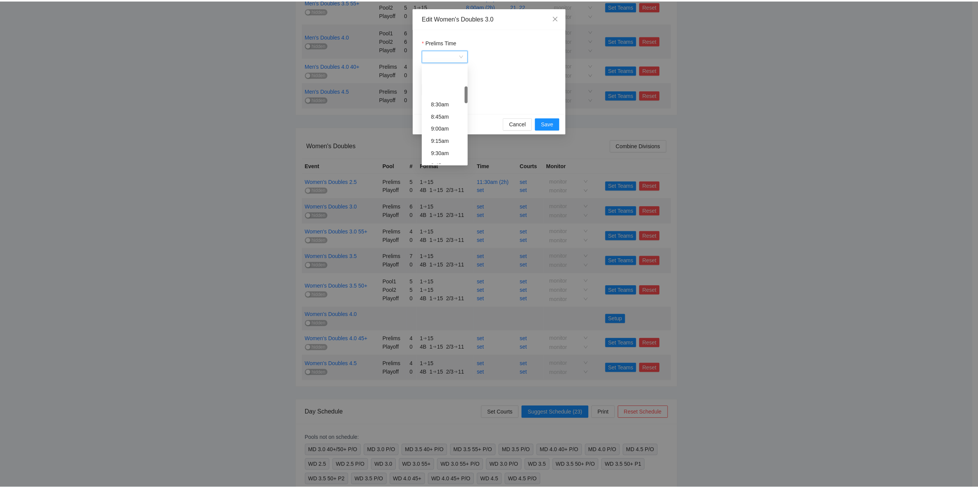
scroll to position [154, 0]
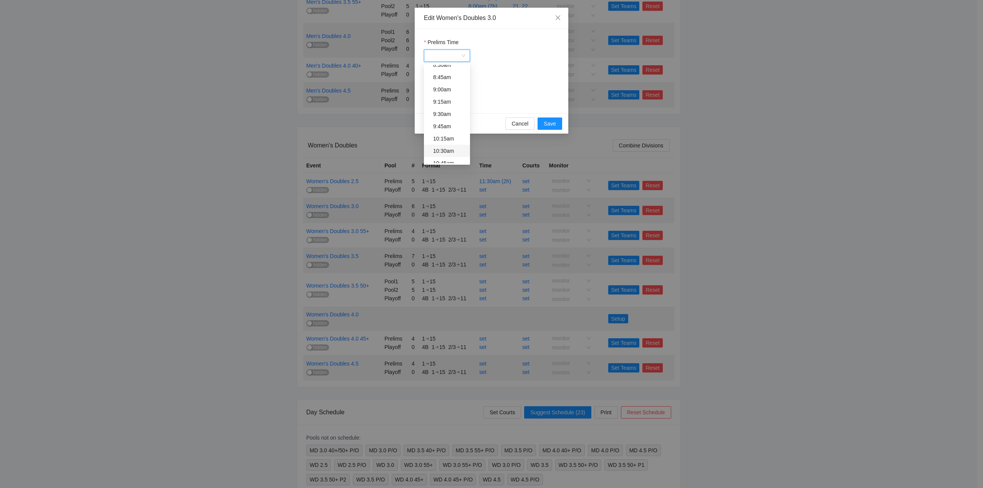
click at [450, 148] on div "10:30am" at bounding box center [449, 151] width 32 height 8
click at [547, 121] on span "Save" at bounding box center [550, 123] width 12 height 8
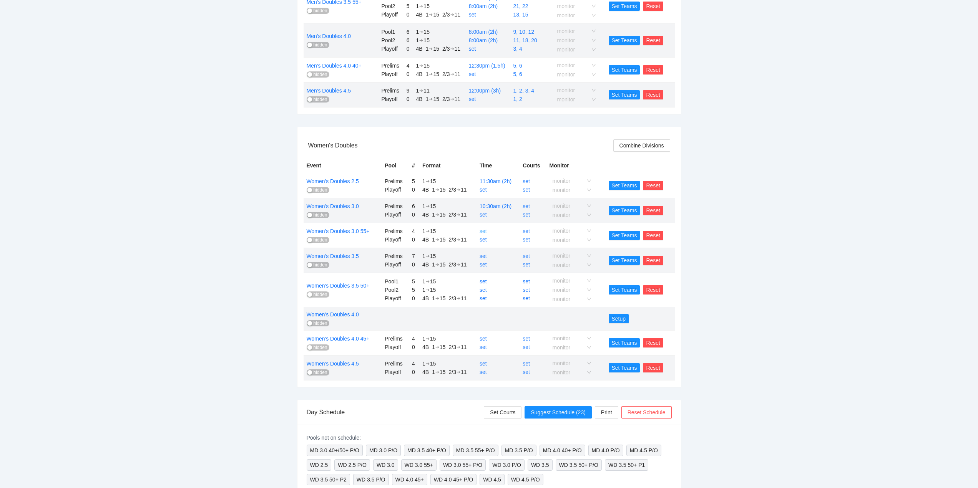
click at [484, 232] on link "set" at bounding box center [482, 231] width 7 height 6
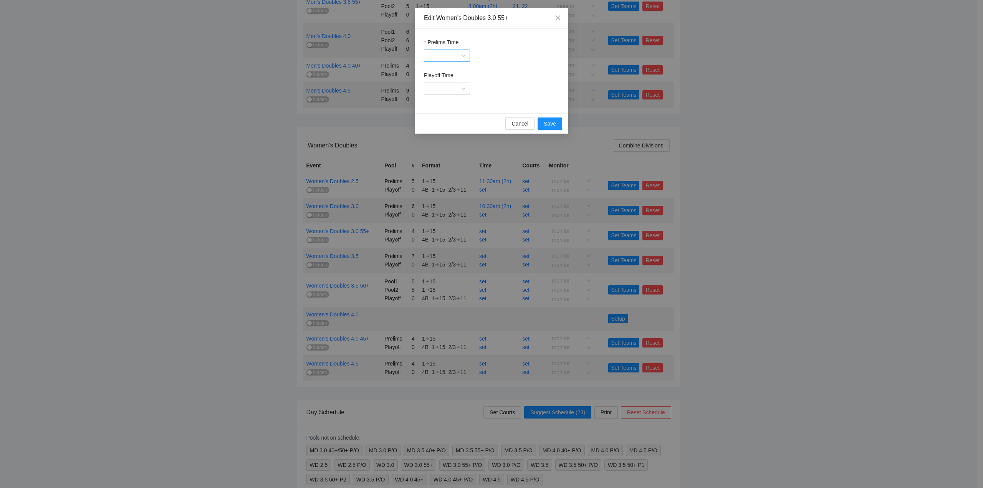
click at [447, 52] on input "Prelims Time" at bounding box center [444, 56] width 31 height 12
click at [444, 142] on div "12:30pm" at bounding box center [449, 145] width 32 height 8
click at [549, 122] on span "Save" at bounding box center [550, 123] width 12 height 8
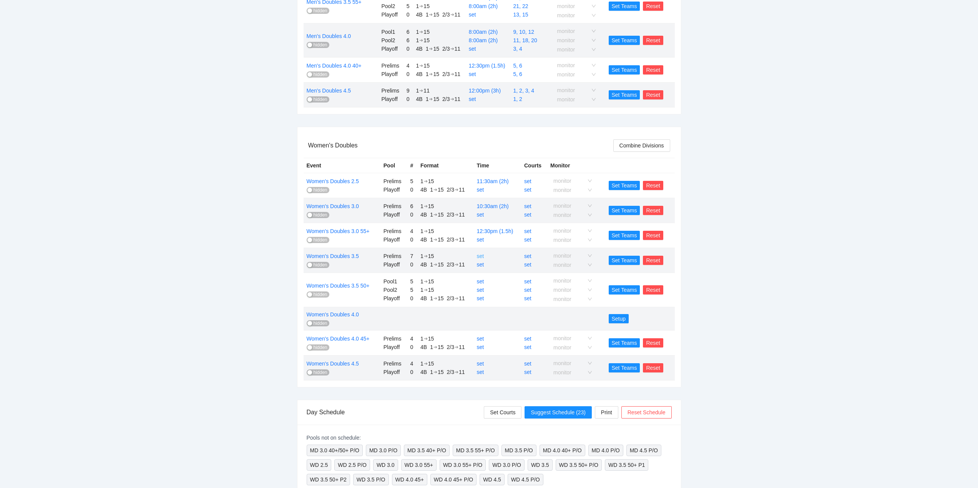
click at [481, 253] on link "set" at bounding box center [479, 256] width 7 height 6
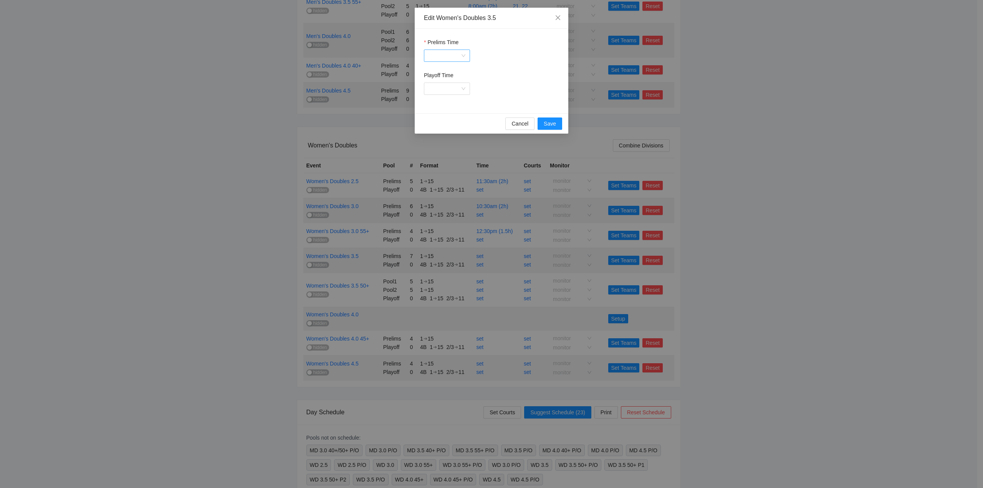
click at [452, 59] on input "Prelims Time" at bounding box center [444, 56] width 31 height 12
click at [448, 108] on div "10:30am" at bounding box center [449, 108] width 32 height 8
click at [550, 123] on span "Save" at bounding box center [550, 123] width 12 height 8
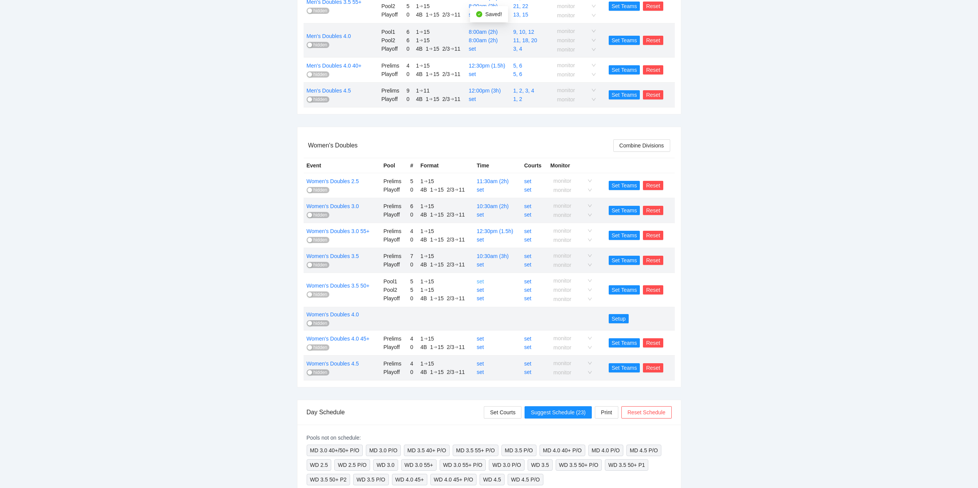
click at [479, 283] on link "set" at bounding box center [479, 281] width 7 height 6
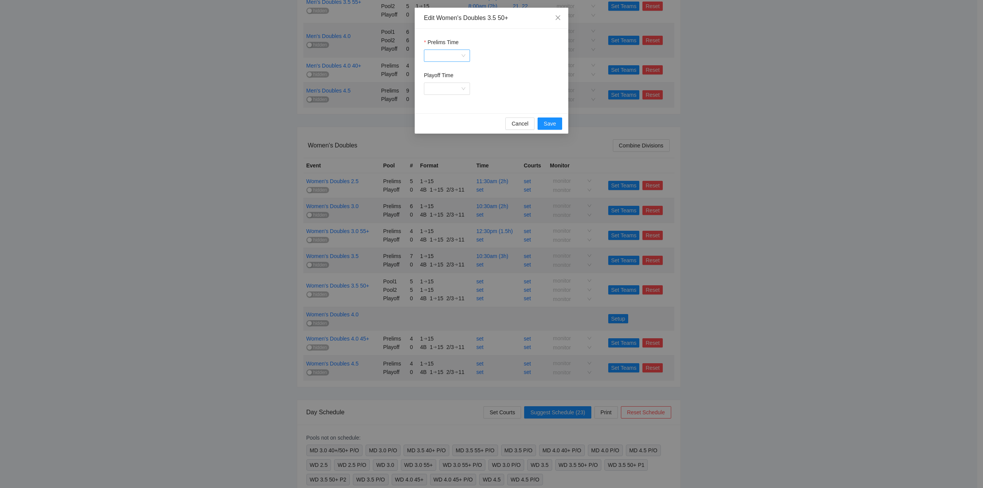
click at [444, 55] on input "Prelims Time" at bounding box center [444, 56] width 31 height 12
click at [441, 84] on div "8:00am" at bounding box center [449, 83] width 32 height 8
click at [552, 122] on span "Save" at bounding box center [550, 123] width 12 height 8
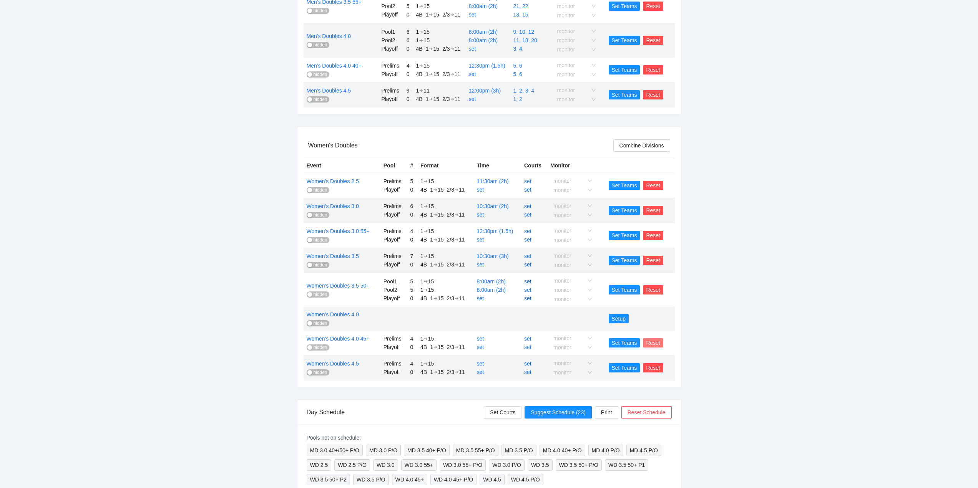
click at [653, 341] on span "Reset" at bounding box center [653, 343] width 14 height 8
click at [663, 317] on span "OK" at bounding box center [667, 320] width 8 height 8
click at [623, 366] on span "Set Teams" at bounding box center [623, 366] width 25 height 8
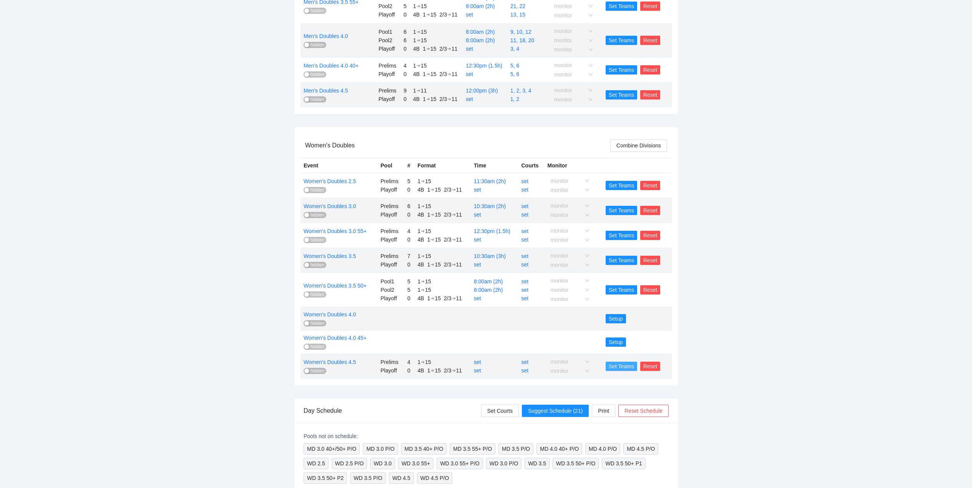
scroll to position [0, 0]
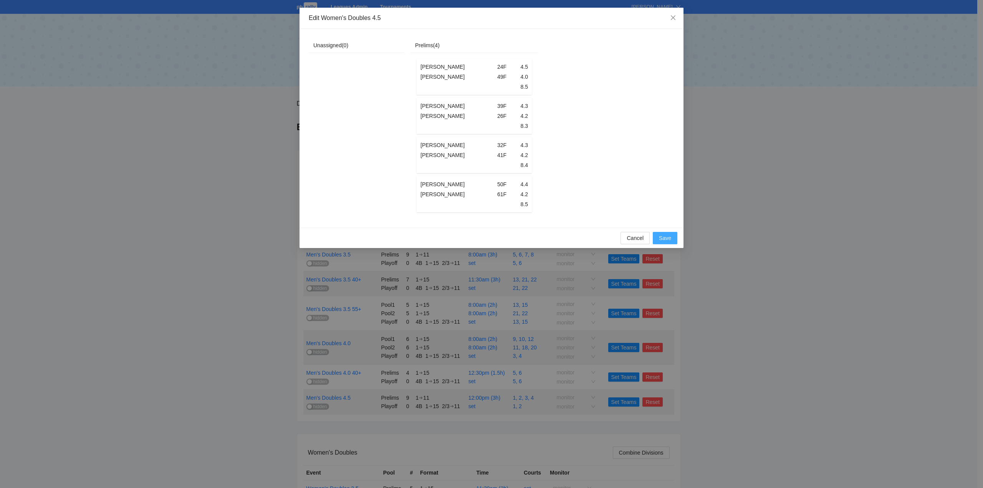
click at [664, 241] on span "Save" at bounding box center [665, 238] width 12 height 8
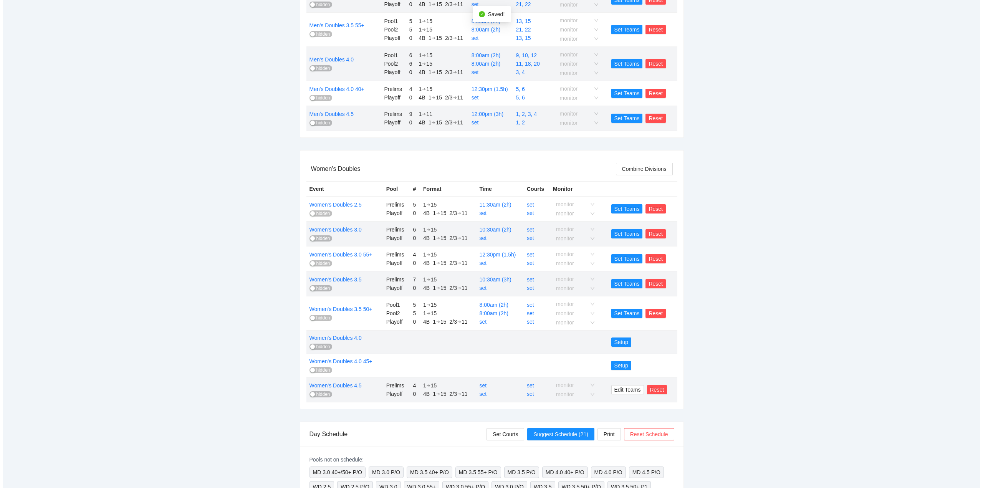
scroll to position [307, 0]
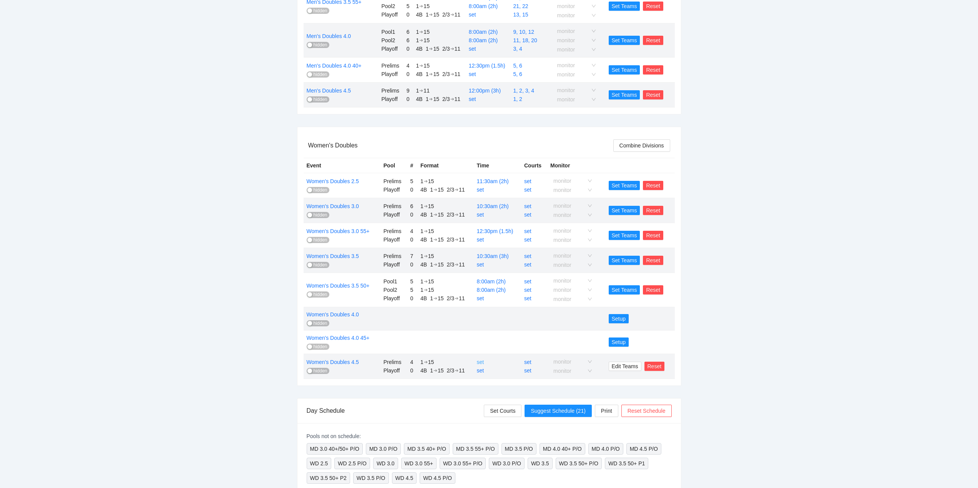
click at [480, 361] on link "set" at bounding box center [479, 362] width 7 height 6
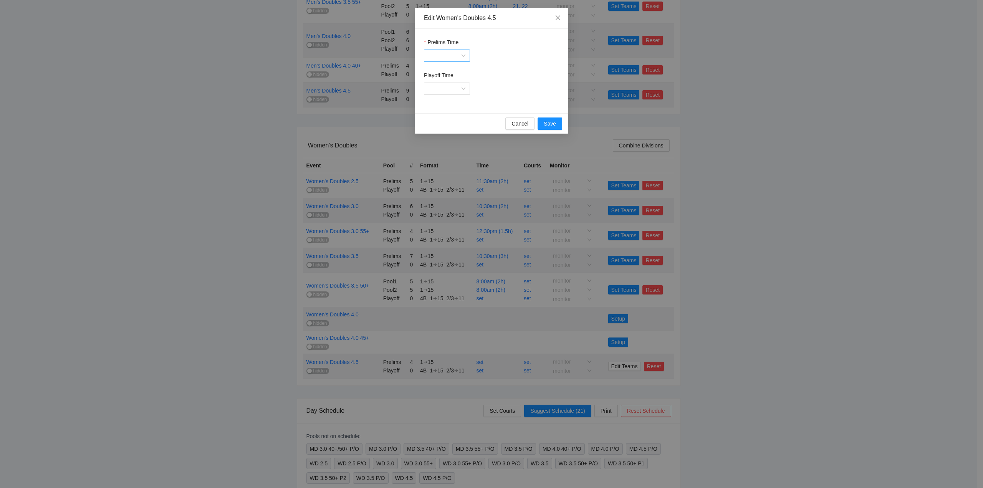
click at [439, 55] on input "Prelims Time" at bounding box center [444, 56] width 31 height 12
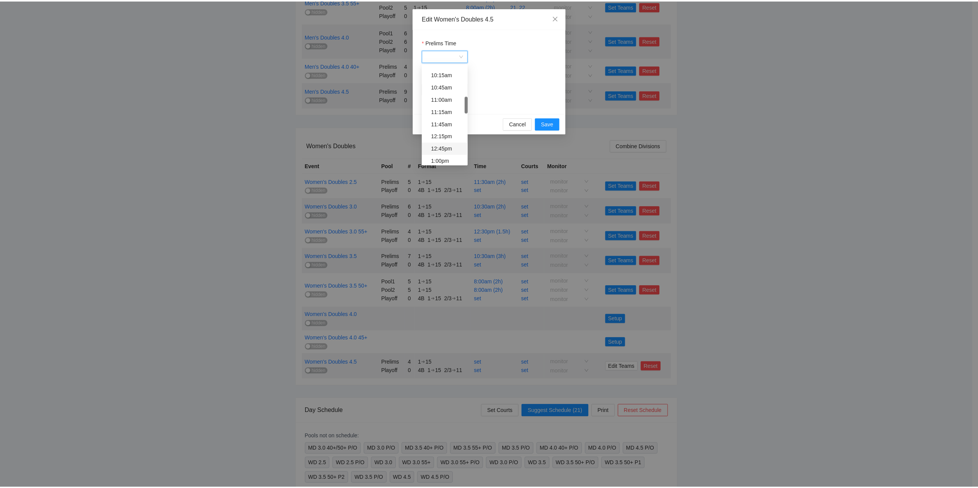
scroll to position [269, 0]
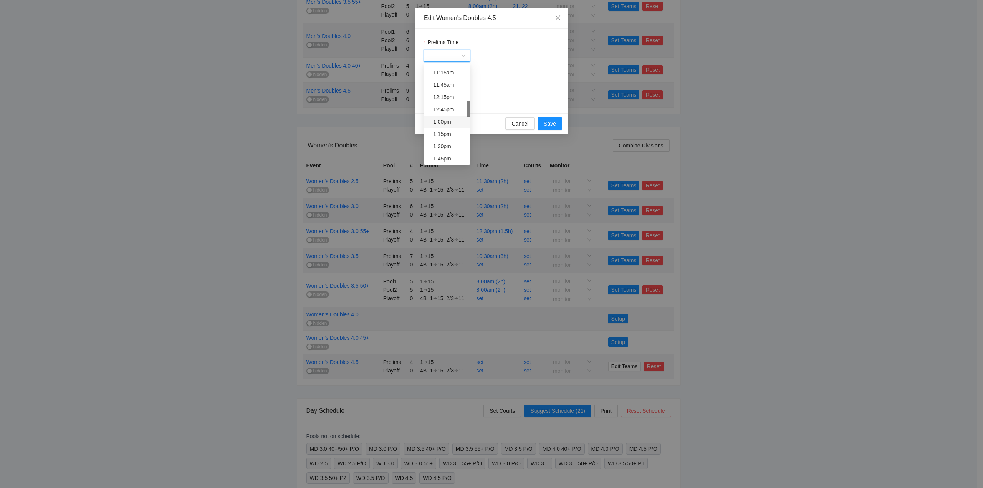
click at [444, 121] on div "1:00pm" at bounding box center [449, 122] width 32 height 8
click at [551, 122] on span "Save" at bounding box center [550, 123] width 12 height 8
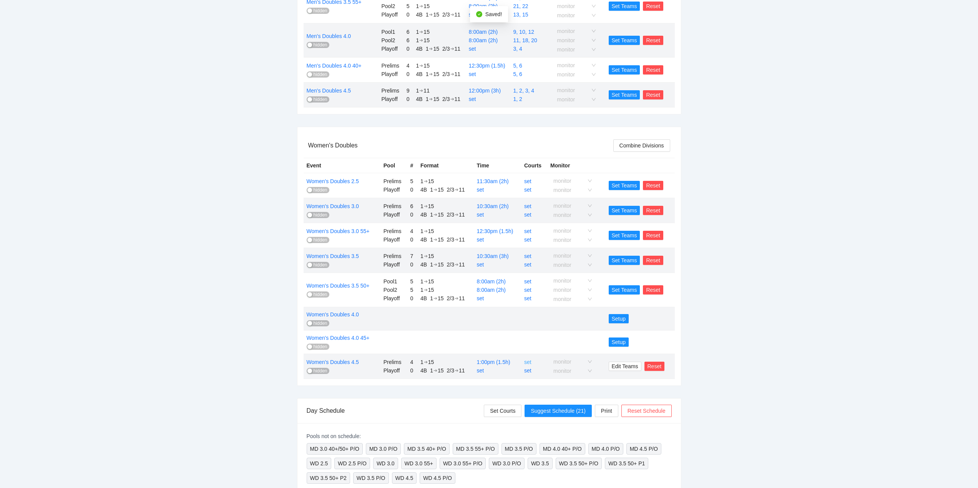
click at [527, 363] on link "set" at bounding box center [527, 362] width 7 height 6
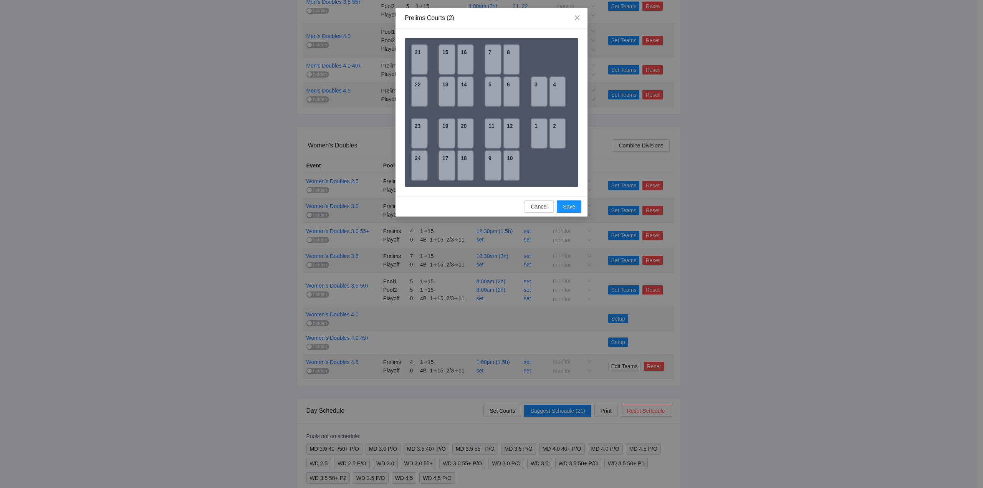
click at [492, 134] on div "11" at bounding box center [493, 133] width 17 height 31
click at [466, 133] on div "20" at bounding box center [465, 133] width 17 height 31
click at [567, 205] on span "Save" at bounding box center [569, 206] width 12 height 8
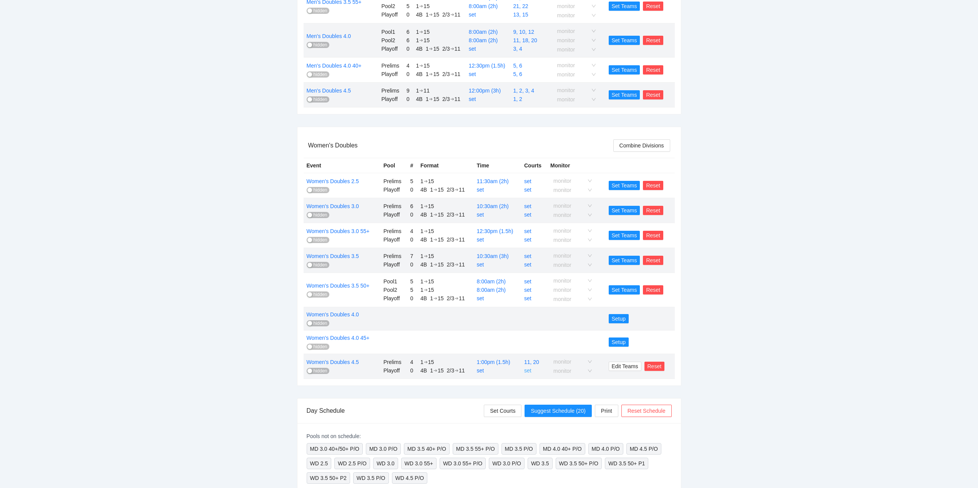
click at [527, 370] on link "set" at bounding box center [527, 371] width 7 height 6
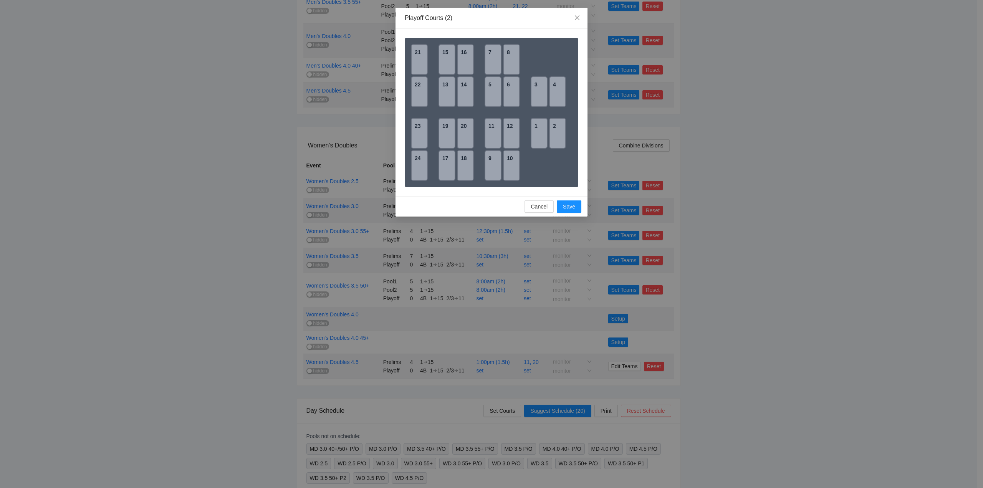
click at [541, 93] on div "3" at bounding box center [539, 91] width 17 height 31
click at [557, 94] on div "4" at bounding box center [557, 91] width 17 height 31
drag, startPoint x: 569, startPoint y: 207, endPoint x: 576, endPoint y: 214, distance: 10.1
click at [570, 207] on span "Save" at bounding box center [569, 206] width 12 height 8
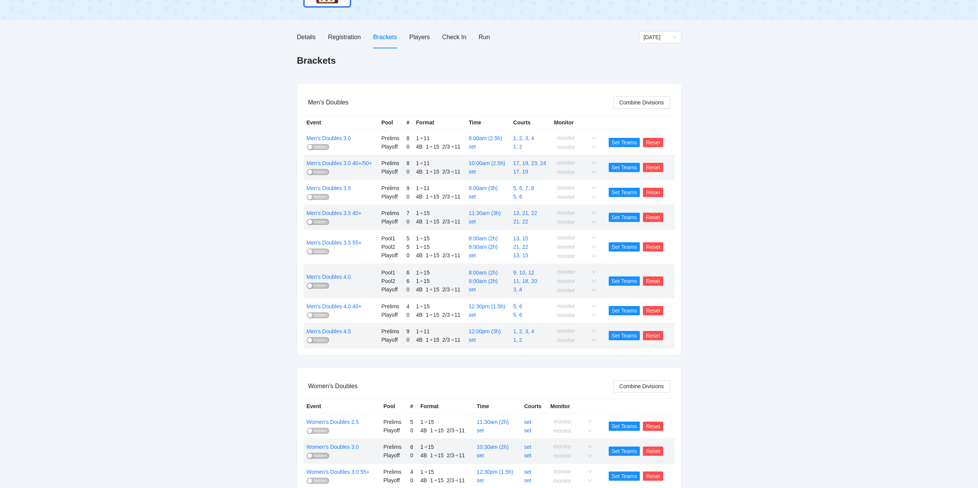
scroll to position [0, 0]
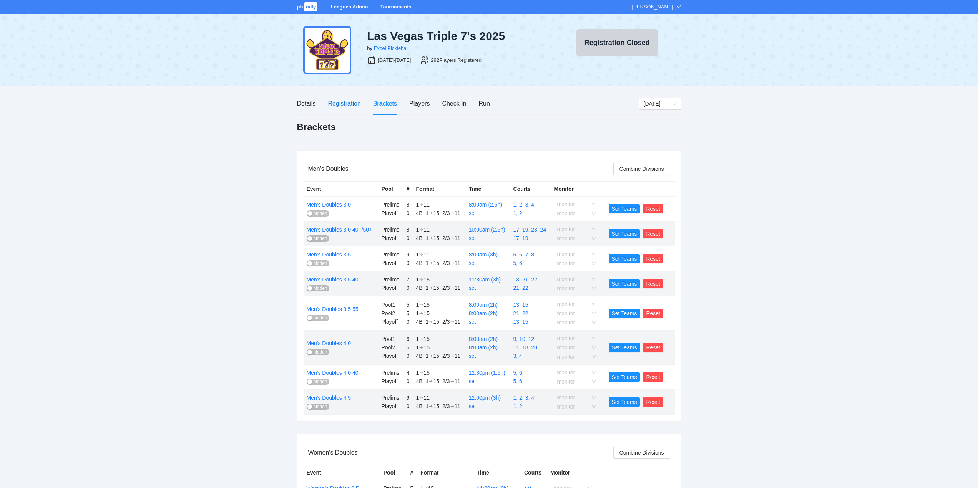
click at [342, 103] on div "Registration" at bounding box center [344, 104] width 33 height 10
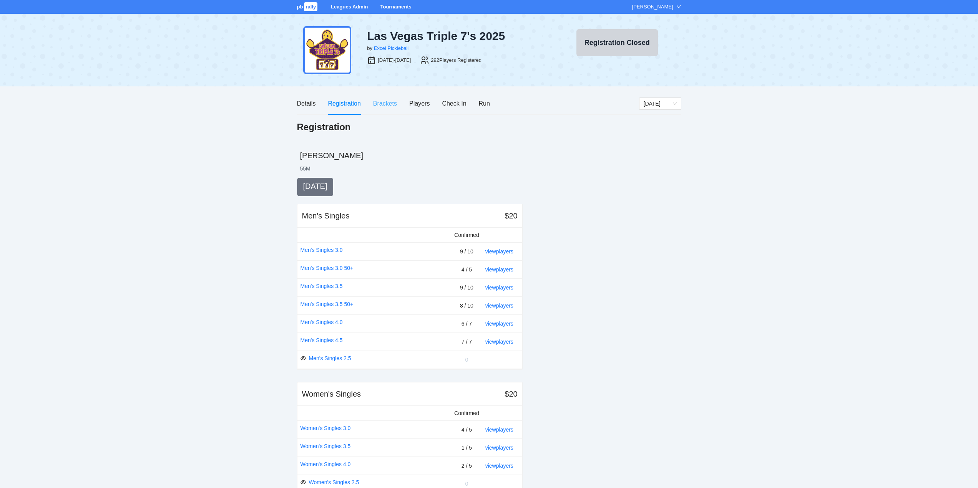
drag, startPoint x: 379, startPoint y: 98, endPoint x: 379, endPoint y: 103, distance: 4.3
click at [380, 98] on div "Brackets" at bounding box center [385, 104] width 24 height 22
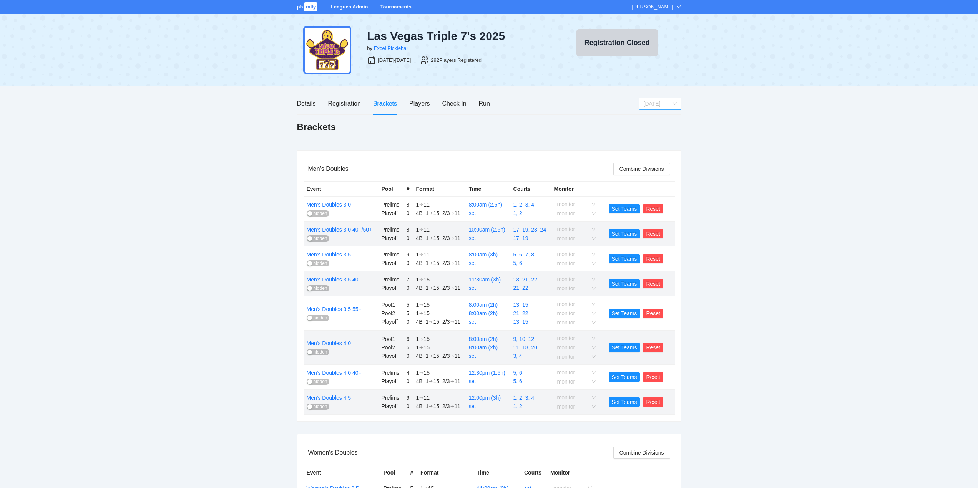
click at [650, 103] on span "[DATE]" at bounding box center [659, 104] width 33 height 12
click at [648, 116] on div "[DATE]" at bounding box center [659, 118] width 33 height 8
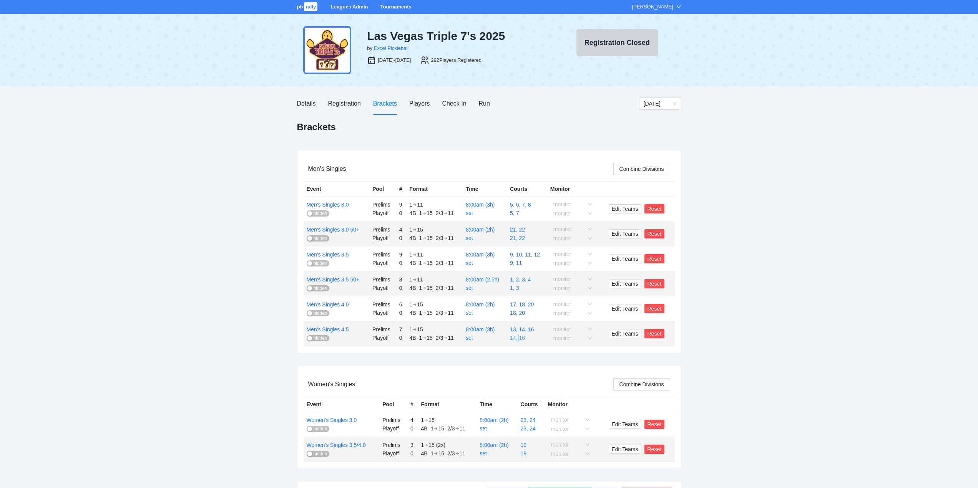
click at [519, 338] on link "14, 16" at bounding box center [517, 338] width 15 height 6
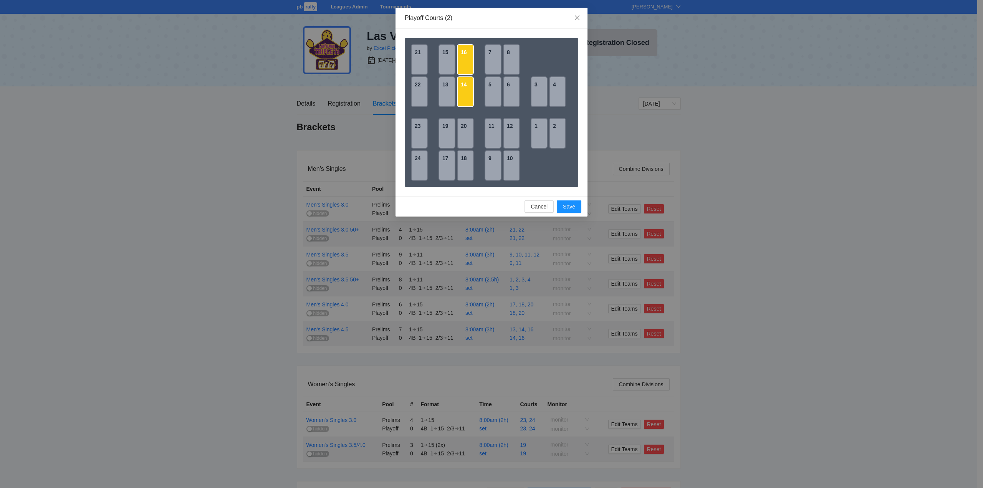
click at [464, 97] on div "14" at bounding box center [465, 91] width 17 height 31
drag, startPoint x: 466, startPoint y: 61, endPoint x: 482, endPoint y: 78, distance: 23.9
click at [466, 61] on div "16" at bounding box center [465, 59] width 17 height 31
click at [537, 96] on div "3" at bounding box center [539, 91] width 17 height 31
drag, startPoint x: 554, startPoint y: 94, endPoint x: 557, endPoint y: 104, distance: 10.4
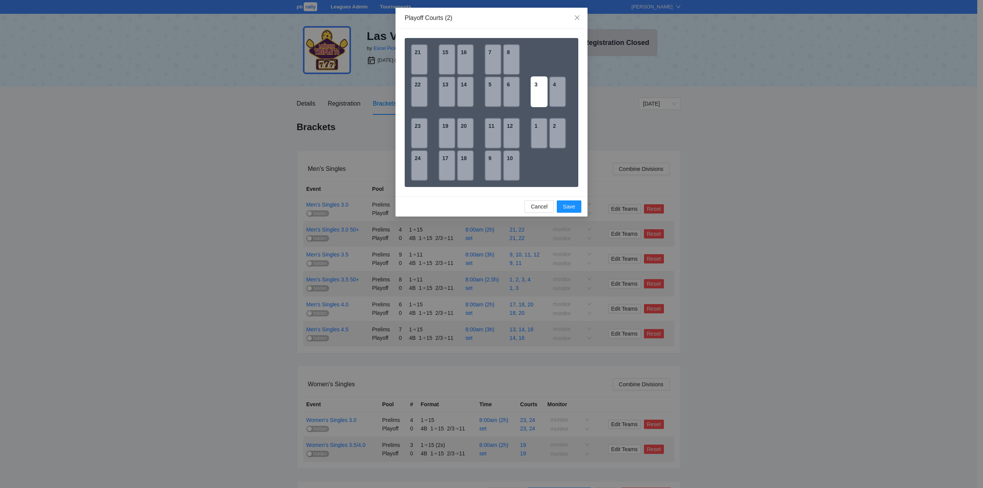
click at [554, 94] on div "4" at bounding box center [557, 91] width 17 height 31
click at [568, 209] on span "Save" at bounding box center [569, 206] width 12 height 8
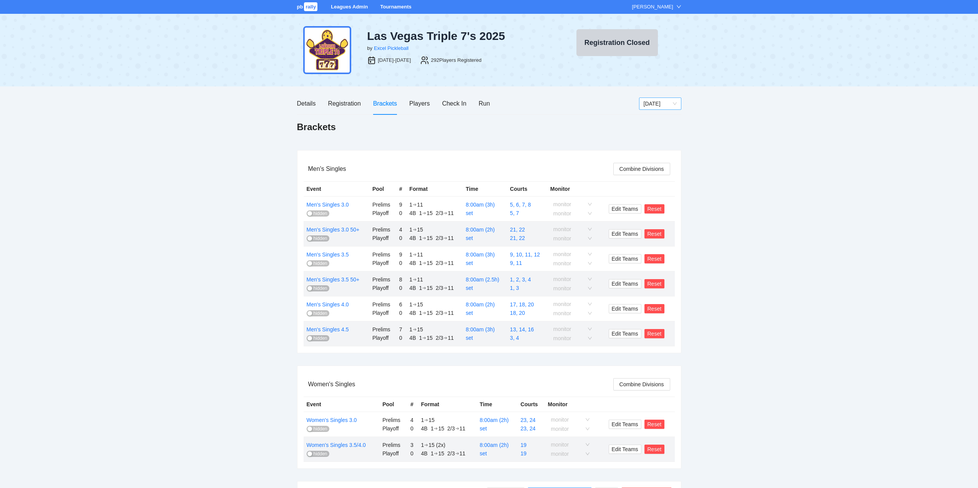
click at [651, 105] on span "[DATE]" at bounding box center [659, 104] width 33 height 12
click at [651, 130] on div "[DATE]" at bounding box center [659, 131] width 33 height 8
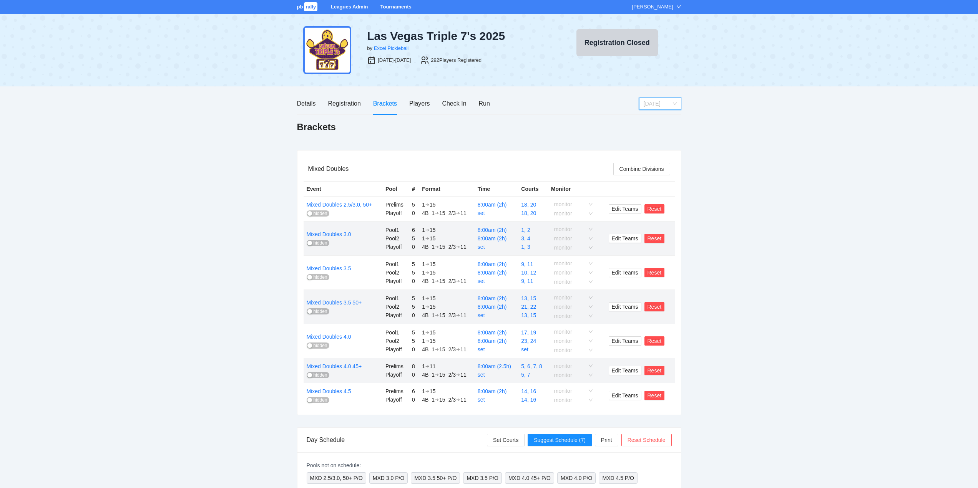
click at [674, 101] on span "[DATE]" at bounding box center [659, 104] width 33 height 12
click at [659, 117] on div "[DATE]" at bounding box center [659, 118] width 33 height 8
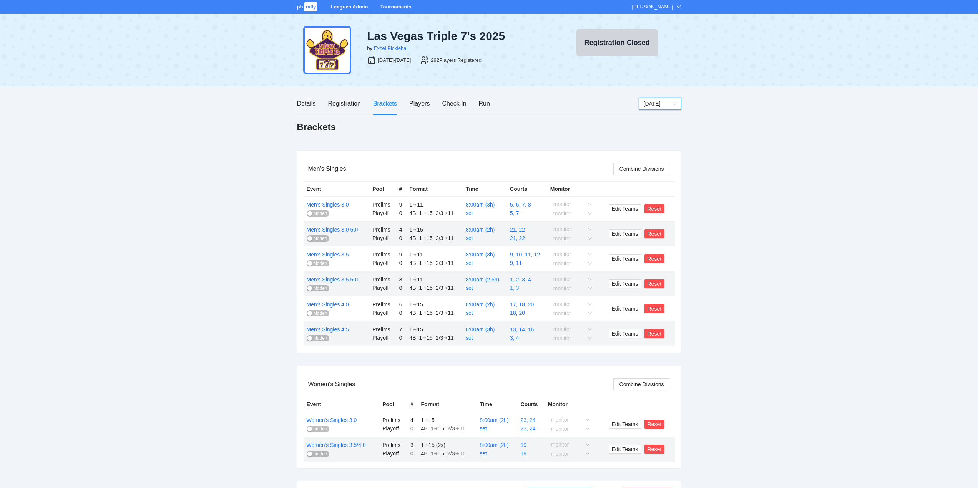
click at [517, 288] on link "1, 3" at bounding box center [514, 288] width 9 height 6
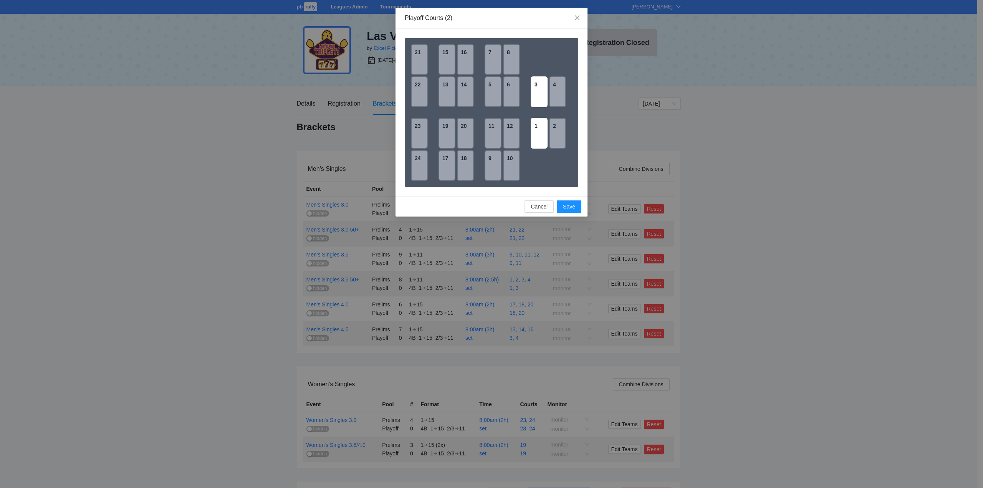
click at [542, 96] on div "3" at bounding box center [539, 91] width 17 height 31
drag, startPoint x: 557, startPoint y: 138, endPoint x: 561, endPoint y: 154, distance: 16.6
click at [558, 139] on div "2" at bounding box center [557, 133] width 17 height 31
click at [568, 206] on span "Save" at bounding box center [569, 206] width 12 height 8
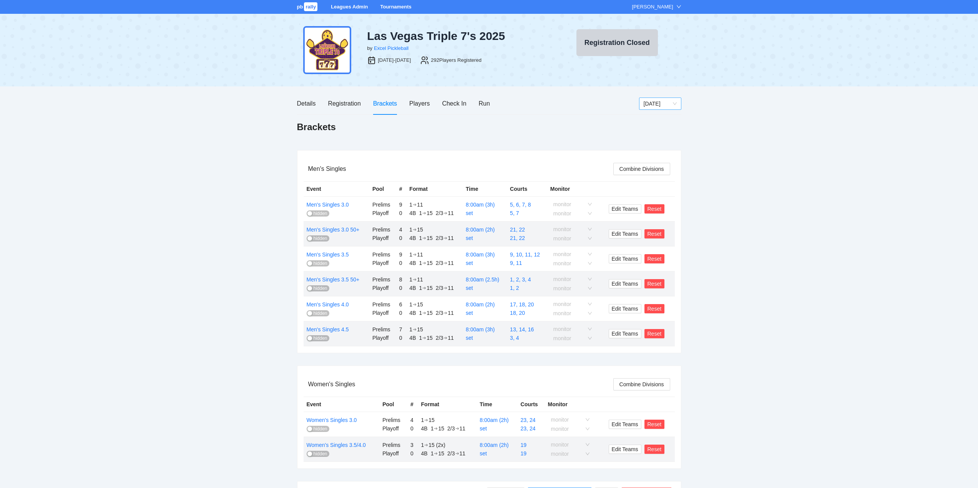
click at [654, 102] on span "[DATE]" at bounding box center [659, 104] width 33 height 12
click at [653, 131] on div "[DATE]" at bounding box center [659, 131] width 33 height 8
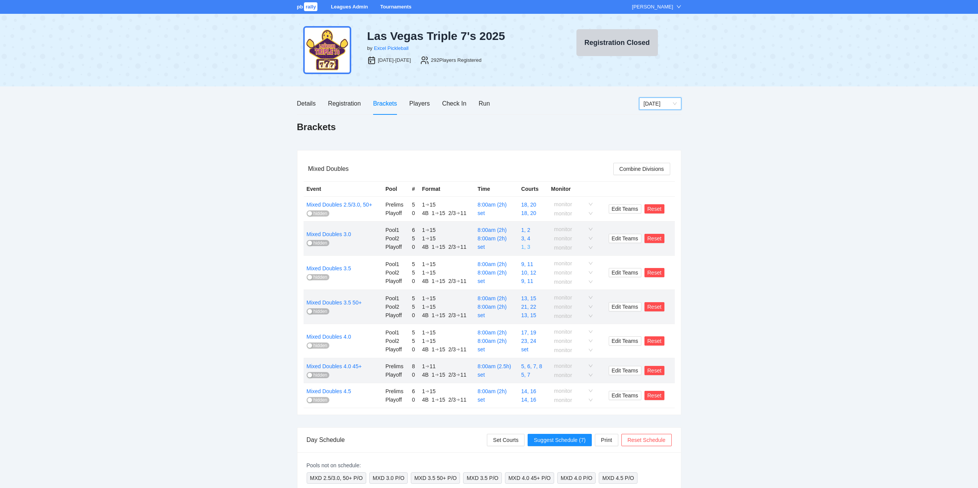
click at [526, 247] on link "1, 3" at bounding box center [525, 247] width 9 height 6
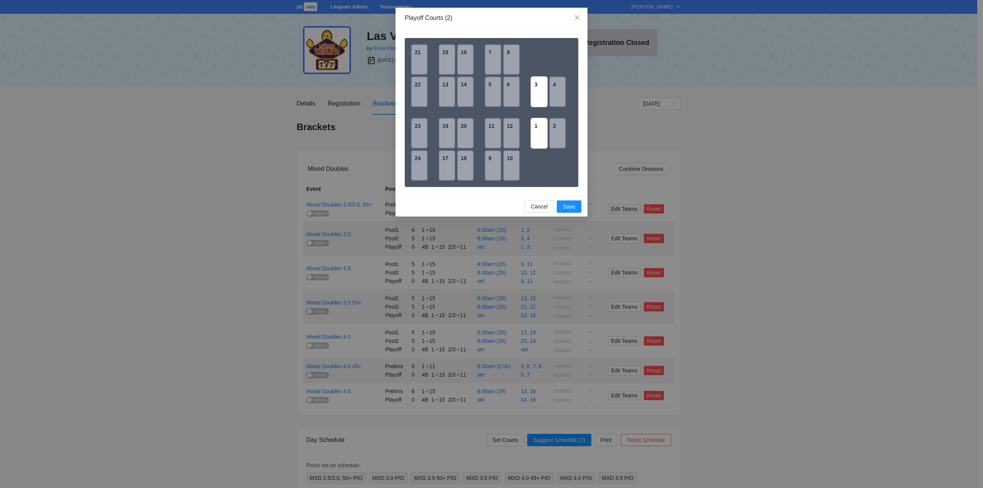
click at [540, 92] on div "3" at bounding box center [539, 91] width 17 height 31
drag, startPoint x: 557, startPoint y: 133, endPoint x: 564, endPoint y: 170, distance: 37.9
click at [558, 134] on div "2" at bounding box center [557, 133] width 17 height 31
click at [567, 206] on span "Save" at bounding box center [569, 206] width 12 height 8
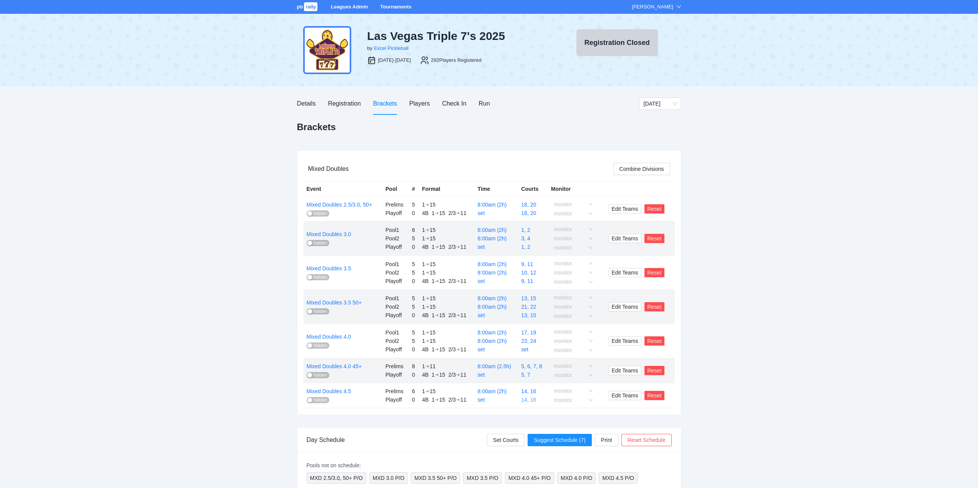
click at [531, 399] on link "14, 16" at bounding box center [528, 400] width 15 height 6
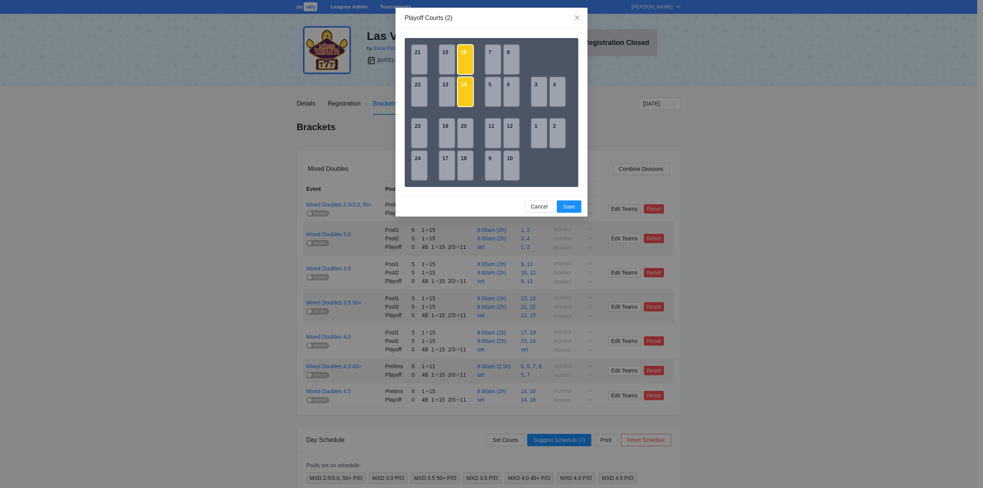
drag, startPoint x: 459, startPoint y: 97, endPoint x: 463, endPoint y: 74, distance: 23.4
click at [459, 94] on div "14" at bounding box center [465, 91] width 17 height 31
click at [464, 55] on div "16" at bounding box center [465, 59] width 17 height 31
drag, startPoint x: 538, startPoint y: 92, endPoint x: 557, endPoint y: 93, distance: 18.8
click at [540, 92] on div "3" at bounding box center [539, 91] width 17 height 31
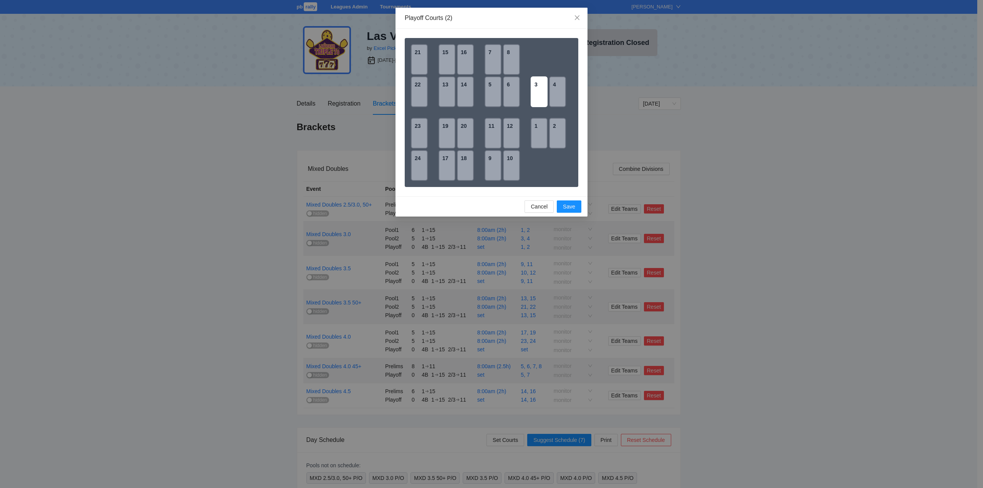
click at [557, 93] on div "4" at bounding box center [557, 91] width 17 height 31
click at [569, 213] on div "Cancel Save" at bounding box center [492, 206] width 192 height 20
click at [568, 207] on span "Save" at bounding box center [569, 206] width 12 height 8
